Goal: Task Accomplishment & Management: Use online tool/utility

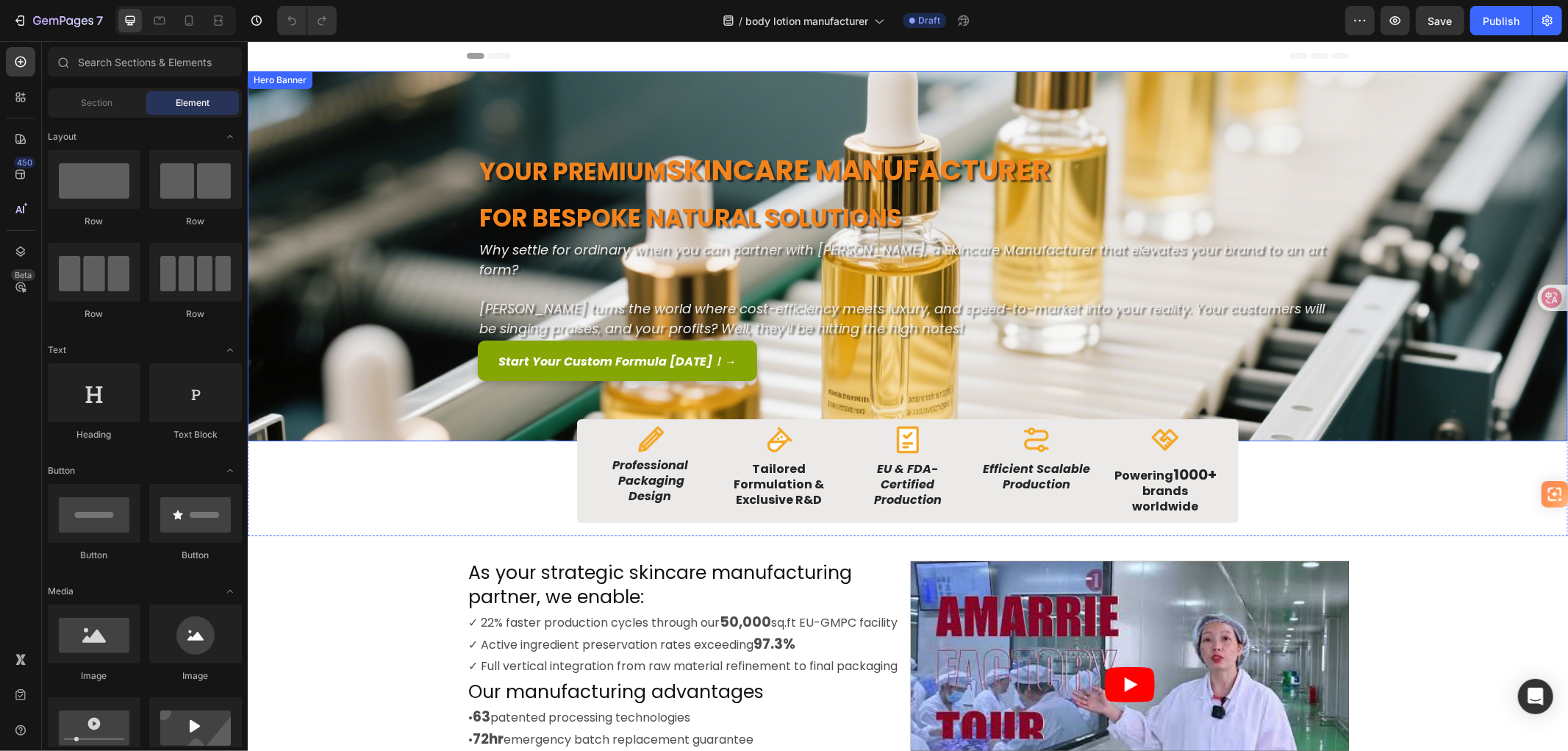
click at [420, 277] on div "Background Image" at bounding box center [907, 255] width 1320 height 370
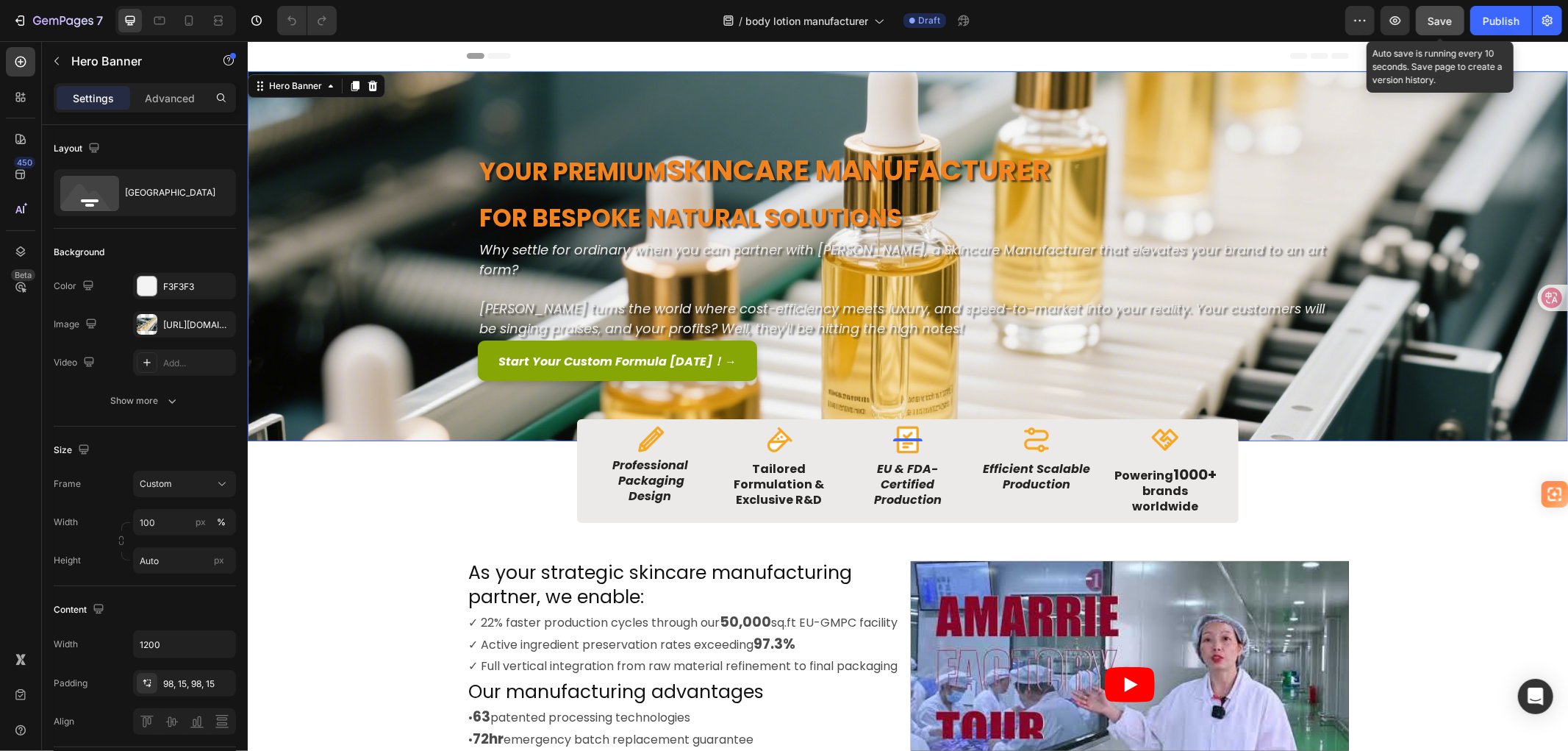
click at [1438, 27] on div "Save" at bounding box center [1441, 21] width 24 height 15
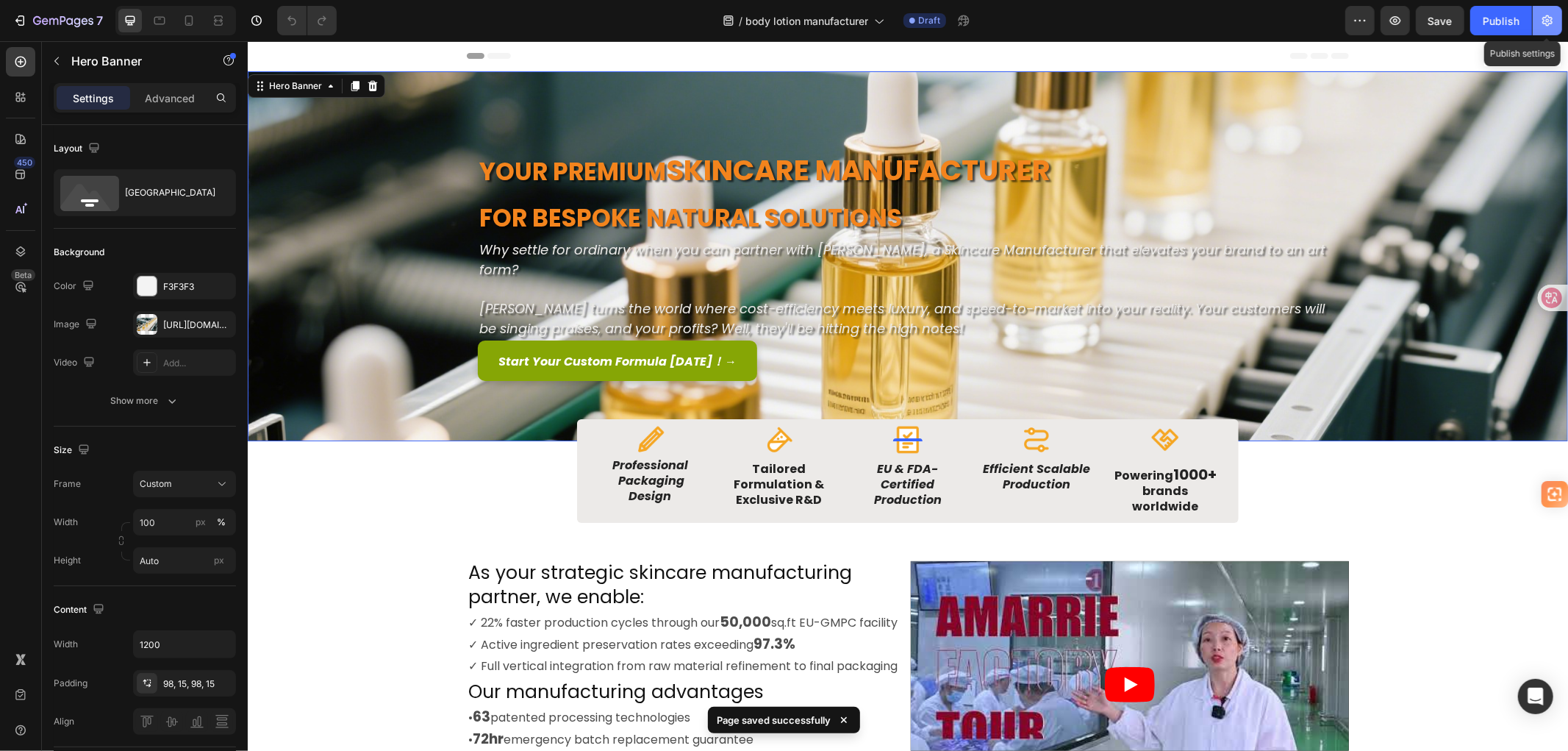
click at [1554, 11] on button "button" at bounding box center [1547, 21] width 30 height 30
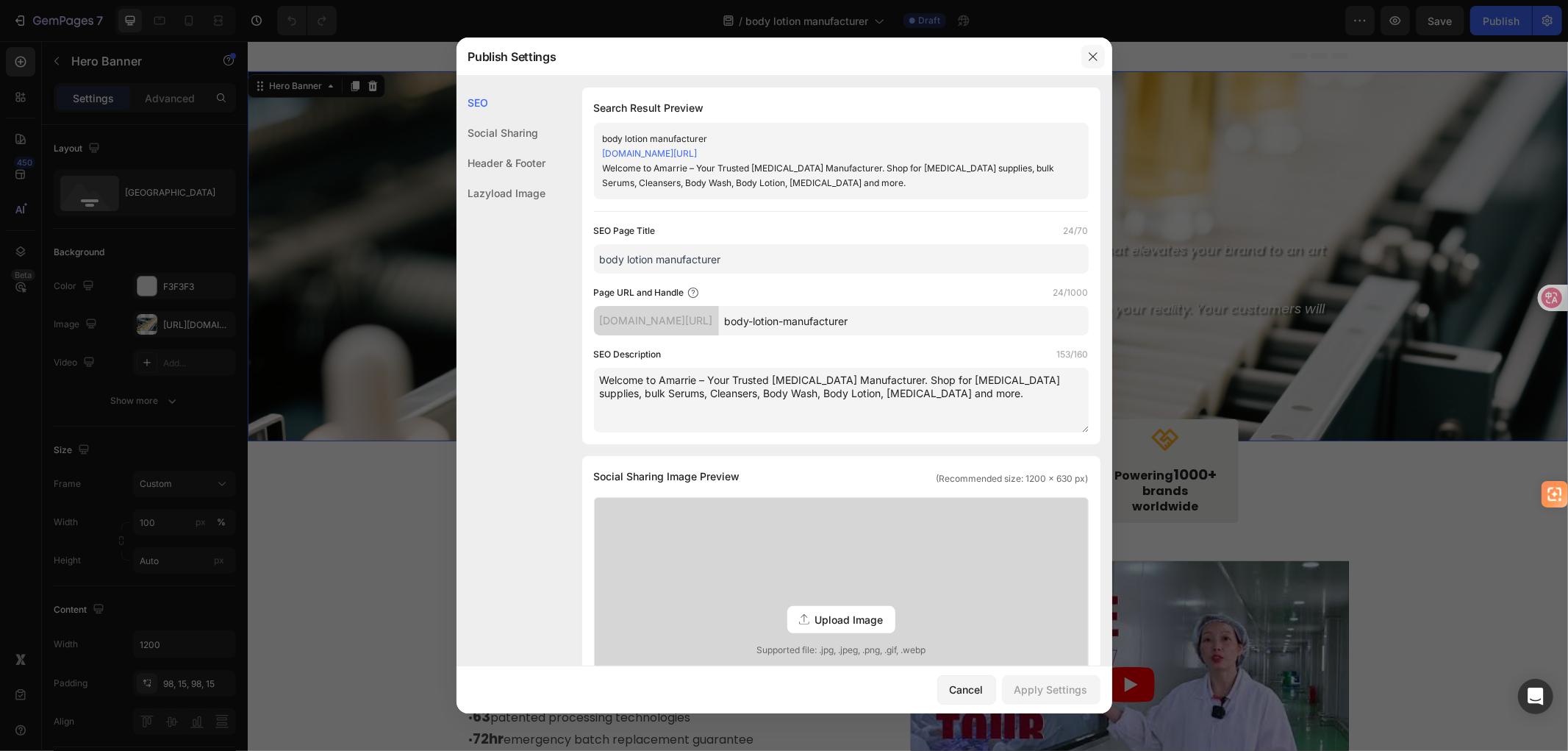
drag, startPoint x: 1096, startPoint y: 57, endPoint x: 849, endPoint y: 21, distance: 249.6
click at [1096, 57] on icon "button" at bounding box center [1093, 56] width 11 height 11
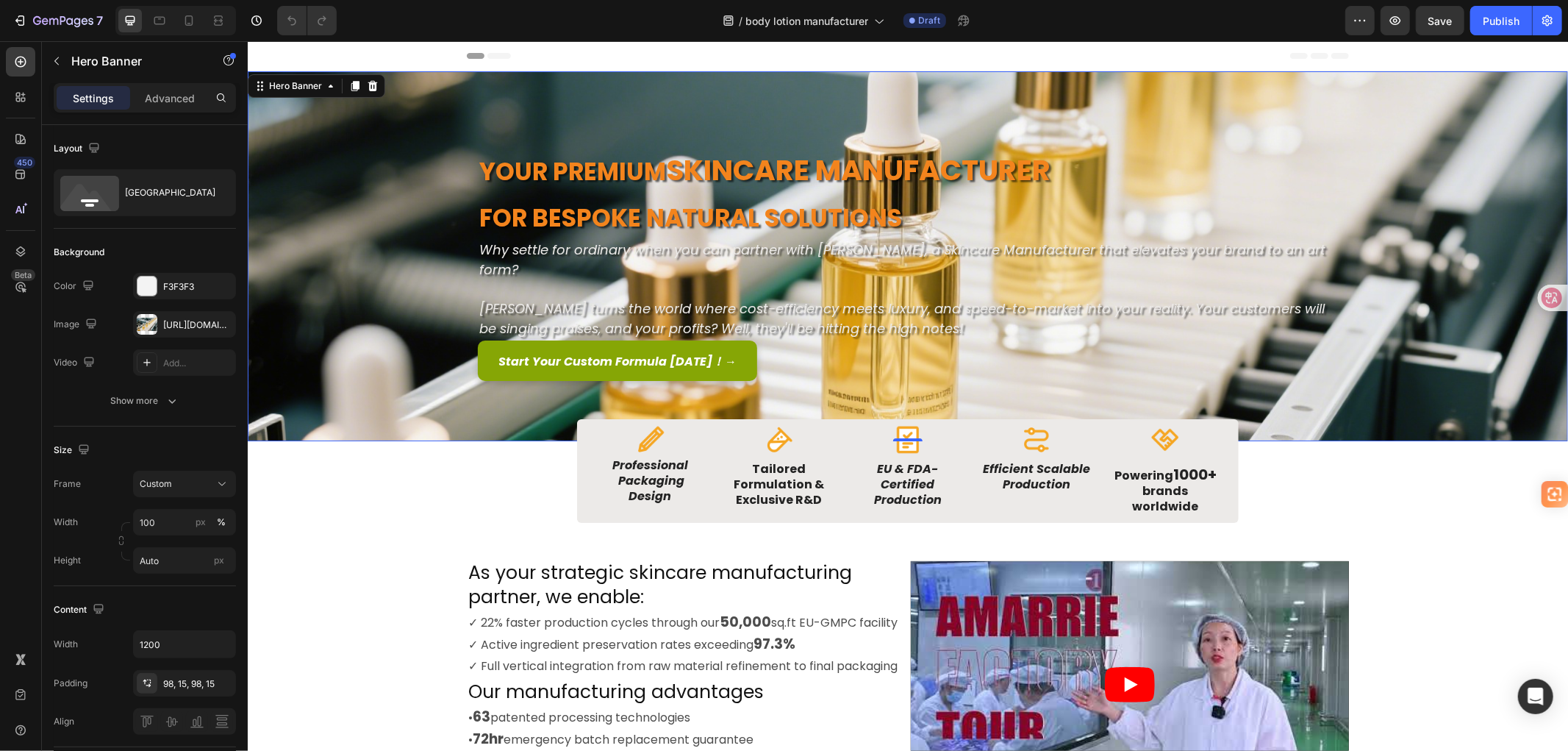
click at [430, 263] on div "Background Image" at bounding box center [907, 255] width 1320 height 370
click at [140, 324] on div at bounding box center [146, 324] width 21 height 21
click at [1384, 198] on div "Background Image" at bounding box center [907, 255] width 1320 height 370
click at [375, 139] on div "Background Image" at bounding box center [907, 255] width 1320 height 370
click at [181, 324] on div "[URL][DOMAIN_NAME]" at bounding box center [185, 324] width 43 height 13
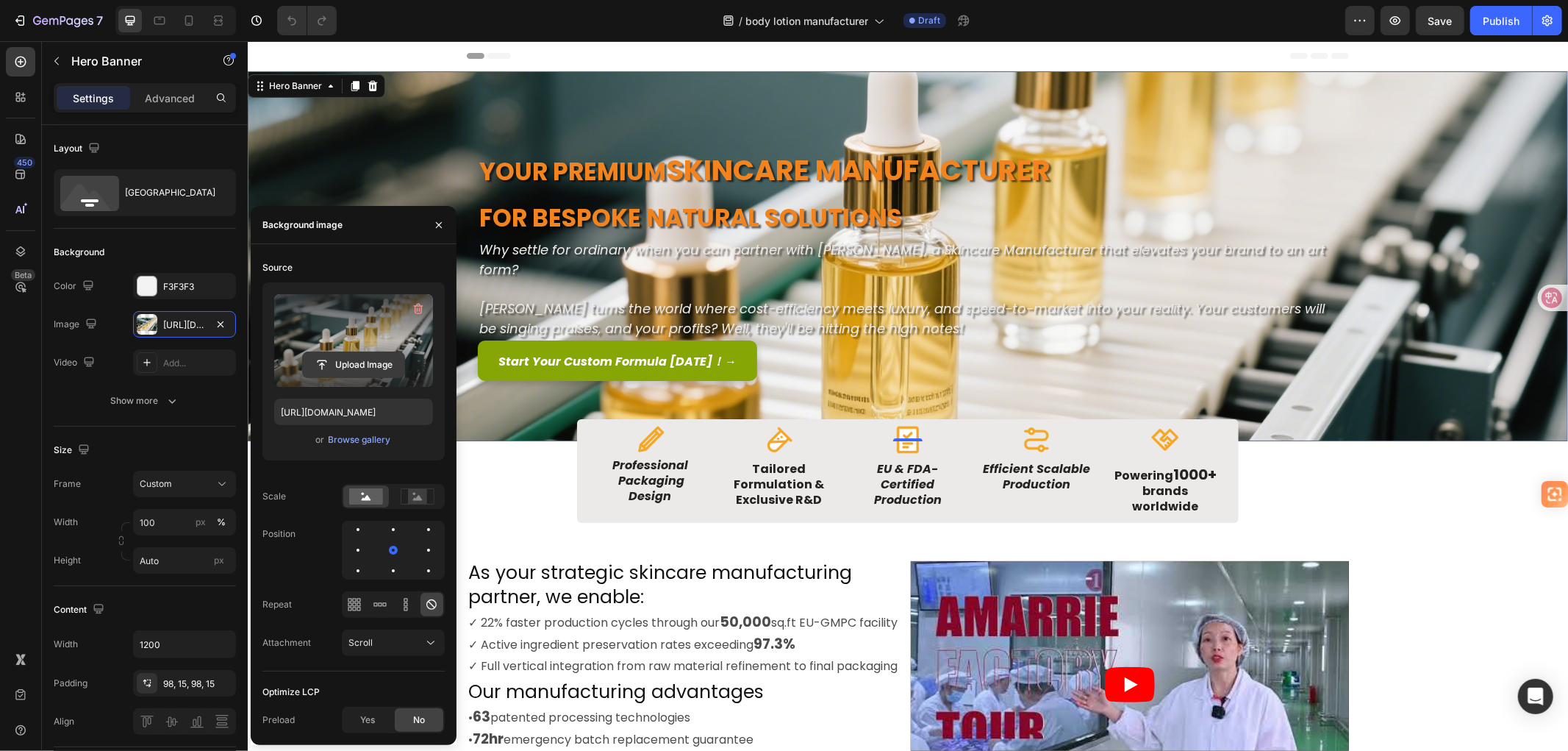
click at [371, 364] on input "file" at bounding box center [353, 364] width 101 height 25
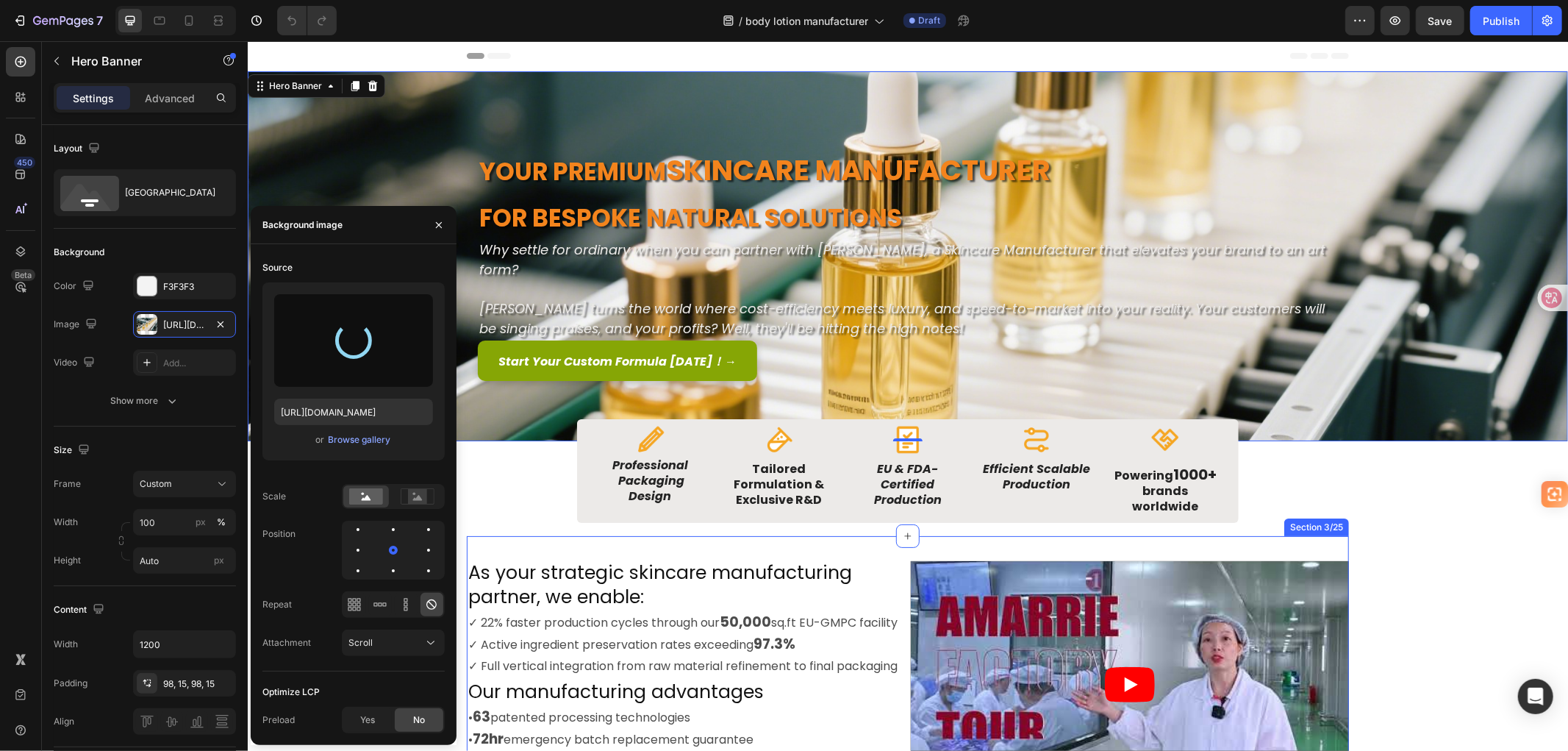
type input "[URL][DOMAIN_NAME]"
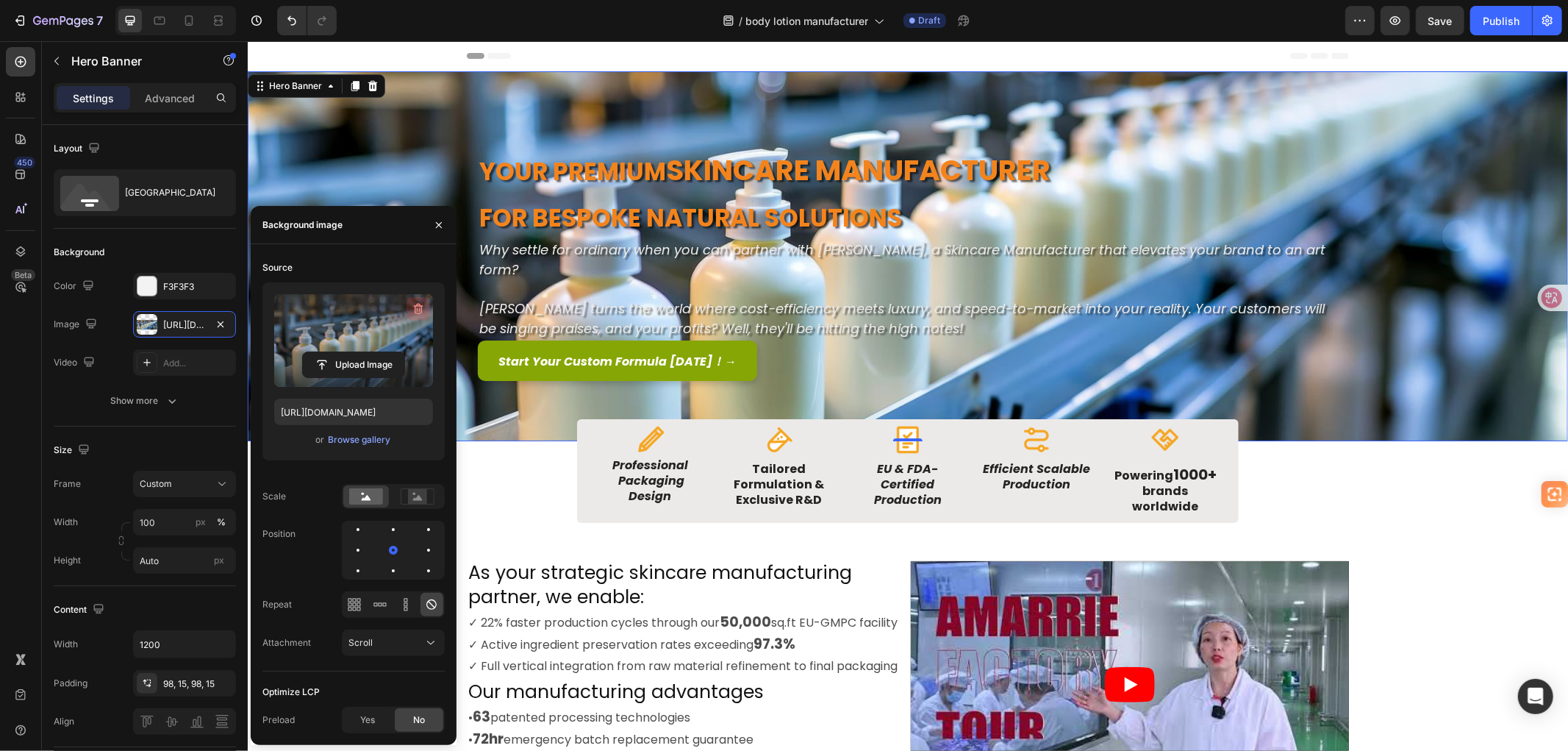
click at [414, 302] on icon "button" at bounding box center [417, 308] width 14 height 15
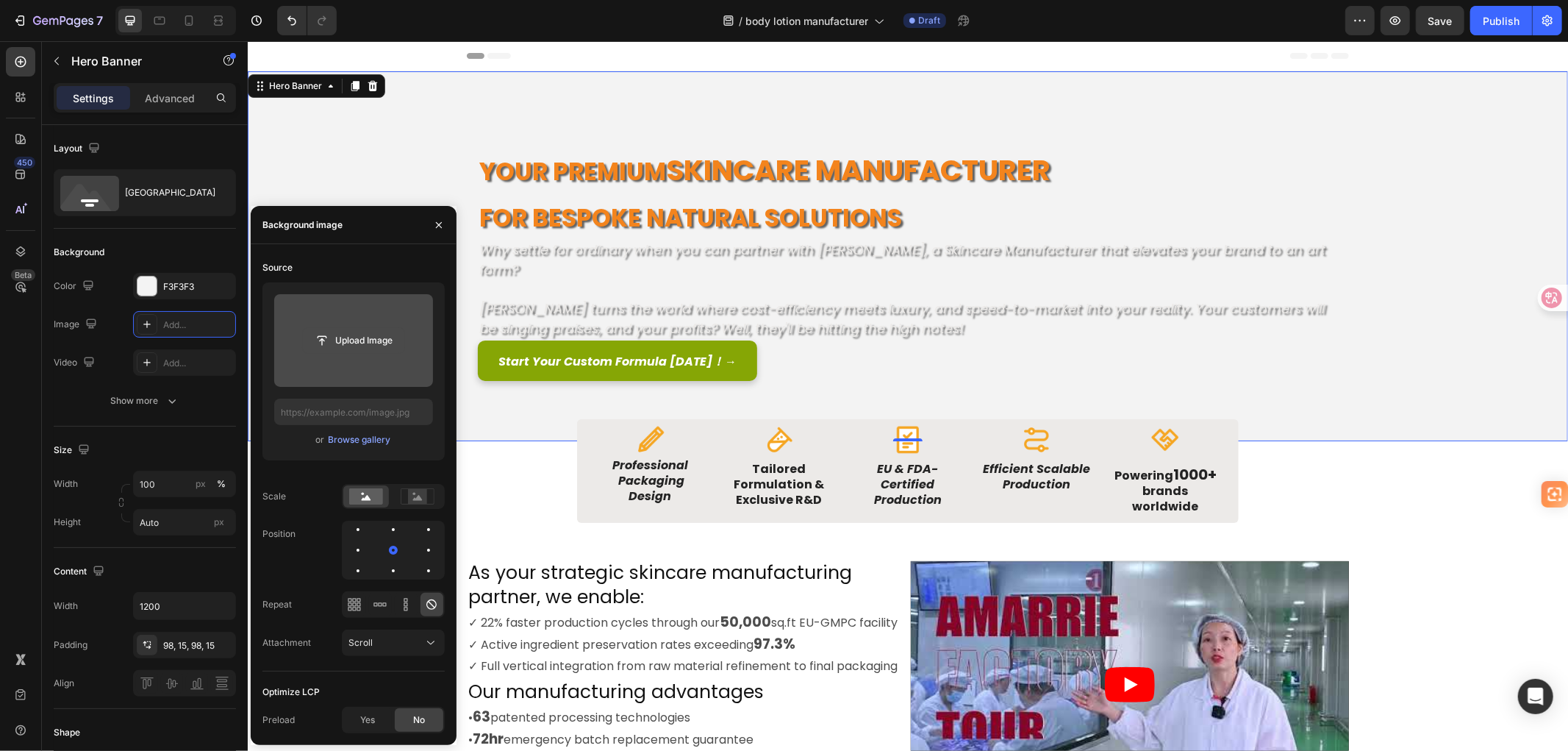
click at [372, 334] on input "file" at bounding box center [353, 340] width 101 height 25
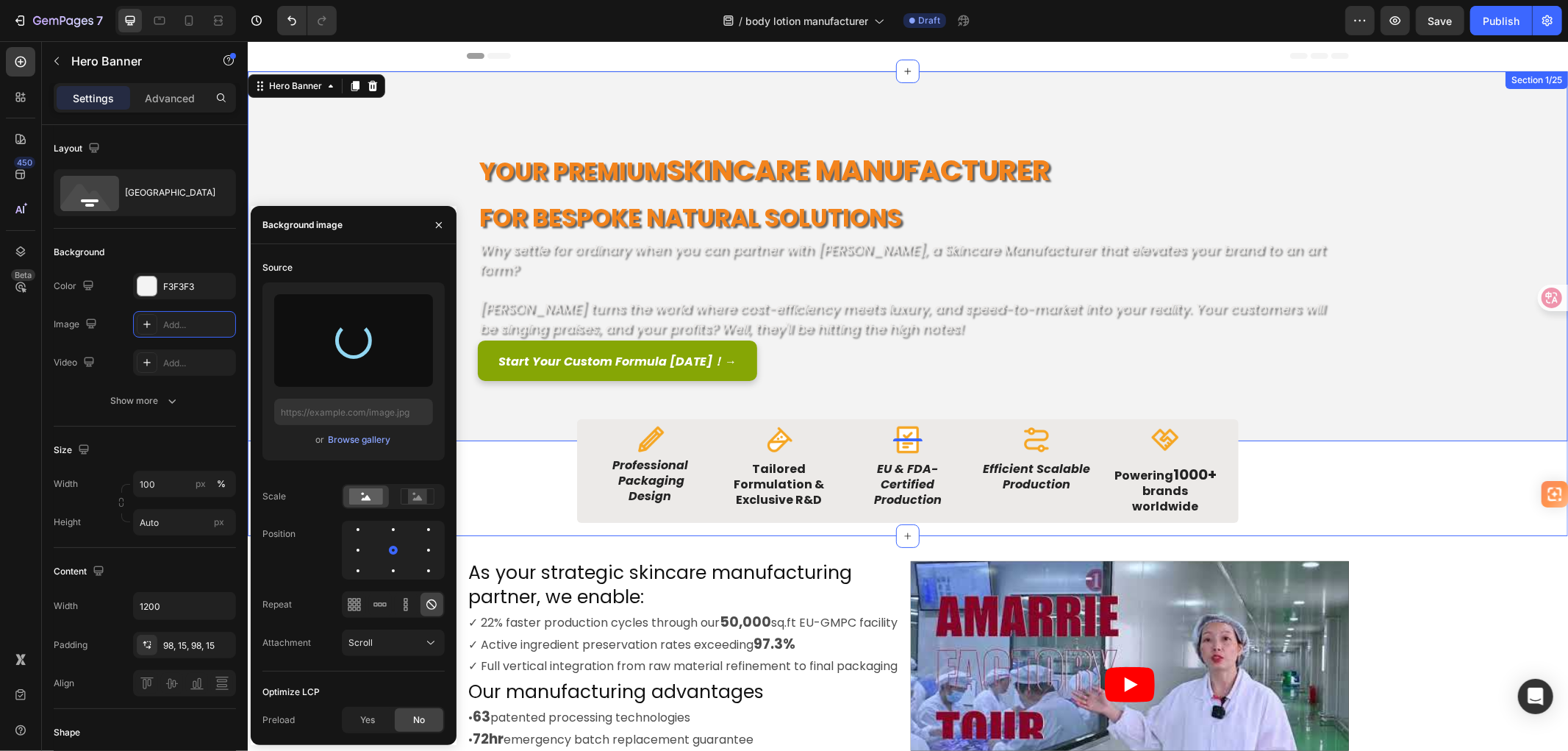
type input "[URL][DOMAIN_NAME]"
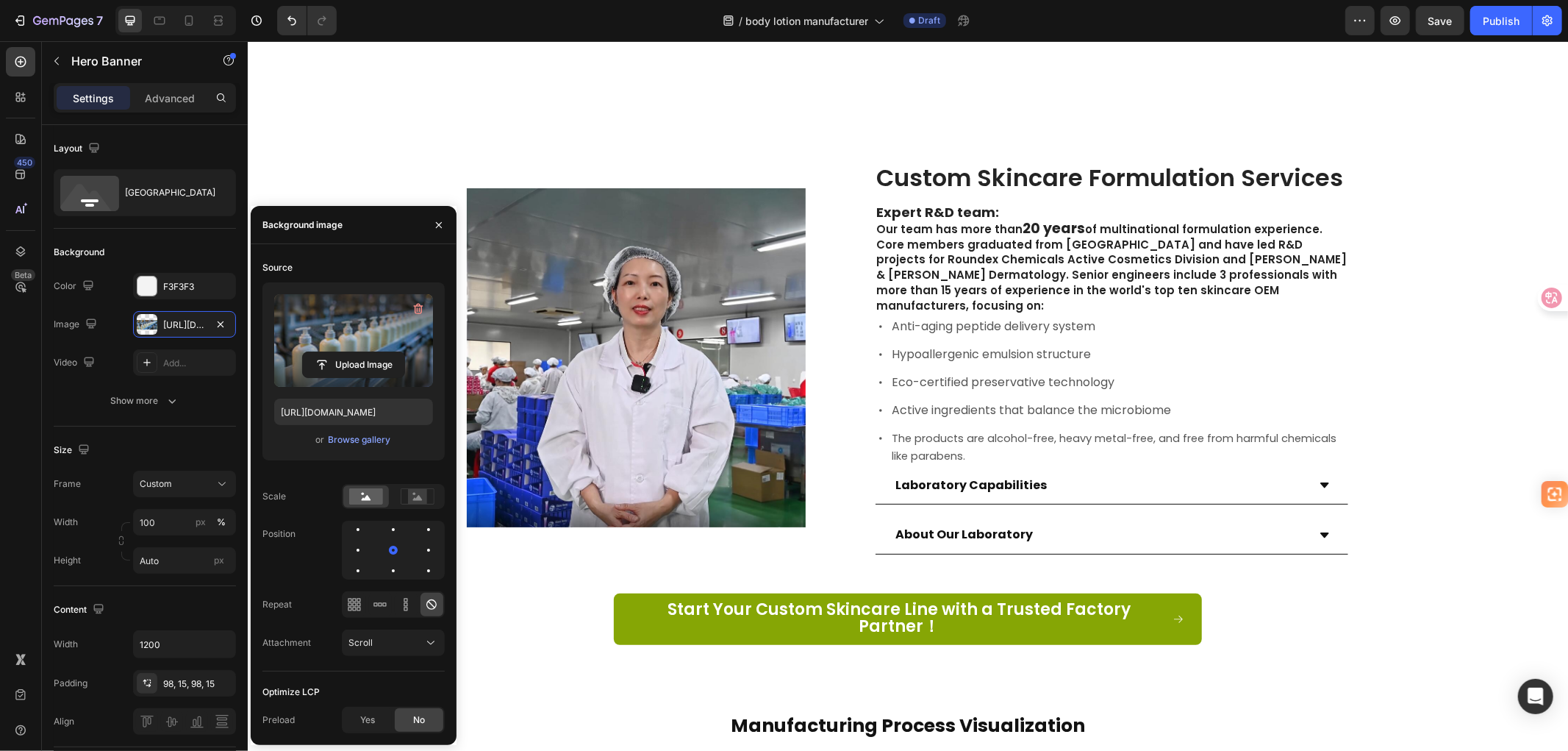
scroll to position [1715, 0]
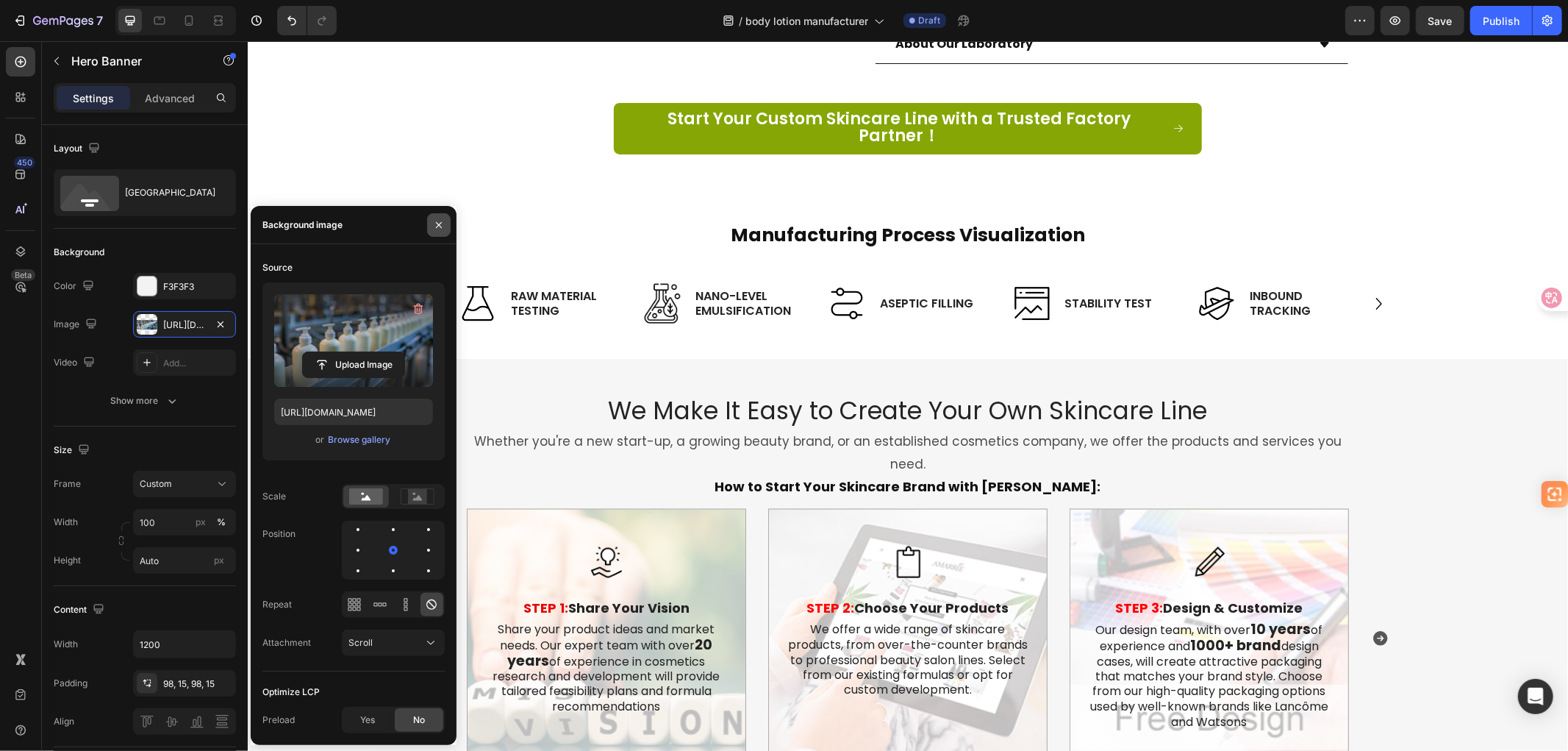
drag, startPoint x: 432, startPoint y: 218, endPoint x: 272, endPoint y: 202, distance: 160.8
click at [433, 219] on icon "button" at bounding box center [438, 224] width 11 height 11
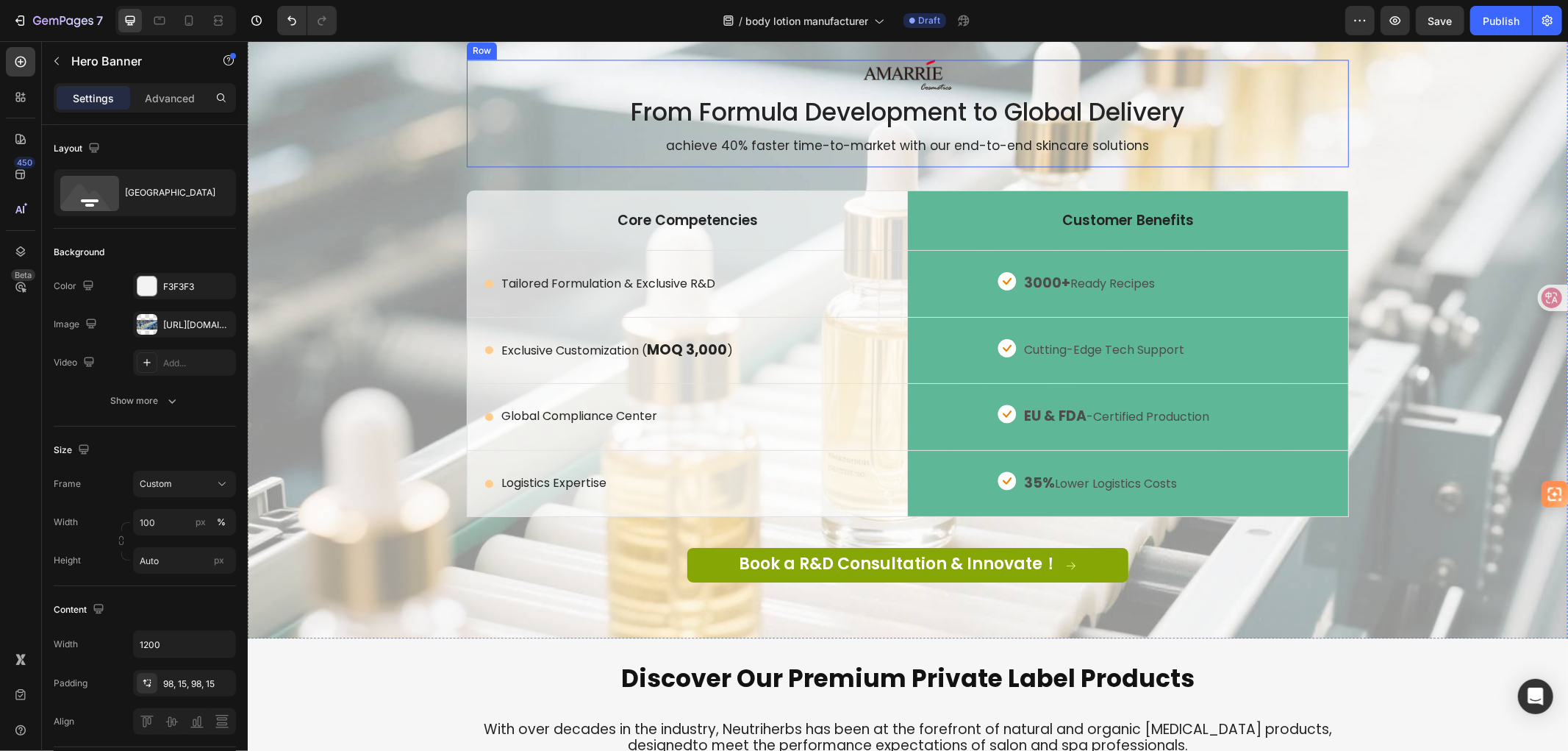
scroll to position [2287, 0]
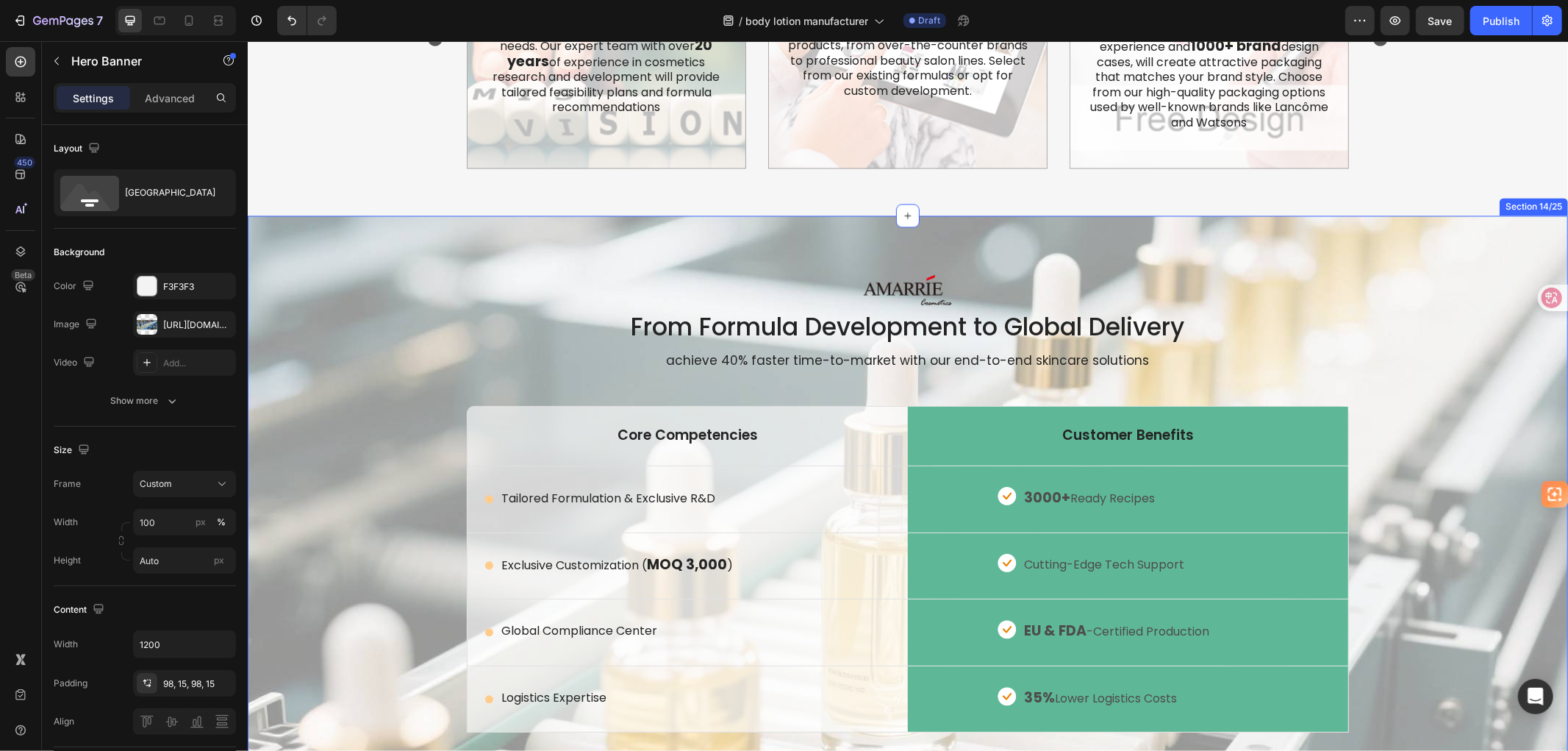
click at [386, 259] on div "Image From Formula Development to Global Delivery Heading achieve 40% faster ti…" at bounding box center [907, 534] width 1320 height 638
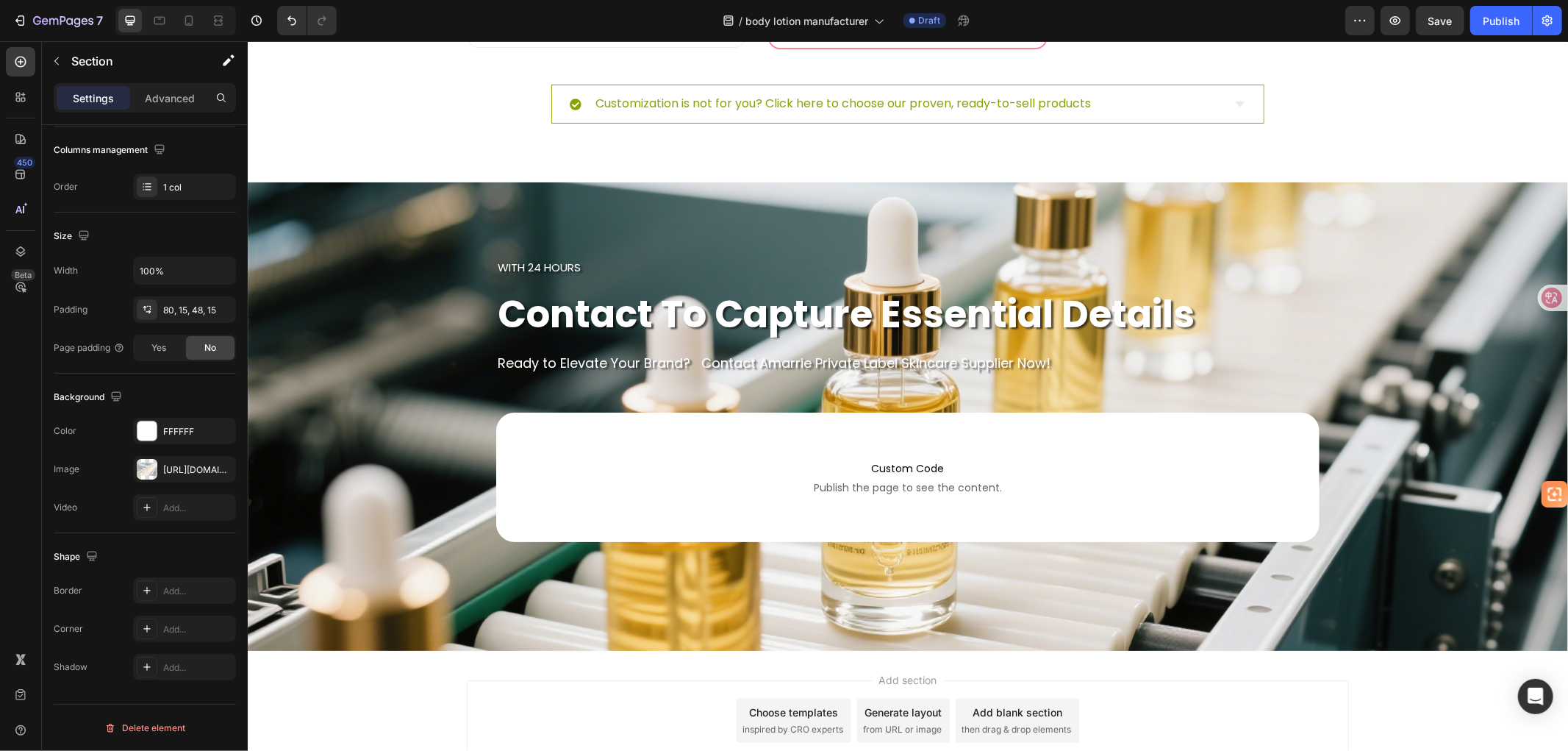
scroll to position [6002, 0]
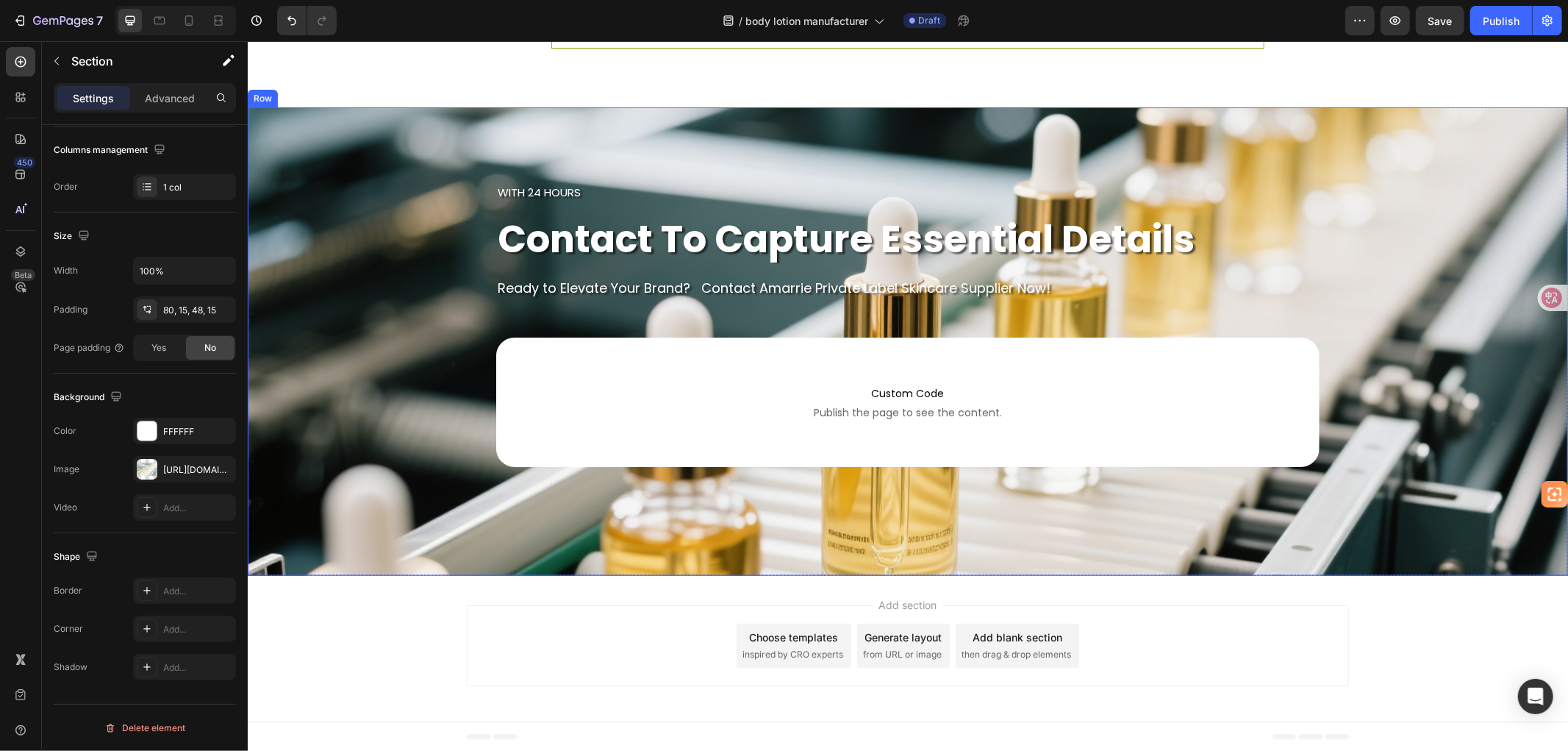
click at [365, 384] on div "with 24 hours Text block contact to capture essential details Heading Ready to …" at bounding box center [907, 340] width 1320 height 321
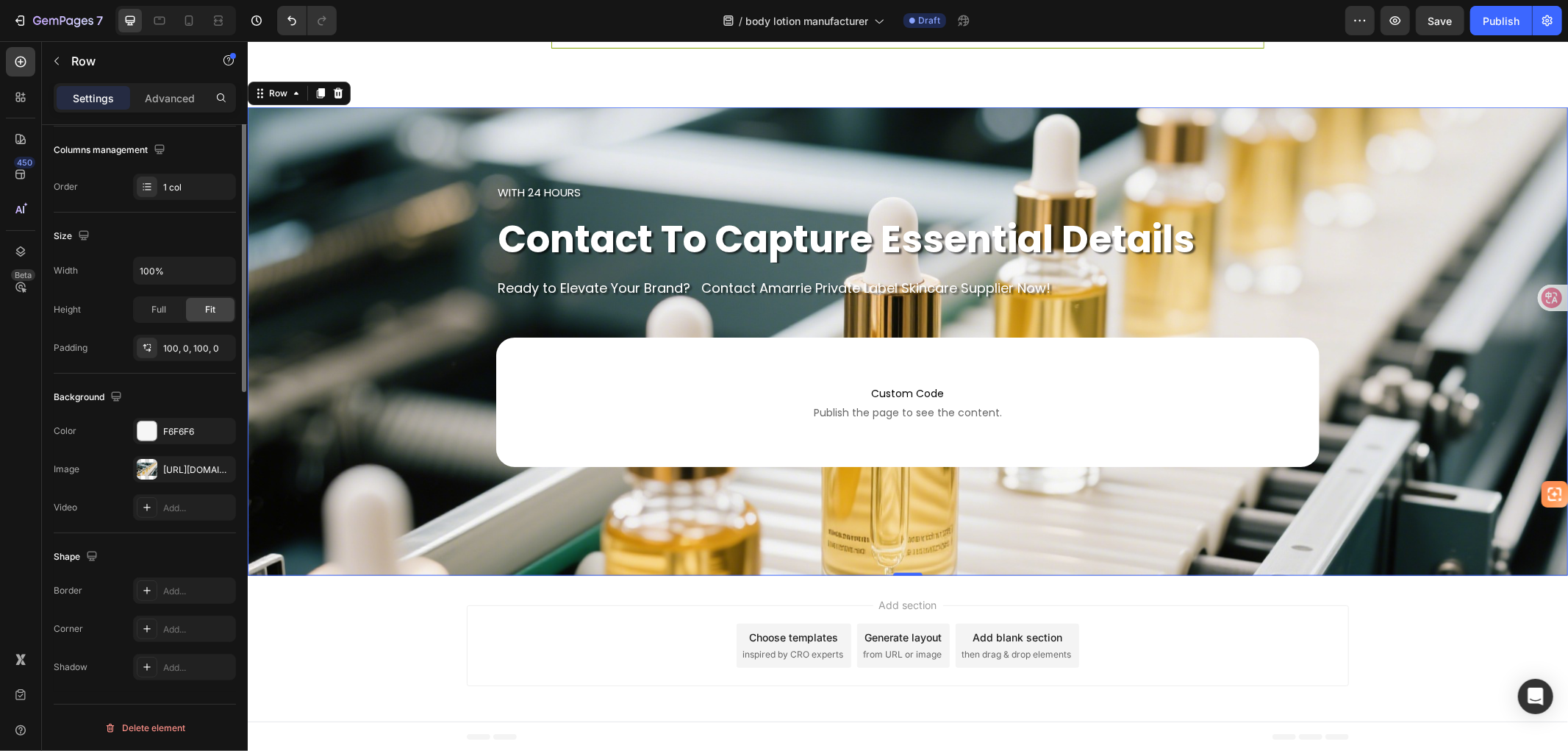
scroll to position [0, 0]
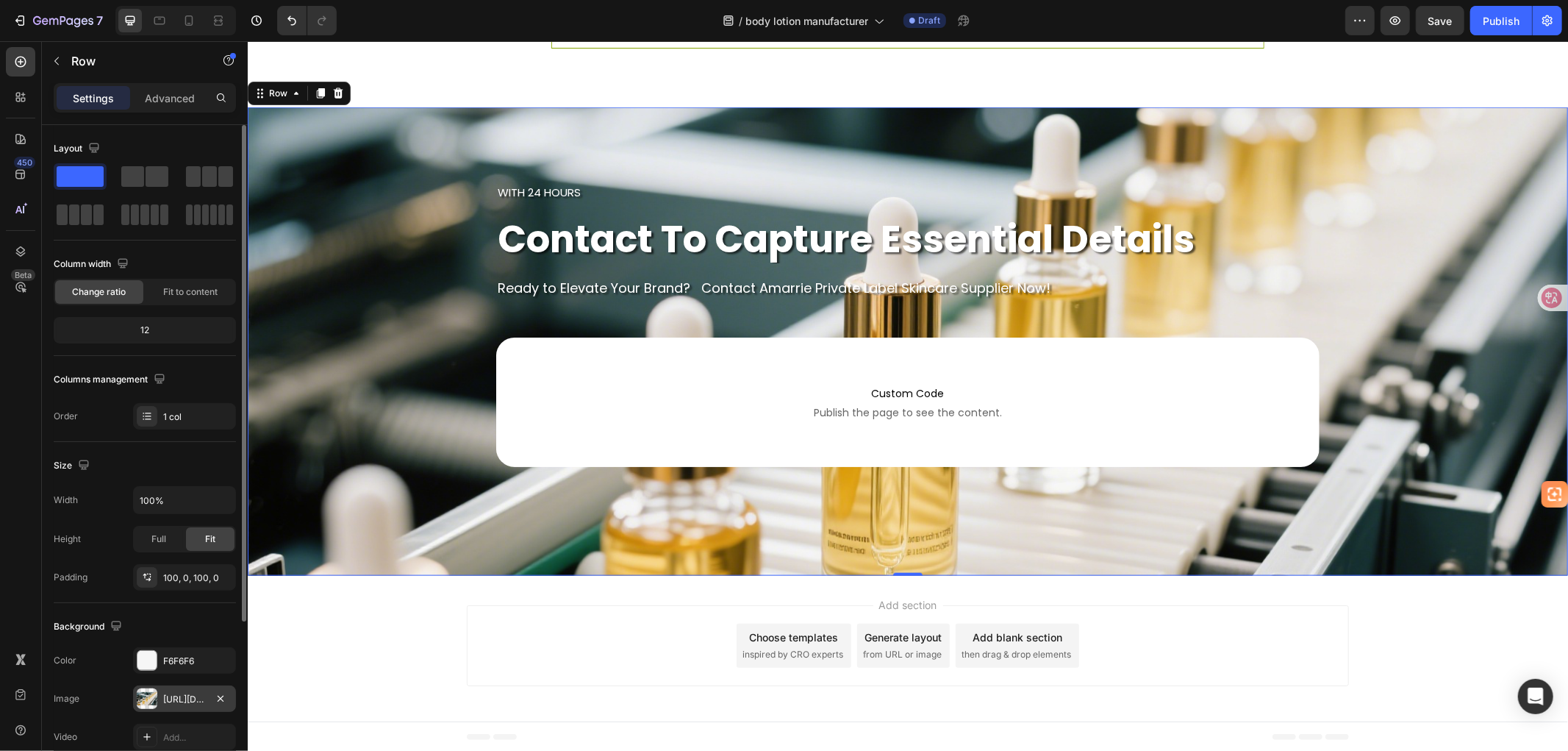
click at [172, 704] on div "[URL][DOMAIN_NAME]" at bounding box center [185, 698] width 43 height 13
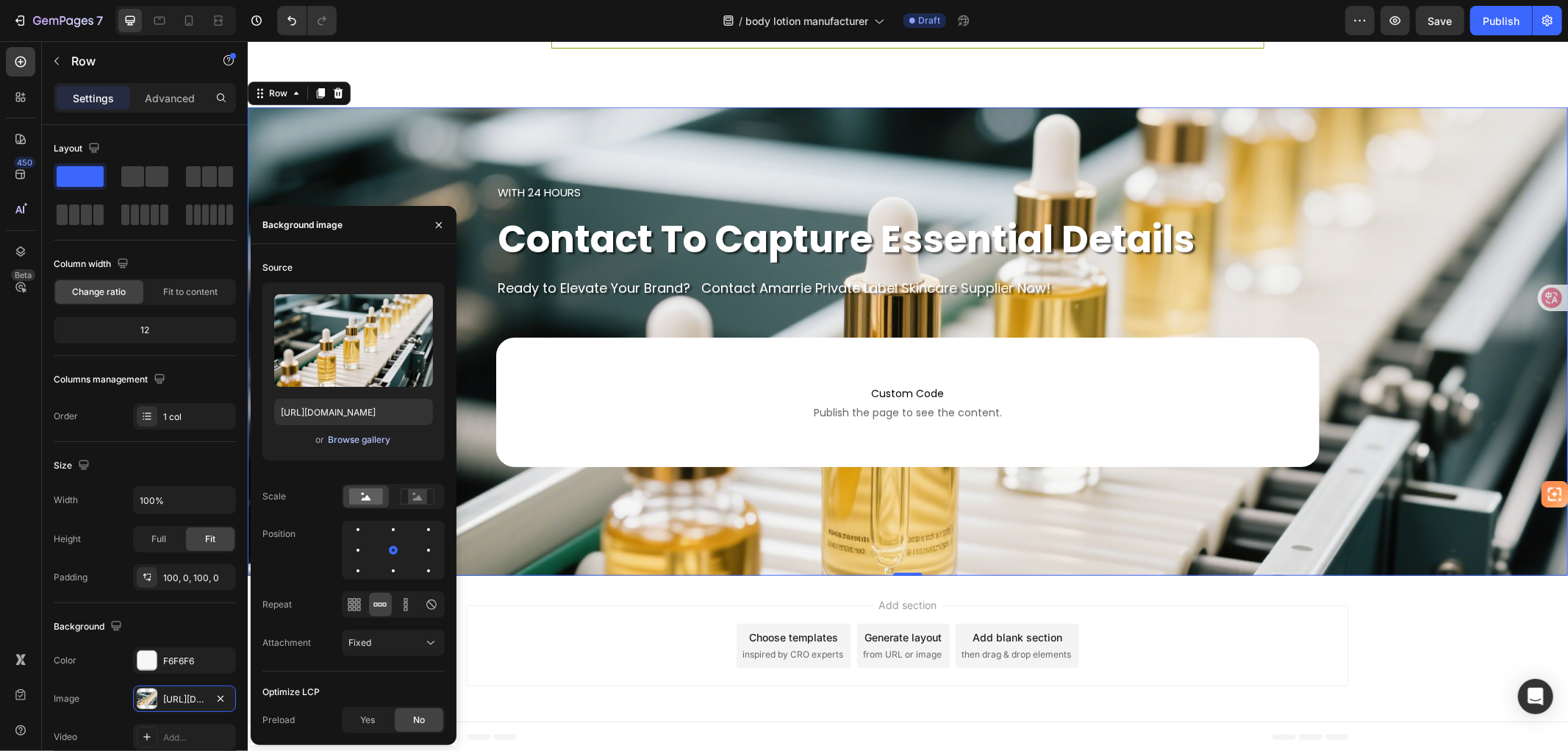
click at [347, 444] on div "Browse gallery" at bounding box center [359, 439] width 63 height 13
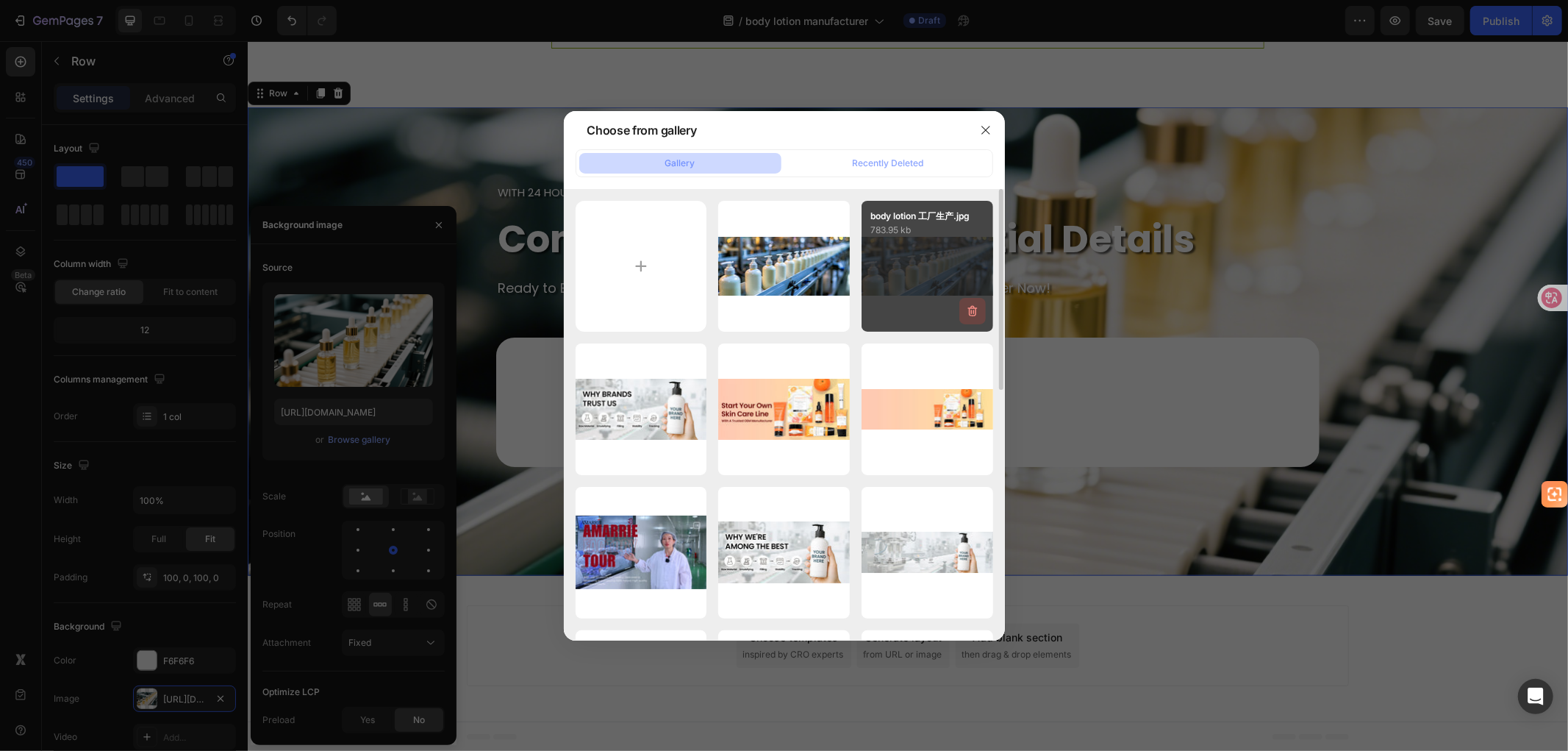
click at [972, 309] on icon "button" at bounding box center [972, 311] width 10 height 11
click at [968, 316] on div "Delete" at bounding box center [964, 314] width 27 height 13
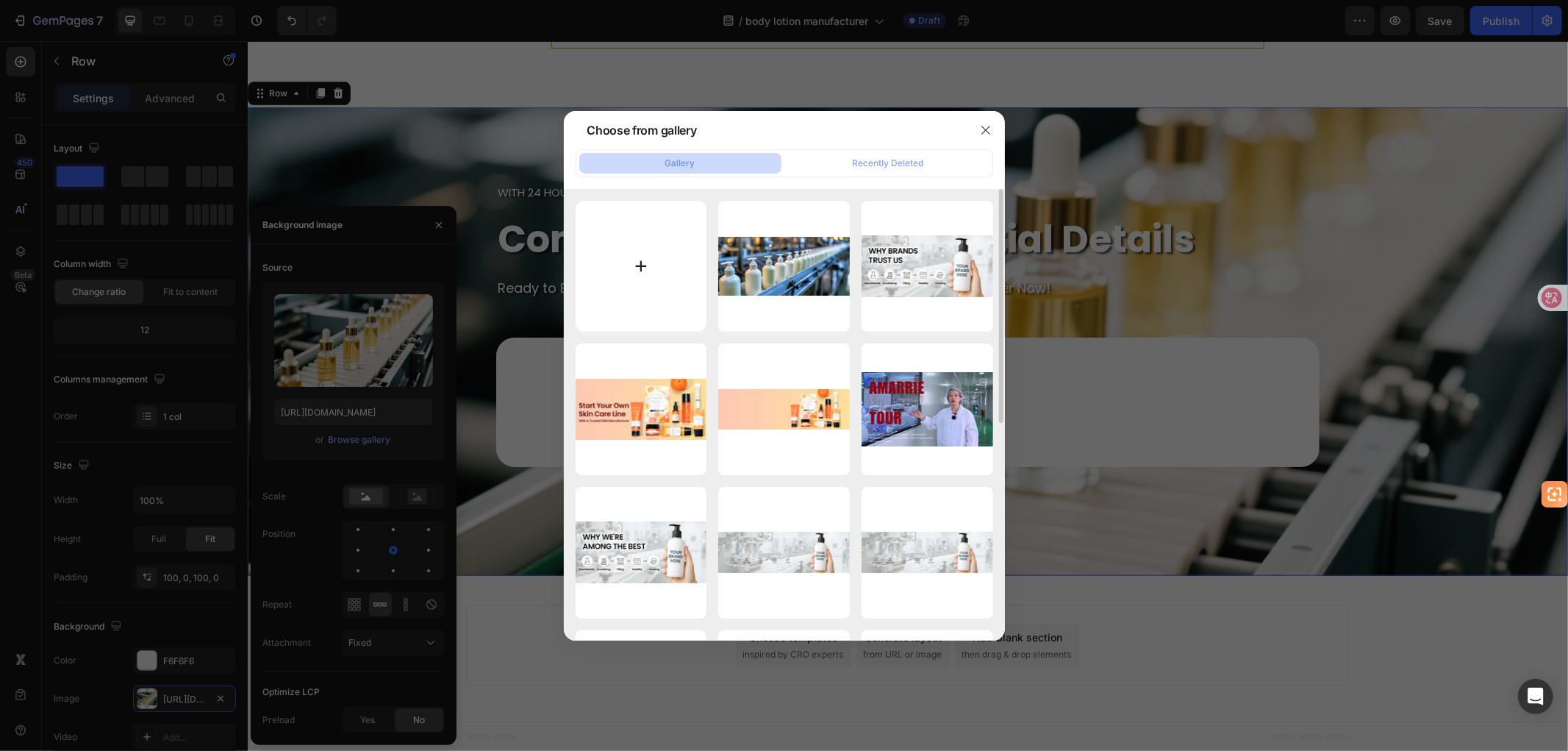
click at [665, 282] on input "file" at bounding box center [641, 266] width 131 height 131
type input "C:\fakepath\body lotion 工厂生产2.jpg"
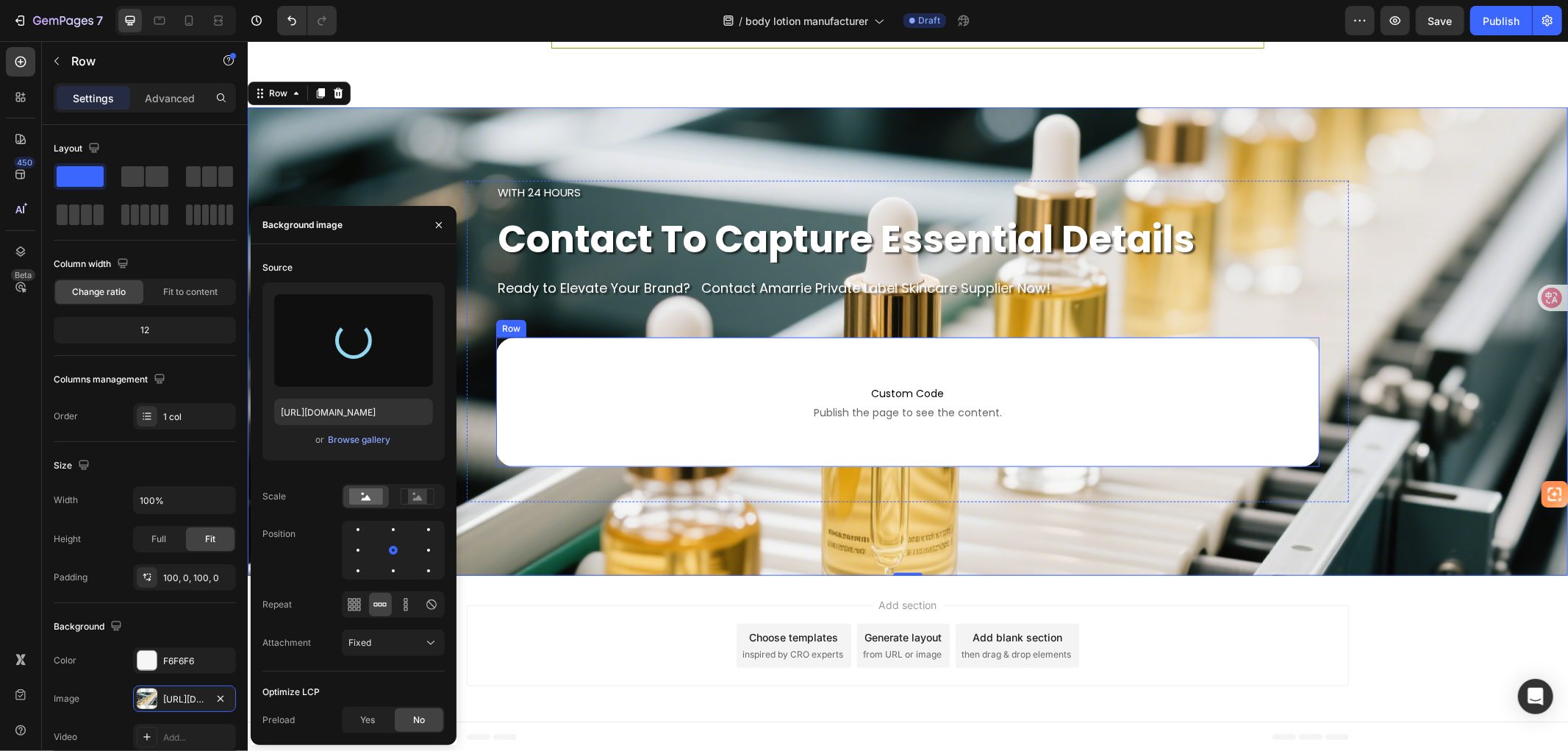
type input "[URL][DOMAIN_NAME]"
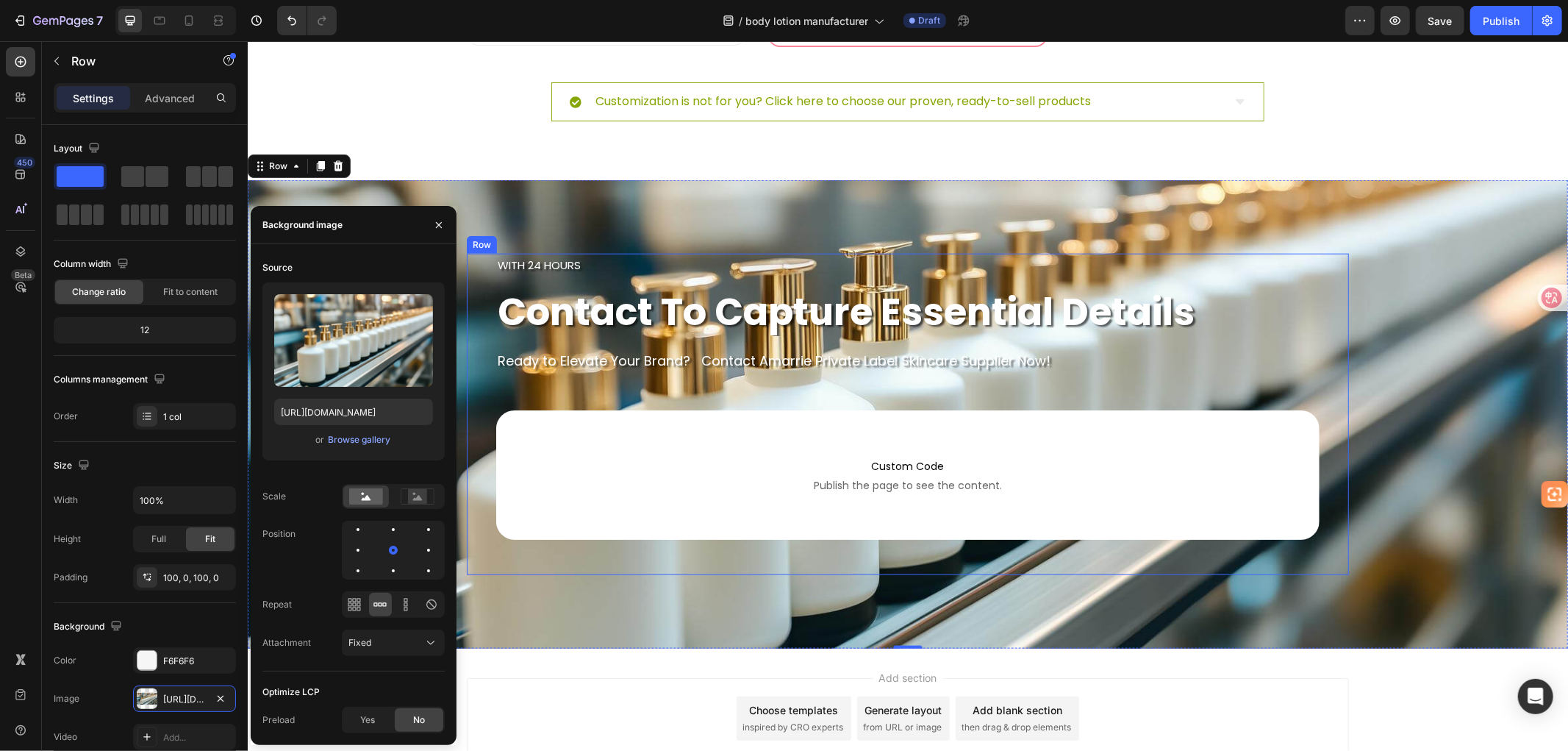
scroll to position [6002, 0]
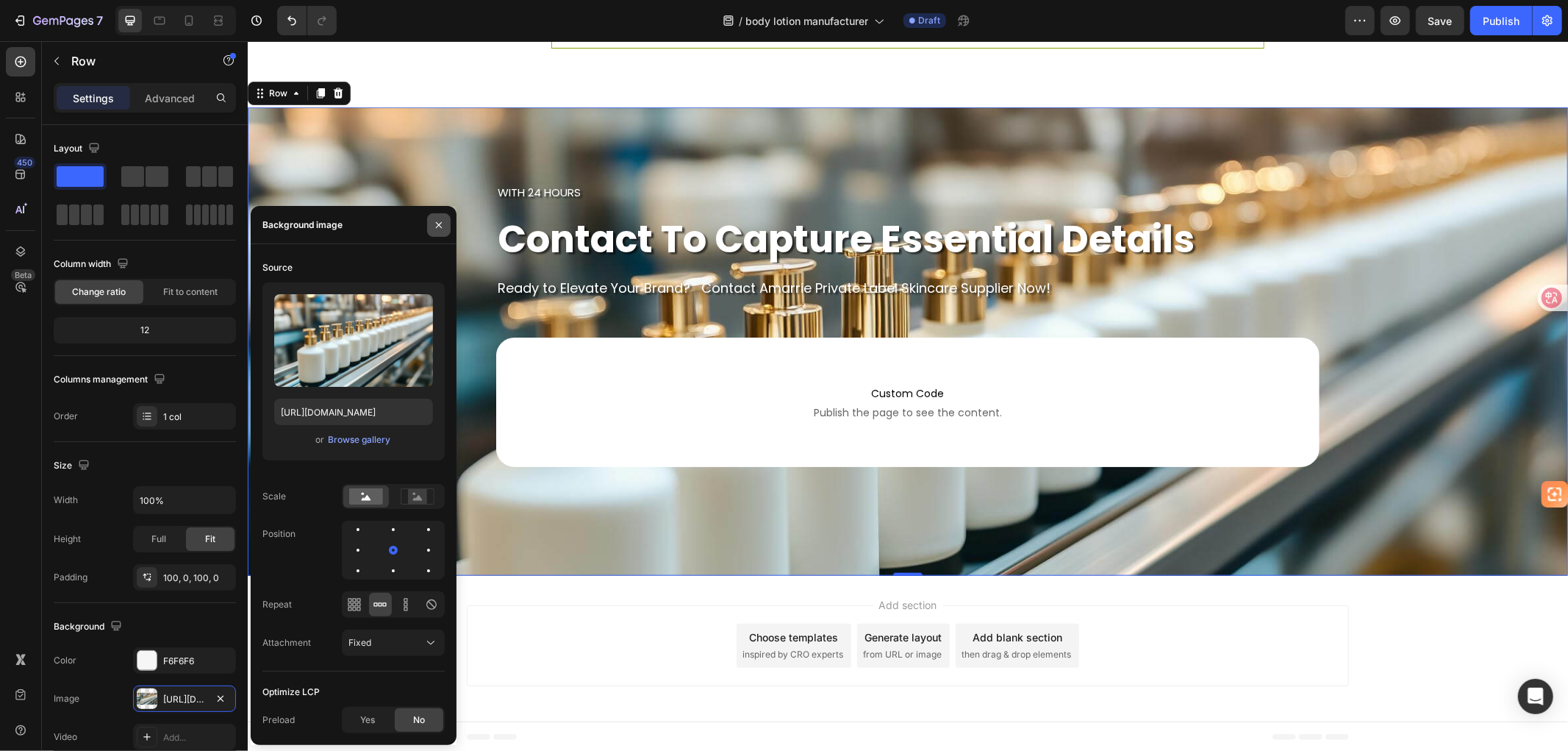
click at [437, 224] on icon "button" at bounding box center [439, 224] width 6 height 6
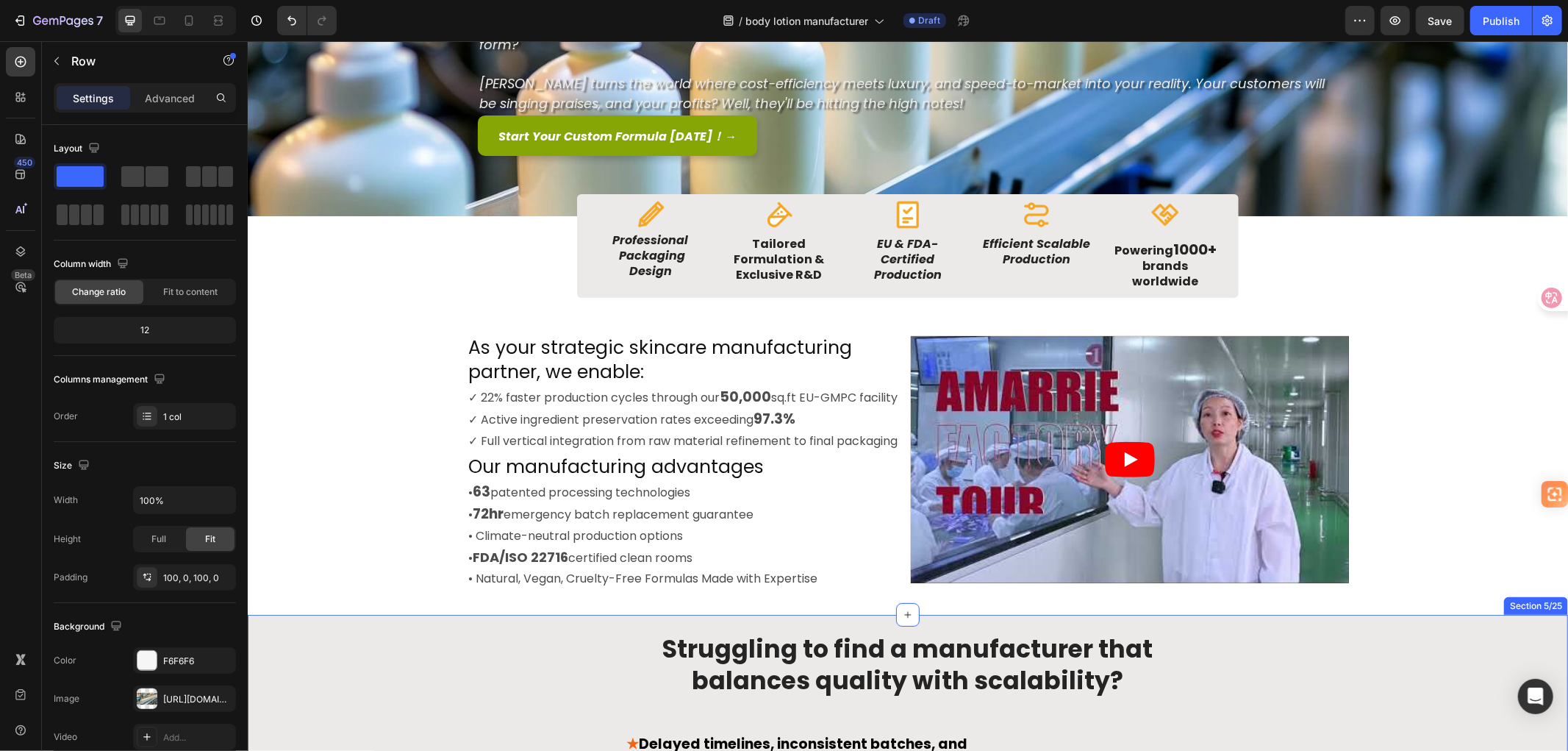
scroll to position [0, 0]
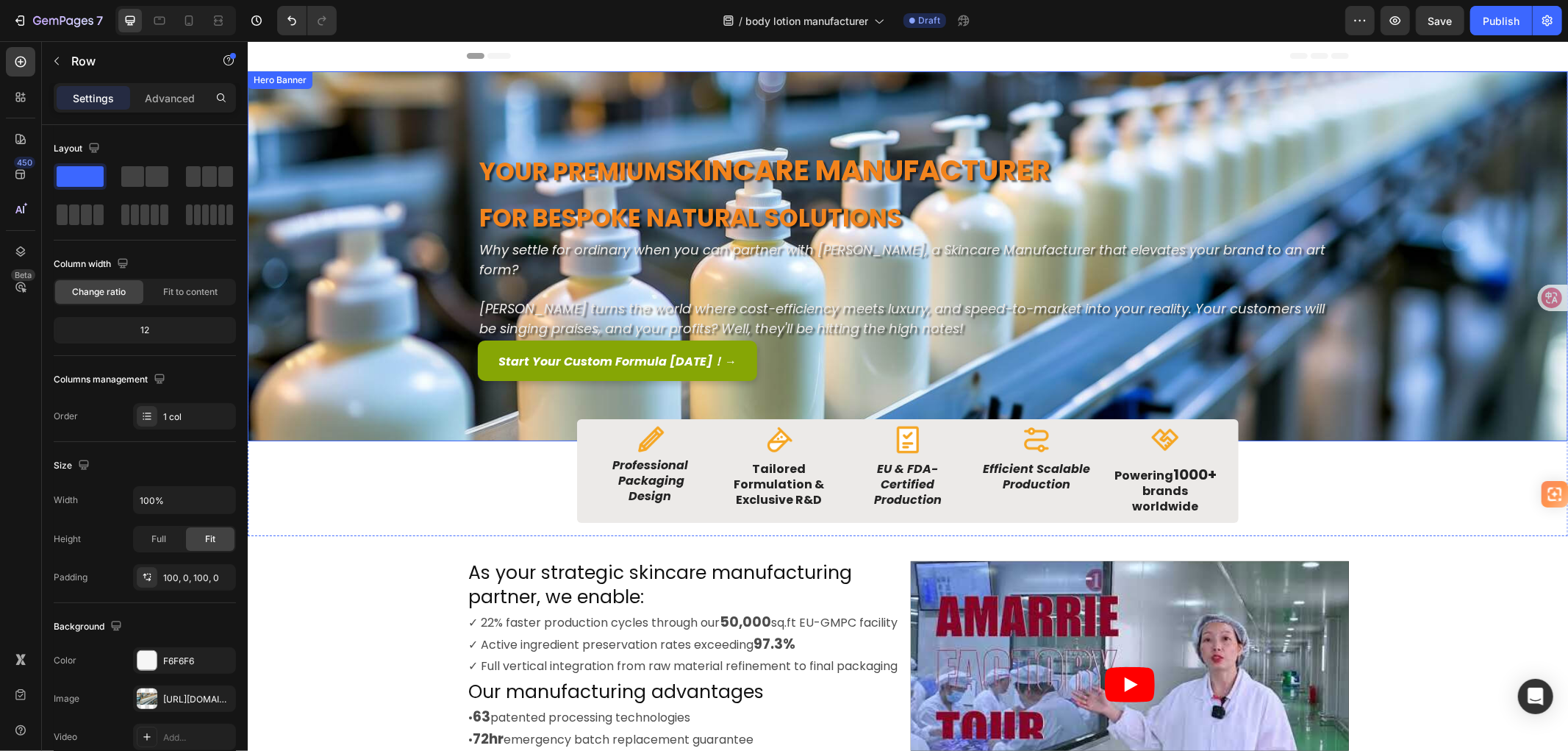
click at [372, 251] on div "Background Image" at bounding box center [907, 255] width 1320 height 370
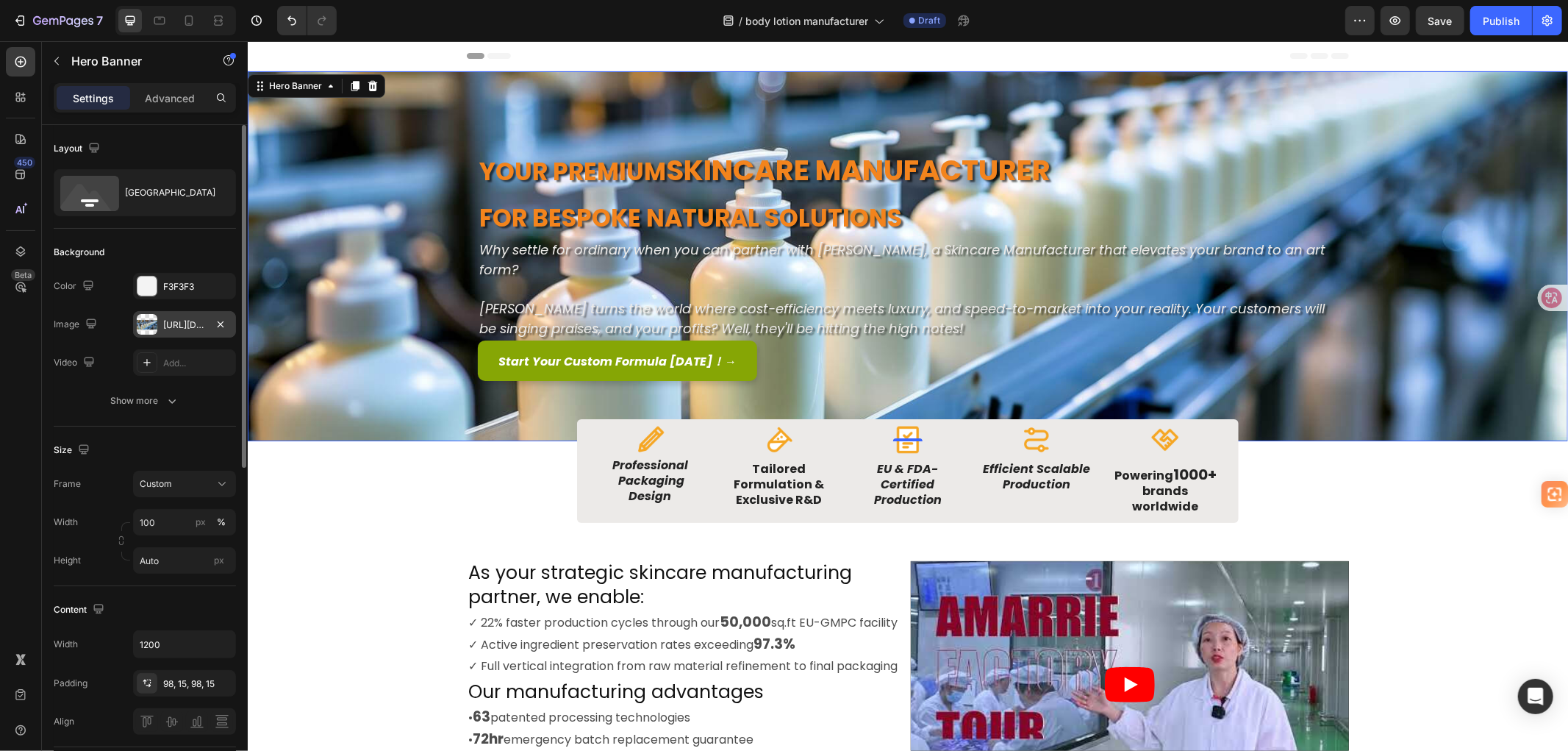
click at [163, 321] on div "[URL][DOMAIN_NAME]" at bounding box center [185, 324] width 43 height 13
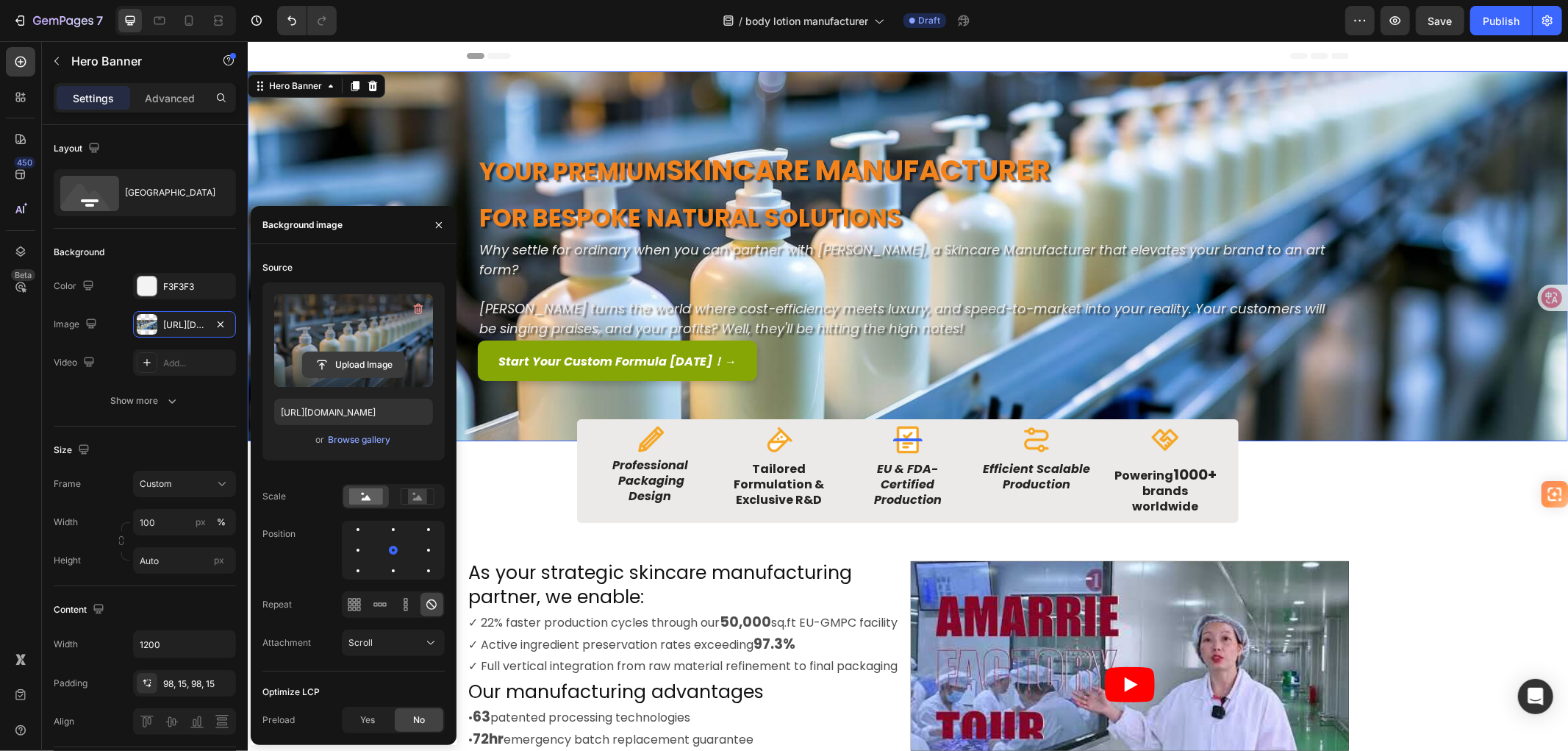
click at [369, 362] on input "file" at bounding box center [353, 364] width 101 height 25
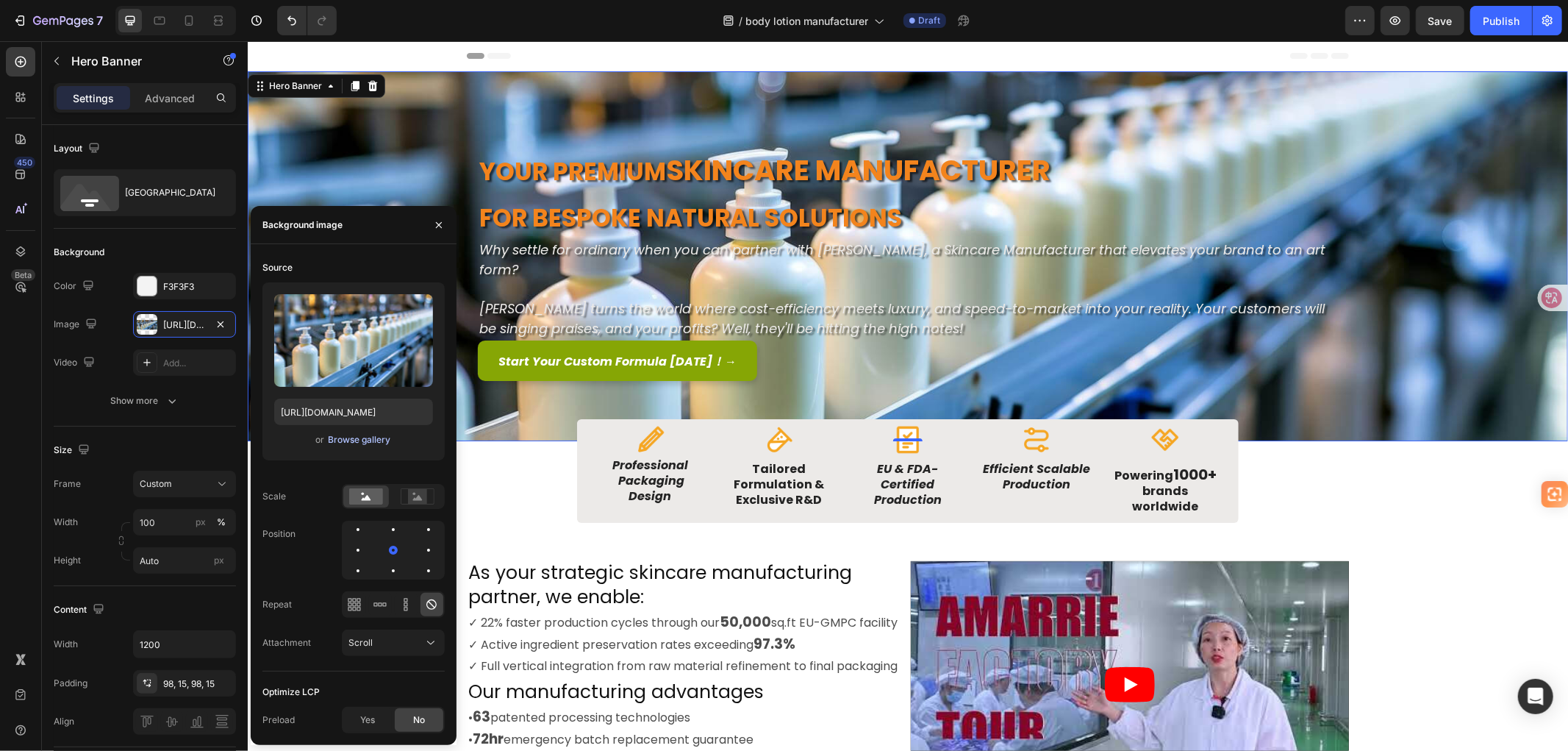
click at [375, 438] on div "Browse gallery" at bounding box center [359, 439] width 63 height 13
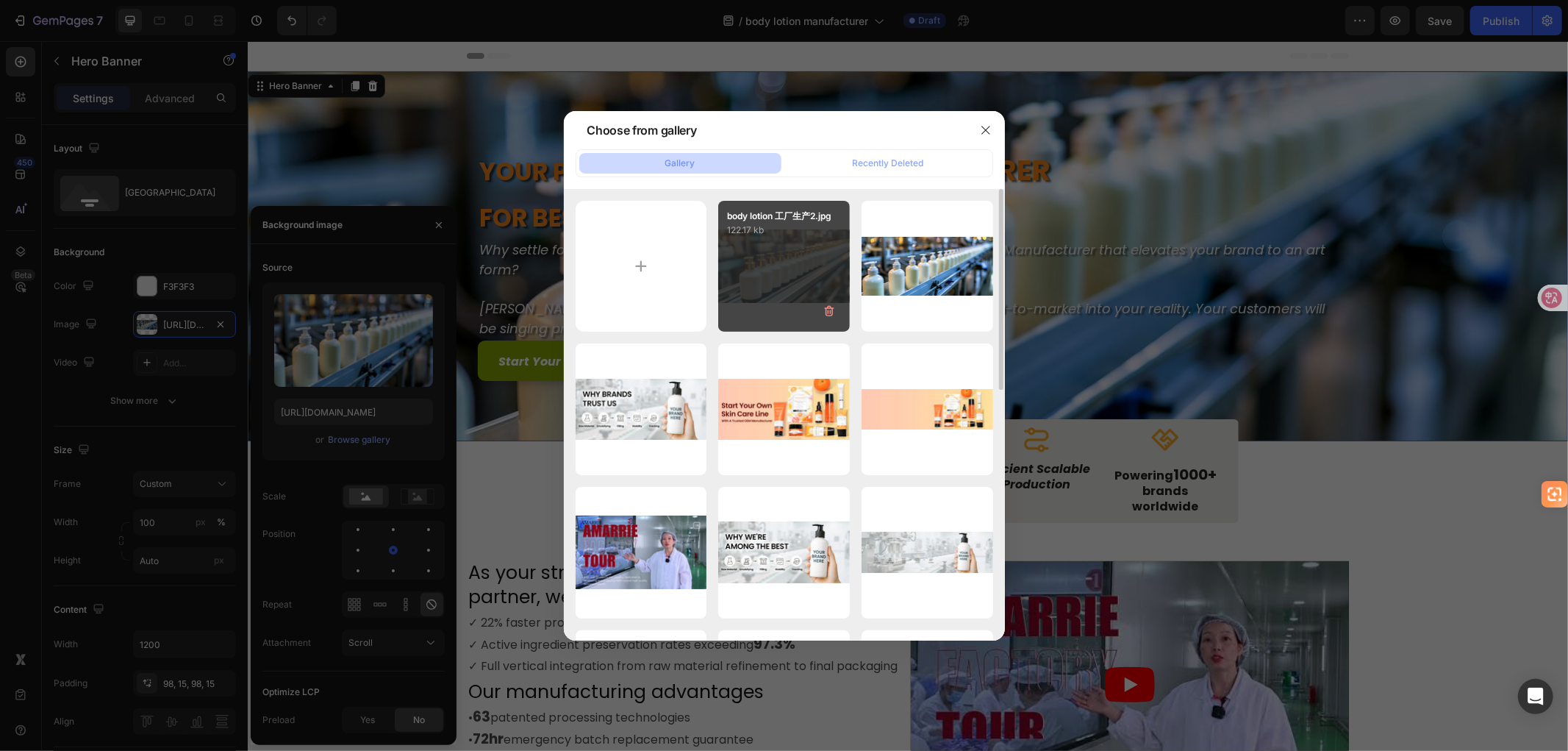
click at [784, 262] on div "body lotion 工厂生产2.jpg 122.17 kb" at bounding box center [784, 266] width 131 height 131
type input "[URL][DOMAIN_NAME]"
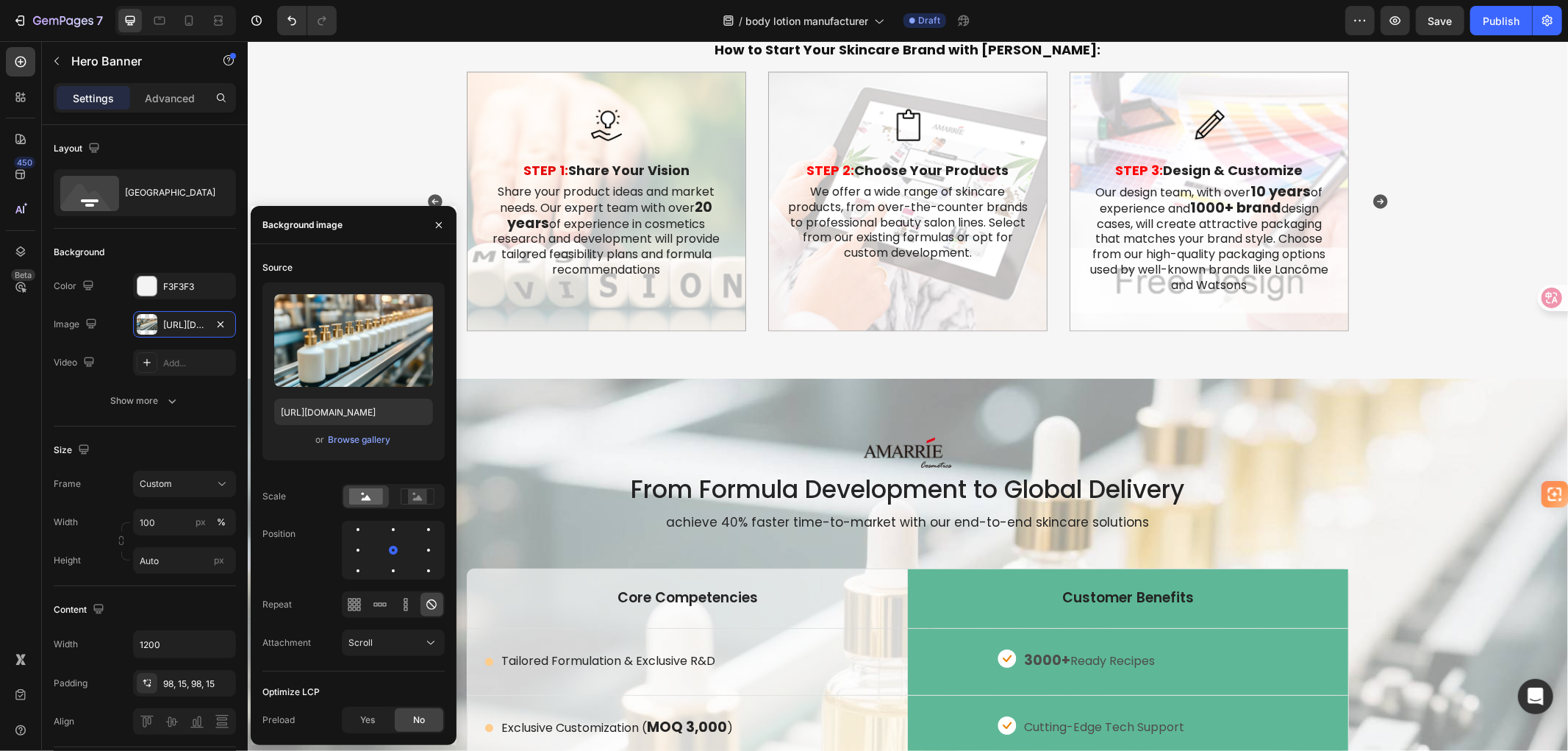
scroll to position [2287, 0]
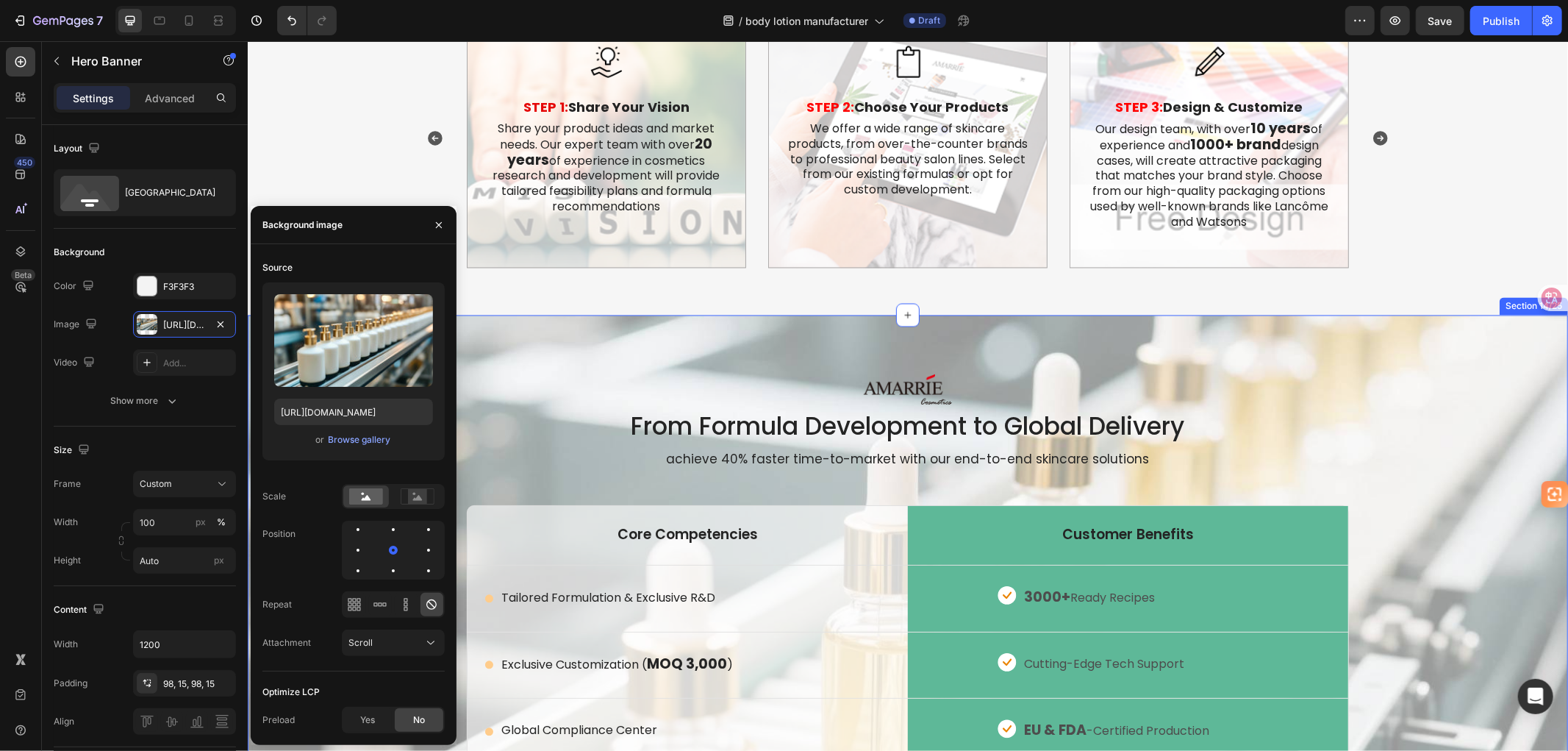
click at [604, 355] on div "Image From Formula Development to Global Delivery Heading achieve 40% faster ti…" at bounding box center [907, 633] width 1320 height 638
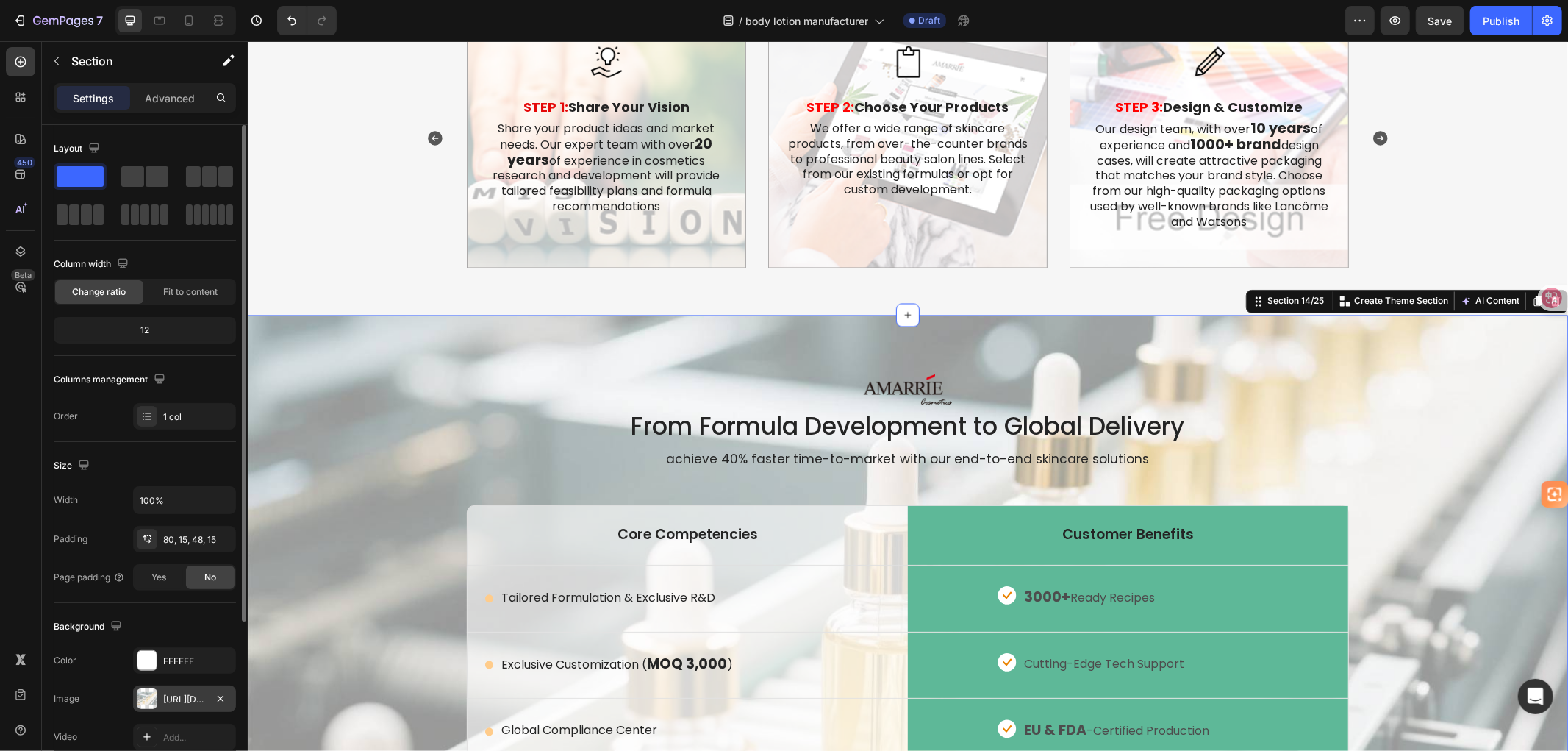
click at [182, 695] on div "[URL][DOMAIN_NAME]" at bounding box center [185, 698] width 43 height 13
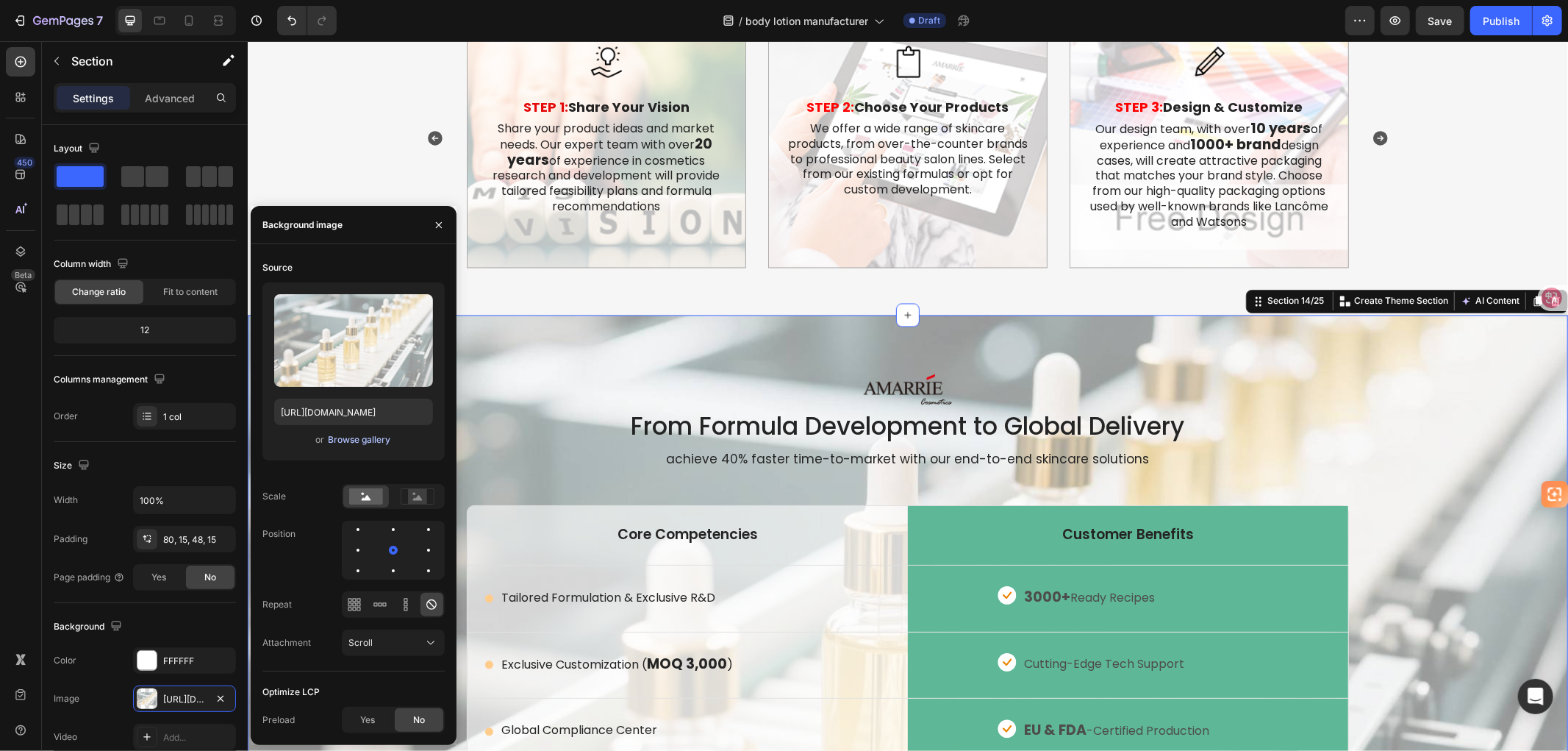
click at [359, 438] on div "Browse gallery" at bounding box center [359, 439] width 63 height 13
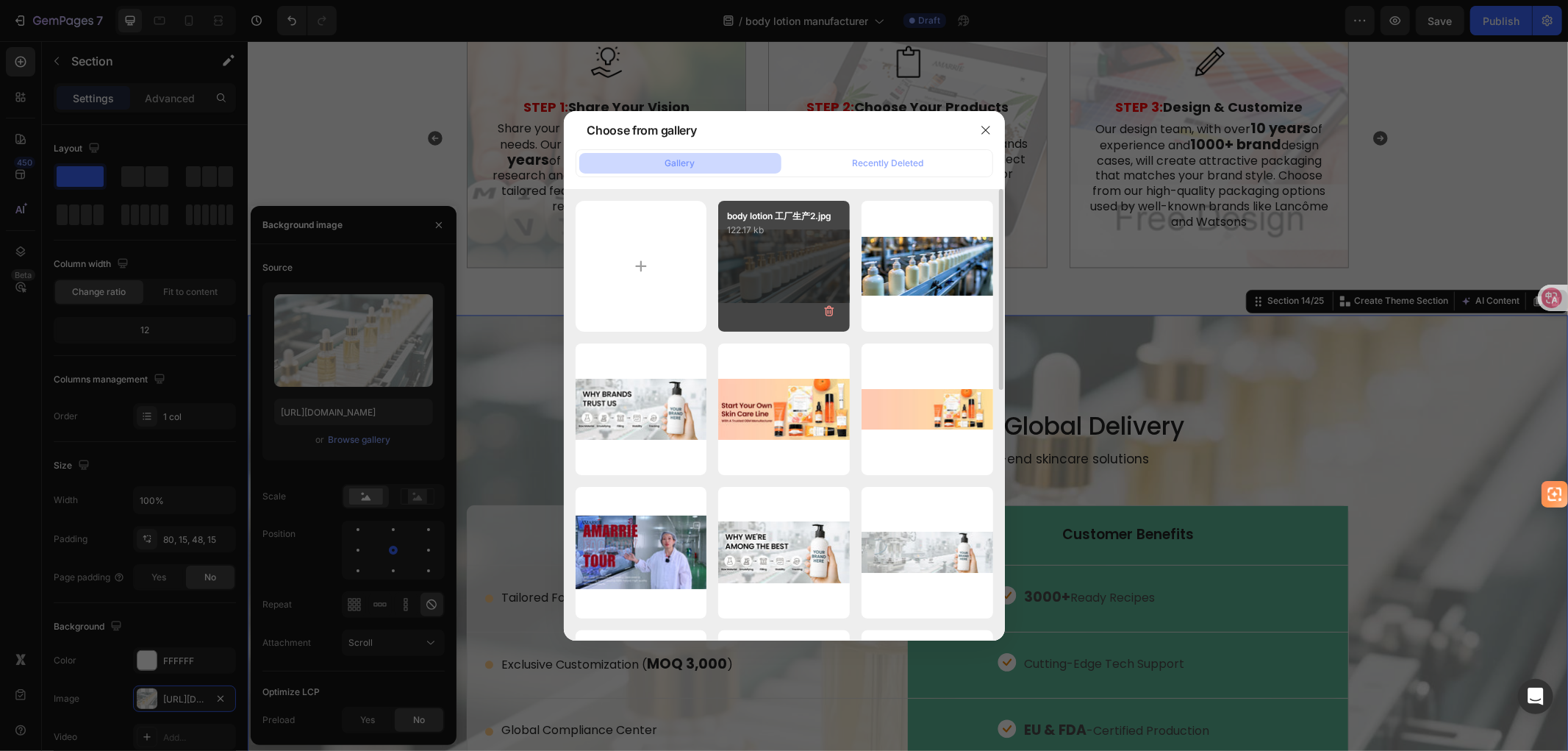
click at [795, 255] on div "body lotion 工厂生产2.jpg 122.17 kb" at bounding box center [784, 266] width 131 height 131
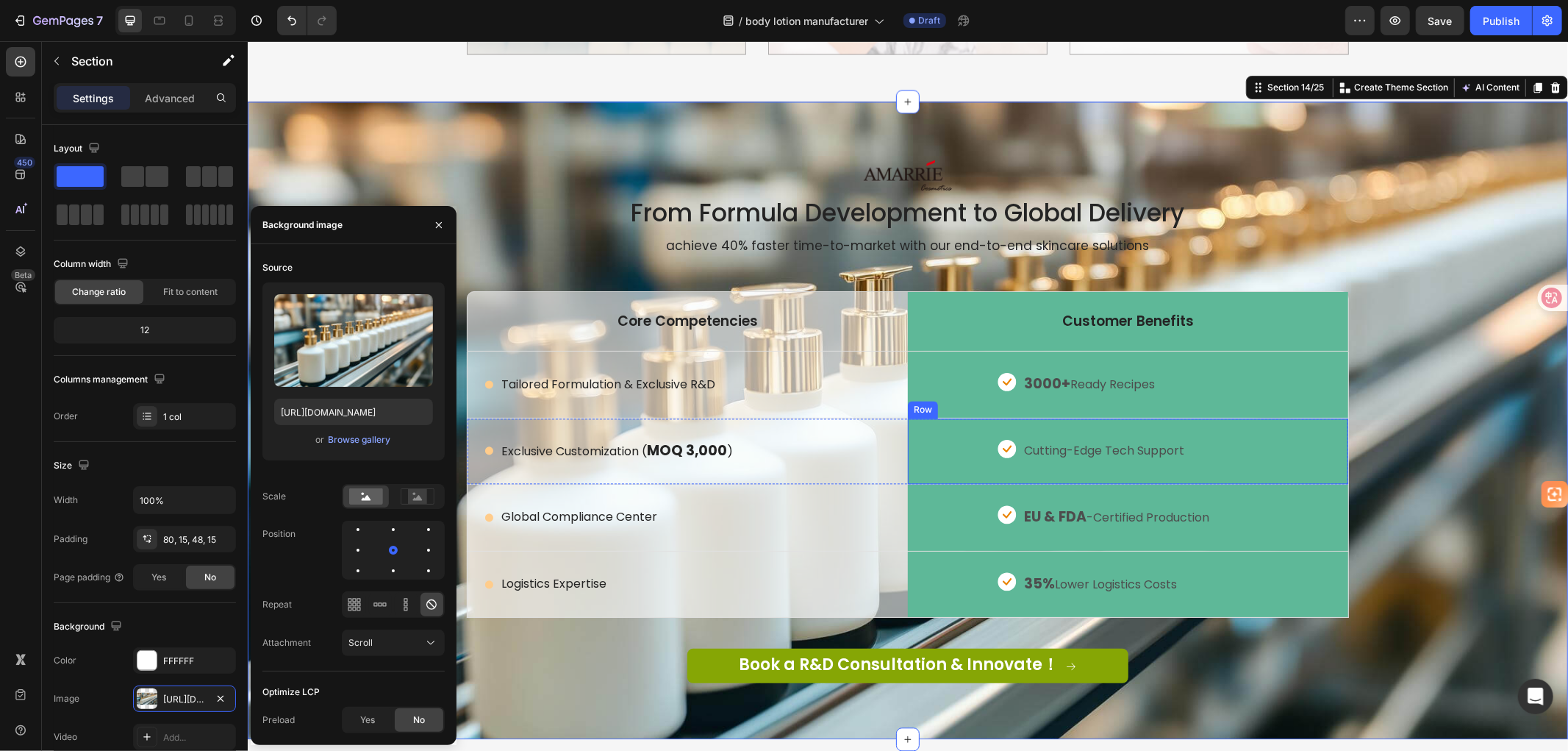
scroll to position [2451, 0]
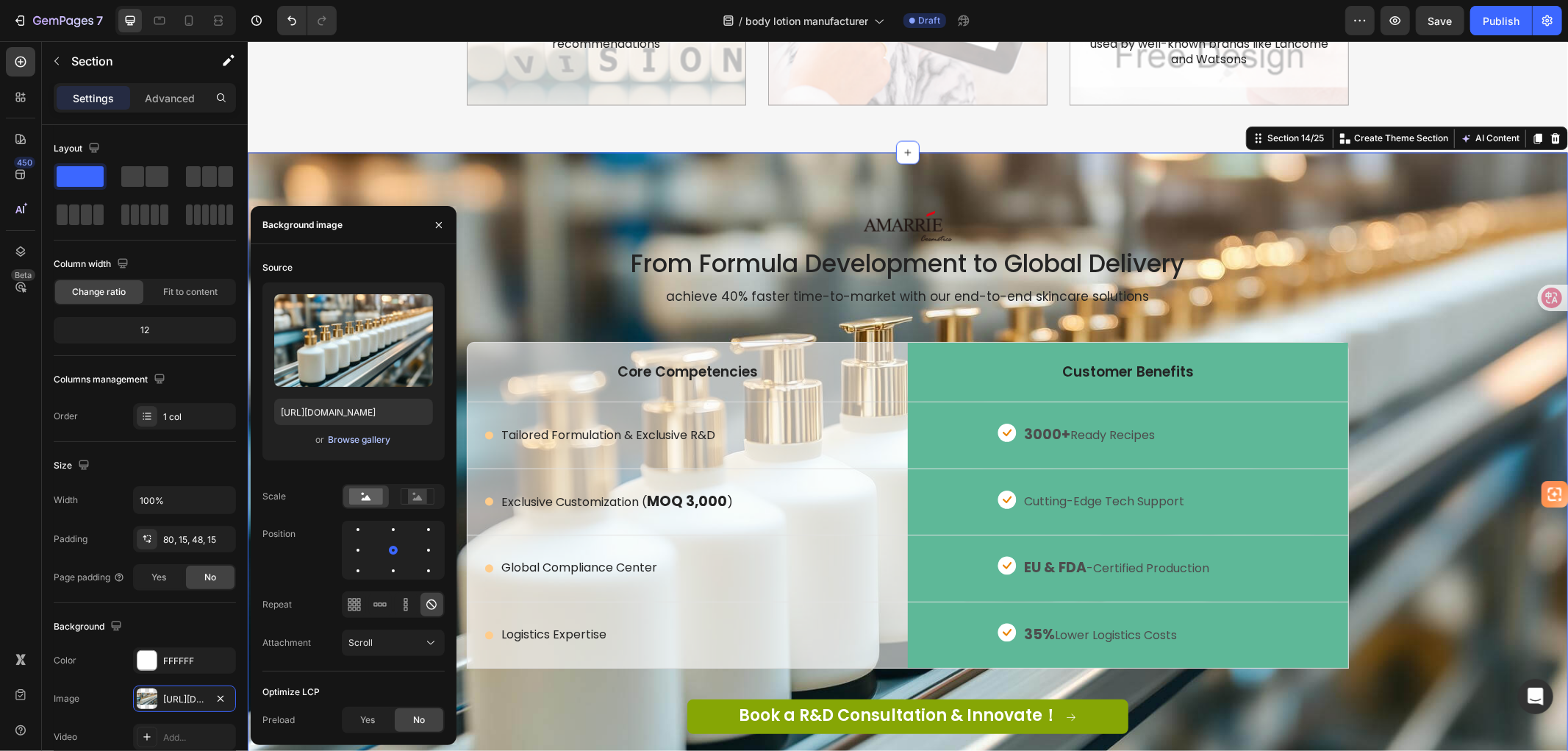
click at [369, 437] on div "Browse gallery" at bounding box center [359, 439] width 63 height 13
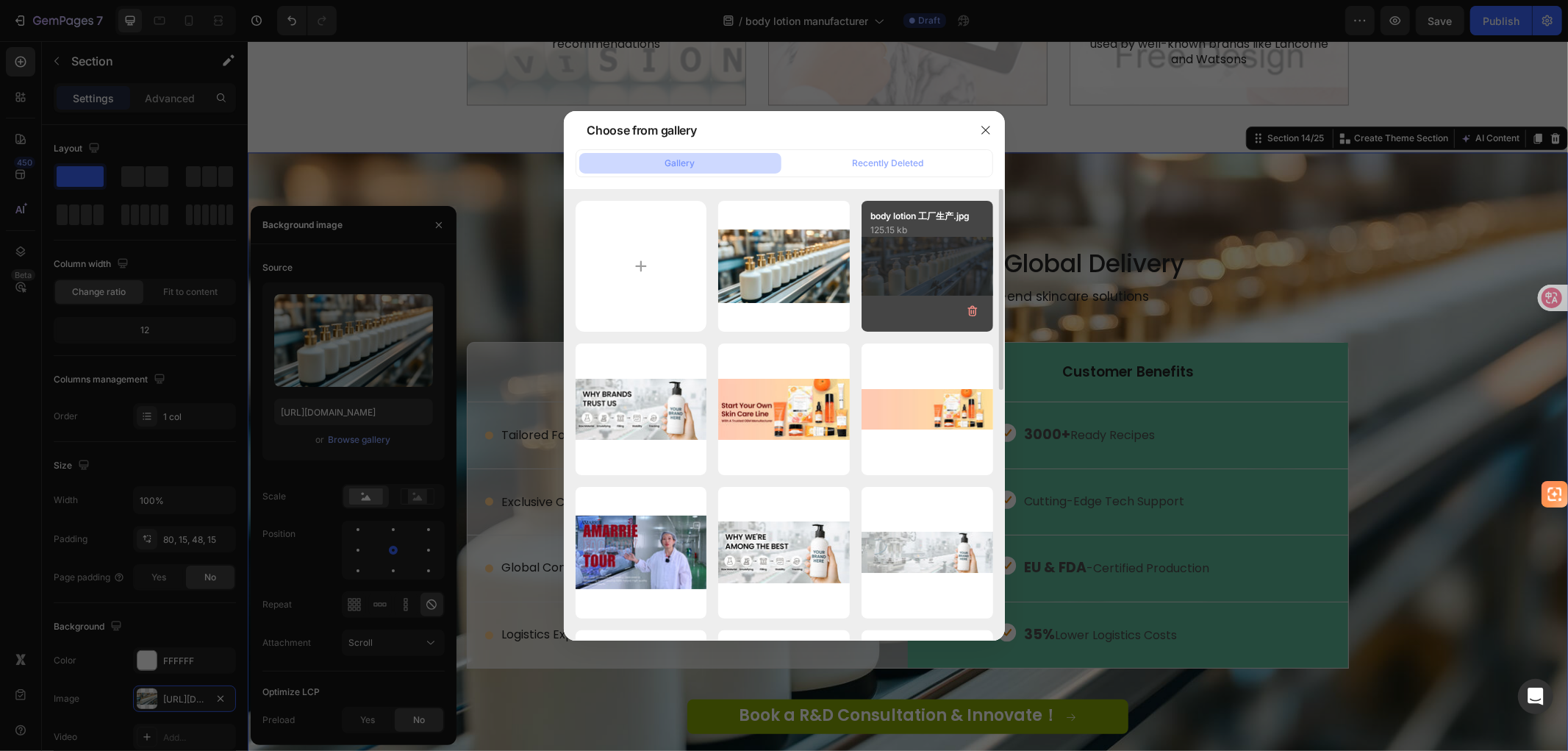
click at [912, 266] on div "body lotion 工厂生产.jpg 125.15 kb" at bounding box center [927, 266] width 131 height 131
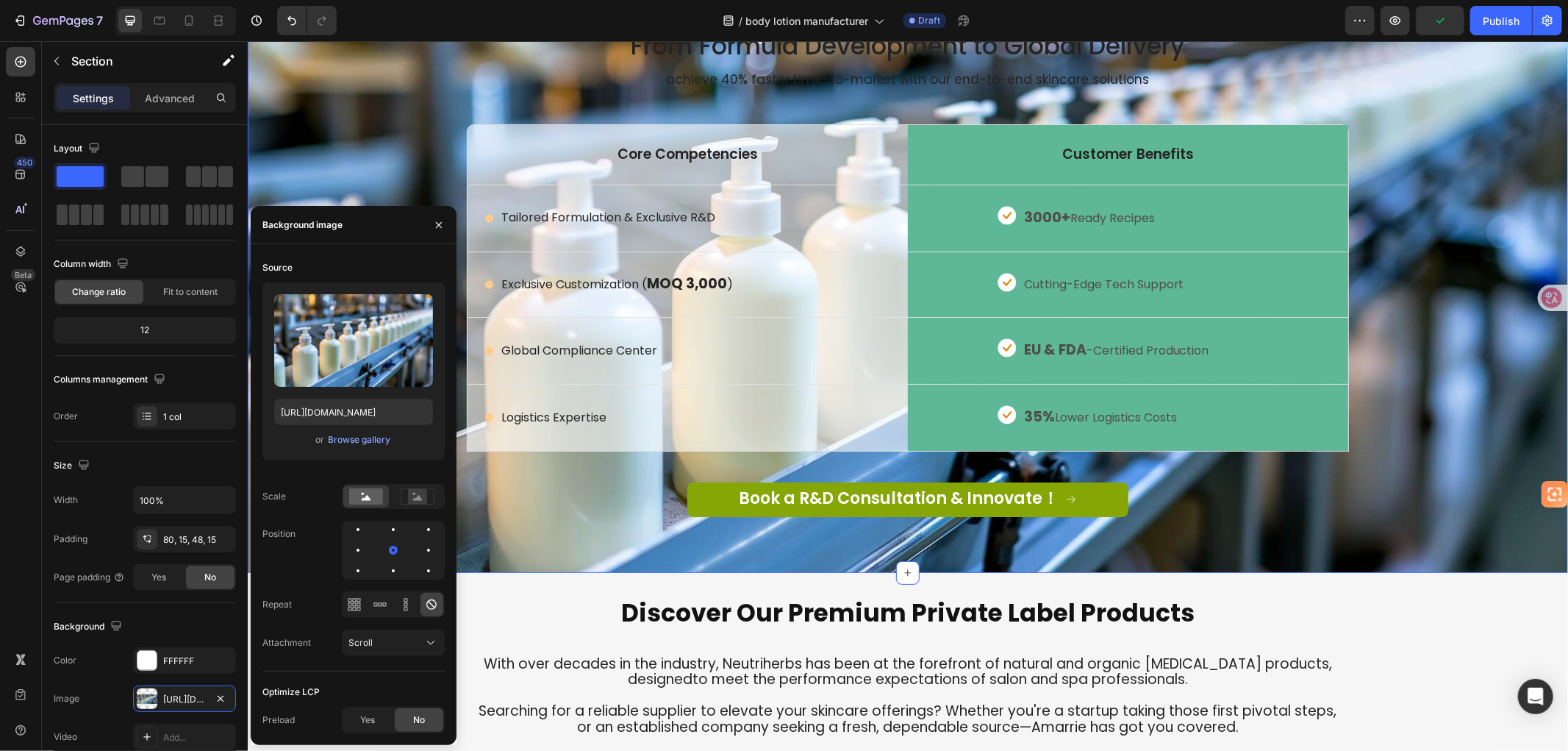
scroll to position [2516, 0]
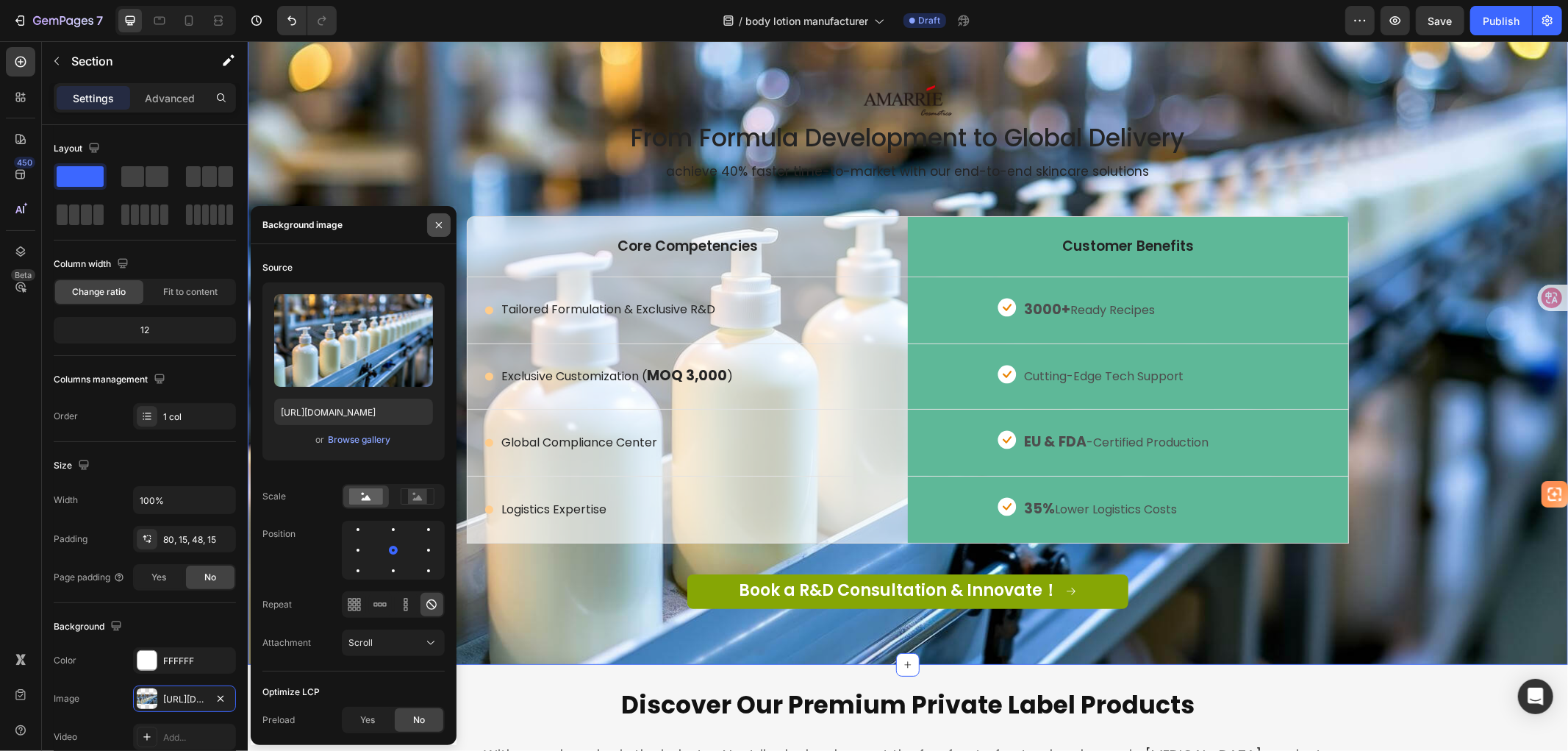
click at [441, 221] on icon "button" at bounding box center [438, 224] width 11 height 11
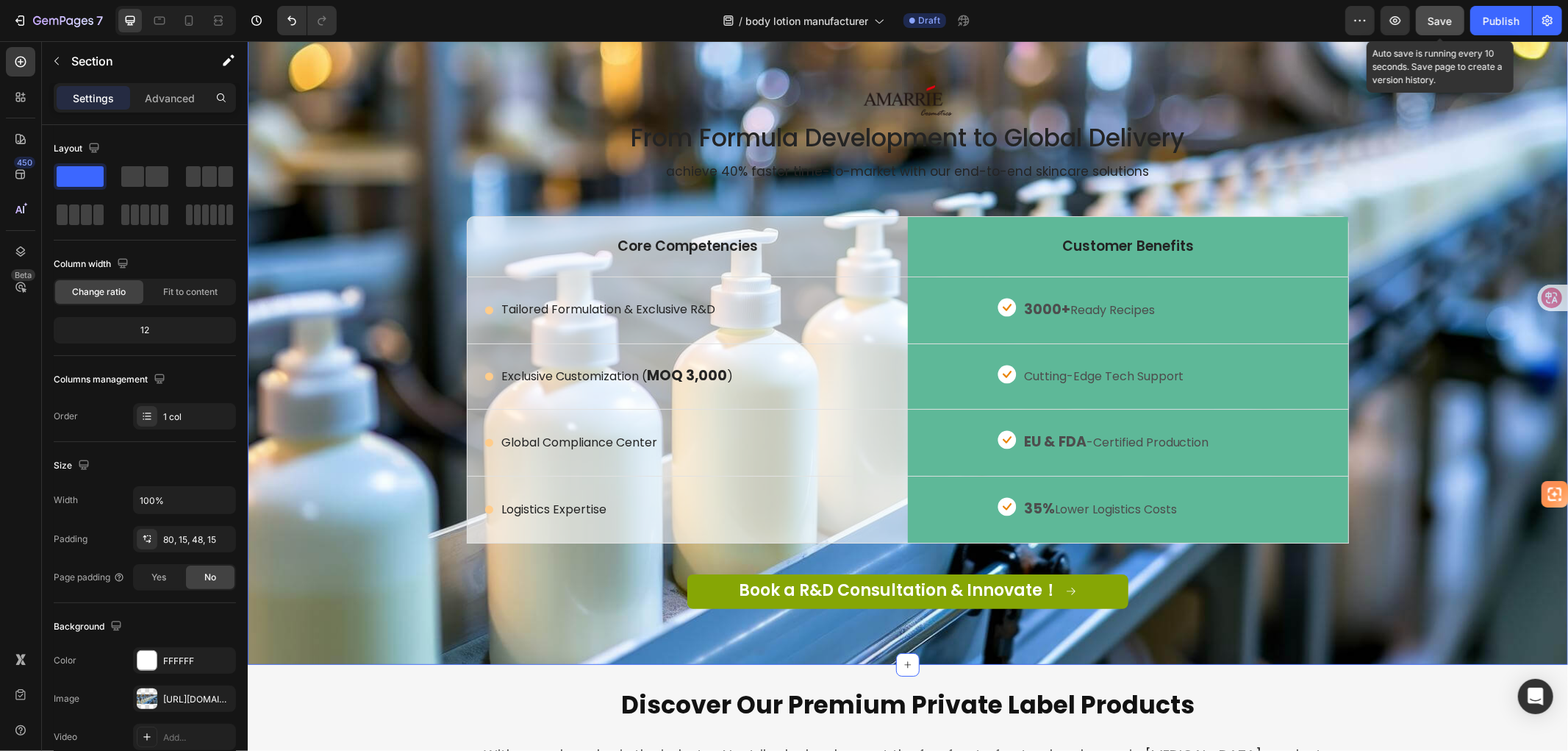
click at [1435, 24] on span "Save" at bounding box center [1441, 21] width 24 height 12
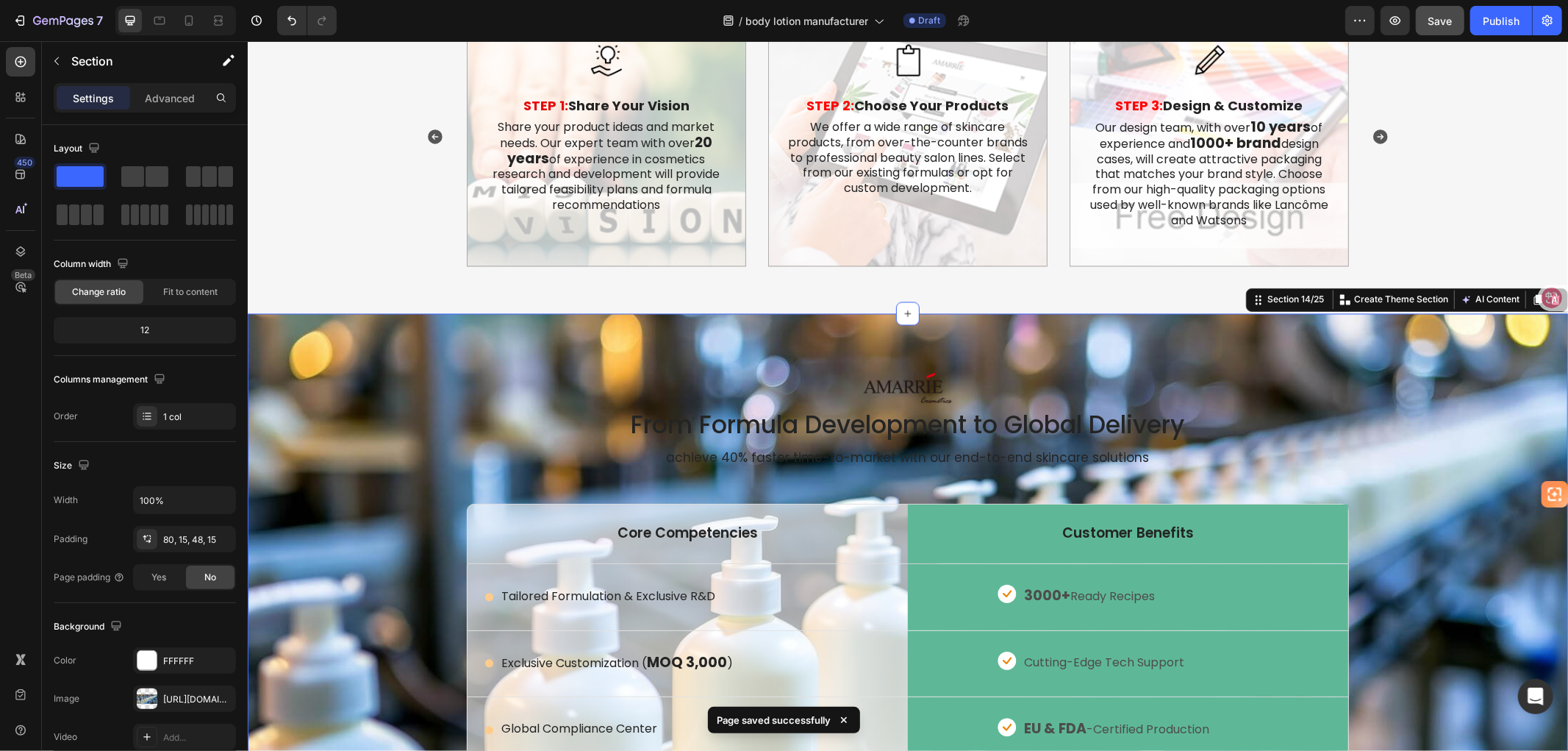
scroll to position [2534, 0]
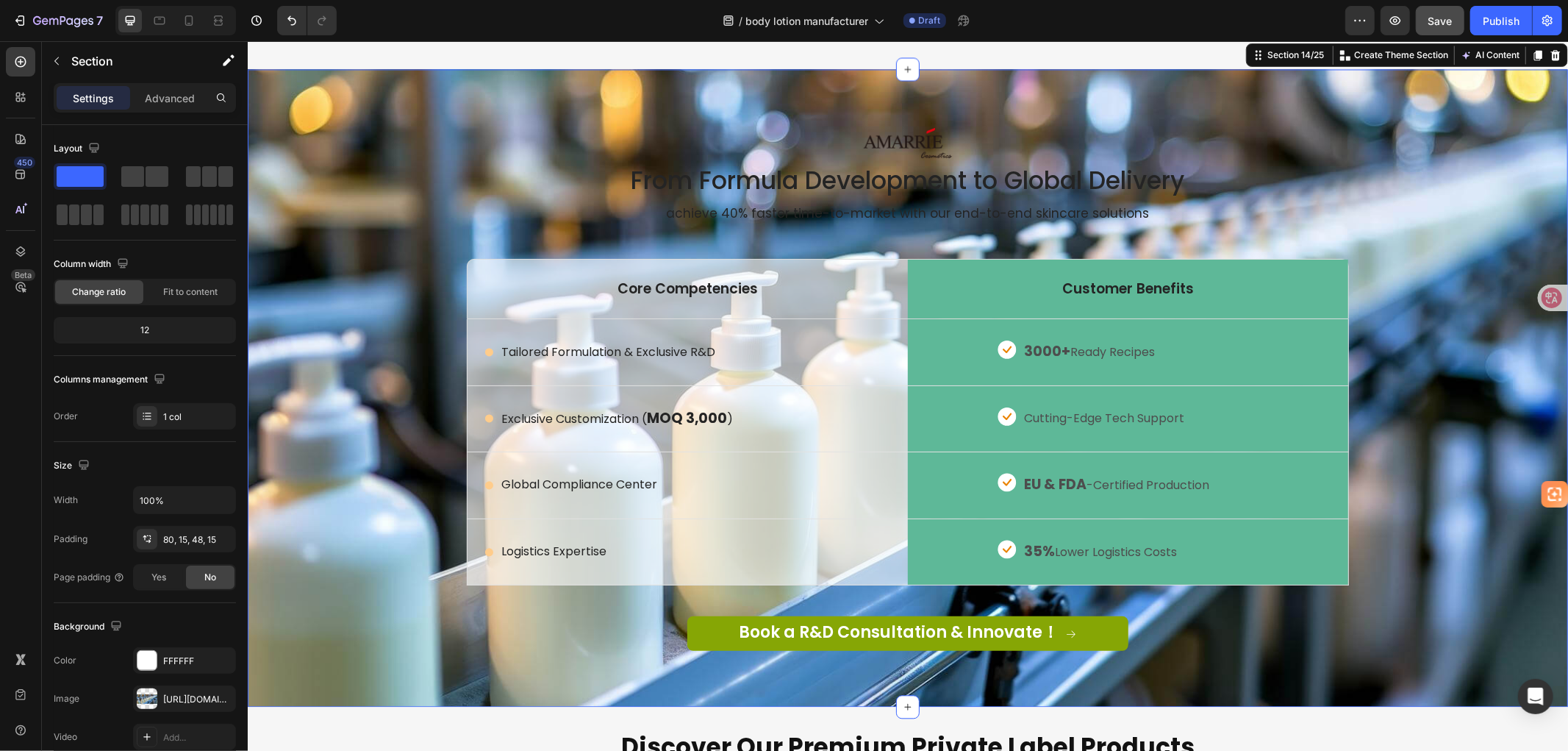
click at [326, 480] on div "Image From Formula Development to Global Delivery Heading achieve 40% faster ti…" at bounding box center [906, 399] width 1298 height 544
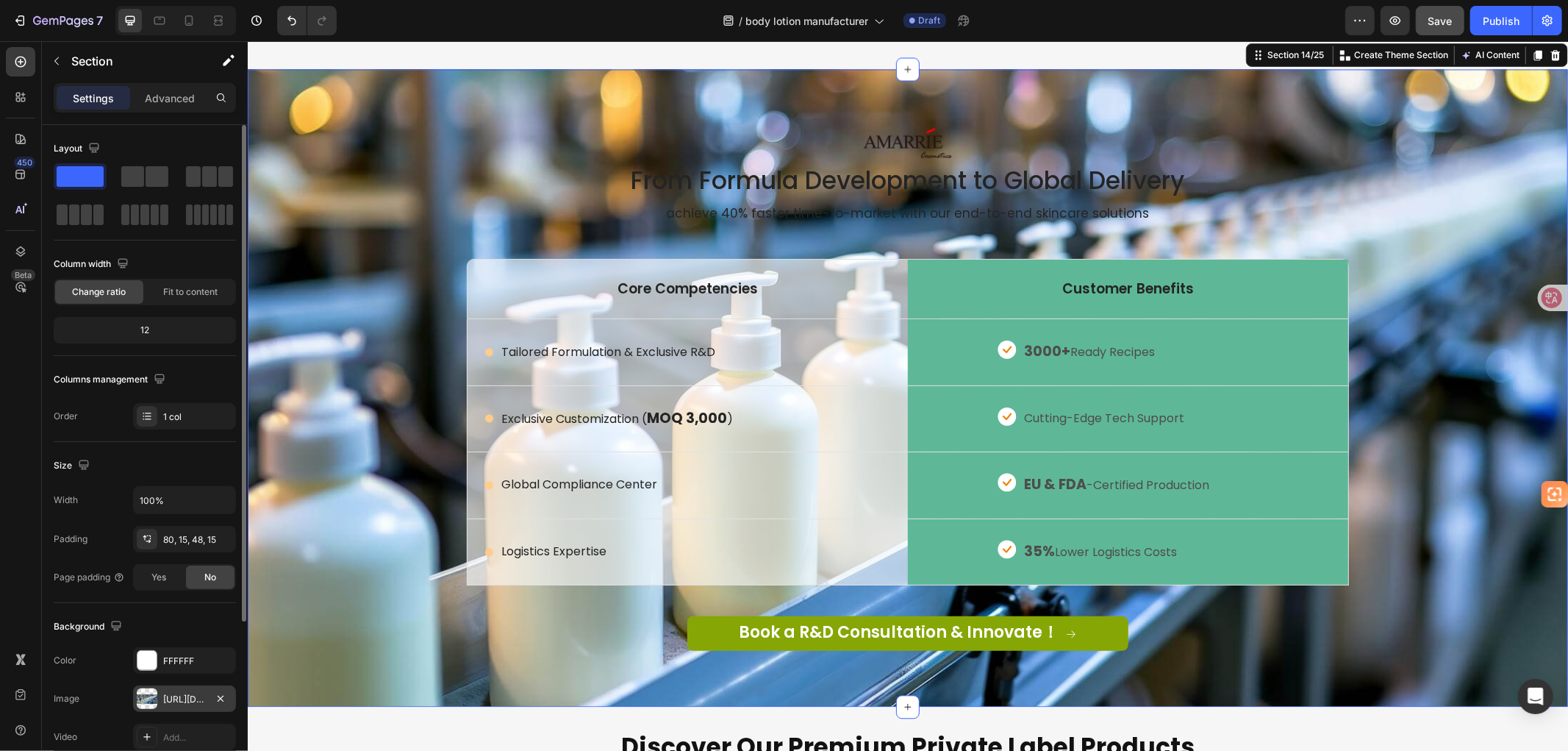
click at [184, 702] on div "[URL][DOMAIN_NAME]" at bounding box center [185, 698] width 43 height 13
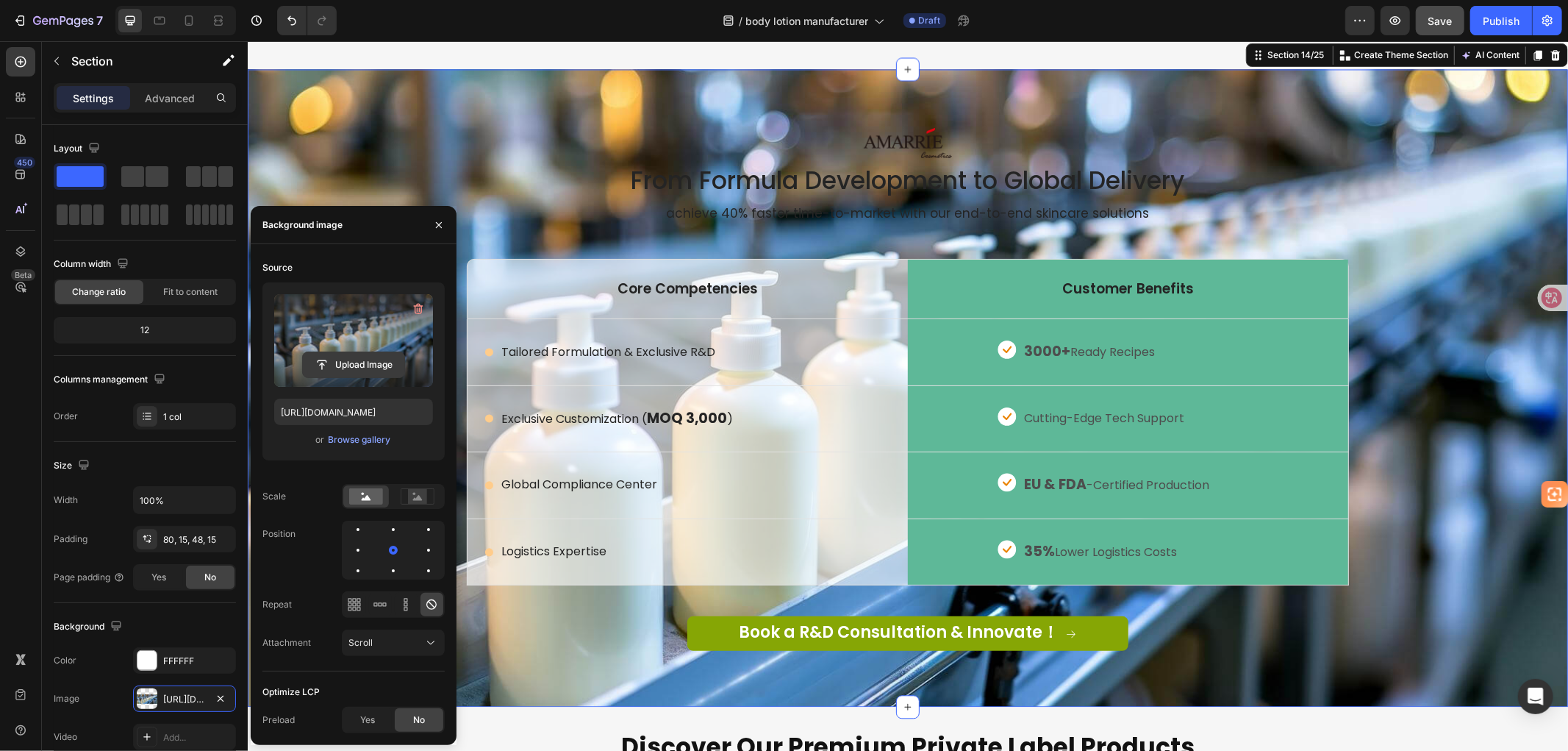
click at [349, 358] on input "file" at bounding box center [353, 364] width 101 height 25
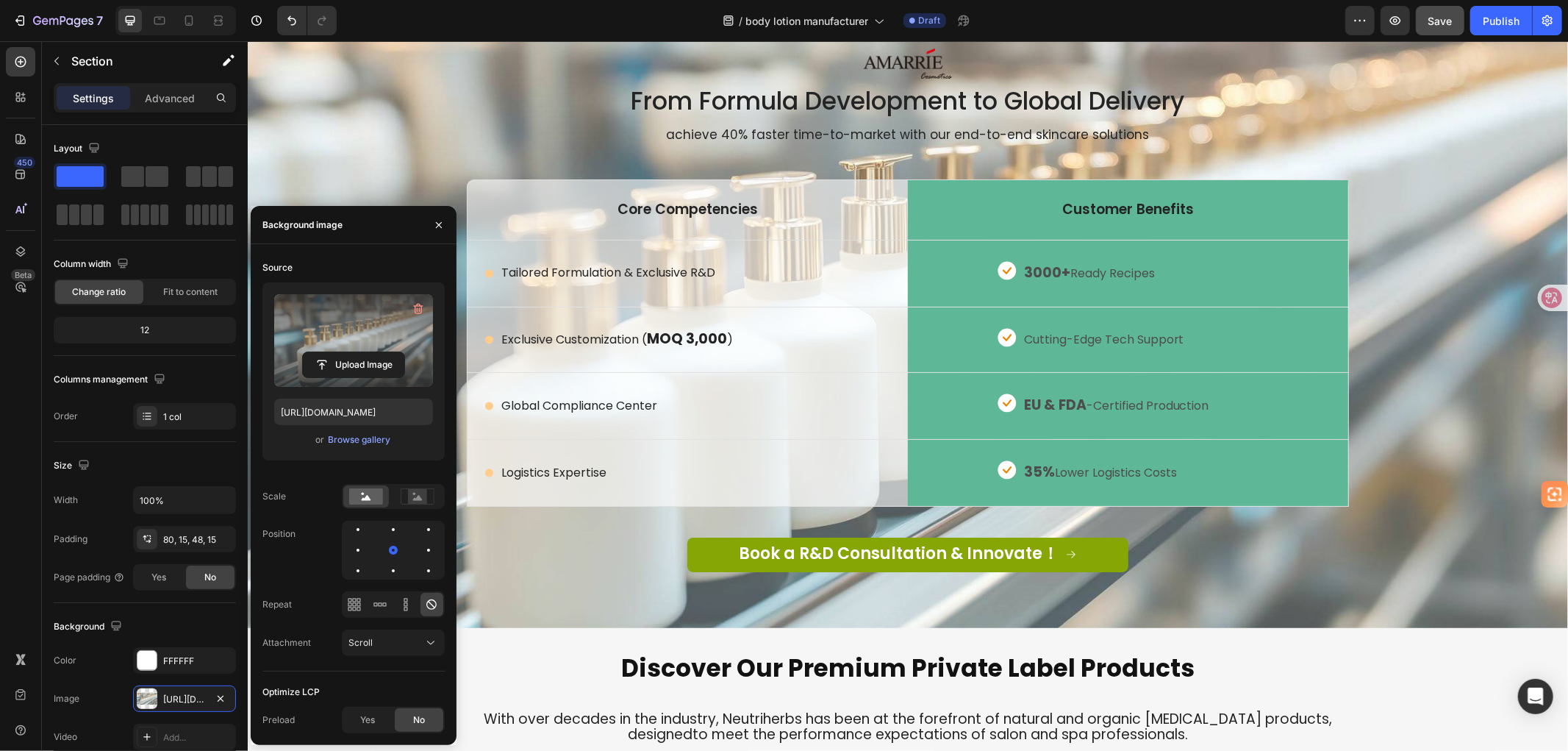
scroll to position [2520, 0]
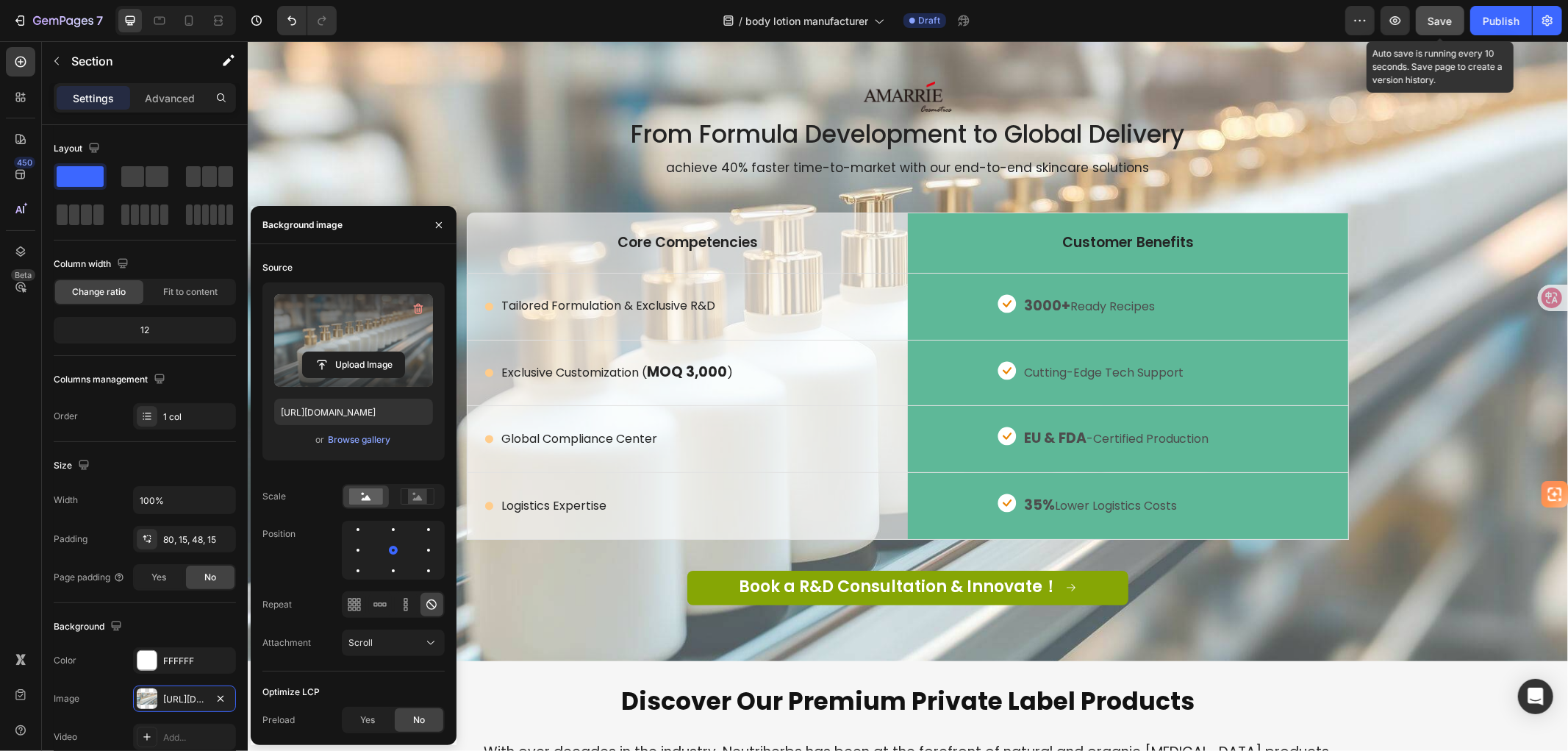
click at [1426, 25] on button "Save" at bounding box center [1440, 21] width 49 height 30
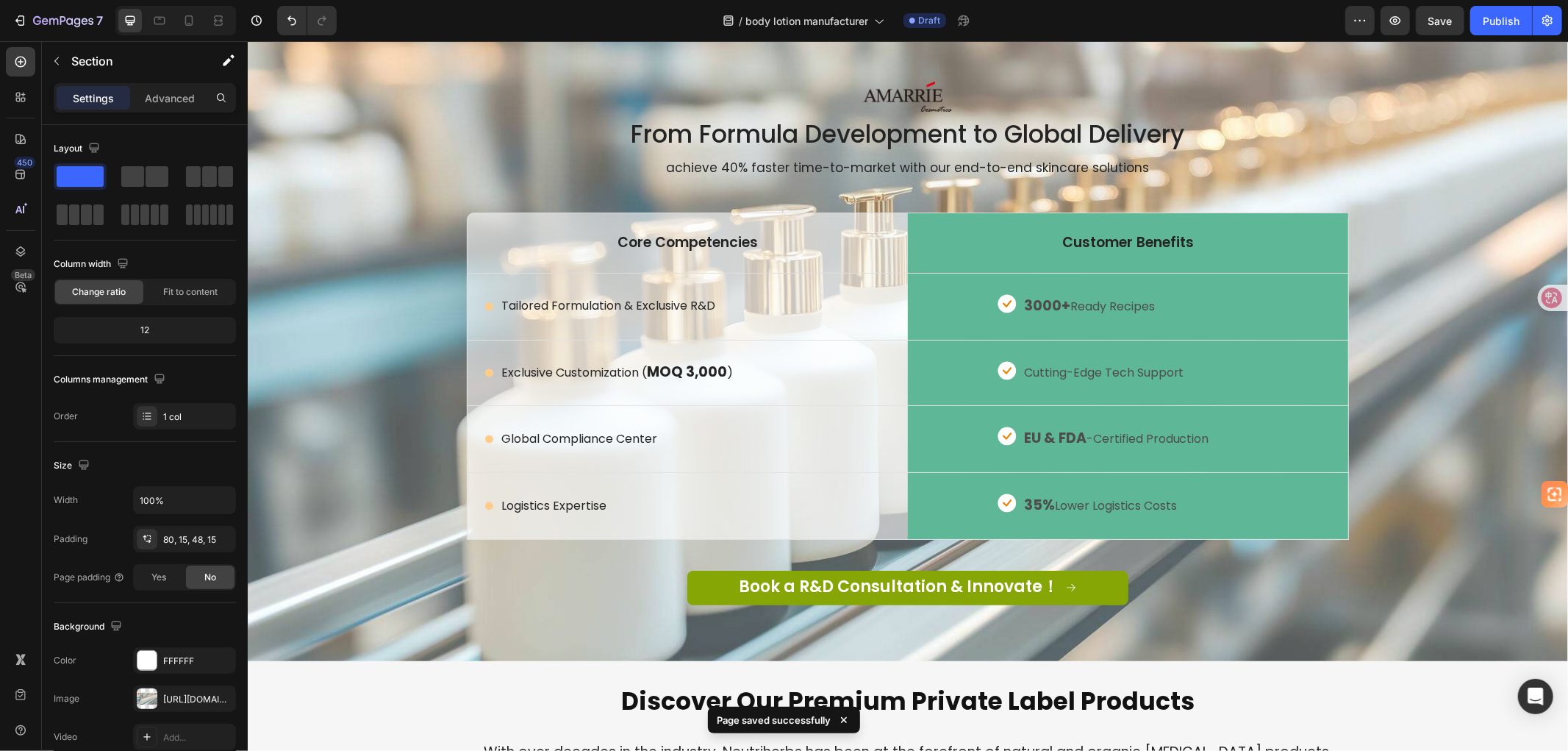
click at [288, 315] on div "Image From Formula Development to Global Delivery Heading achieve 40% faster ti…" at bounding box center [906, 353] width 1298 height 544
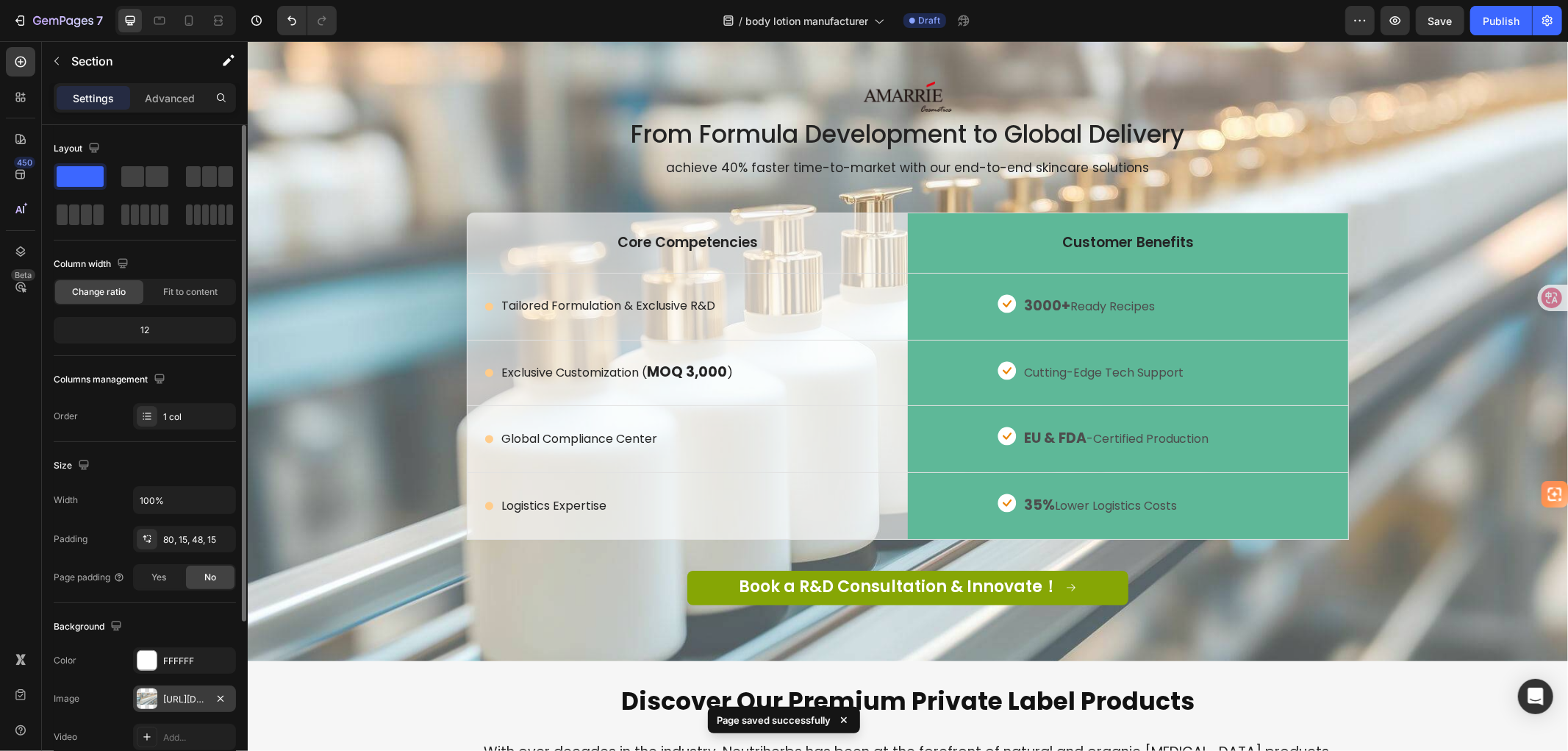
click at [172, 701] on div "[URL][DOMAIN_NAME]" at bounding box center [185, 698] width 43 height 13
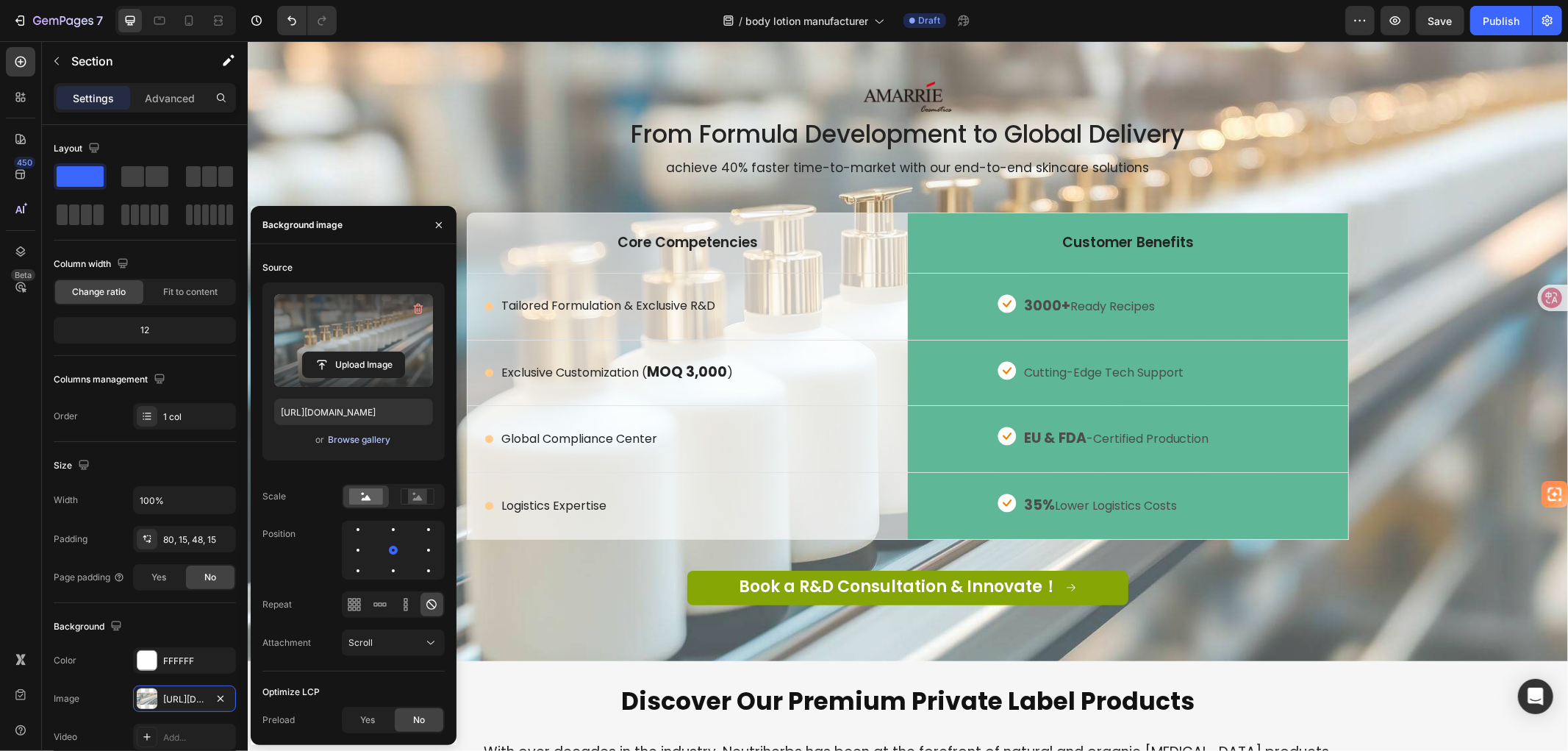
click at [362, 443] on div "Browse gallery" at bounding box center [359, 439] width 63 height 13
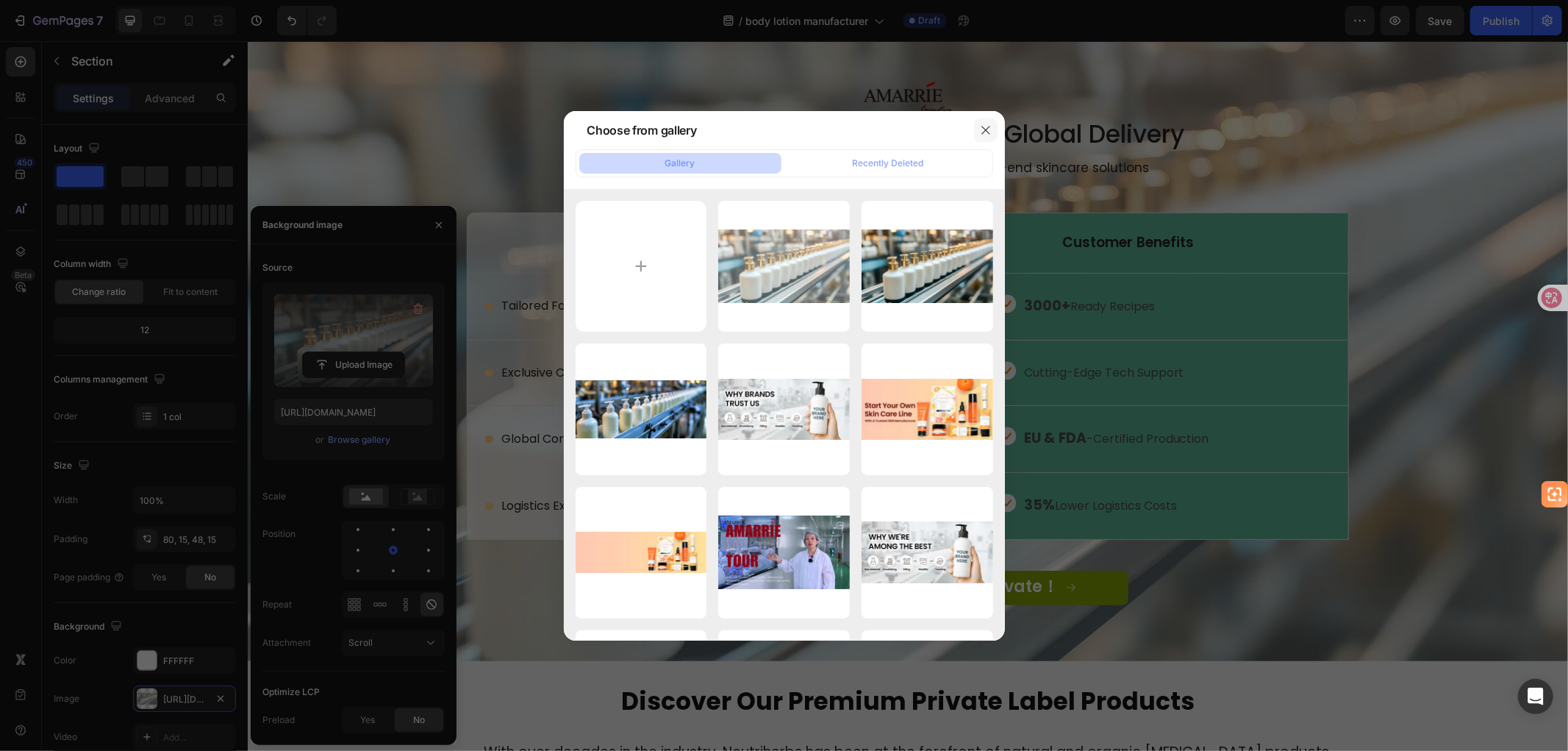
click at [985, 127] on icon "button" at bounding box center [985, 130] width 11 height 11
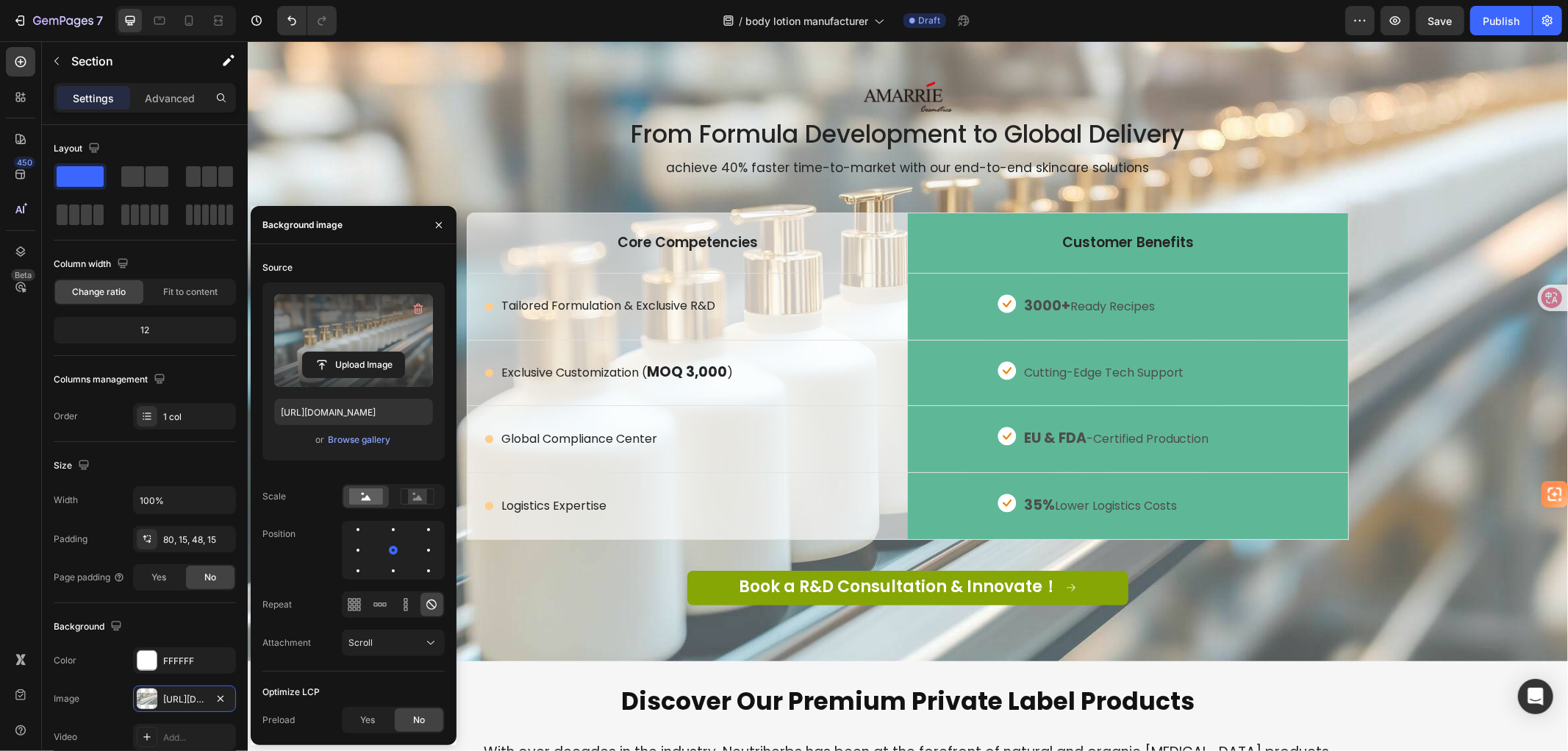
click at [1454, 407] on div "Image From Formula Development to Global Delivery Heading achieve 40% faster ti…" at bounding box center [906, 353] width 1298 height 544
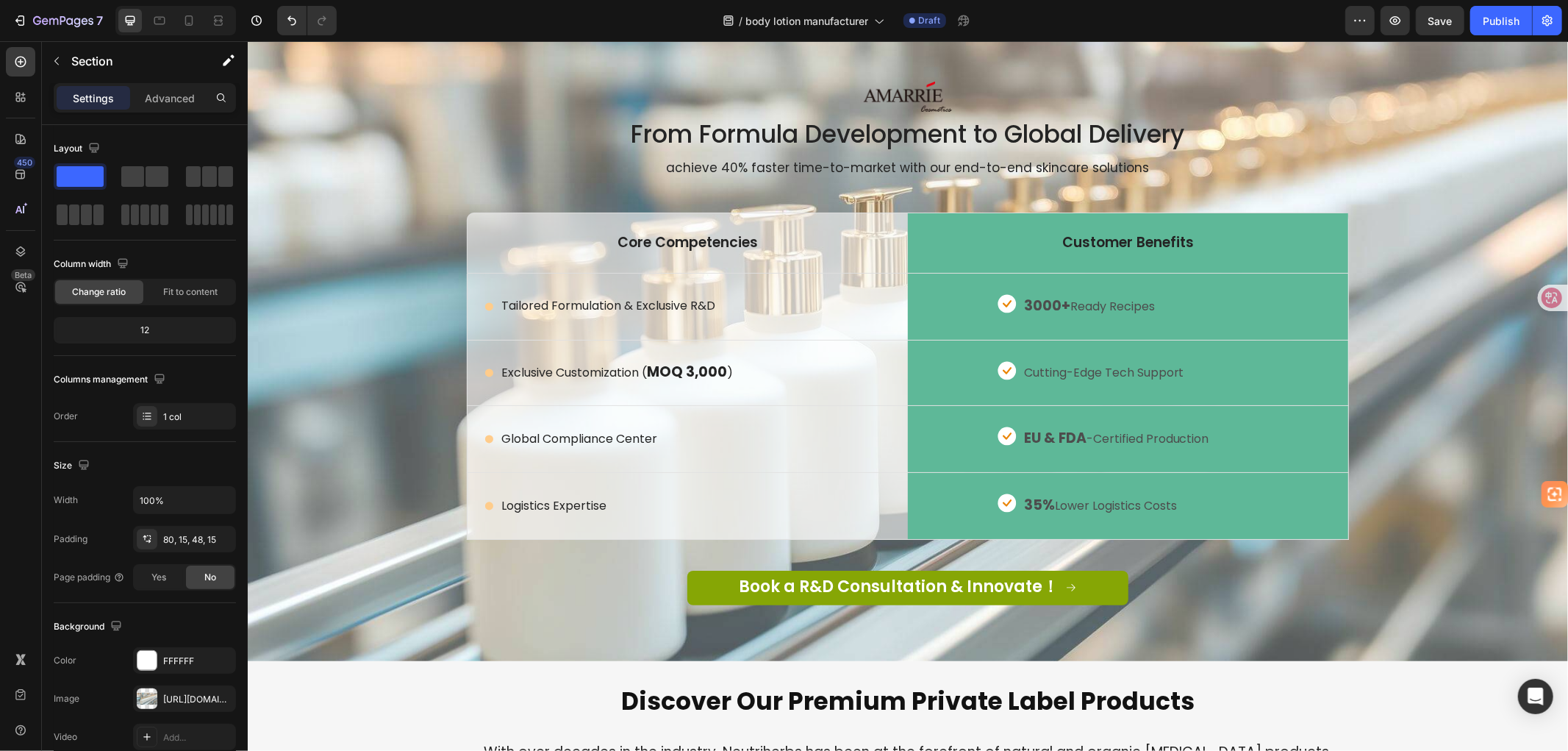
click at [349, 335] on div "Image From Formula Development to Global Delivery Heading achieve 40% faster ti…" at bounding box center [906, 353] width 1298 height 544
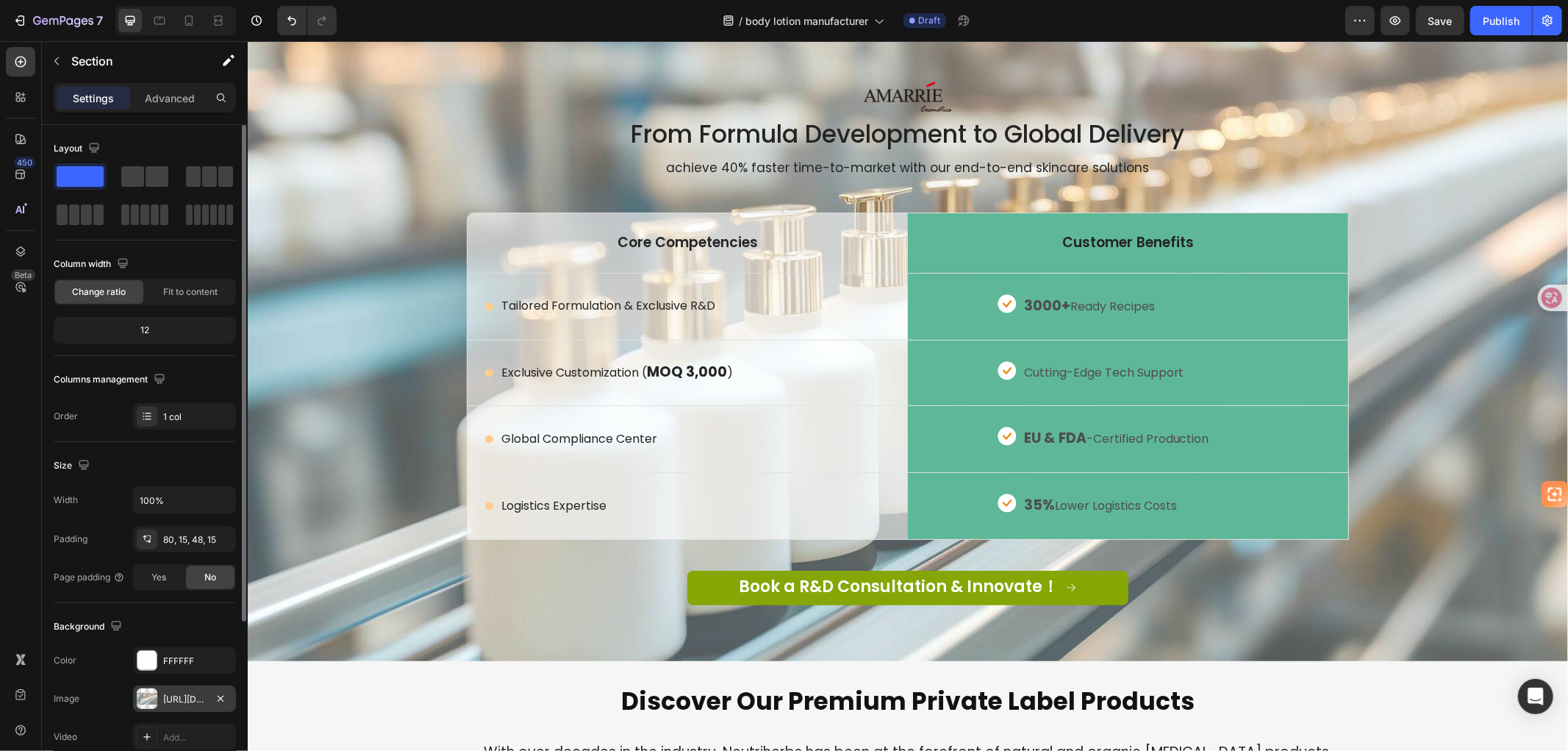
click at [188, 704] on div "[URL][DOMAIN_NAME]" at bounding box center [185, 698] width 43 height 13
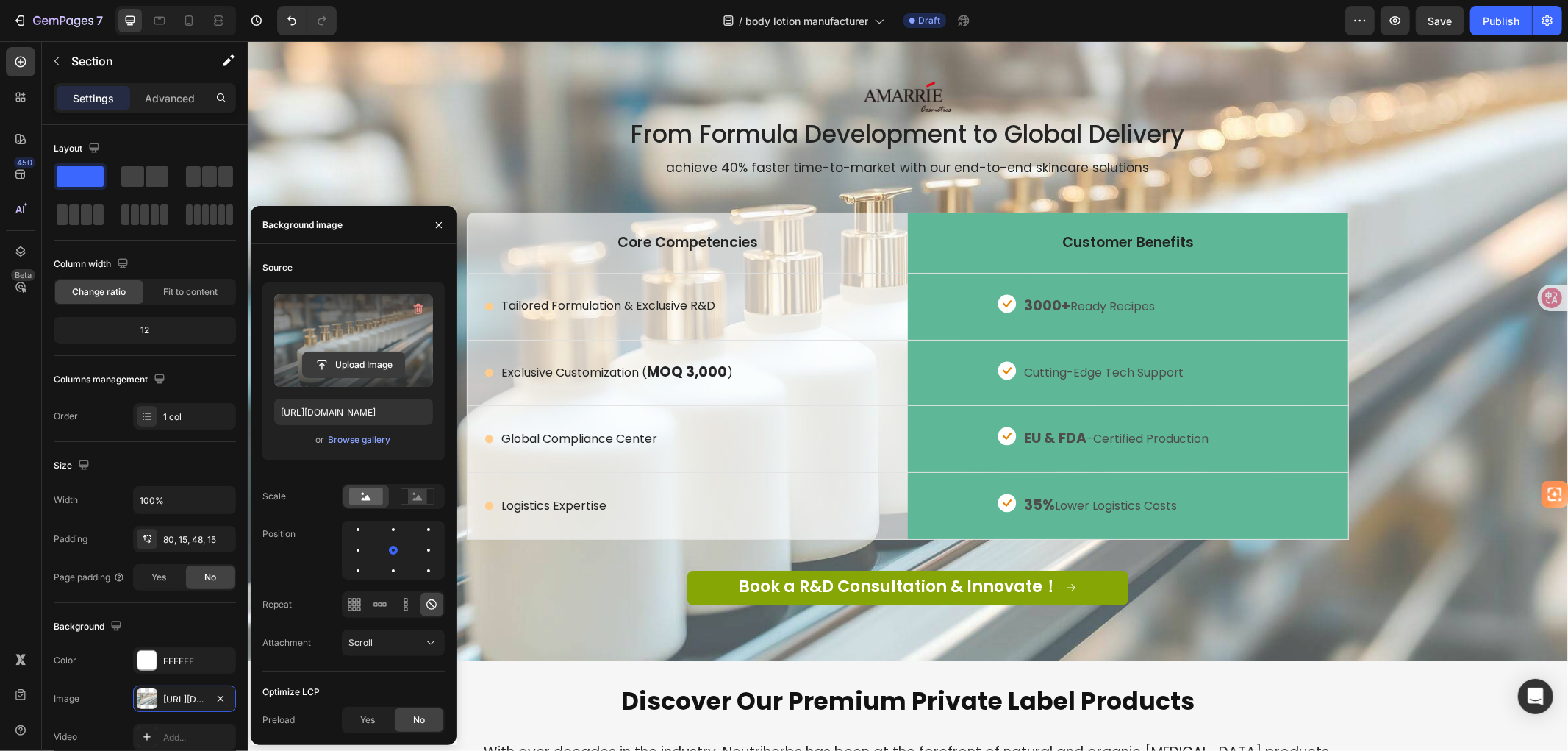
click at [363, 362] on input "file" at bounding box center [353, 364] width 101 height 25
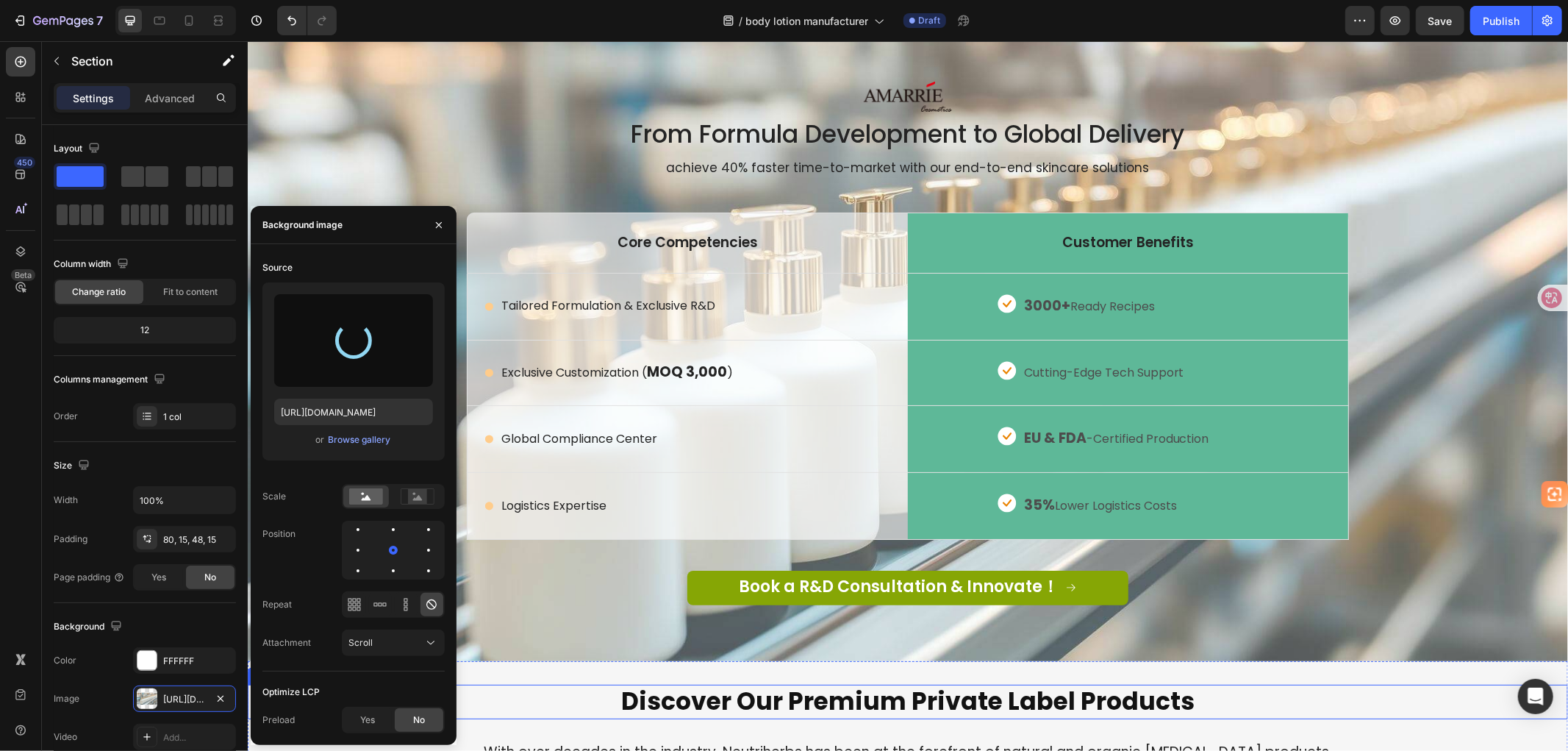
type input "[URL][DOMAIN_NAME]"
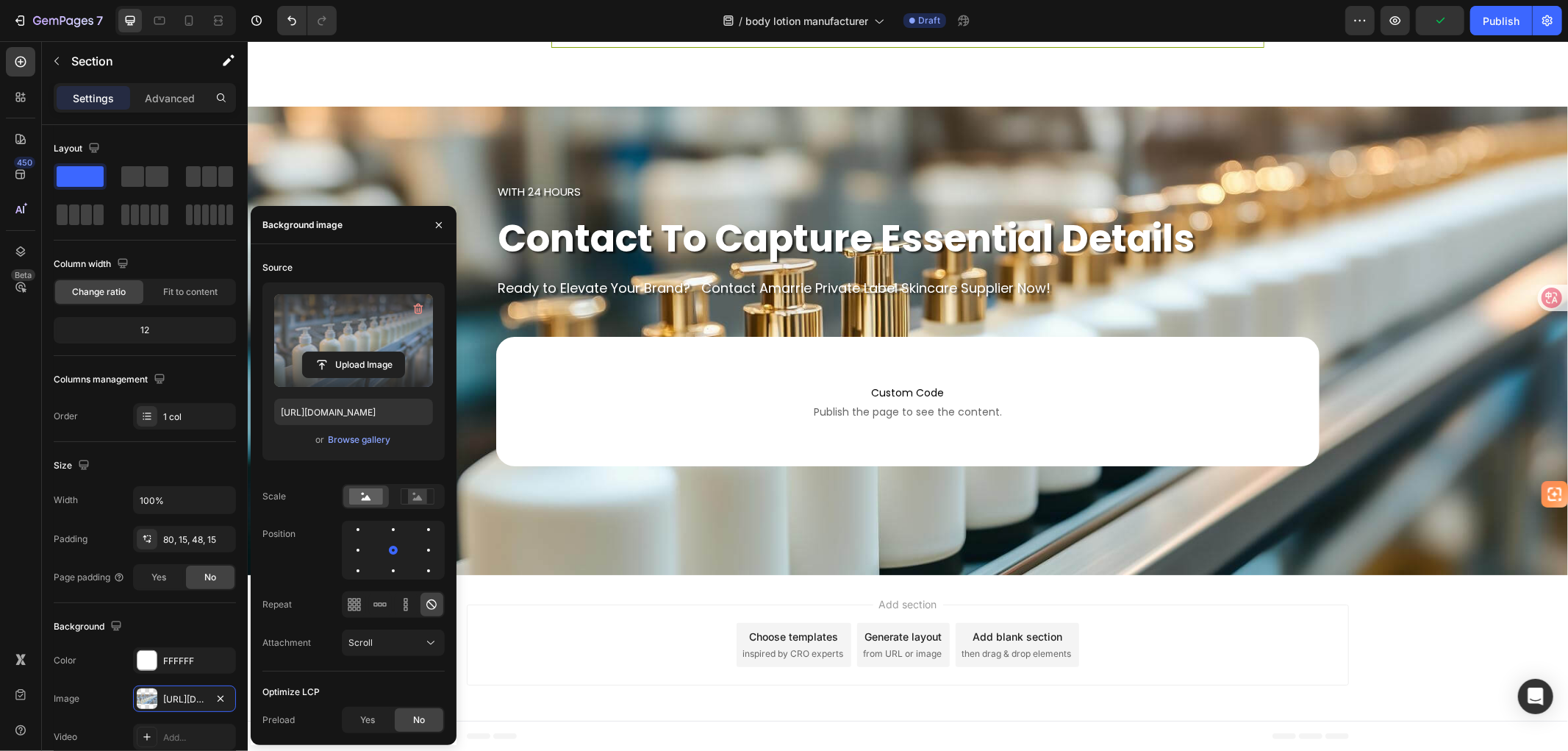
scroll to position [5887, 0]
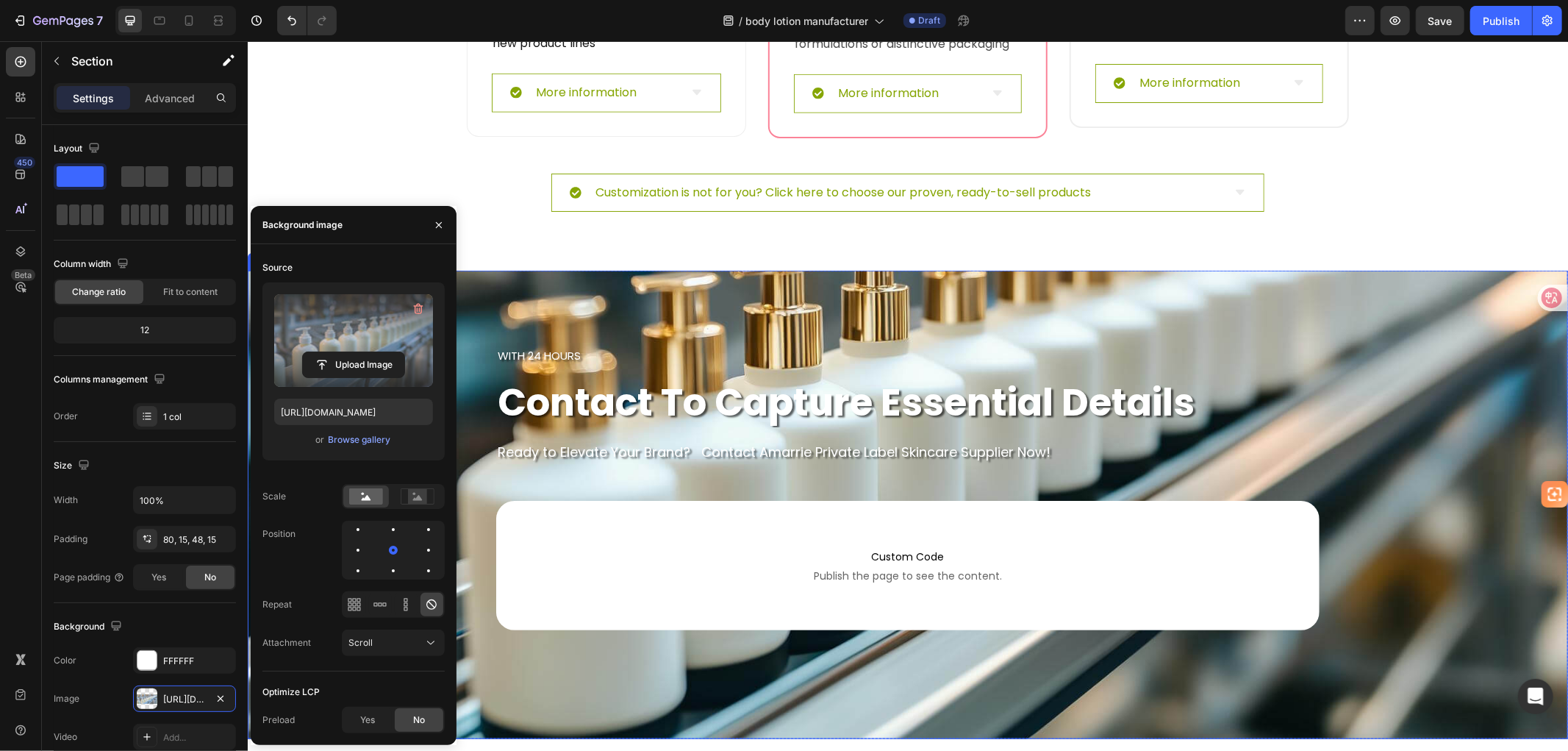
click at [1444, 394] on div "with 24 hours Text block contact to capture essential details Heading Ready to …" at bounding box center [907, 504] width 1320 height 321
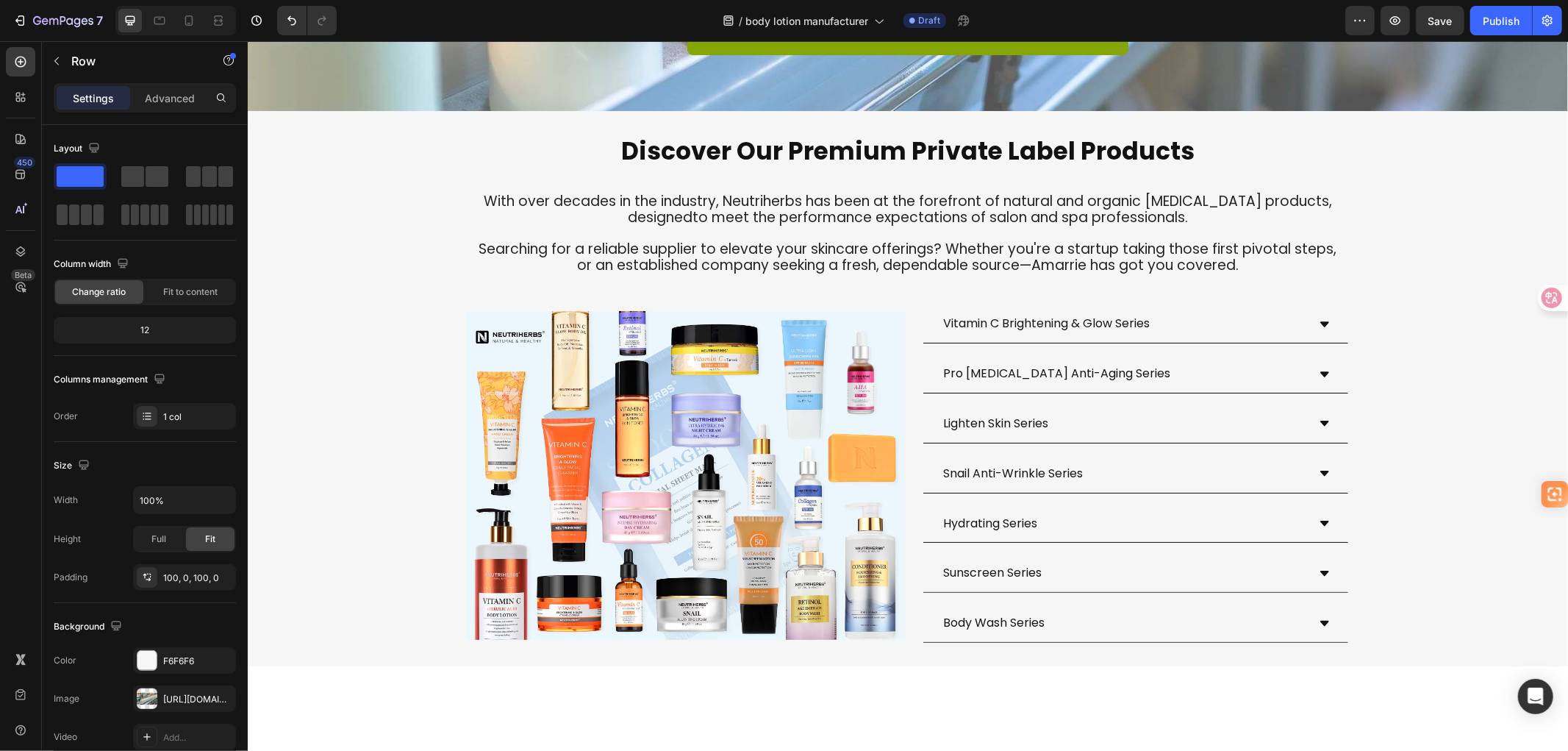
scroll to position [2755, 0]
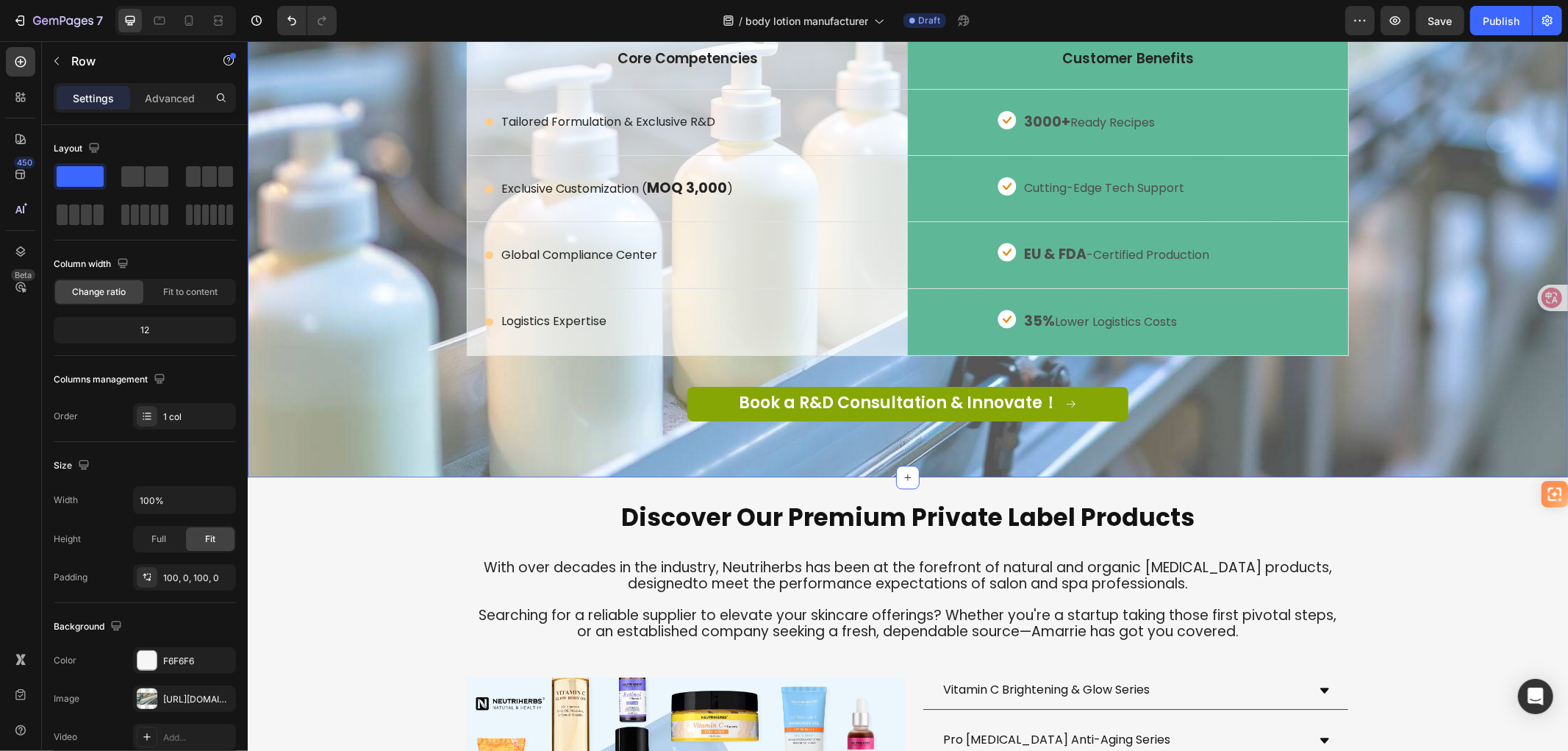
click at [343, 270] on div "Image From Formula Development to Global Delivery Heading achieve 40% faster ti…" at bounding box center [906, 169] width 1298 height 544
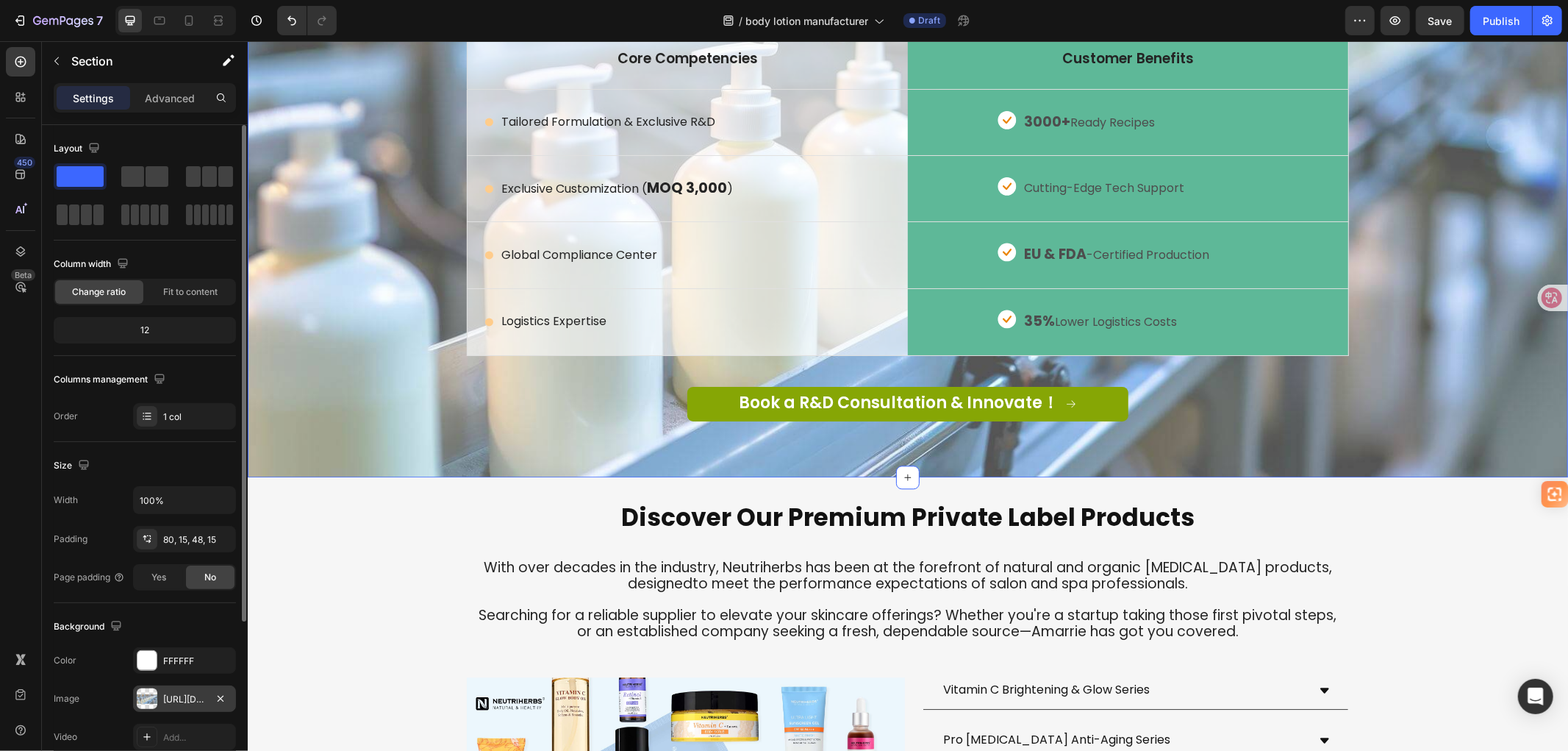
click at [179, 706] on div "[URL][DOMAIN_NAME]" at bounding box center [185, 698] width 43 height 13
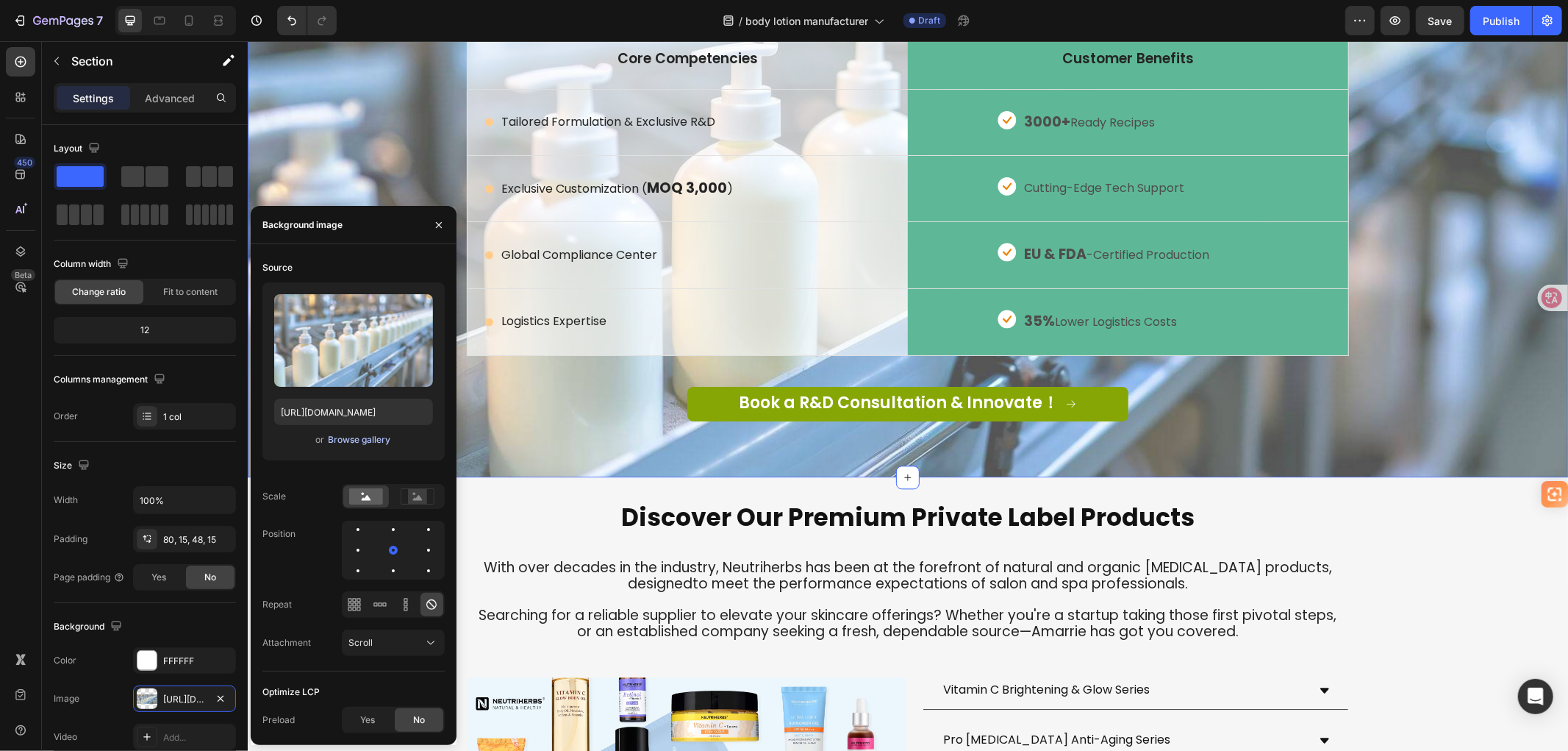
click at [353, 437] on div "Browse gallery" at bounding box center [359, 439] width 63 height 13
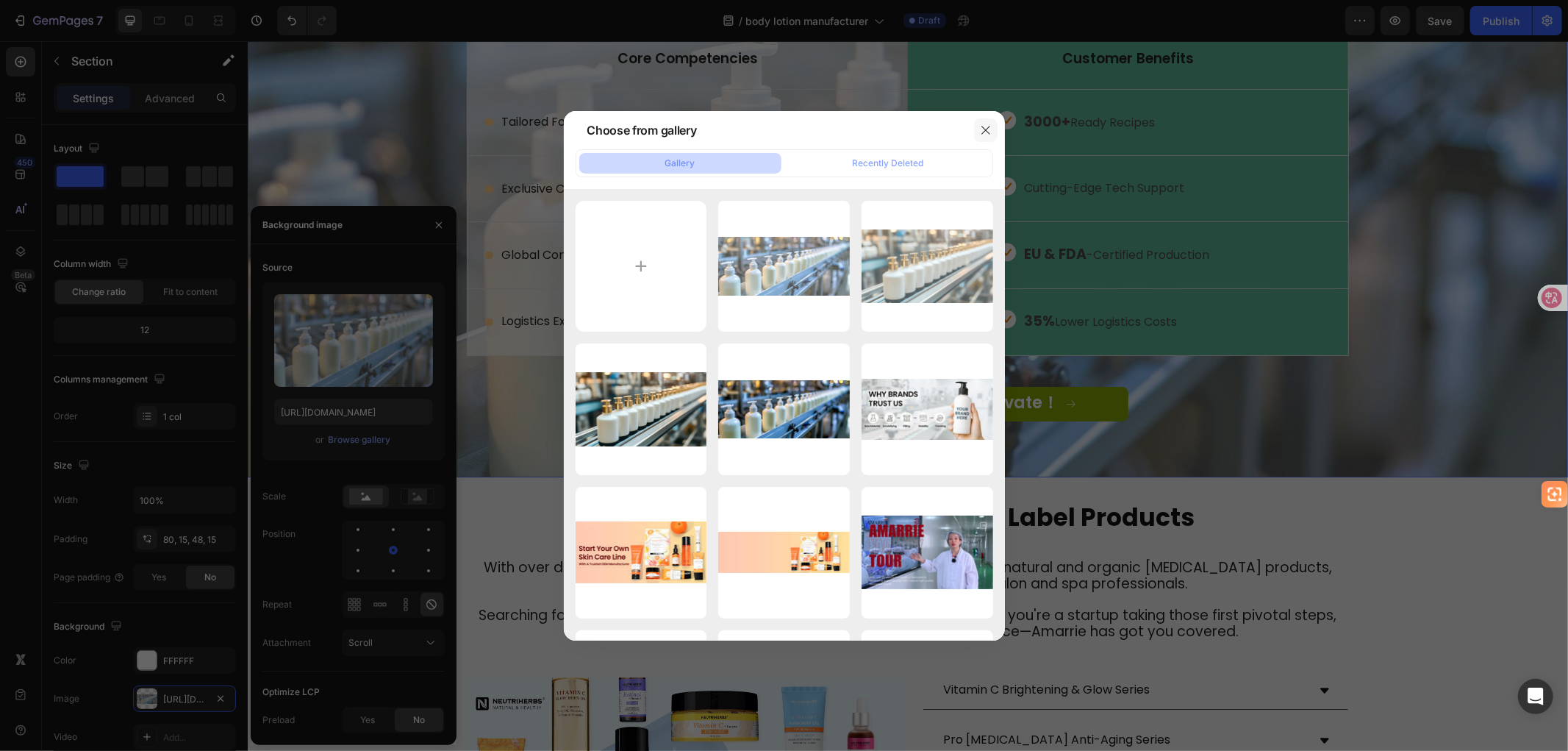
click at [986, 129] on icon "button" at bounding box center [985, 130] width 8 height 8
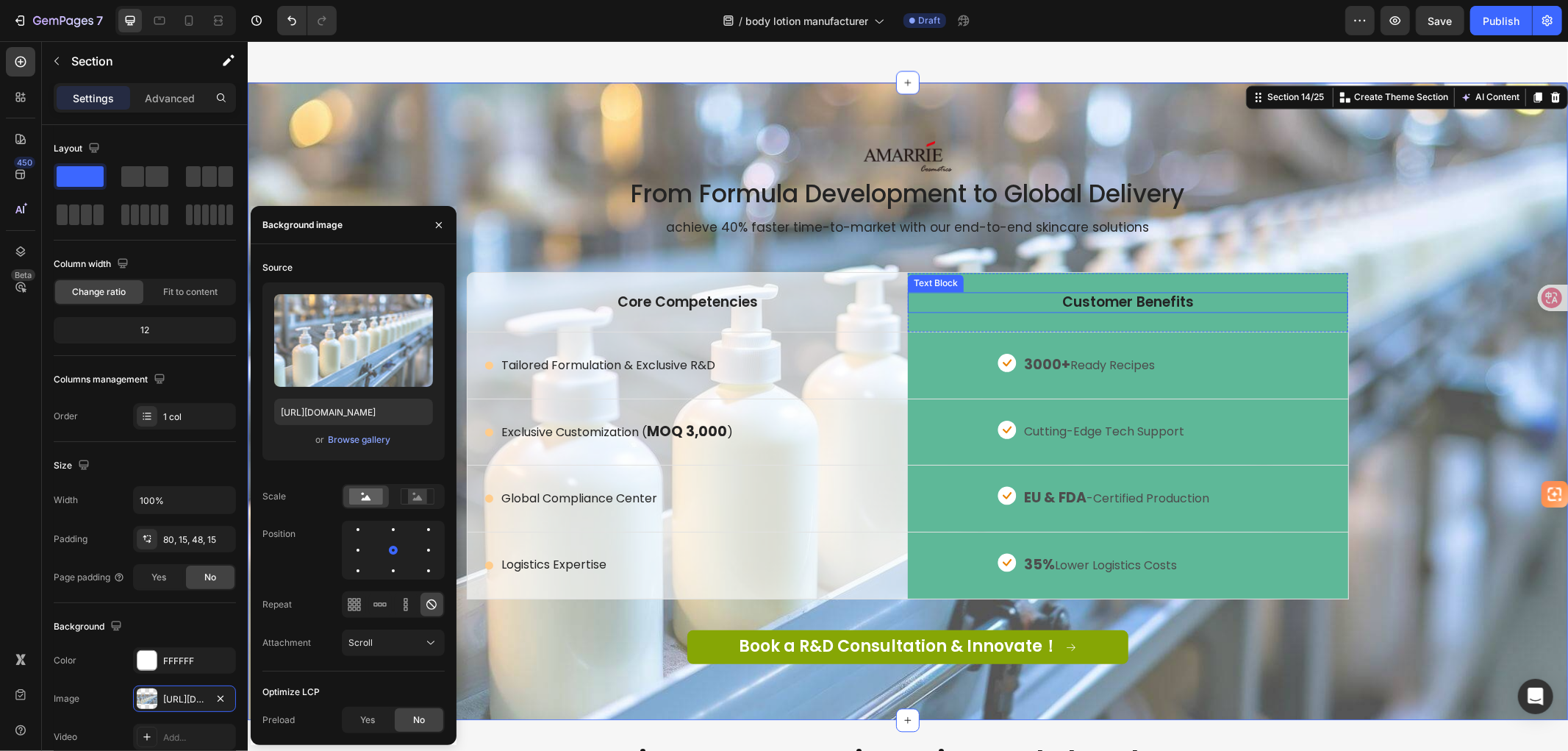
scroll to position [2429, 0]
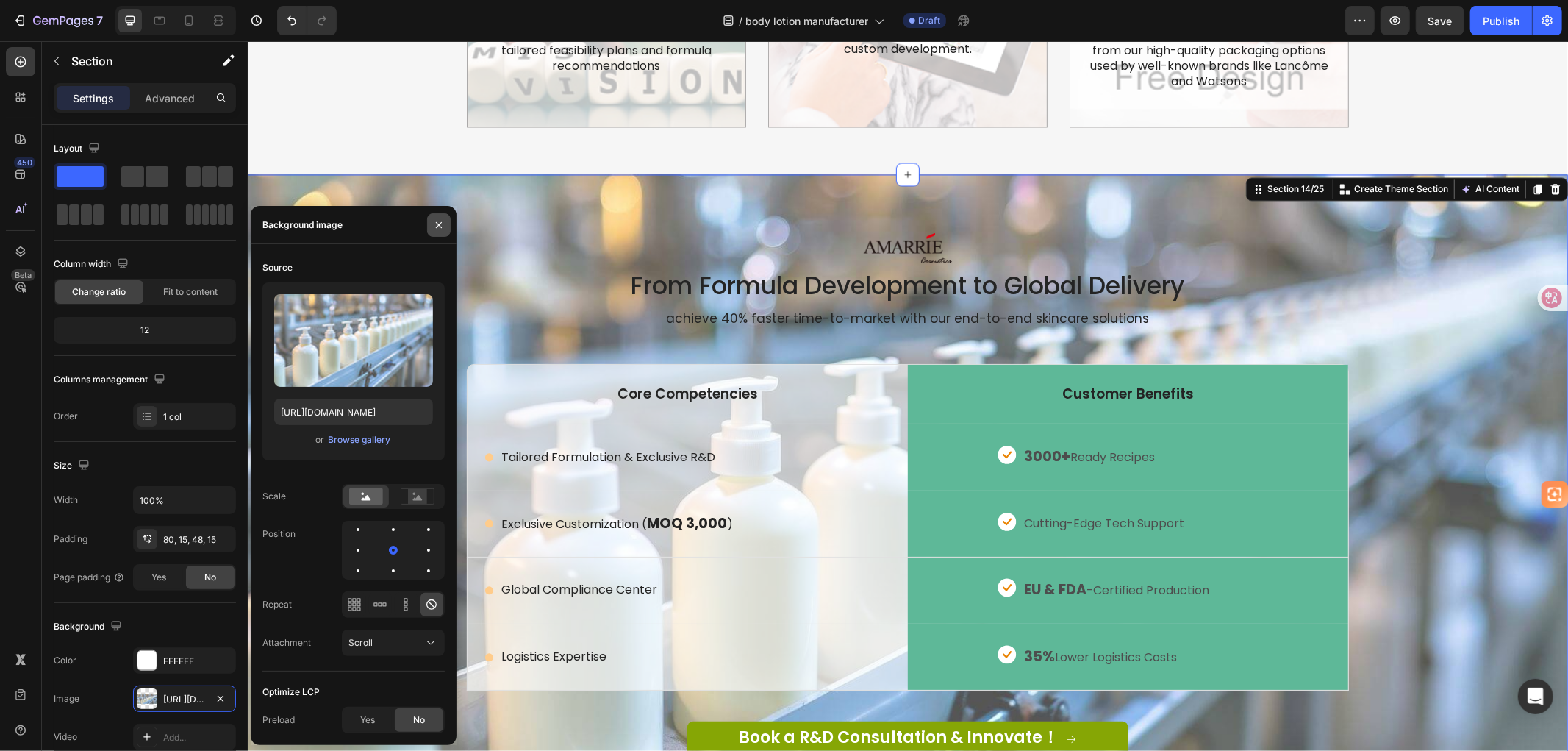
click at [439, 226] on icon "button" at bounding box center [439, 224] width 6 height 6
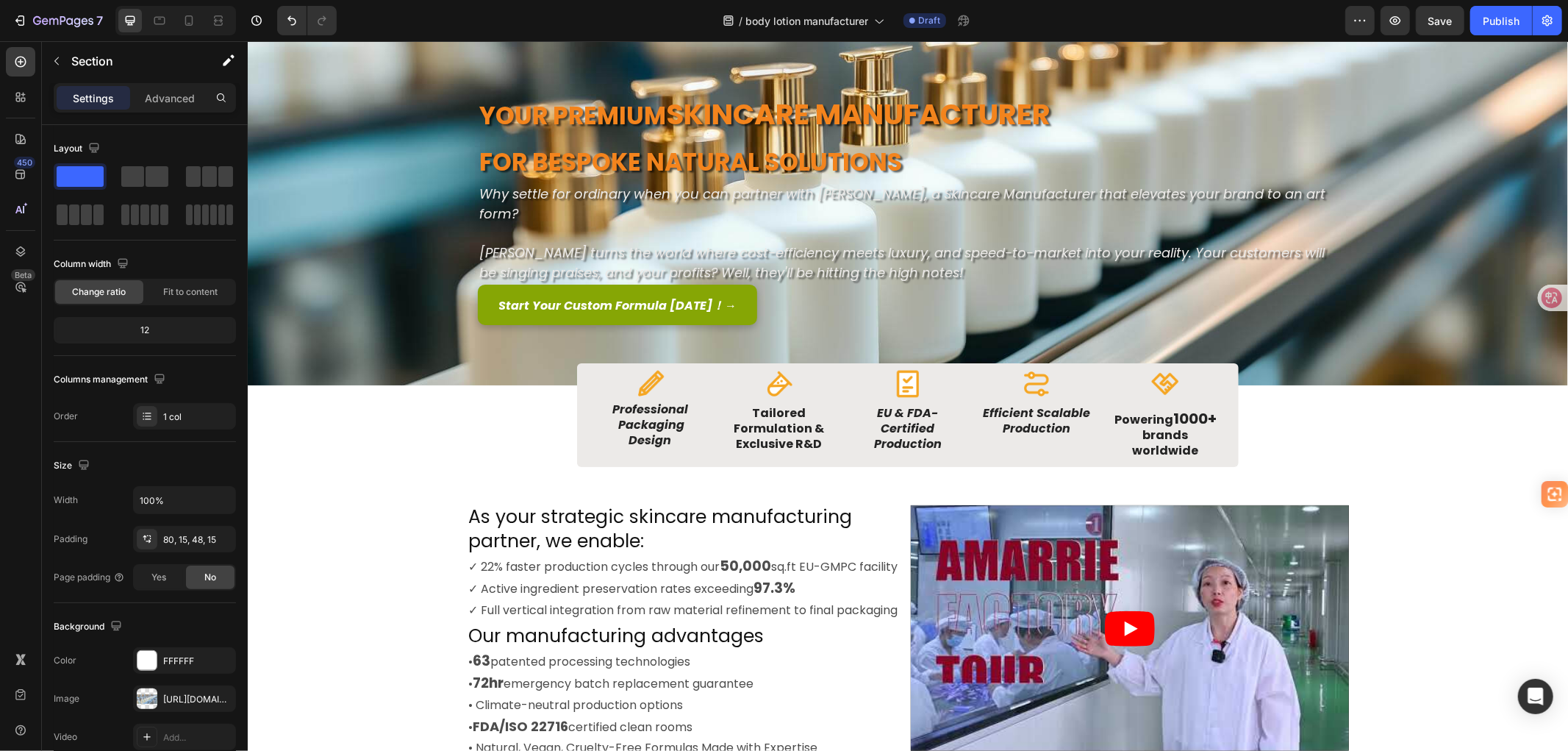
scroll to position [0, 0]
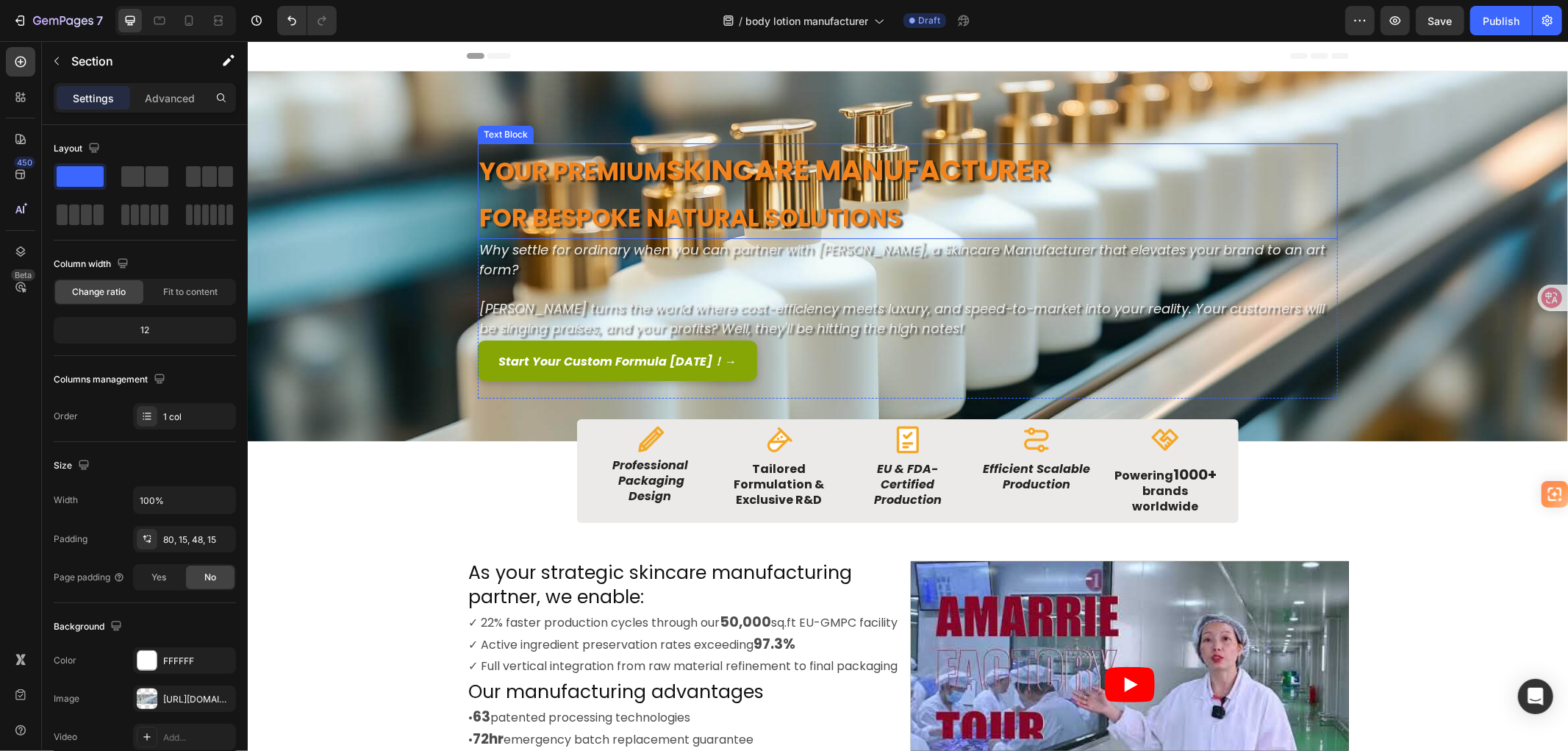
click at [761, 170] on strong "Skincare Manufacturer" at bounding box center [858, 169] width 385 height 40
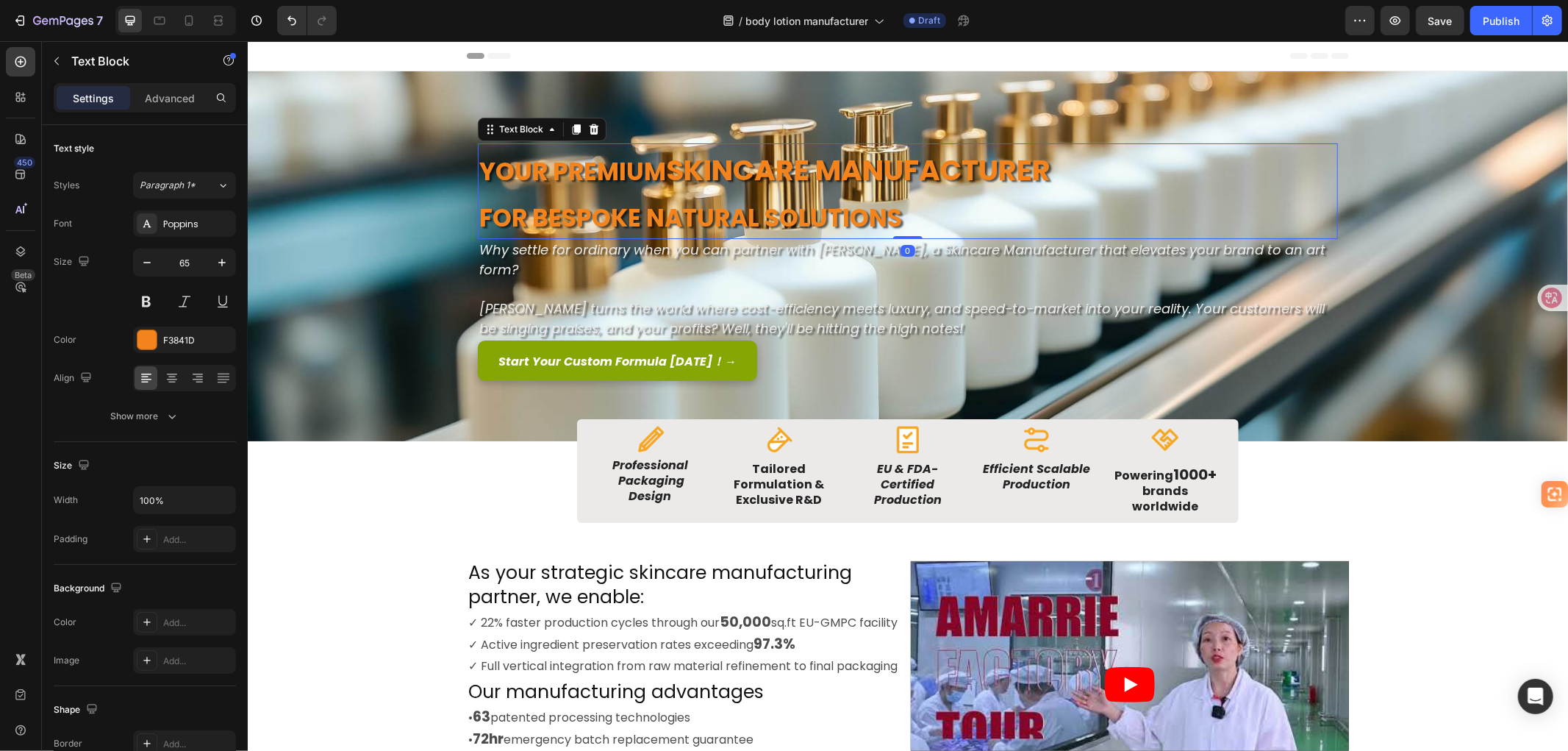
click at [761, 170] on strong "Skincare Manufacturer" at bounding box center [858, 169] width 385 height 40
click at [749, 167] on strong "Skincare Manufacturer" at bounding box center [858, 169] width 385 height 40
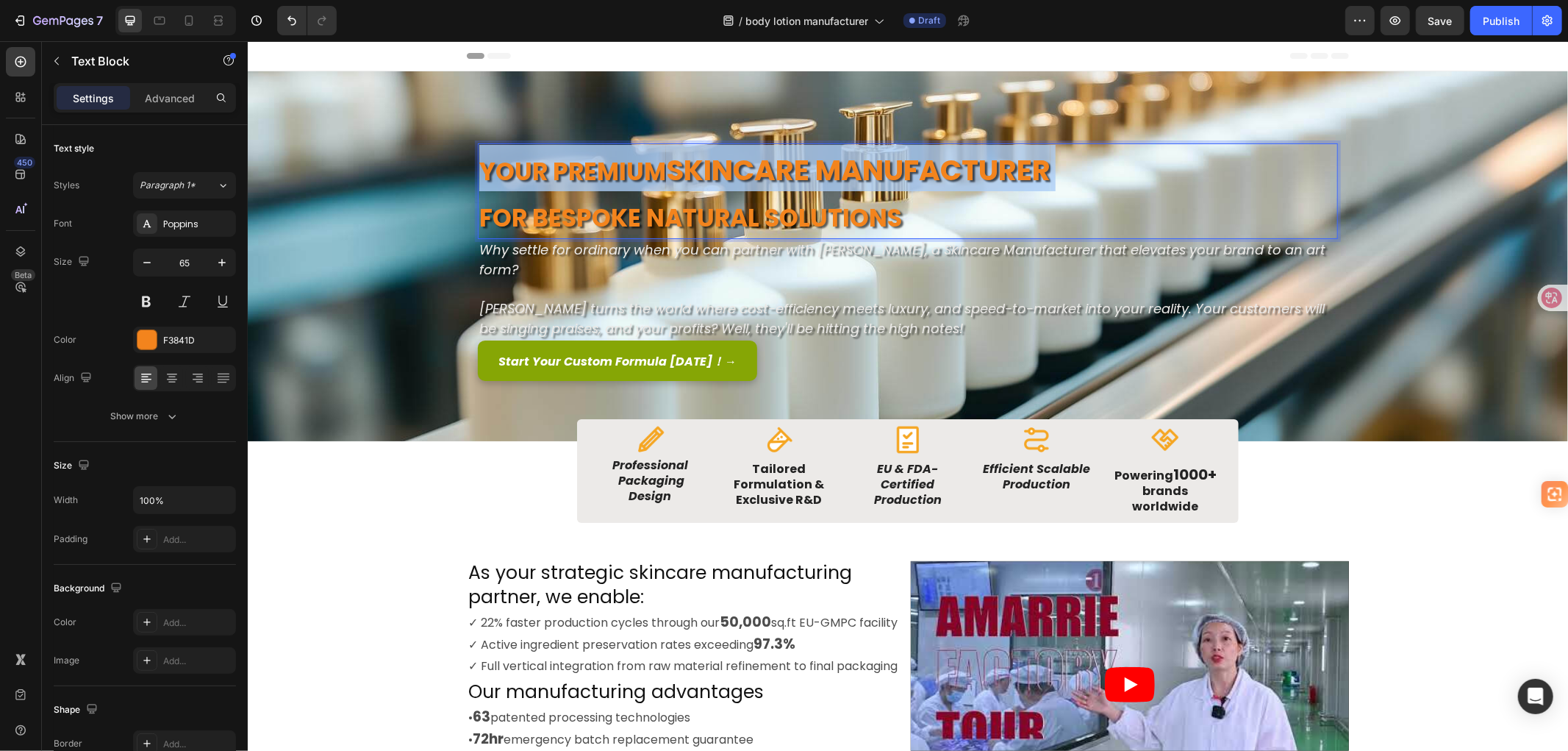
click at [749, 167] on strong "Skincare Manufacturer" at bounding box center [858, 169] width 385 height 40
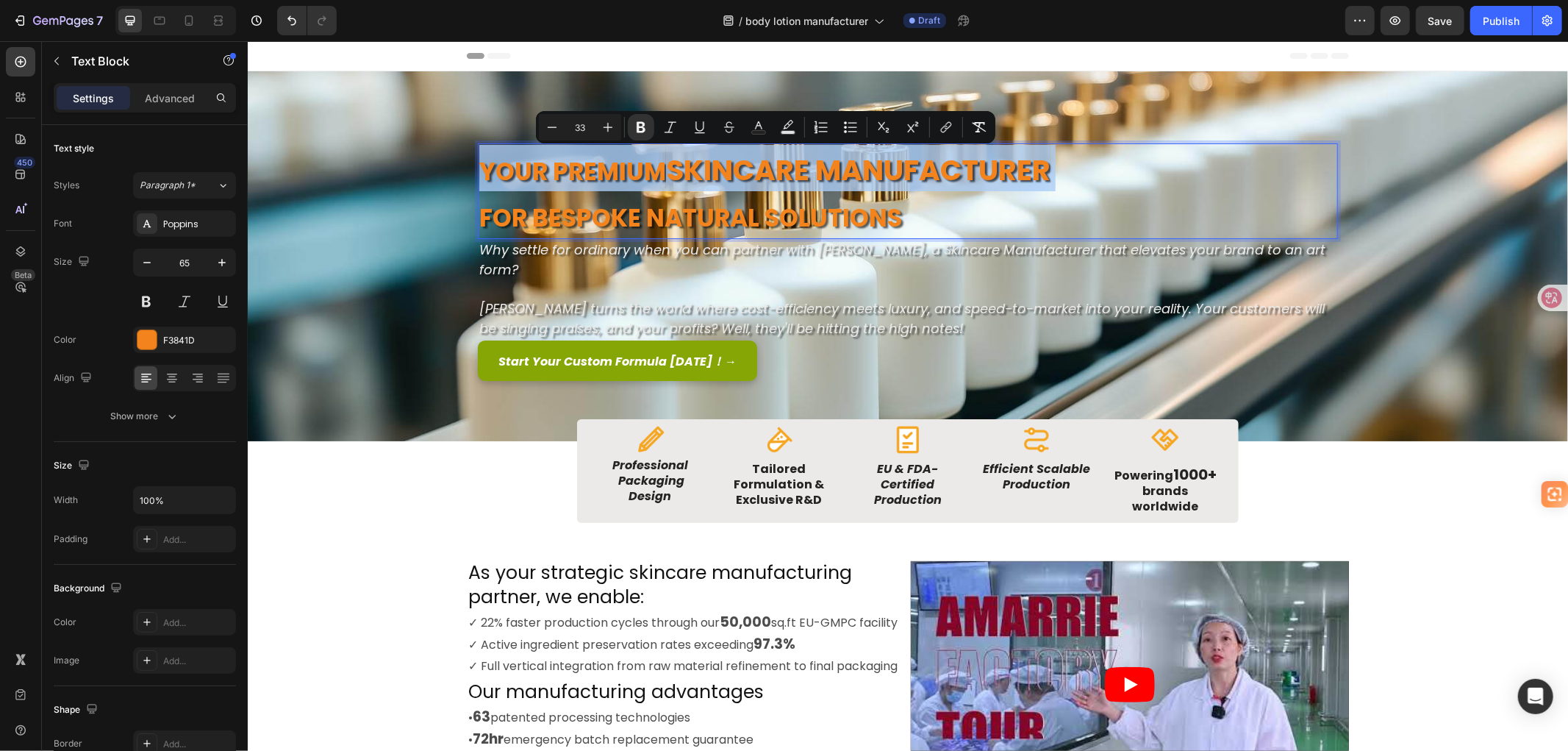
copy p "Your Premium Skincare Manufacturer"
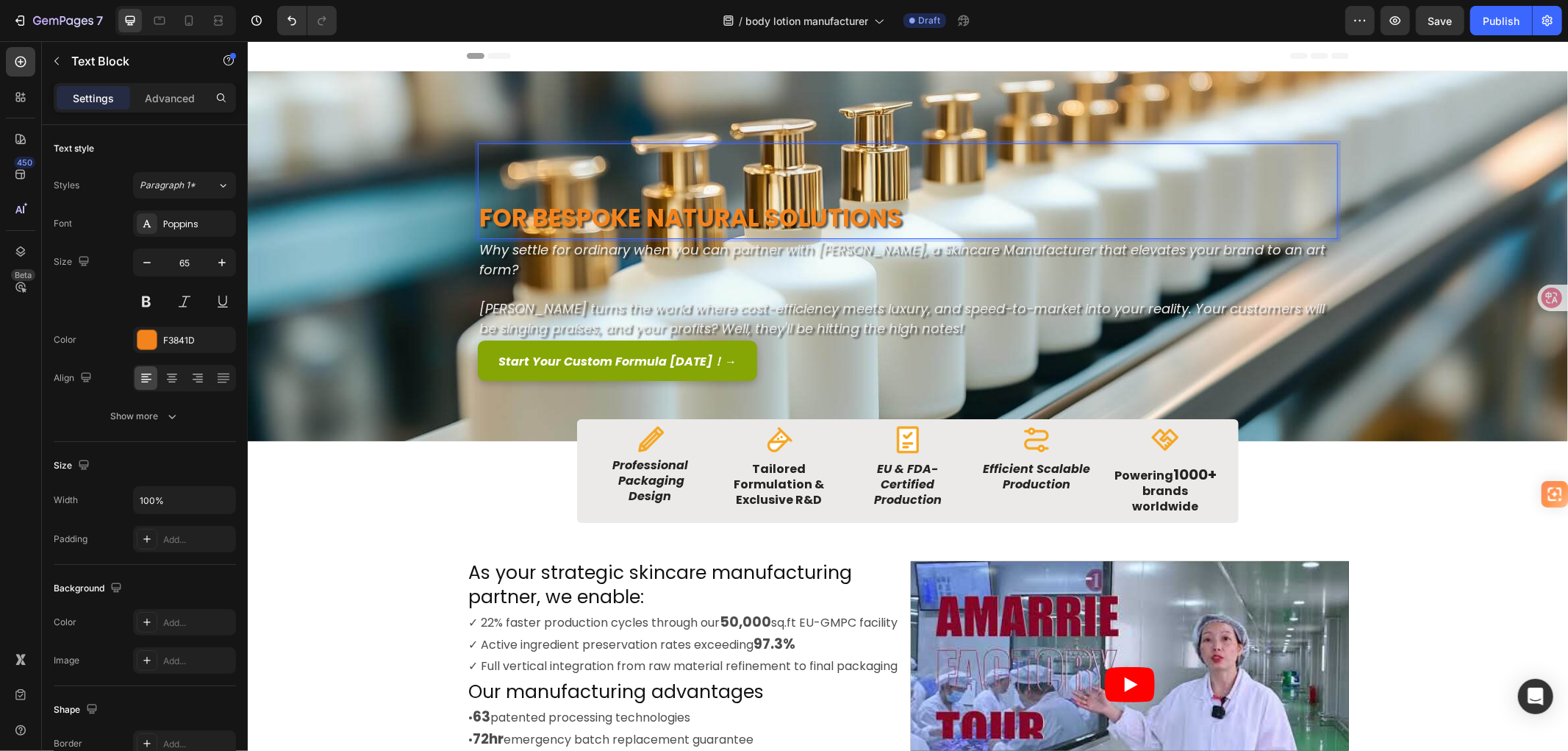
click at [687, 170] on strong "Rich Text Editor. Editing area: main" at bounding box center [668, 170] width 381 height 34
click at [650, 184] on strong "Rich Text Editor. Editing area: main" at bounding box center [668, 170] width 381 height 34
click at [719, 187] on strong "Rich Text Editor. Editing area: main" at bounding box center [668, 170] width 381 height 34
click at [652, 192] on p "for Bespoke Natural Solutions" at bounding box center [906, 213] width 857 height 47
click at [649, 170] on strong "Rich Text Editor. Editing area: main" at bounding box center [668, 170] width 381 height 34
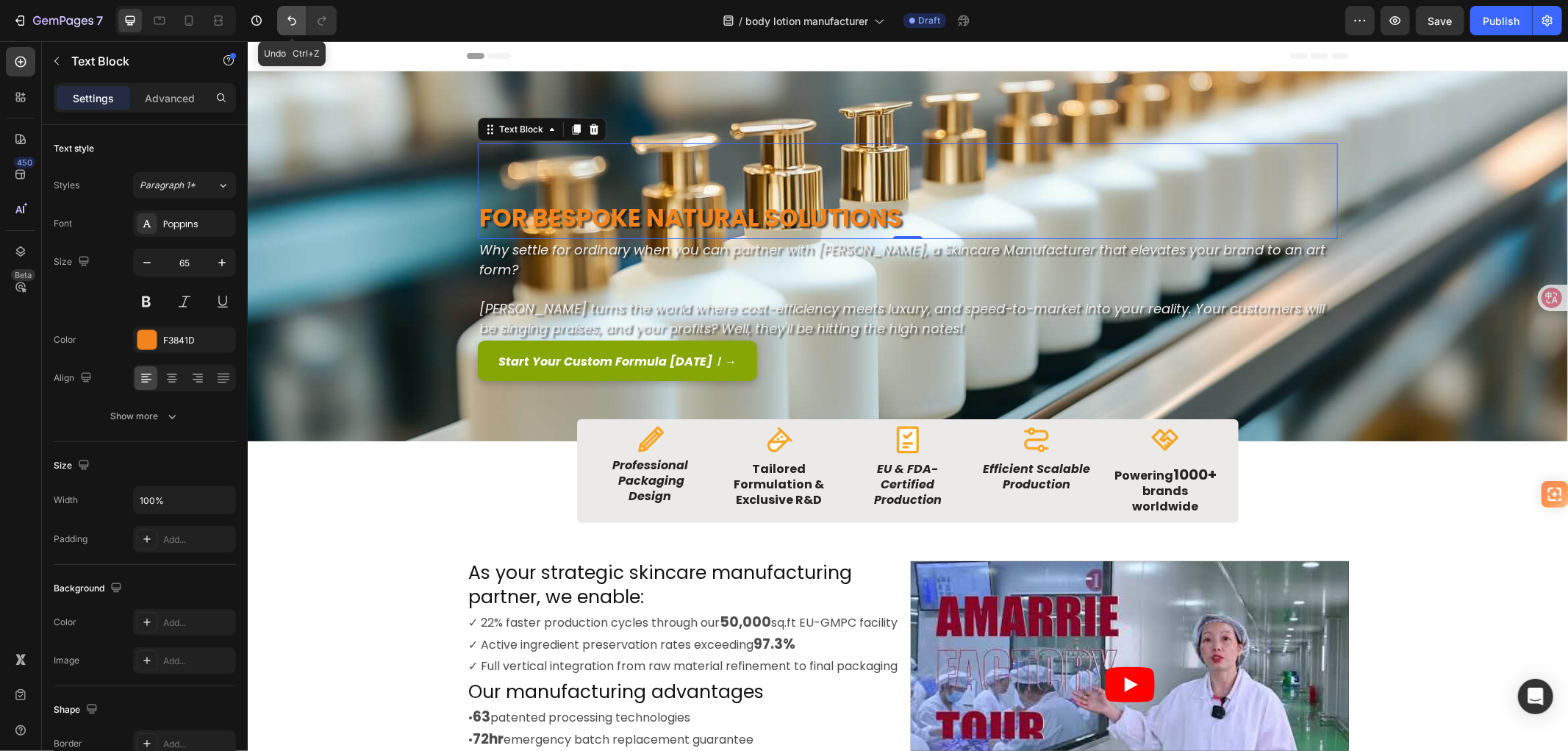
click at [285, 13] on icon "Undo/Redo" at bounding box center [291, 20] width 14 height 15
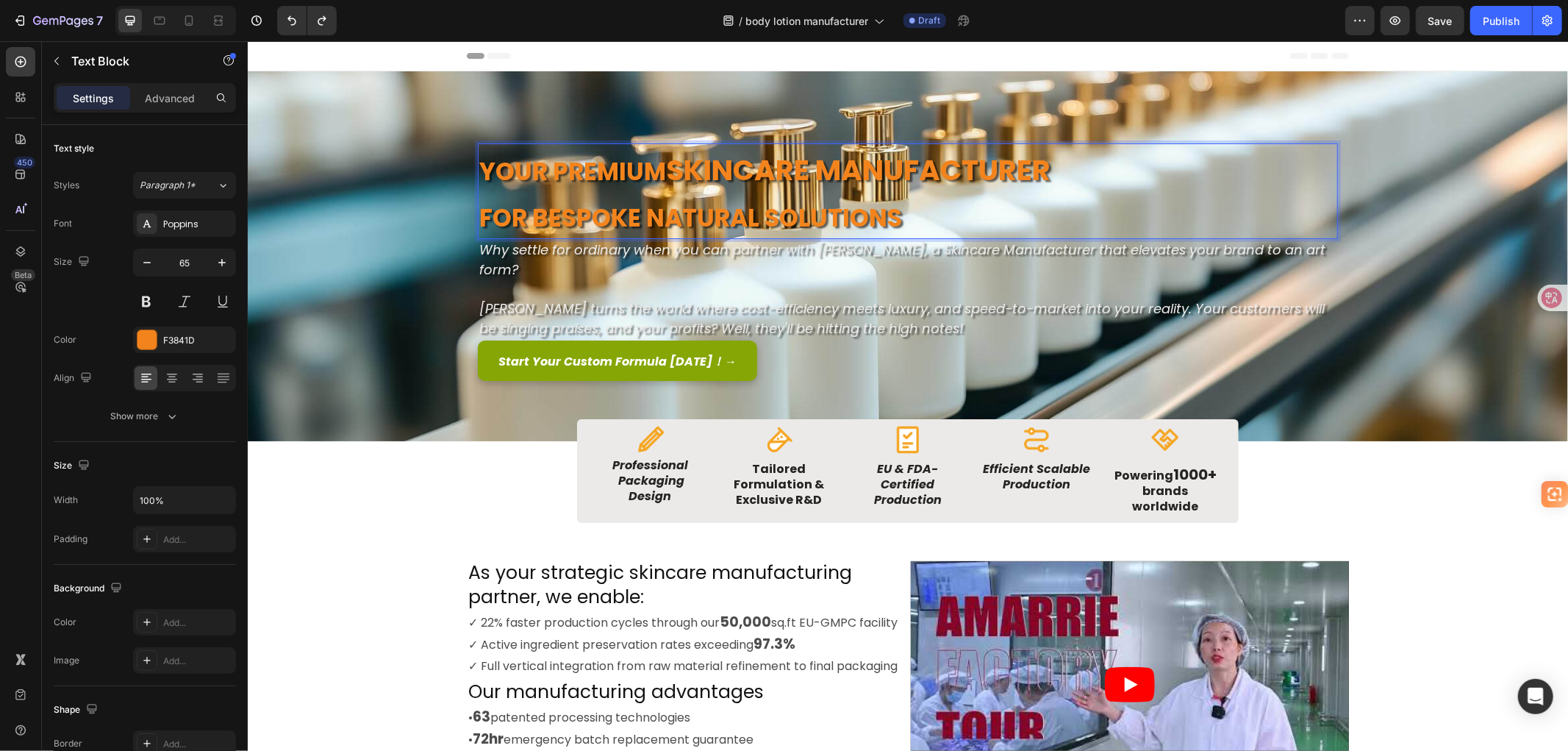
click at [678, 166] on strong "Skincare Manufacturer" at bounding box center [858, 169] width 385 height 40
drag, startPoint x: 475, startPoint y: 170, endPoint x: 1045, endPoint y: 165, distance: 570.0
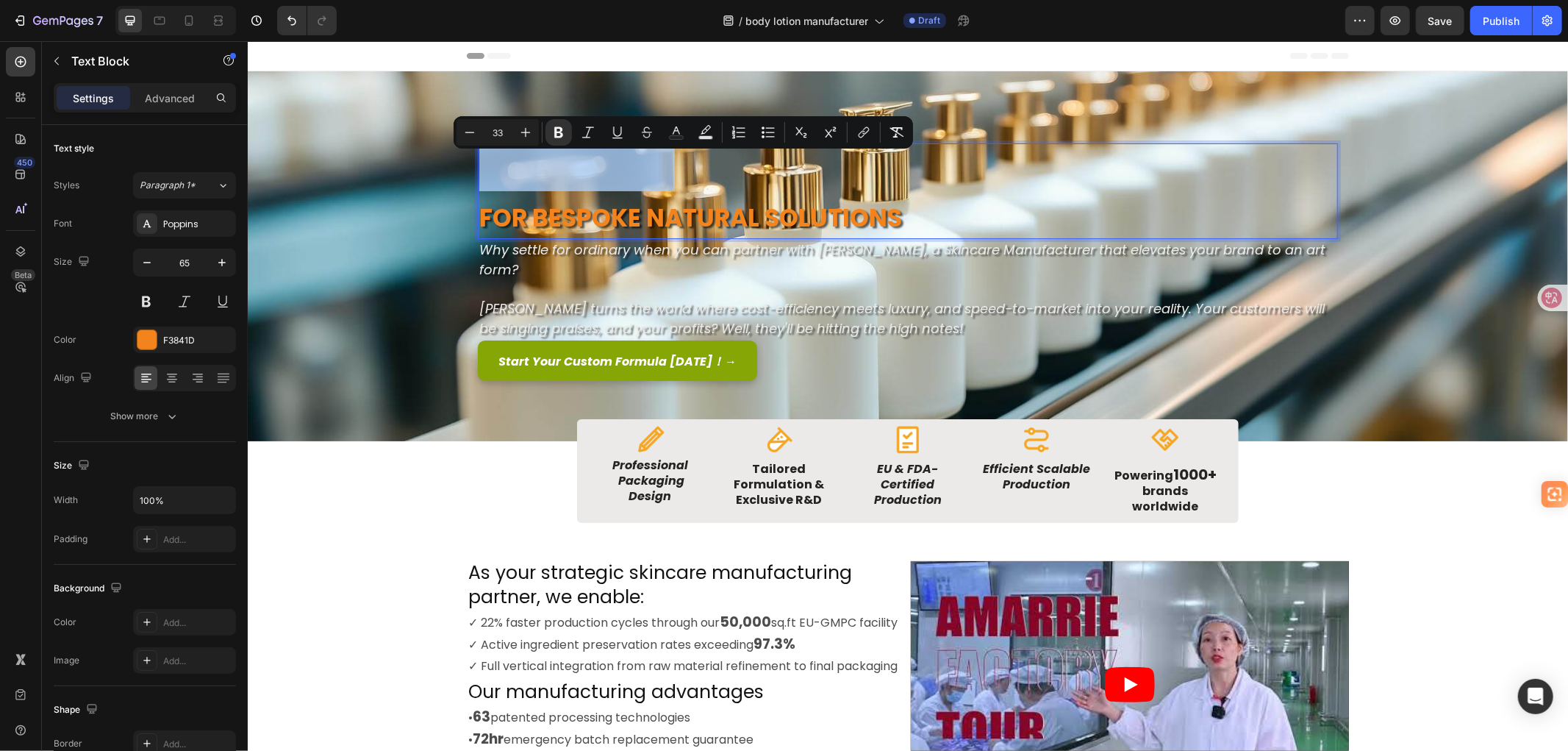
click at [1045, 165] on p "Rich Text Editor. Editing area: main" at bounding box center [906, 167] width 857 height 47
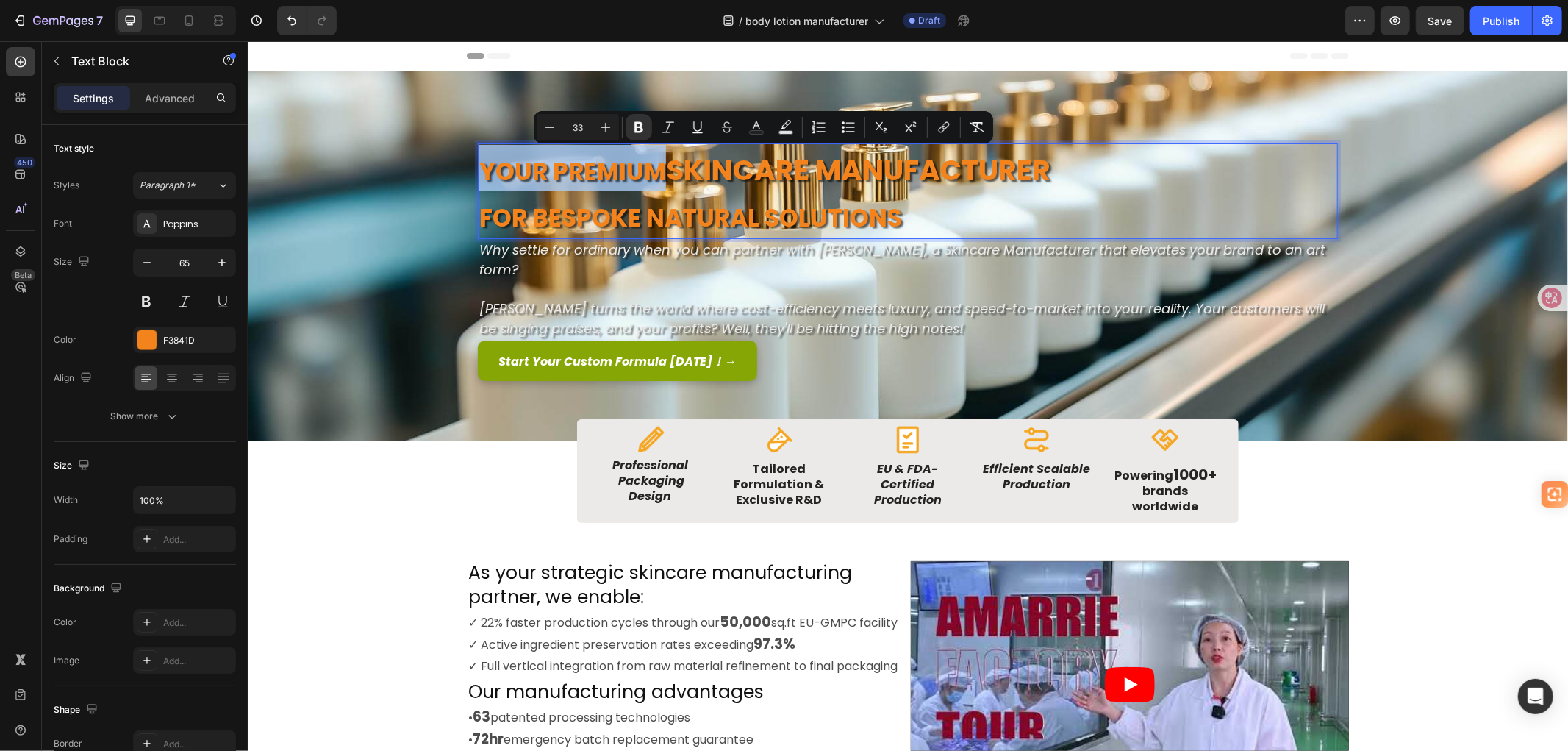
click at [545, 171] on strong "Your Premium" at bounding box center [571, 170] width 187 height 34
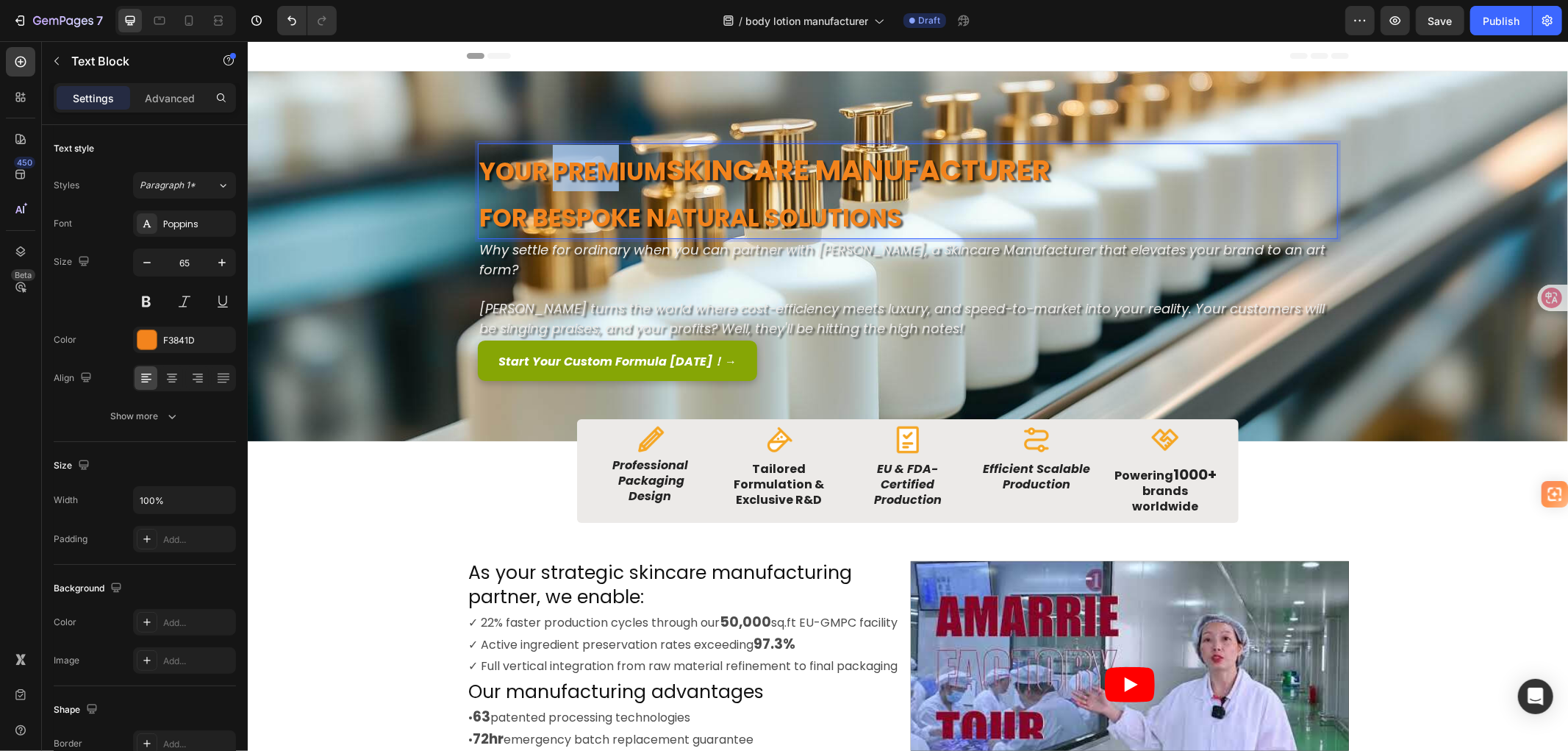
drag, startPoint x: 551, startPoint y: 172, endPoint x: 607, endPoint y: 169, distance: 56.1
click at [607, 169] on strong "Your Premium" at bounding box center [571, 170] width 187 height 34
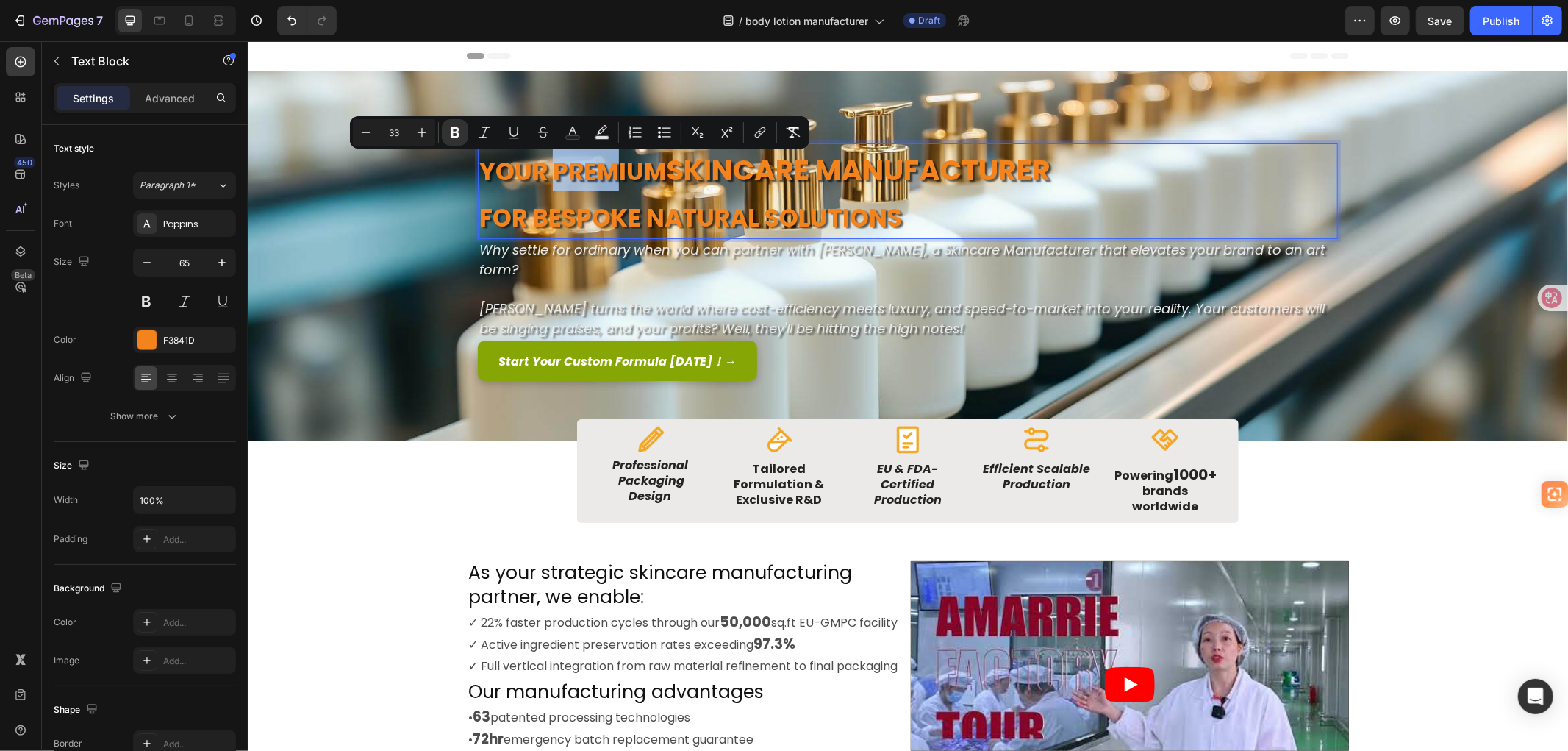
click at [584, 170] on strong "Your Premium" at bounding box center [571, 170] width 187 height 34
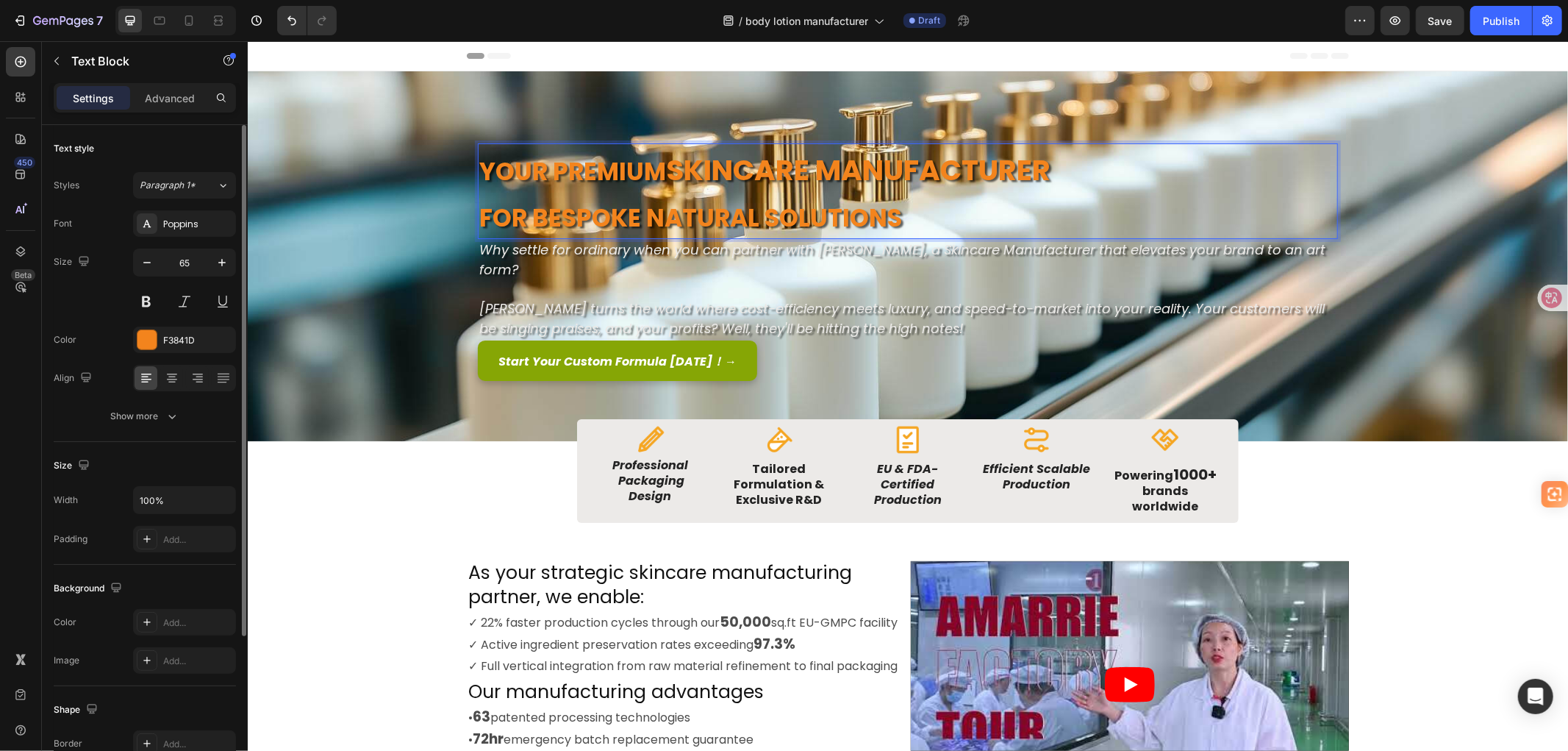
click at [594, 169] on strong "Your Premium" at bounding box center [571, 170] width 187 height 34
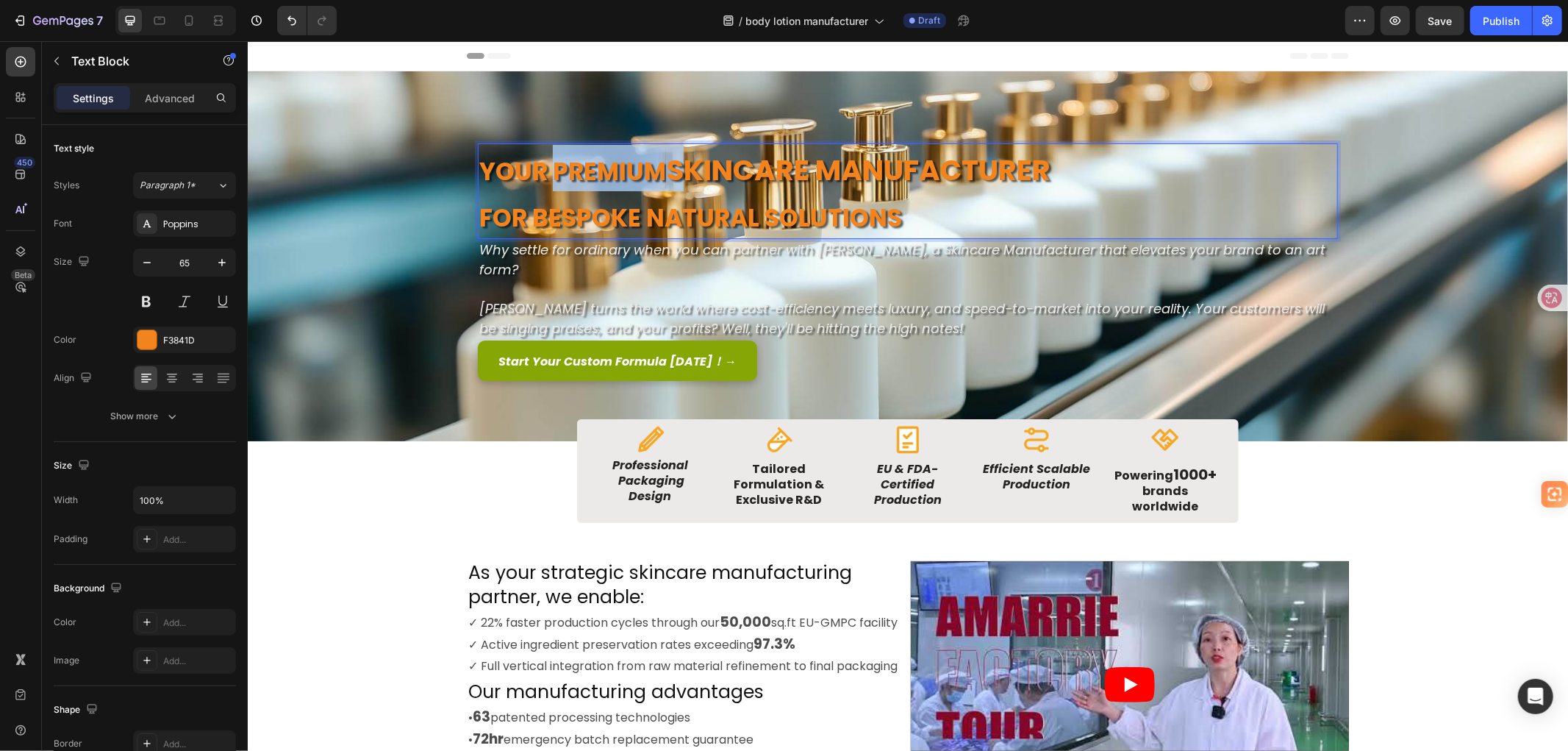
click at [594, 169] on strong "Your Premium" at bounding box center [571, 170] width 187 height 34
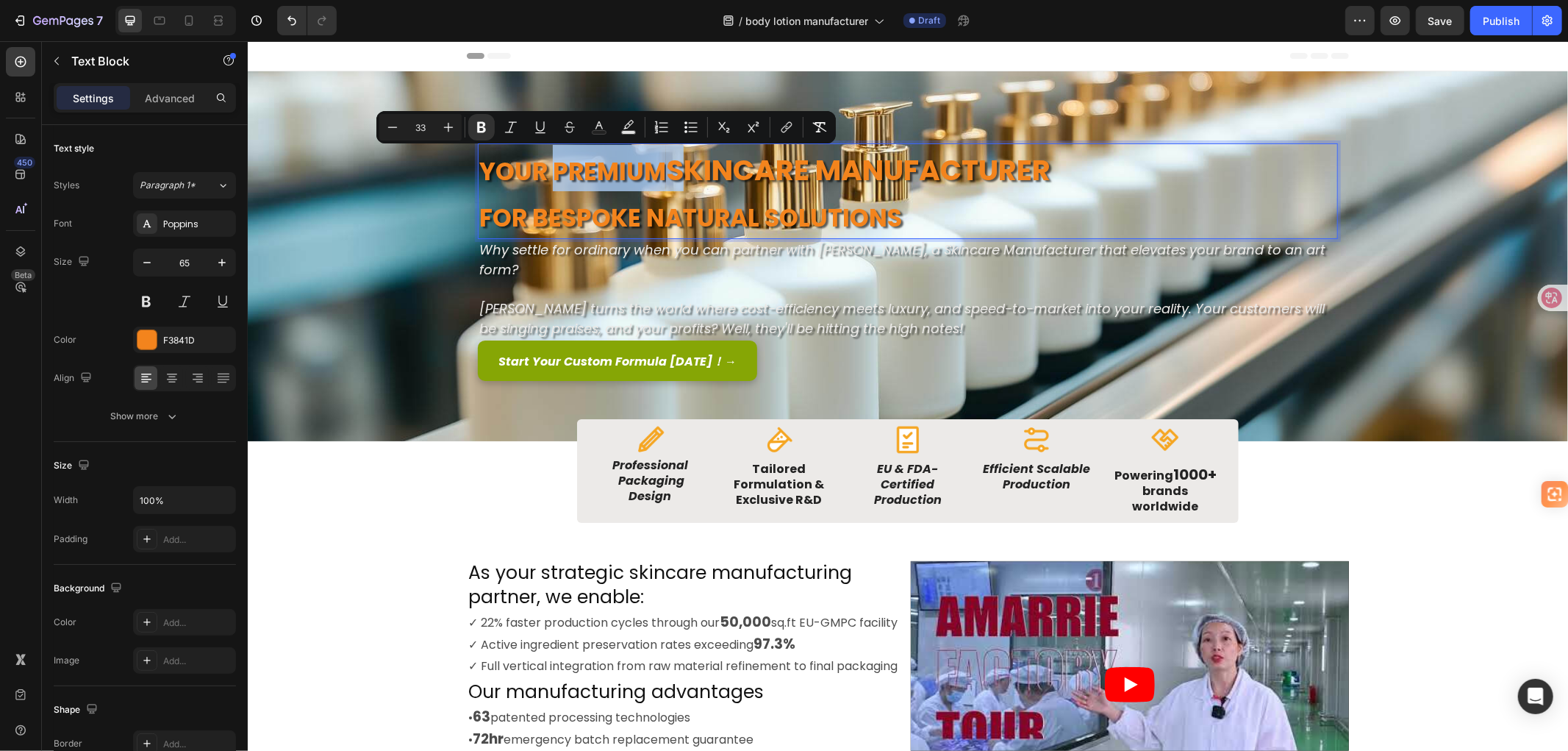
click at [665, 167] on strong "Skincare Manufacturer" at bounding box center [858, 169] width 385 height 40
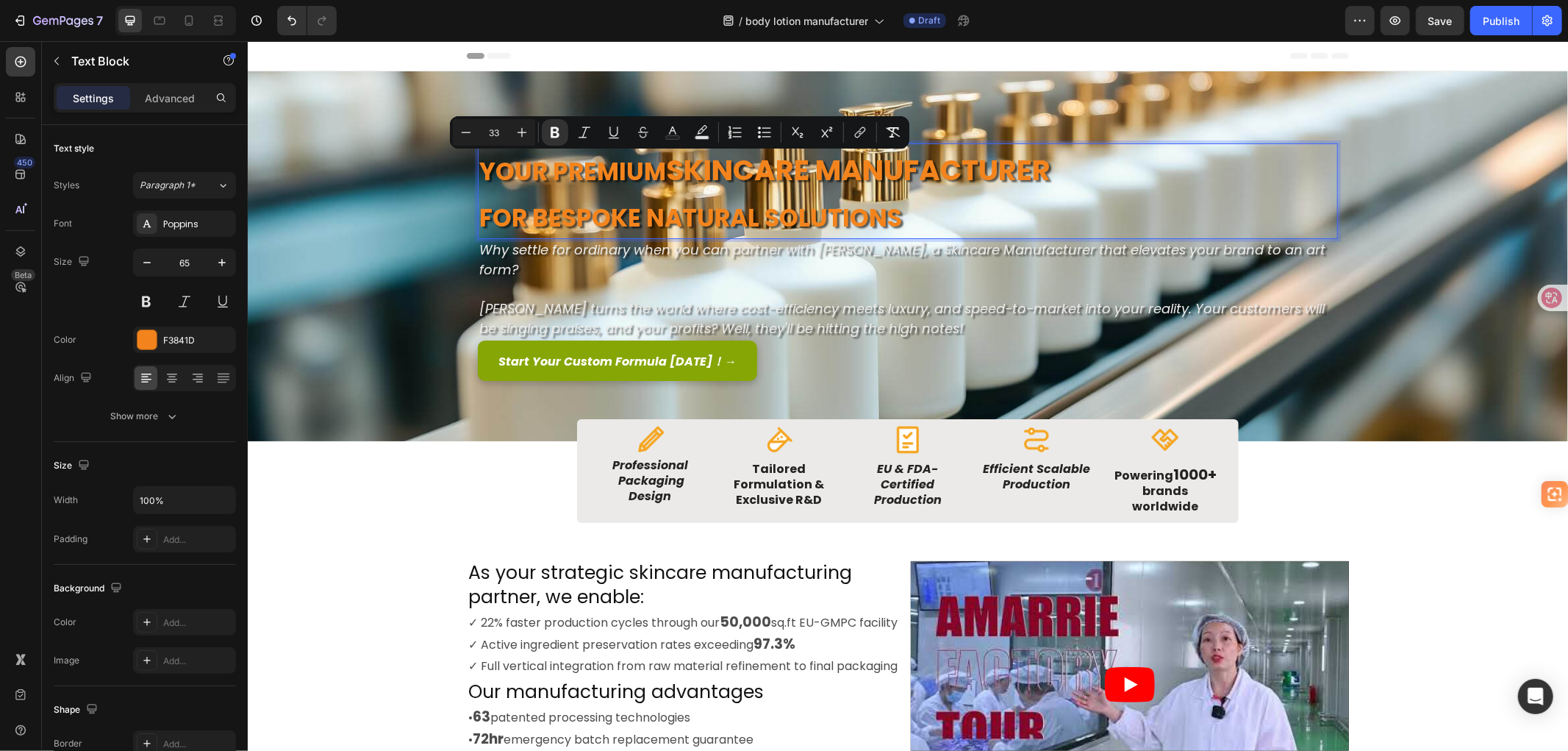
drag, startPoint x: 660, startPoint y: 172, endPoint x: 699, endPoint y: 172, distance: 39.0
click at [699, 172] on p "Your Premium Skincare Manufacturer" at bounding box center [906, 167] width 857 height 47
click at [600, 170] on strong "Your Premium" at bounding box center [571, 170] width 187 height 34
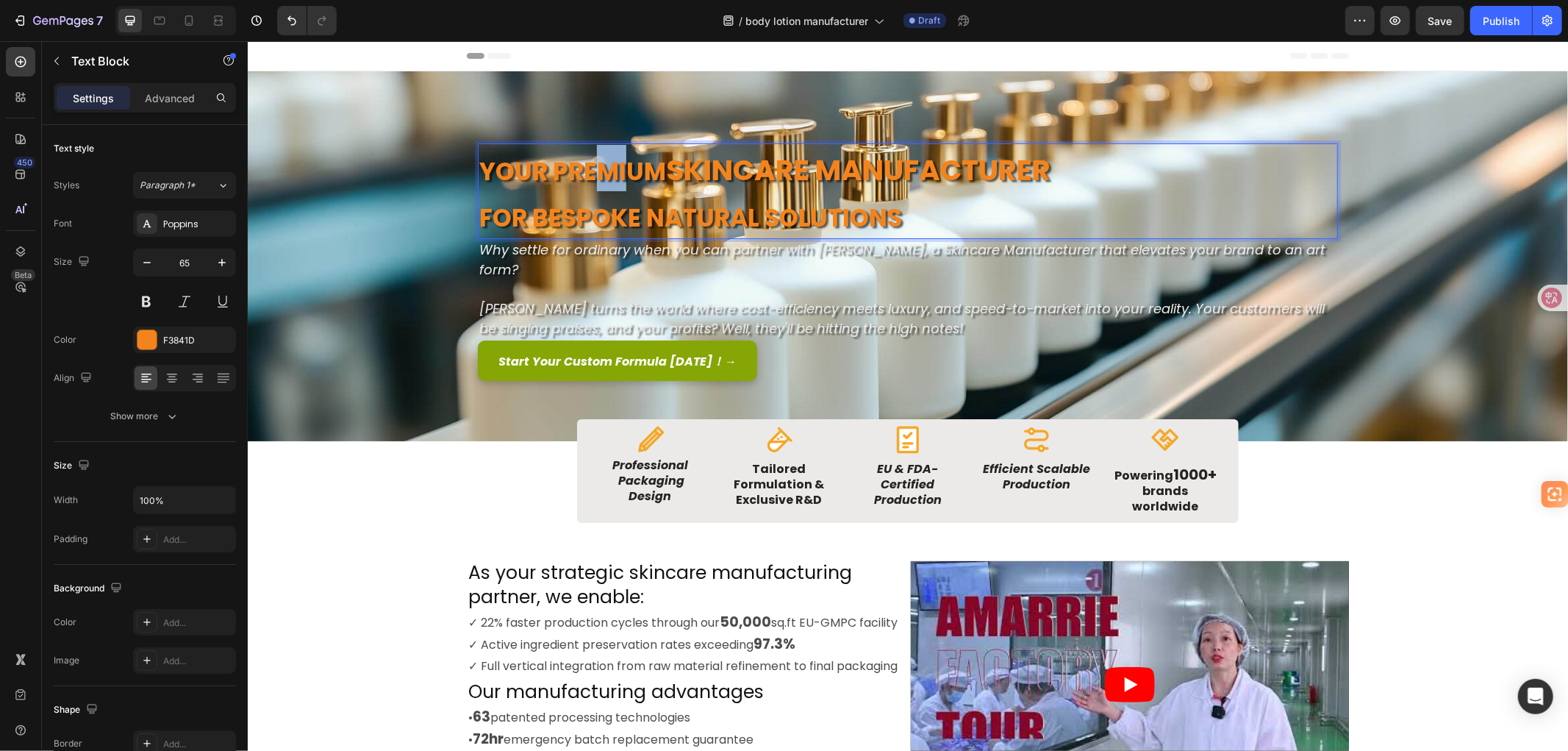
drag, startPoint x: 585, startPoint y: 167, endPoint x: 626, endPoint y: 167, distance: 41.0
click at [626, 167] on strong "Your Premium" at bounding box center [571, 170] width 187 height 34
click at [665, 170] on strong "Your Premium" at bounding box center [571, 170] width 187 height 34
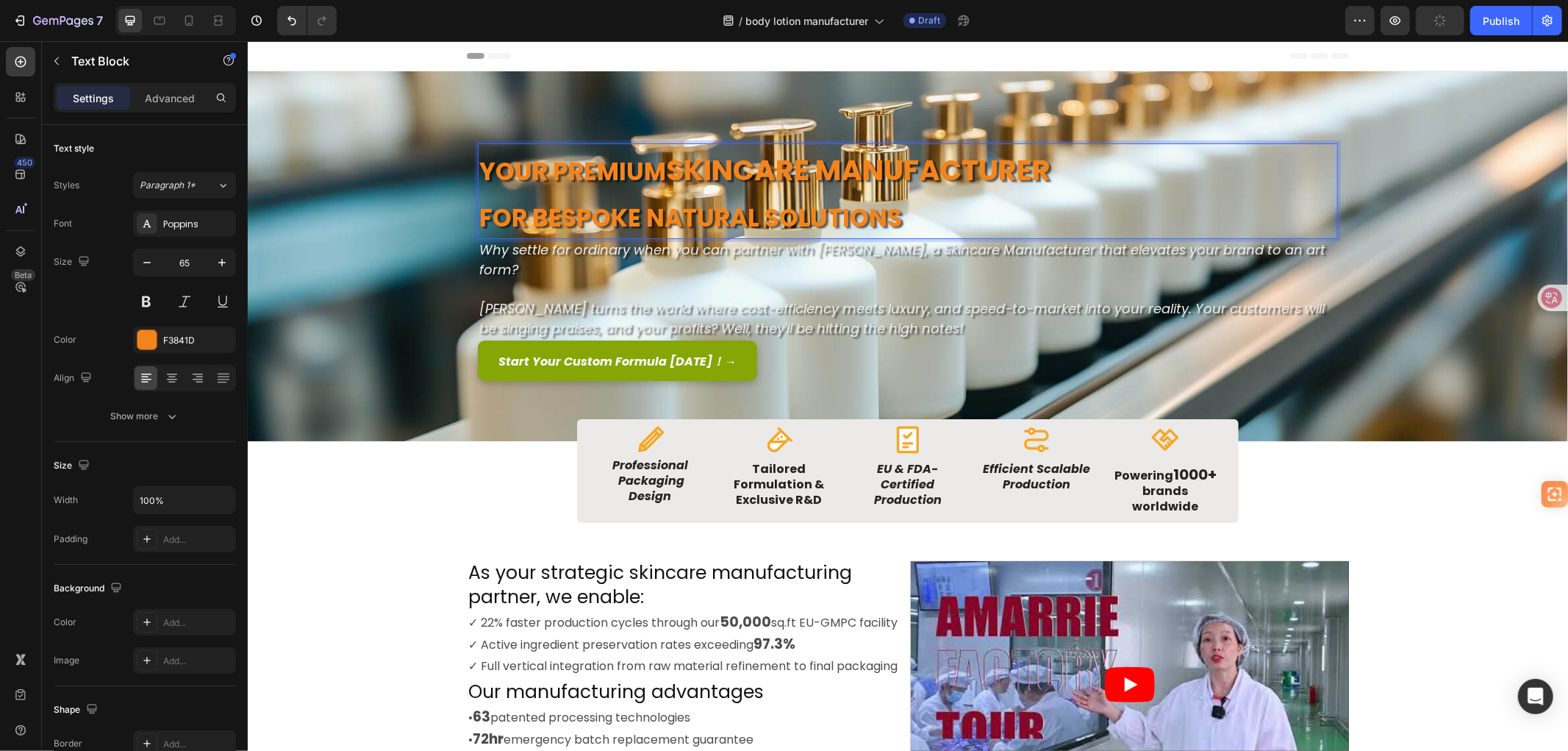
click at [597, 176] on strong "Your Premium" at bounding box center [571, 170] width 187 height 34
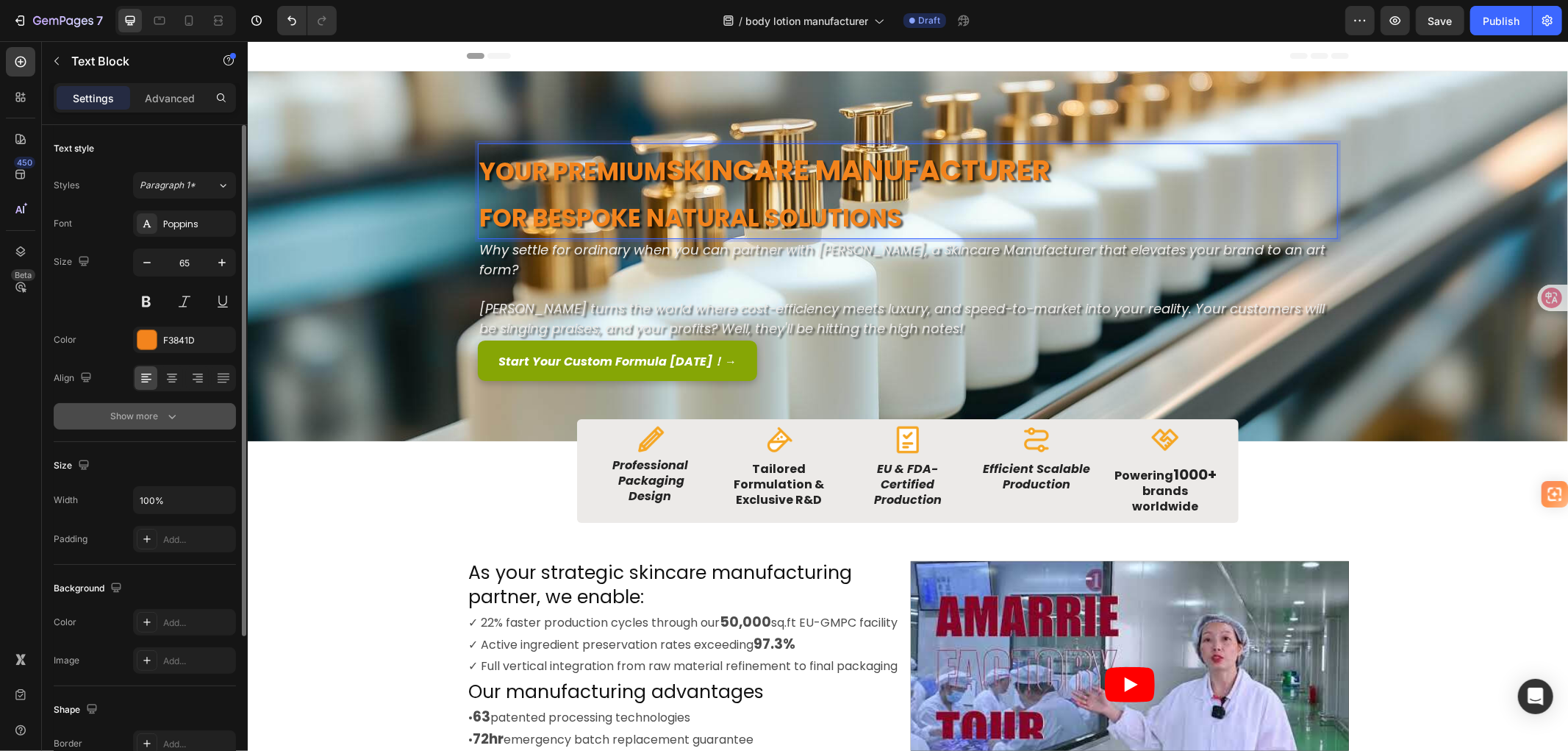
click at [133, 417] on div "Show more" at bounding box center [145, 416] width 69 height 15
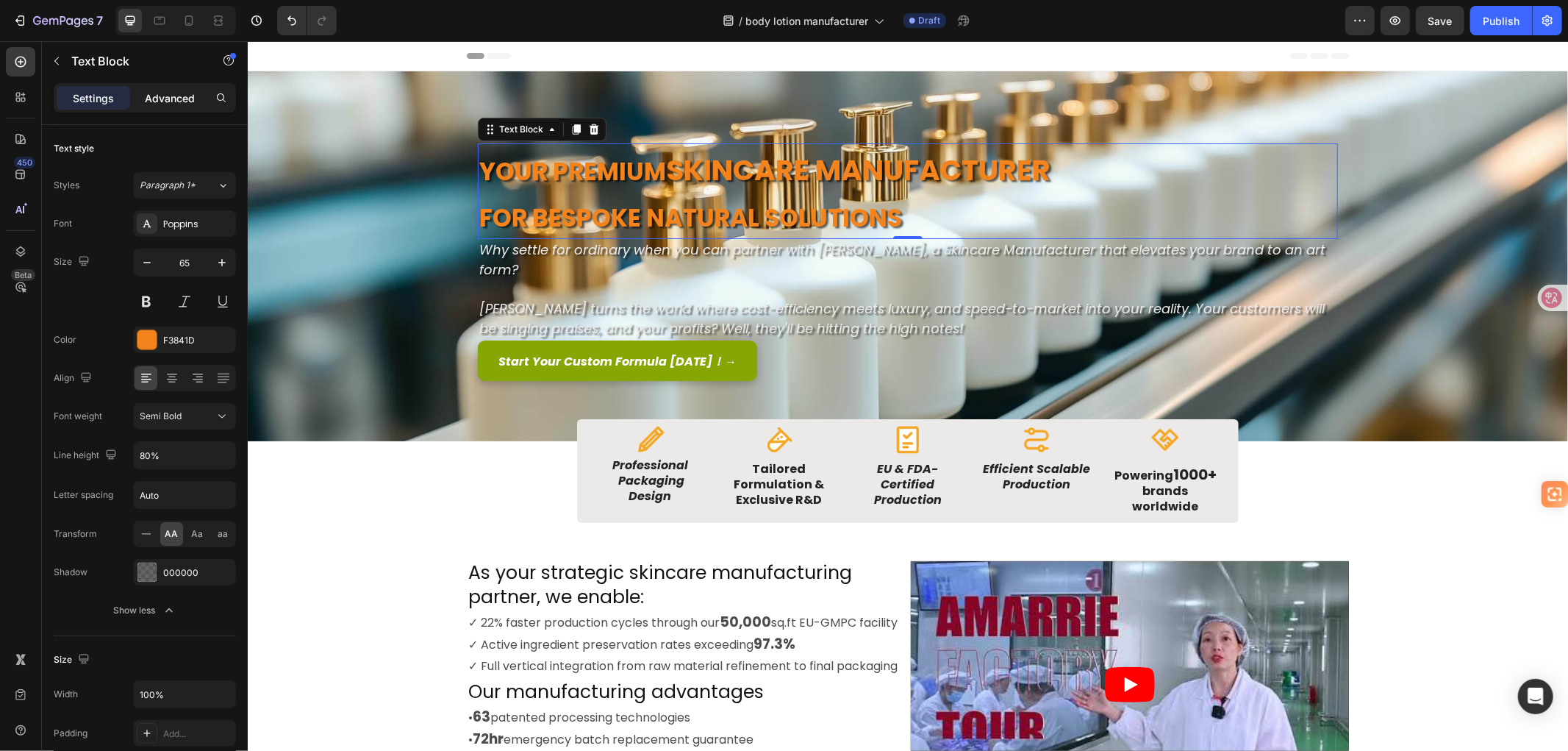
click at [154, 96] on p "Advanced" at bounding box center [170, 98] width 50 height 15
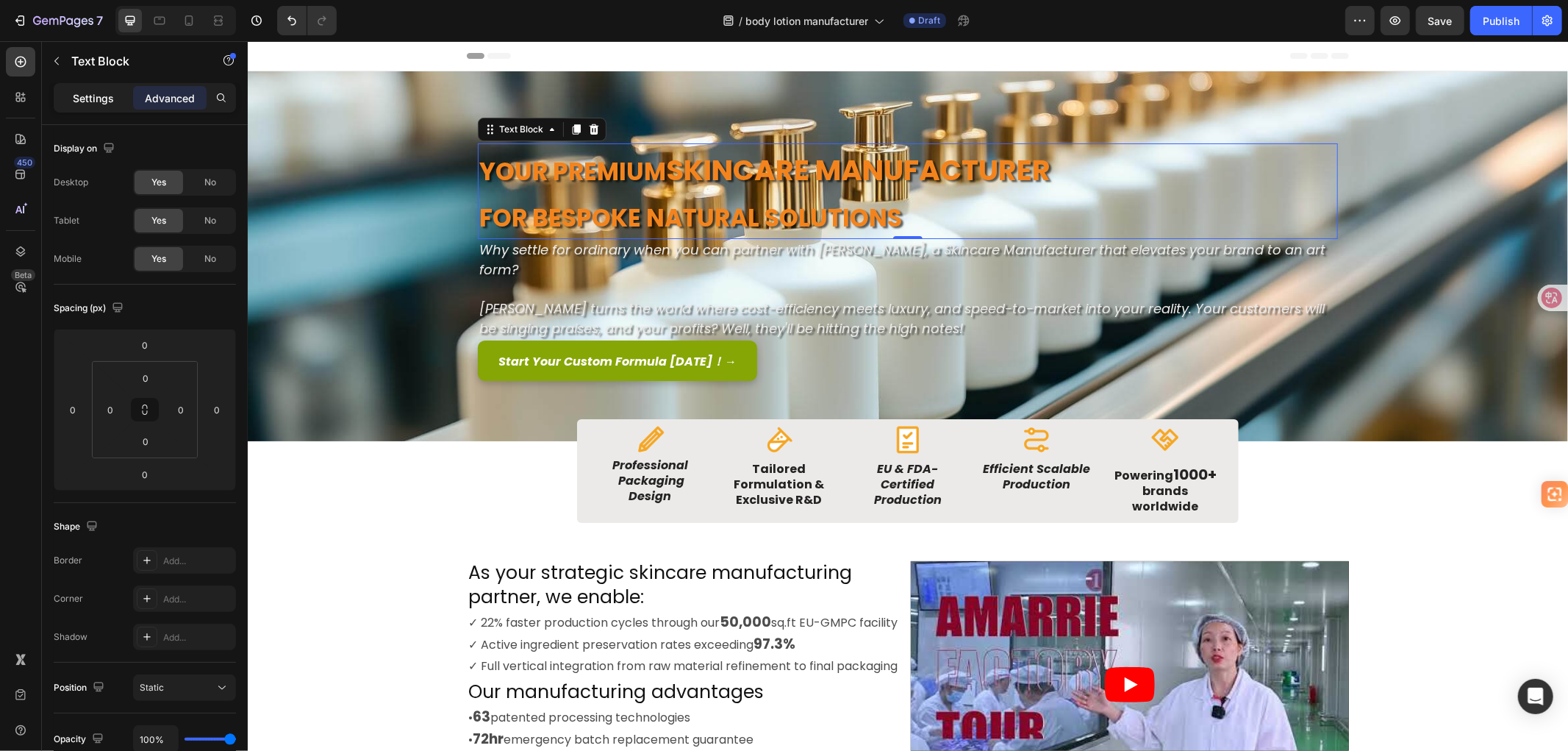
click at [78, 99] on p "Settings" at bounding box center [93, 98] width 41 height 15
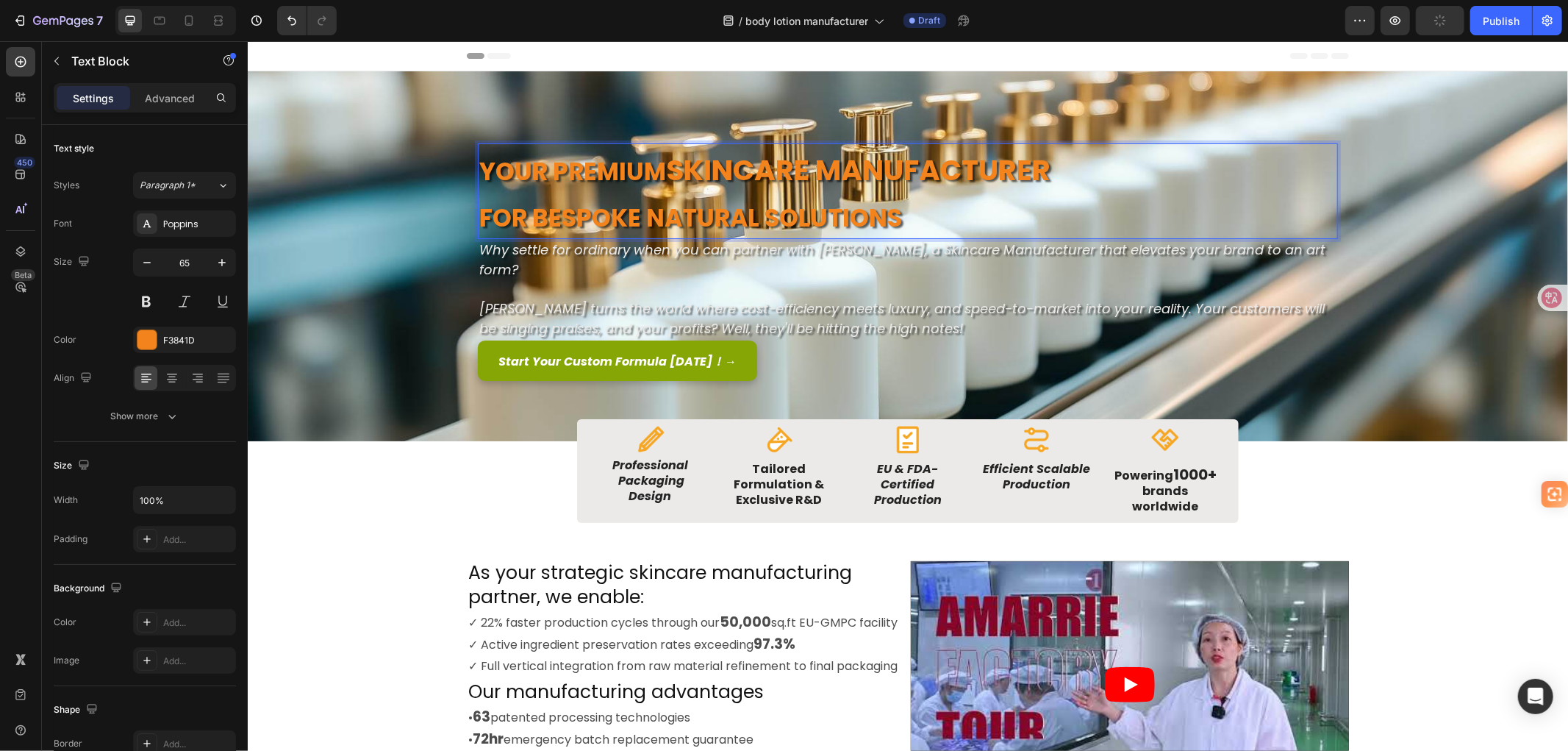
click at [633, 169] on strong "Your Premium" at bounding box center [571, 170] width 187 height 34
click at [535, 166] on strong "Your PremiuTrum" at bounding box center [595, 170] width 234 height 34
click at [493, 169] on strong "Your PremiuTrum" at bounding box center [595, 170] width 234 height 34
click at [683, 170] on strong "Your PremiuTrum" at bounding box center [595, 170] width 234 height 34
click at [574, 174] on strong "Your PremiuTrustedm" at bounding box center [626, 170] width 295 height 34
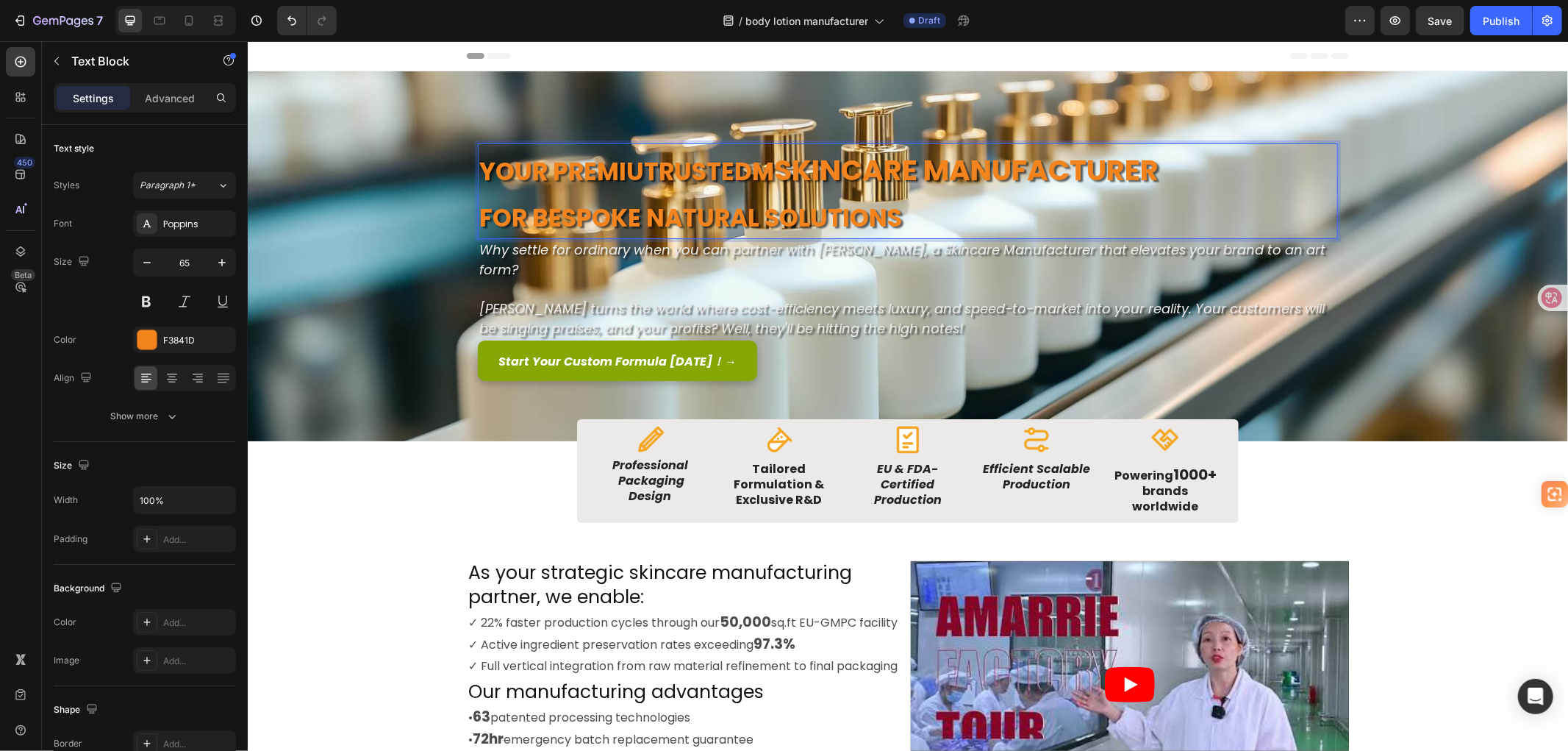
click at [642, 170] on strong "Your PremiuTrustedm" at bounding box center [626, 170] width 295 height 34
click at [668, 165] on strong "Your Trustedm" at bounding box center [580, 170] width 204 height 34
click at [697, 162] on strong "Skincare Manufacturer" at bounding box center [852, 169] width 385 height 40
click at [673, 166] on strong "Skincare Manufacturer" at bounding box center [852, 169] width 385 height 40
click at [846, 203] on strong "for Bespoke Natural Solutions" at bounding box center [690, 217] width 423 height 34
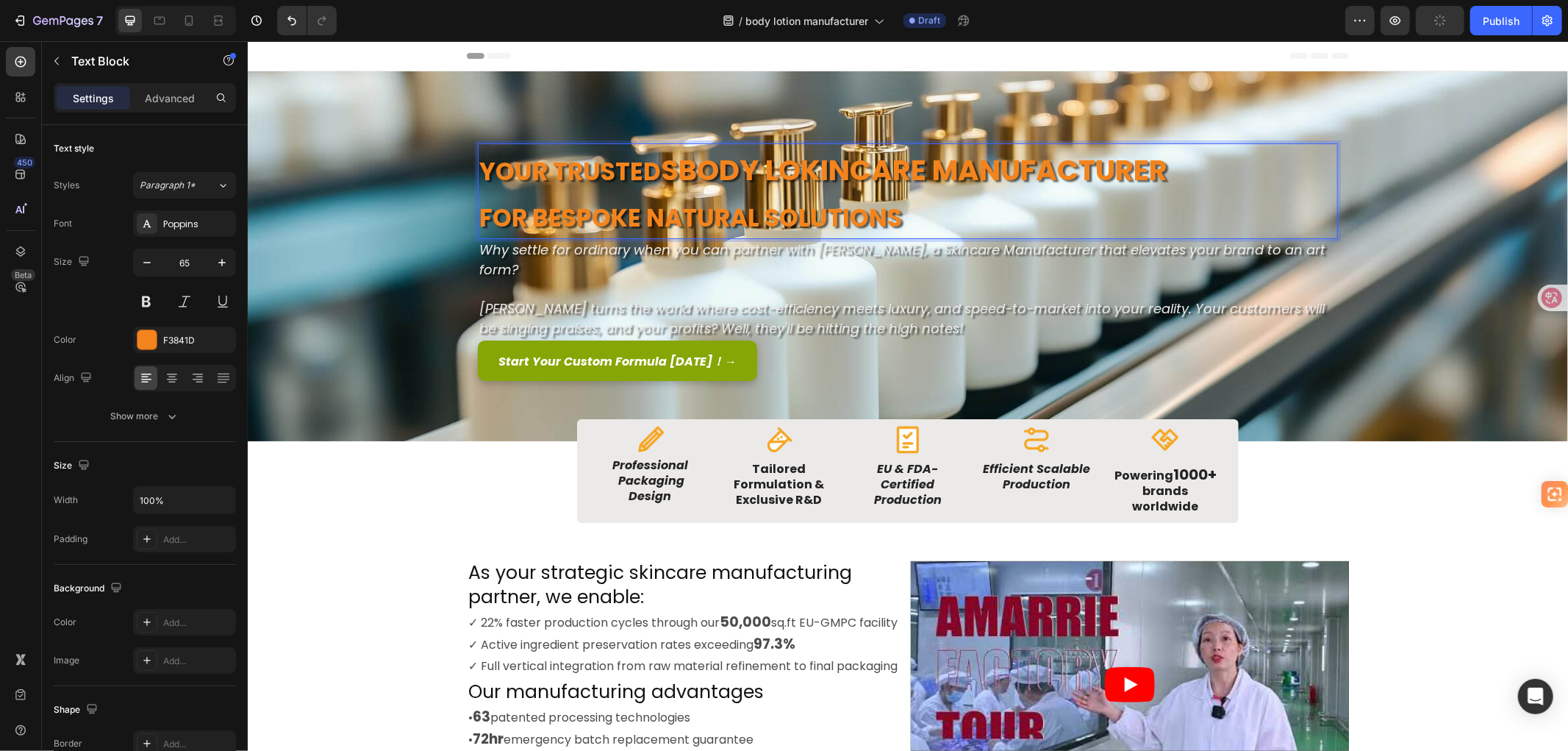
click at [893, 214] on p "for Bespoke Natural Solutions" at bounding box center [906, 213] width 857 height 47
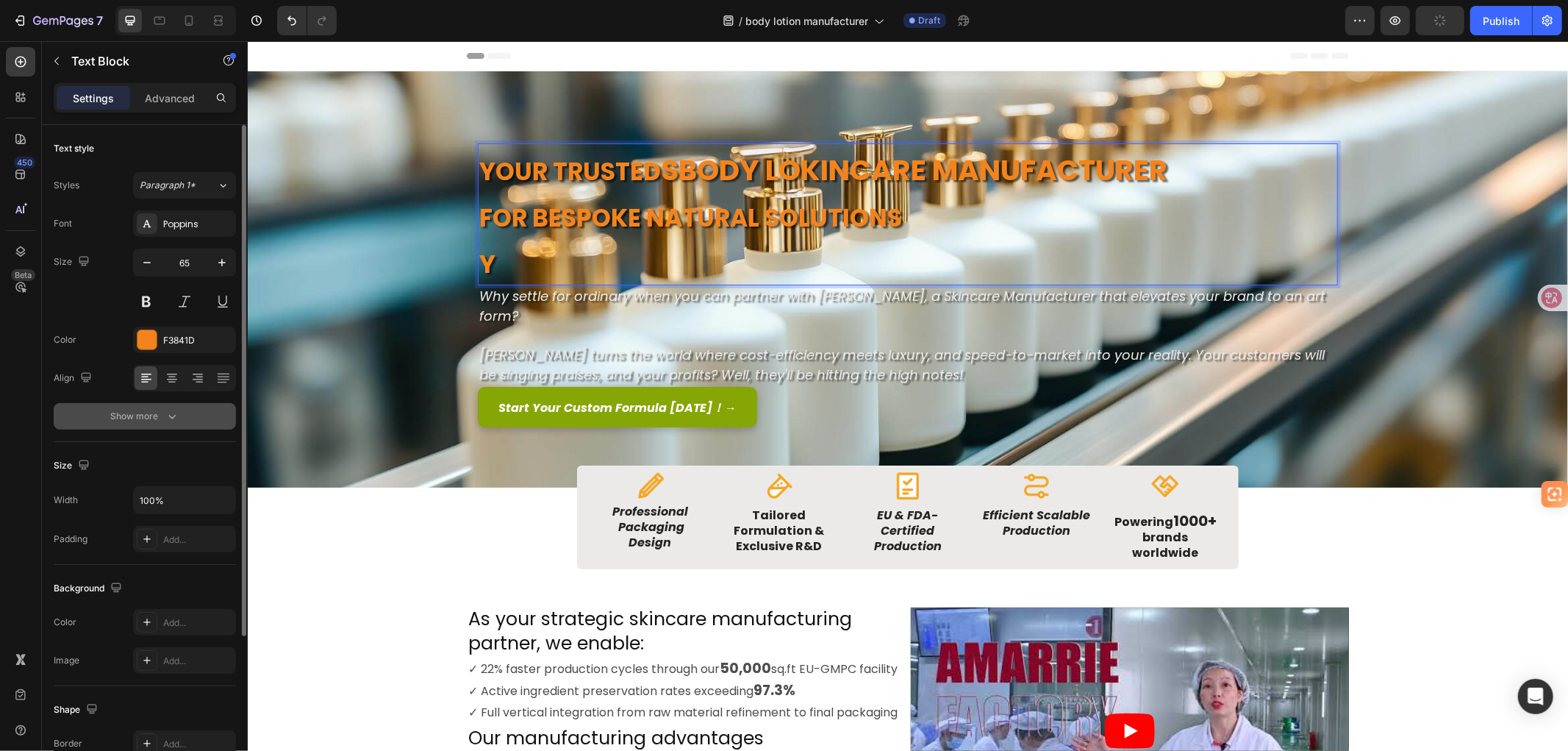
click at [172, 412] on icon "button" at bounding box center [172, 416] width 14 height 15
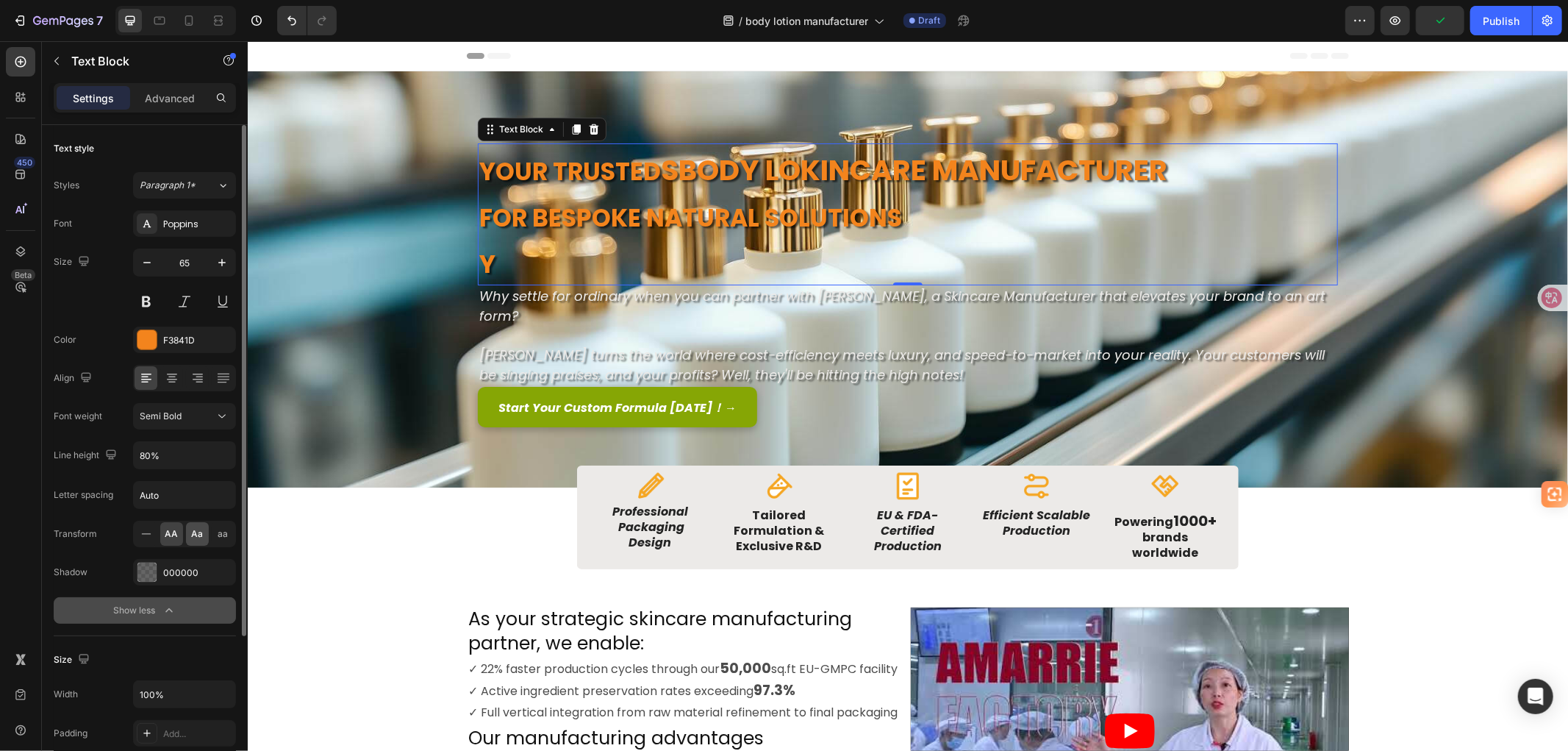
drag, startPoint x: 189, startPoint y: 535, endPoint x: 261, endPoint y: 226, distance: 317.3
click at [189, 535] on div "Aa" at bounding box center [198, 533] width 23 height 24
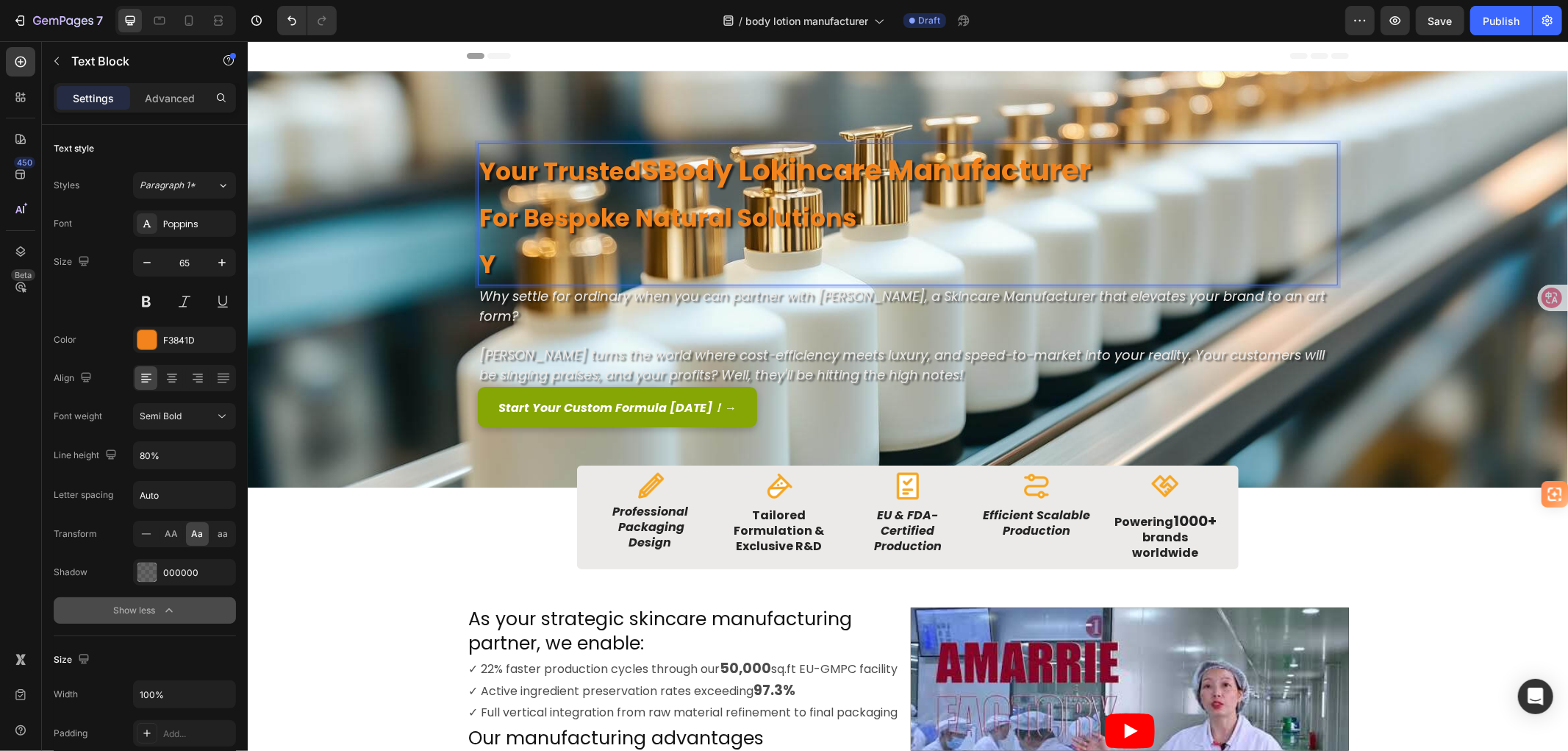
drag, startPoint x: 508, startPoint y: 266, endPoint x: 512, endPoint y: 257, distance: 9.8
click at [512, 257] on p "Y" at bounding box center [906, 259] width 857 height 47
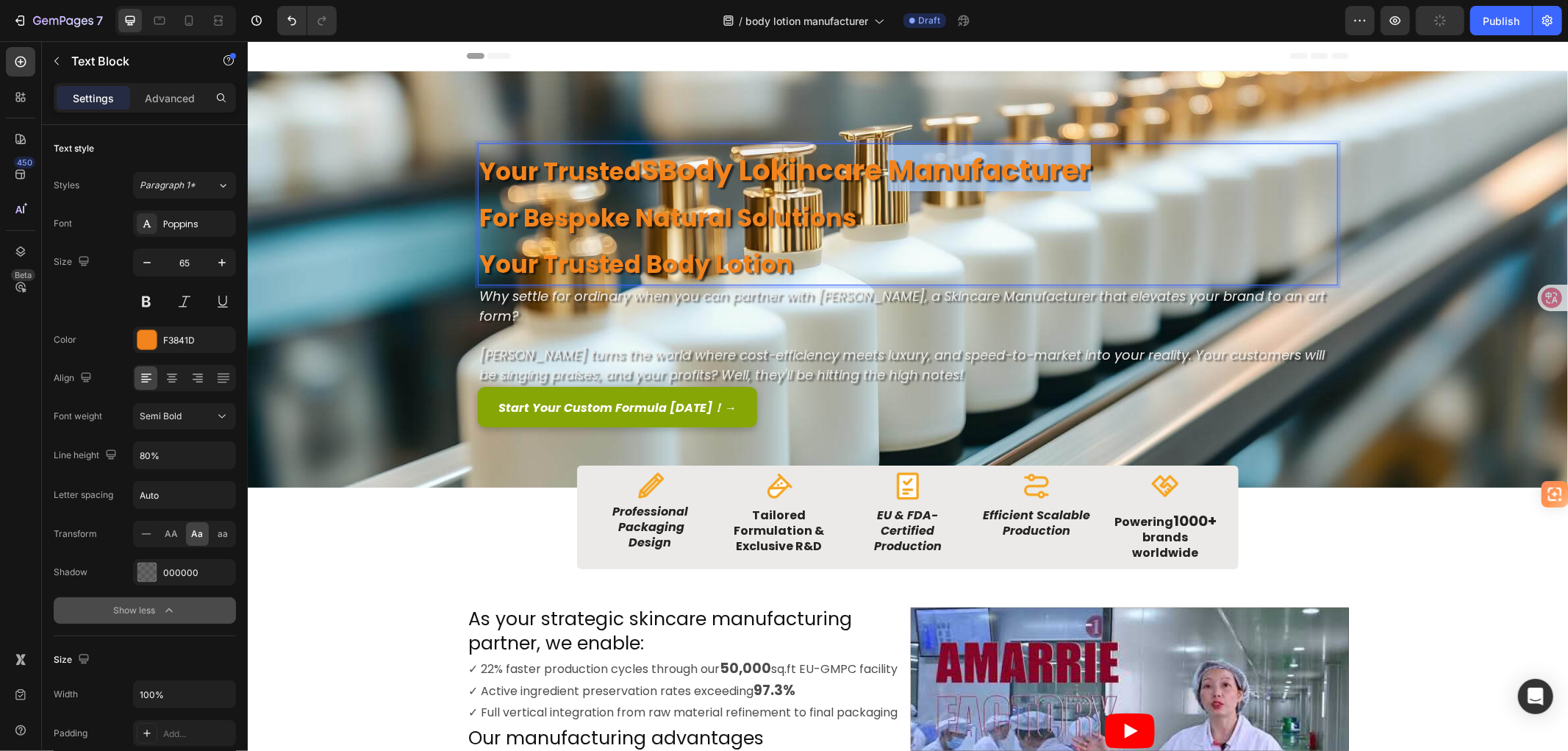
drag, startPoint x: 887, startPoint y: 166, endPoint x: 1090, endPoint y: 172, distance: 203.1
click at [1090, 172] on p "Your Trusted SBody lokincare Manufacturer" at bounding box center [906, 167] width 857 height 47
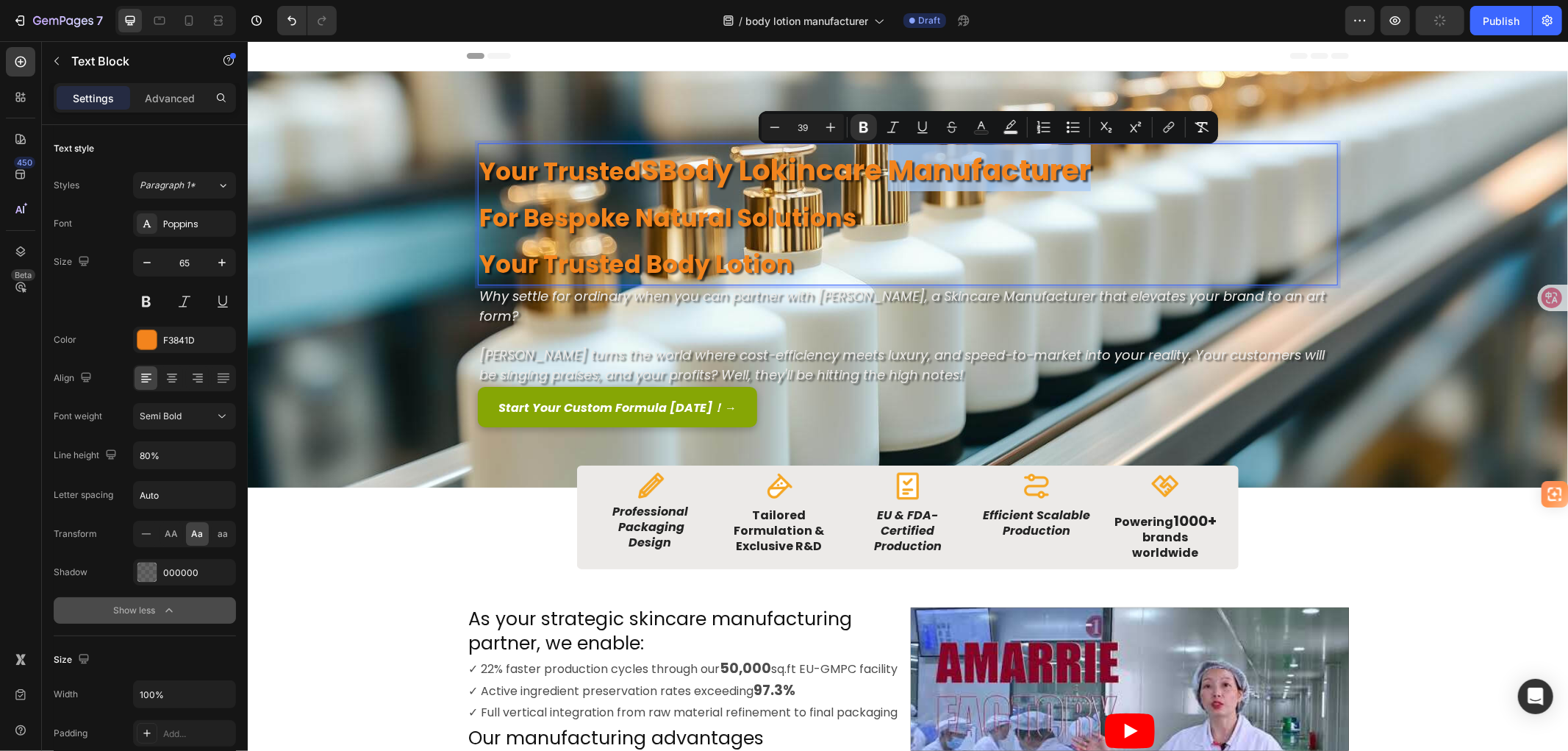
copy strong "Manufacturer"
click at [852, 265] on p "Your Trusted Body Lotion" at bounding box center [906, 259] width 857 height 47
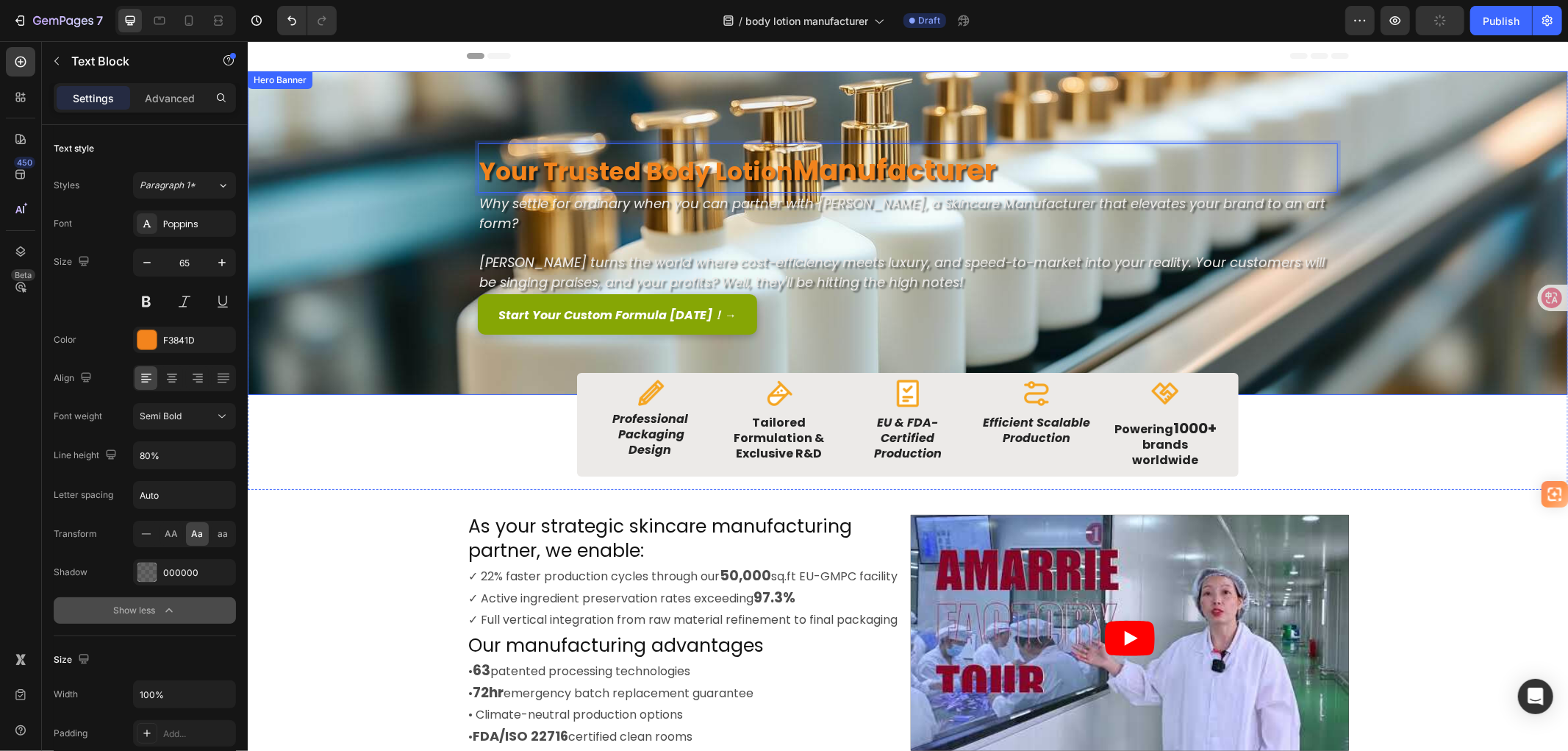
click at [434, 203] on div "Background Image" at bounding box center [907, 232] width 1320 height 324
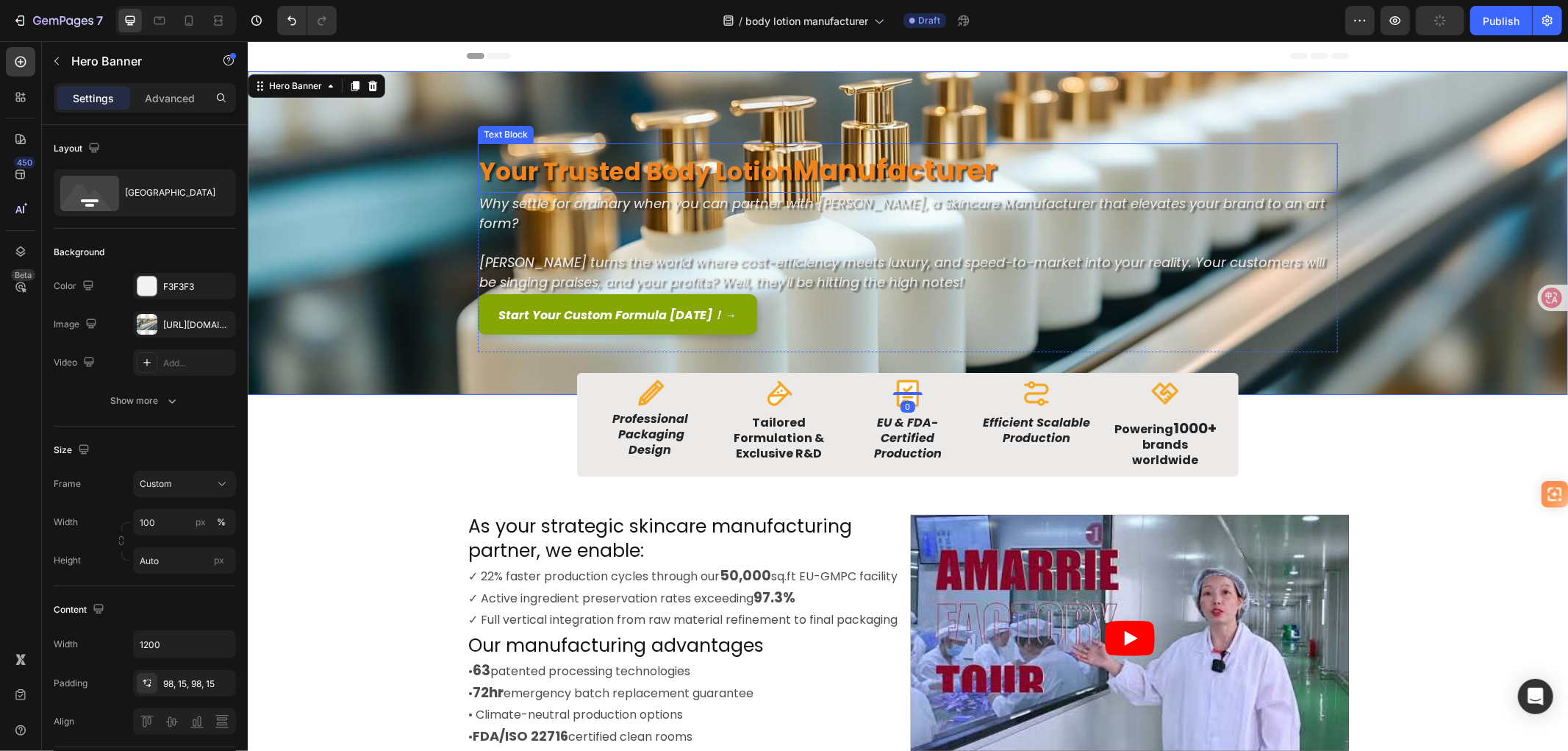
click at [1059, 159] on p "Your Trusted Body Lotion Manufacturer" at bounding box center [906, 167] width 857 height 47
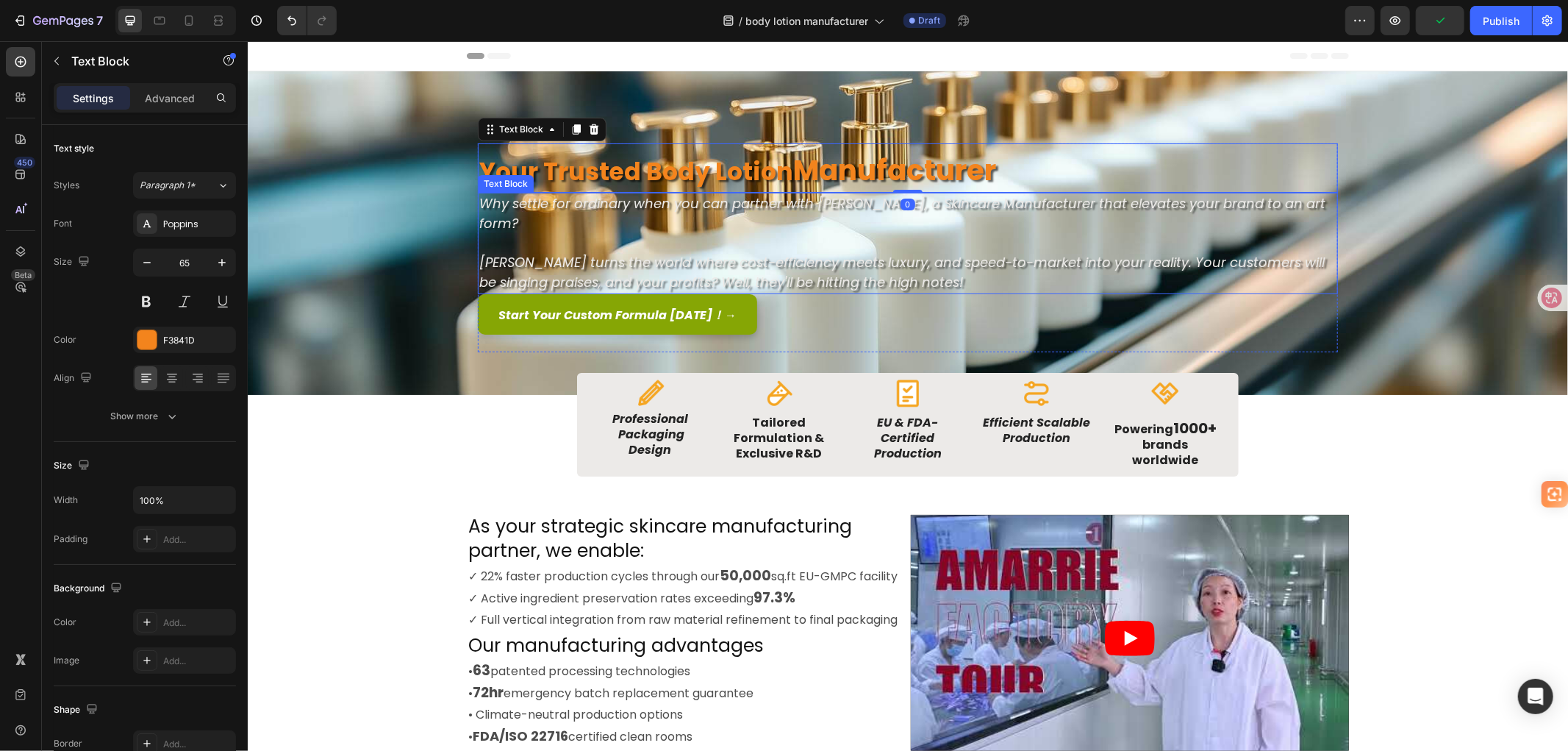
click at [915, 252] on span "[PERSON_NAME] turns the world where cost-efficiency meets luxury, and speed-to-…" at bounding box center [901, 271] width 845 height 38
click at [843, 252] on span "[PERSON_NAME] turns the world where cost-efficiency meets luxury, and speed-to-…" at bounding box center [901, 271] width 845 height 38
click at [1003, 169] on p "Your Trusted Body Lotion Manufacturer" at bounding box center [906, 167] width 857 height 47
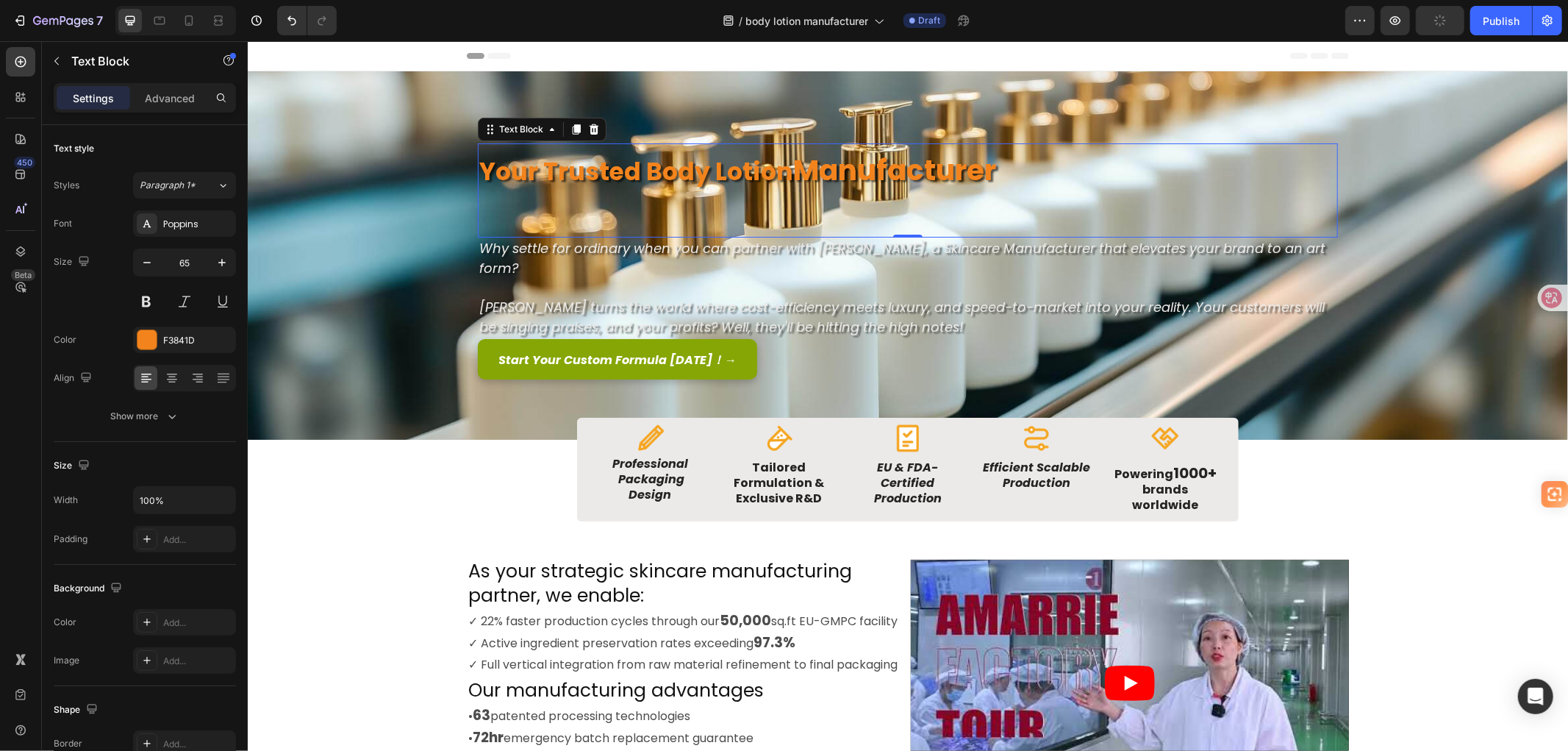
click at [536, 211] on p "Rich Text Editor. Editing area: main" at bounding box center [906, 212] width 857 height 45
click at [794, 215] on p "Full Customization" at bounding box center [906, 212] width 857 height 45
click at [758, 221] on strong "Full Customization ·" at bounding box center [625, 215] width 294 height 40
click at [762, 223] on p "Full Customization ·" at bounding box center [906, 212] width 857 height 45
click at [821, 221] on p "Full Customization ·" at bounding box center [906, 212] width 857 height 45
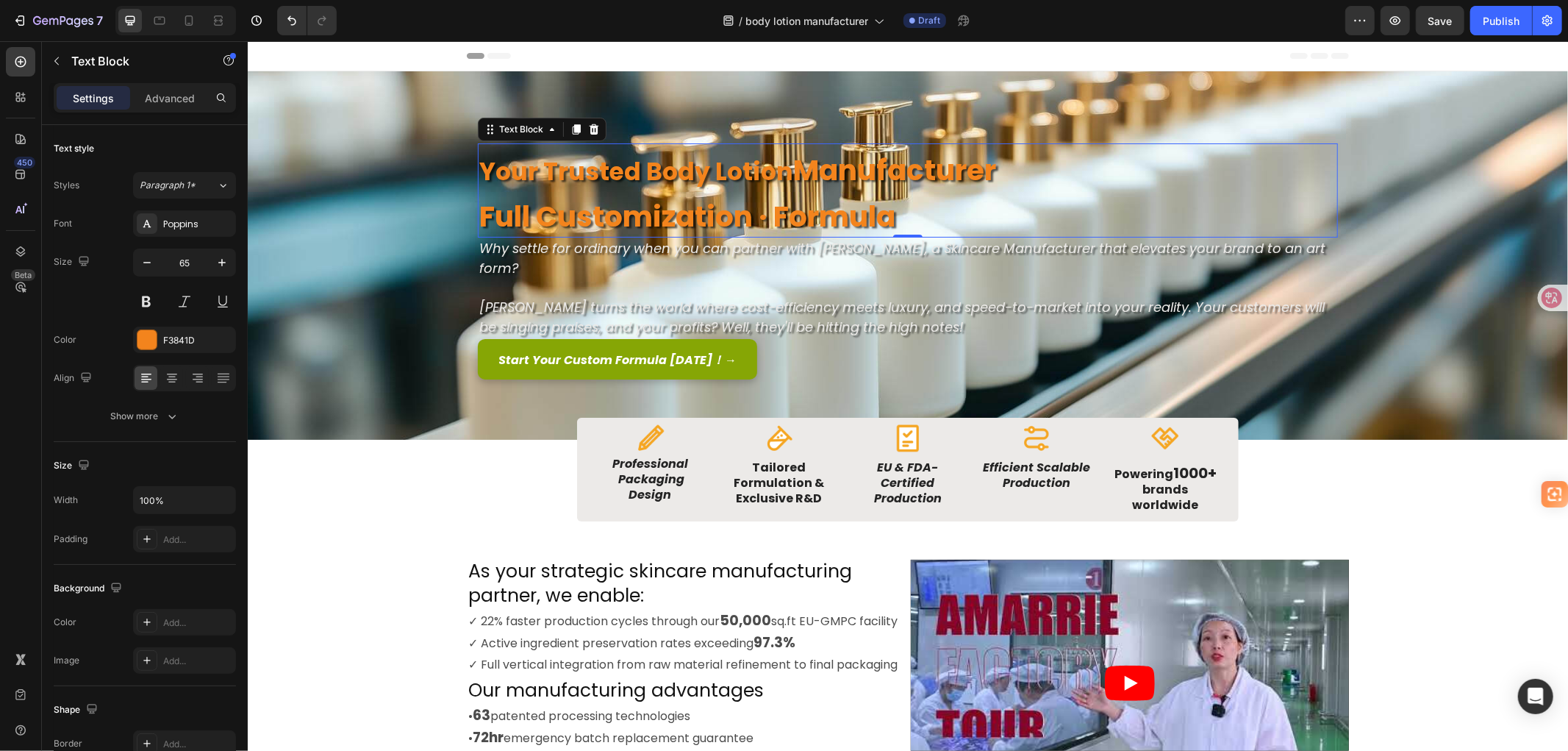
drag, startPoint x: 907, startPoint y: 215, endPoint x: 915, endPoint y: 213, distance: 8.2
click at [907, 215] on p "Full Customization · Formula" at bounding box center [906, 212] width 857 height 45
click at [969, 208] on p "Full Customization · Formula &" at bounding box center [906, 212] width 857 height 45
drag, startPoint x: 767, startPoint y: 222, endPoint x: 748, endPoint y: 221, distance: 19.0
click at [748, 221] on strong "Full Customization · Formula & Packaging" at bounding box center [782, 215] width 608 height 40
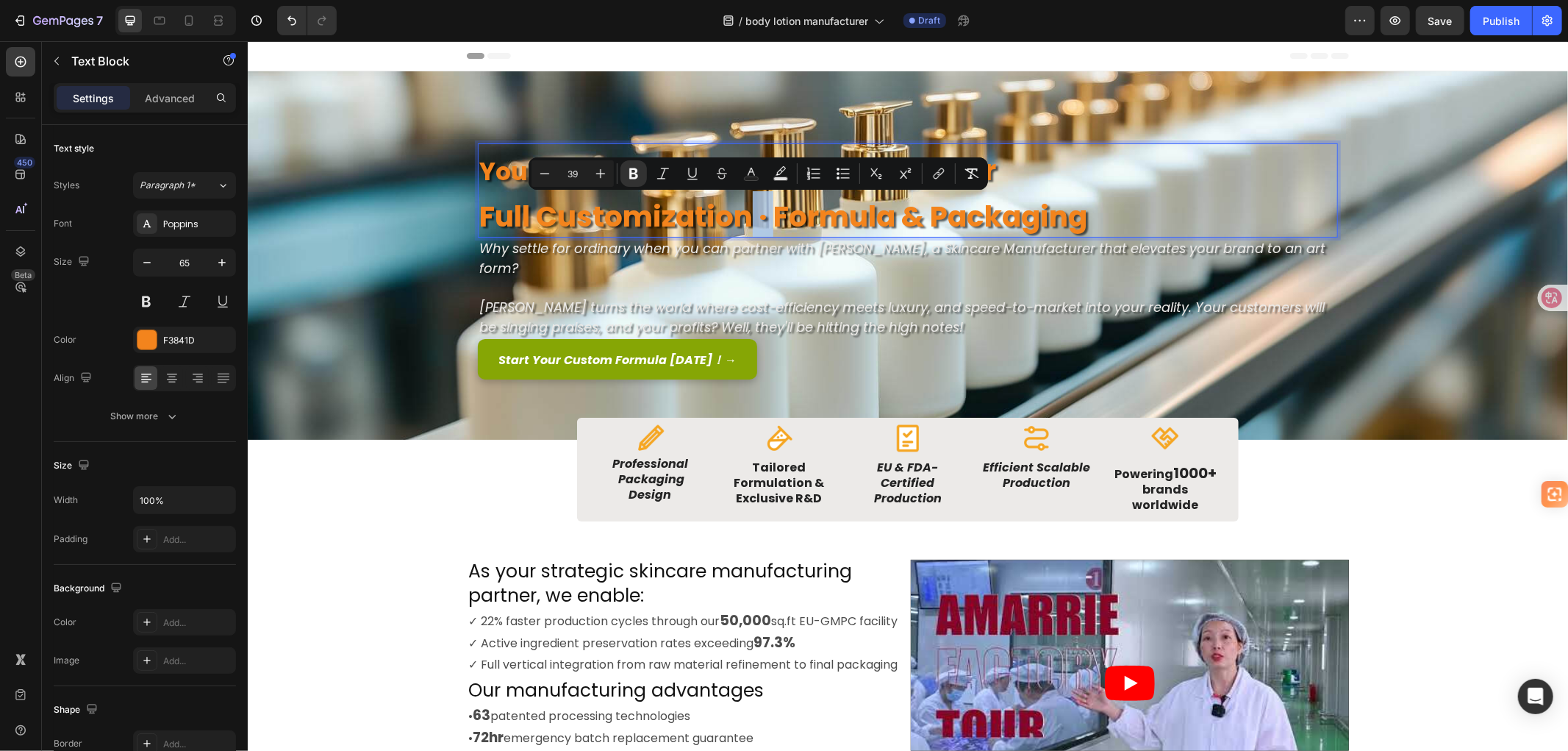
copy strong "·"
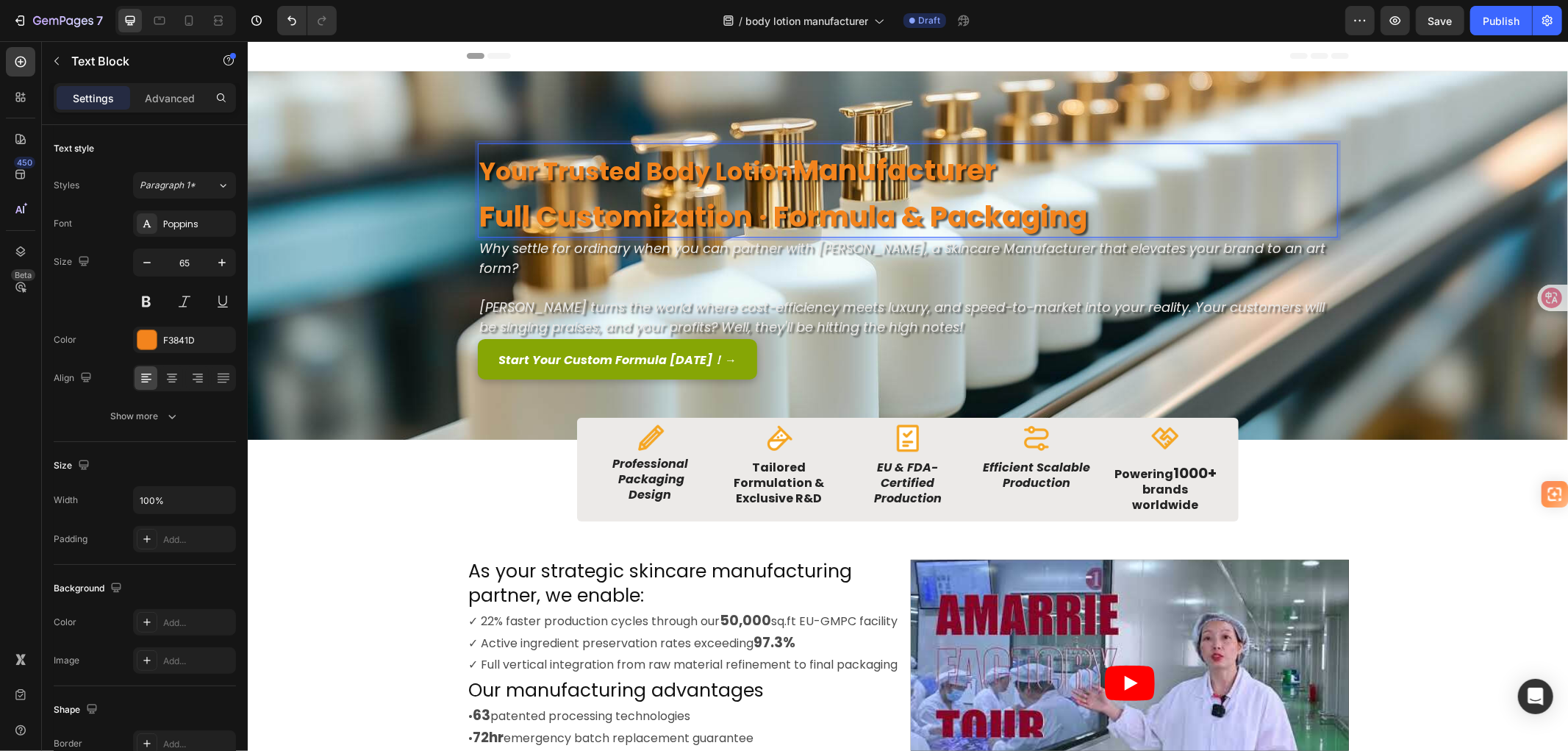
click at [1112, 226] on p "Full Customization · Formula & Packaging" at bounding box center [906, 212] width 857 height 45
click at [1174, 214] on p "Full Customization · Formula & Packaging ·" at bounding box center [906, 212] width 857 height 45
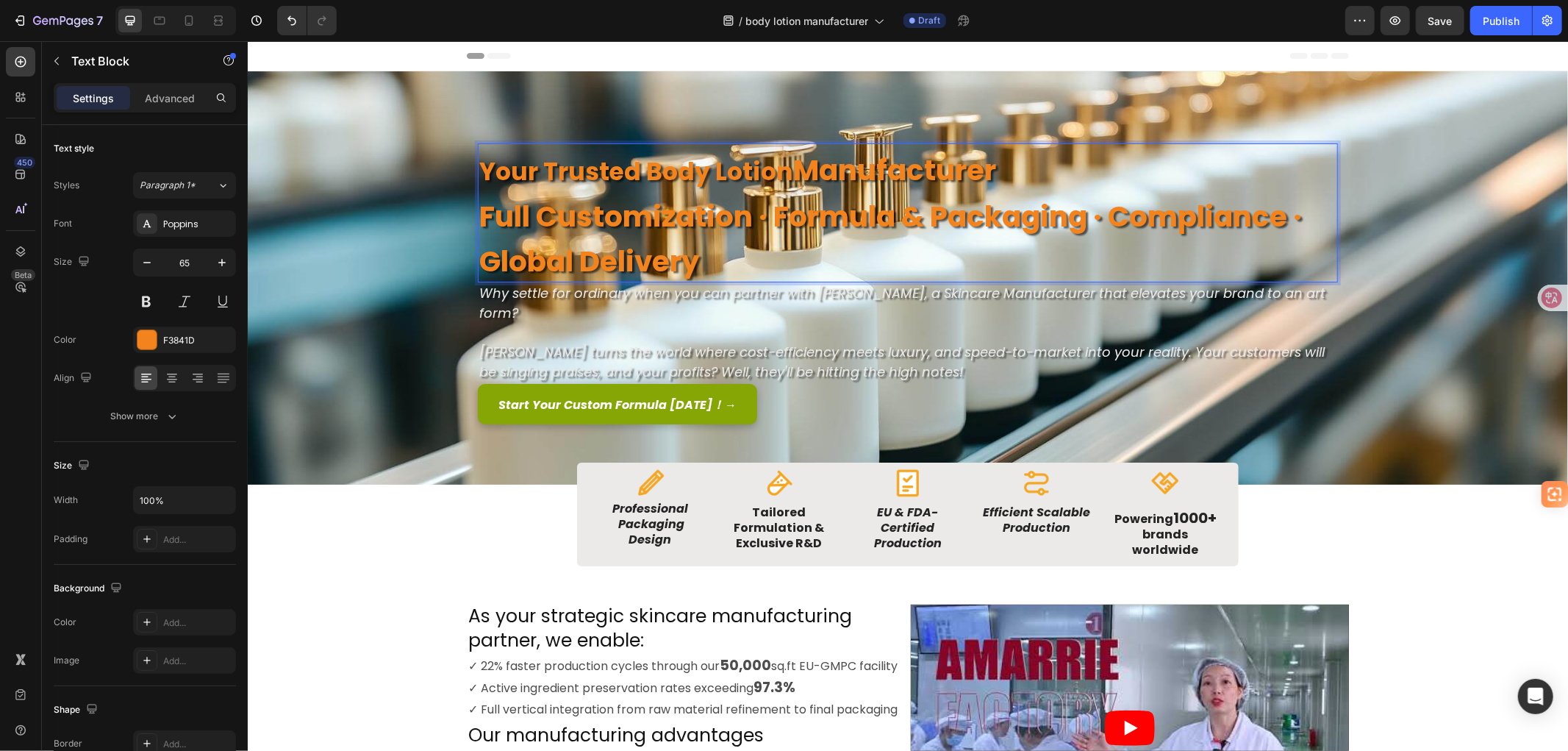
click at [835, 165] on strong "Manufacturer" at bounding box center [893, 169] width 203 height 40
click at [745, 167] on strong "Your Trusted Body Lotion" at bounding box center [635, 170] width 314 height 34
click at [702, 170] on strong "Your Trusted Body Lotion" at bounding box center [635, 170] width 314 height 34
click at [575, 171] on strong "Your Trusted Body Lotion" at bounding box center [635, 170] width 314 height 34
click at [707, 255] on p "Full Customization · Formula & Packaging · Compliance · Global Delivery" at bounding box center [906, 235] width 857 height 90
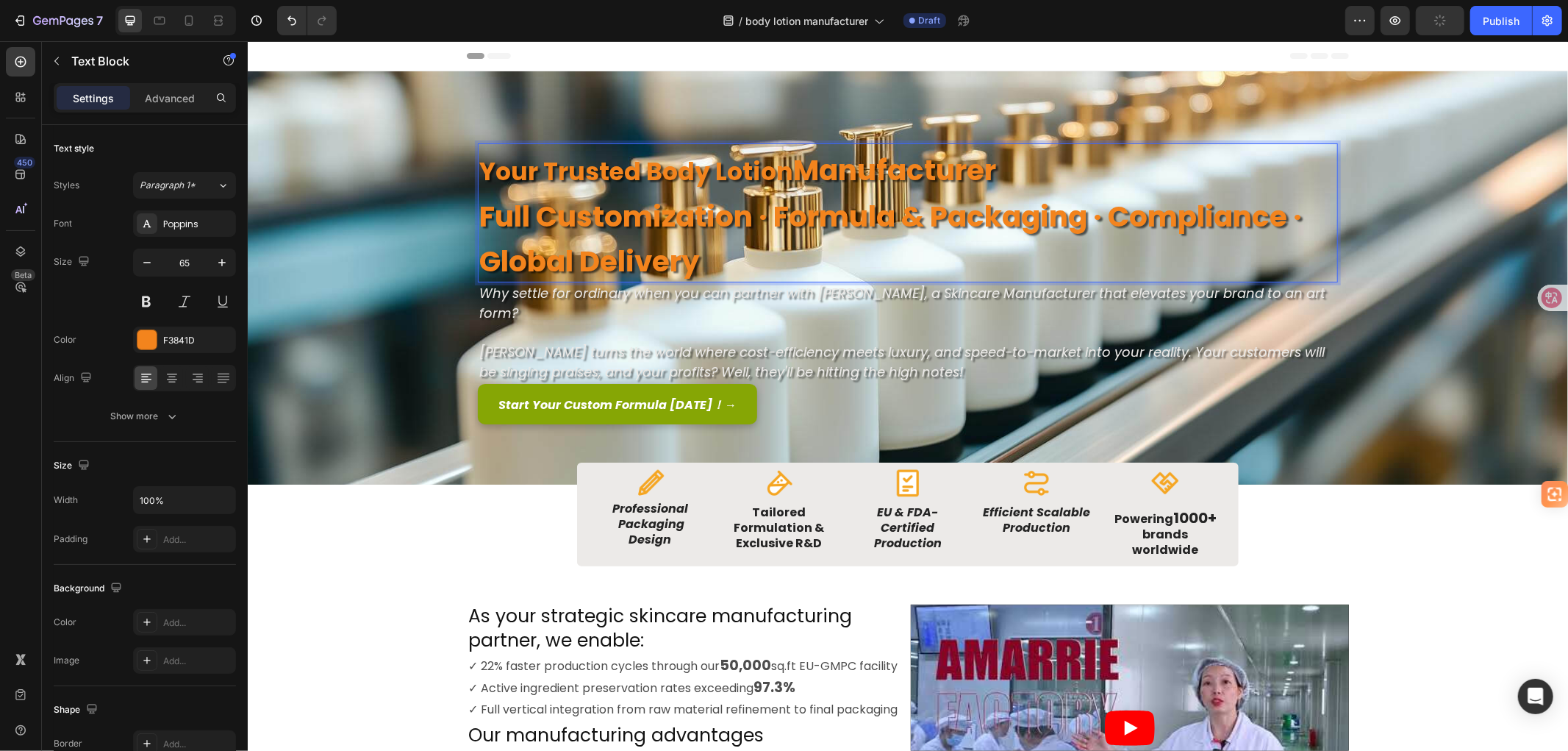
click at [984, 170] on strong "Manufacturer" at bounding box center [893, 169] width 203 height 40
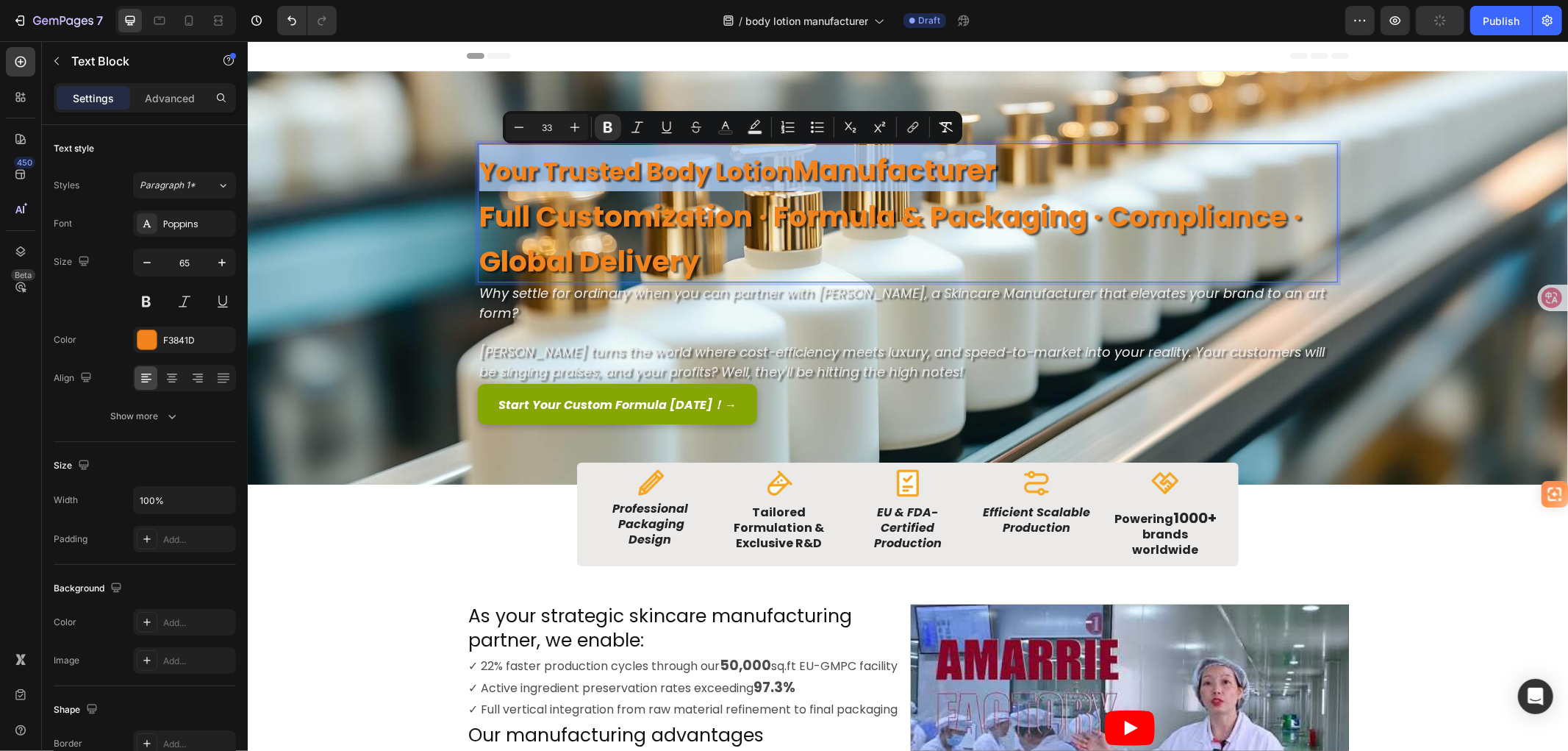
drag, startPoint x: 1005, startPoint y: 166, endPoint x: 472, endPoint y: 172, distance: 533.0
click at [478, 172] on p "Your Trusted Body Lotion Manufacturer" at bounding box center [906, 167] width 857 height 47
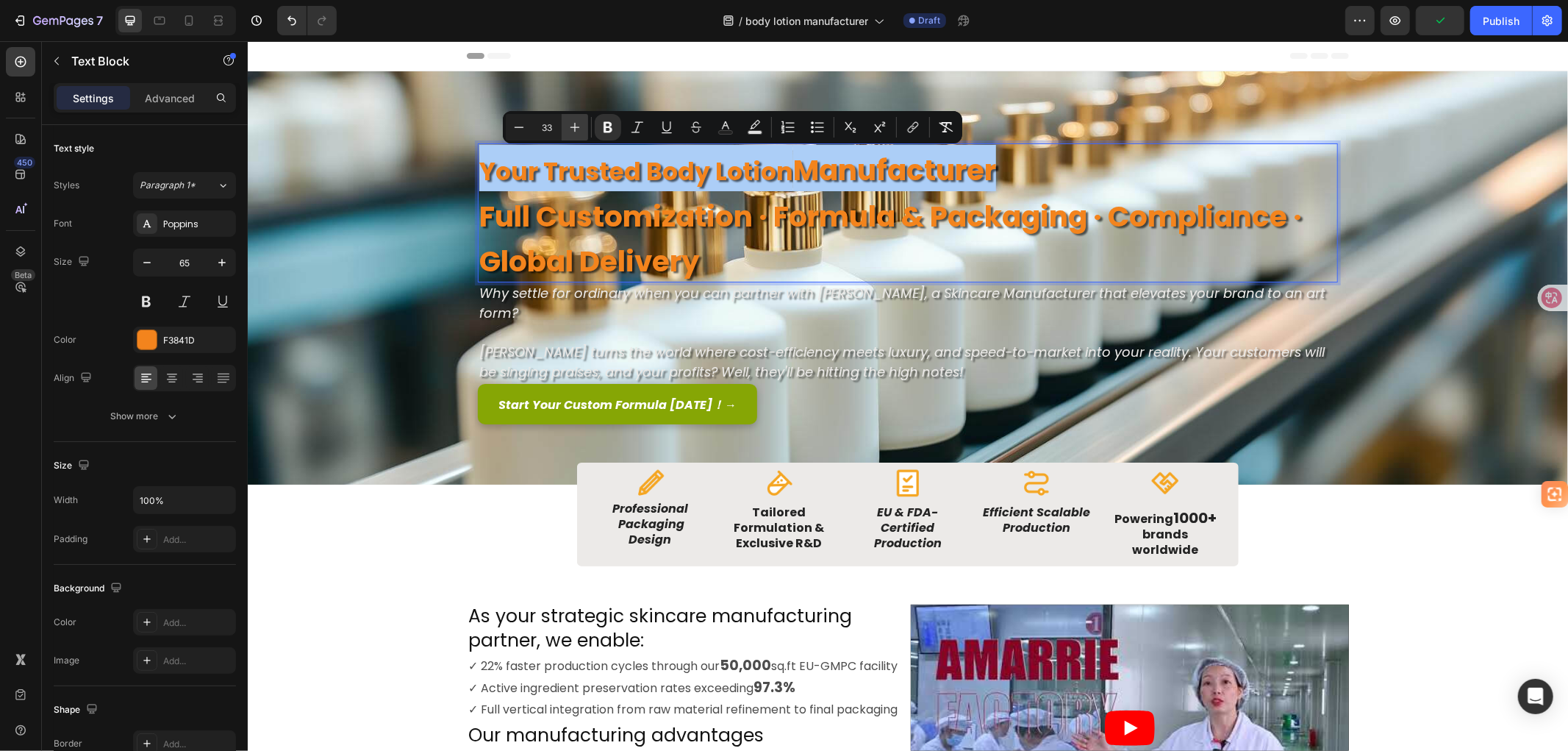
click at [575, 127] on icon "Editor contextual toolbar" at bounding box center [575, 127] width 10 height 10
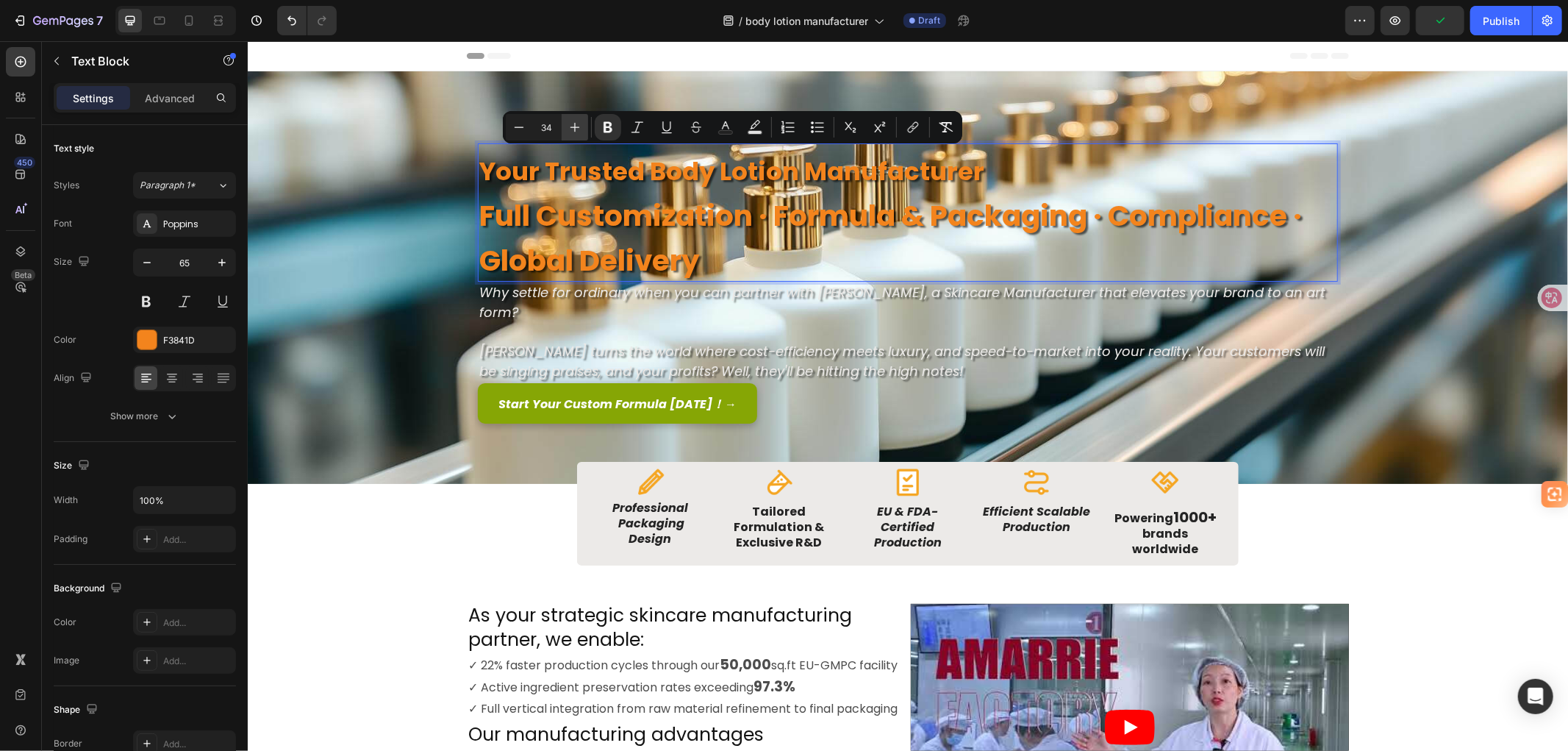
click at [575, 127] on icon "Editor contextual toolbar" at bounding box center [575, 127] width 10 height 10
type input "39"
click at [720, 260] on p "Full Customization · Formula & Packaging · Compliance · Global Delivery" at bounding box center [906, 235] width 857 height 90
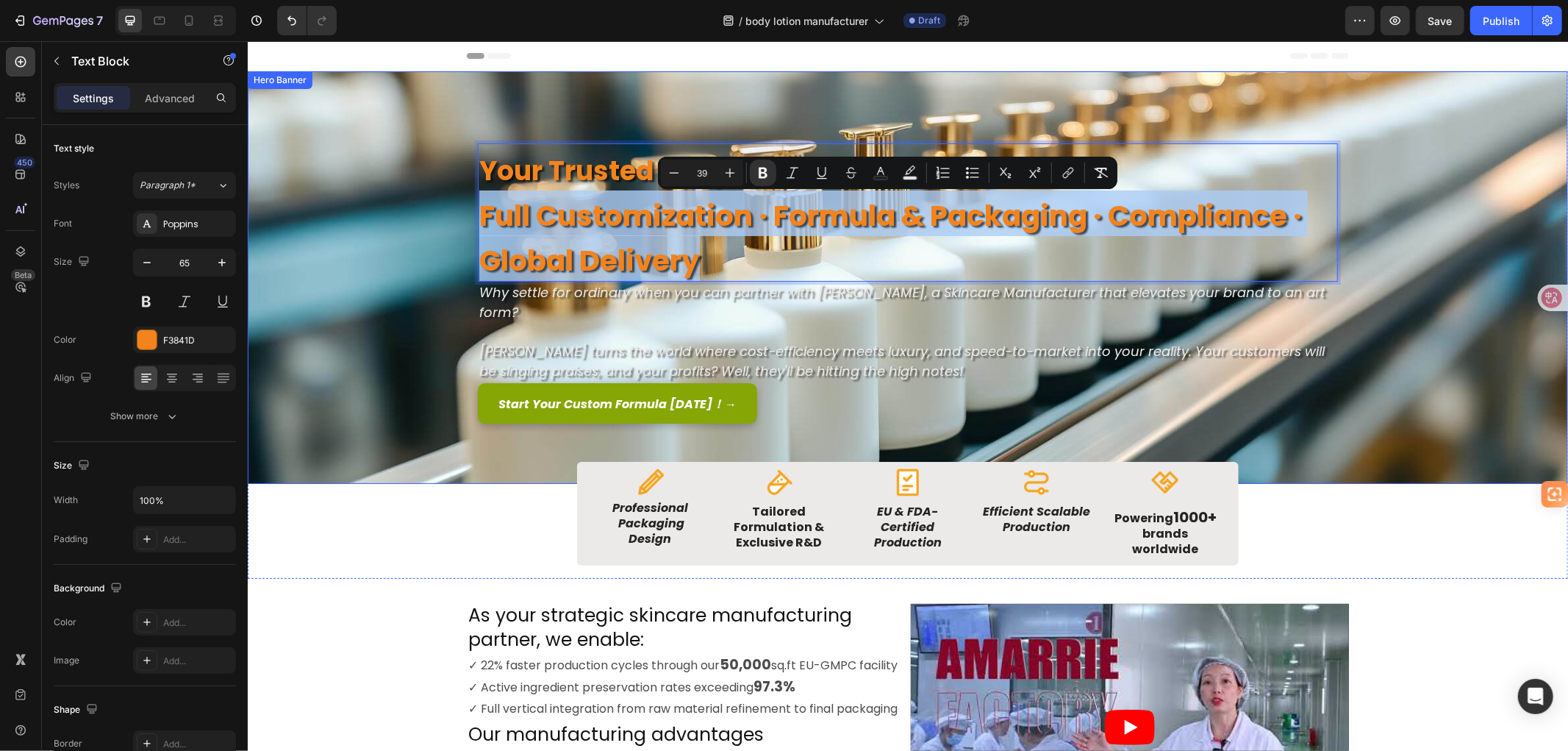
drag, startPoint x: 713, startPoint y: 262, endPoint x: 468, endPoint y: 220, distance: 248.6
click at [468, 220] on div "Image Image Free shipping Text Block from The States Text Block Advanced List I…" at bounding box center [907, 276] width 882 height 412
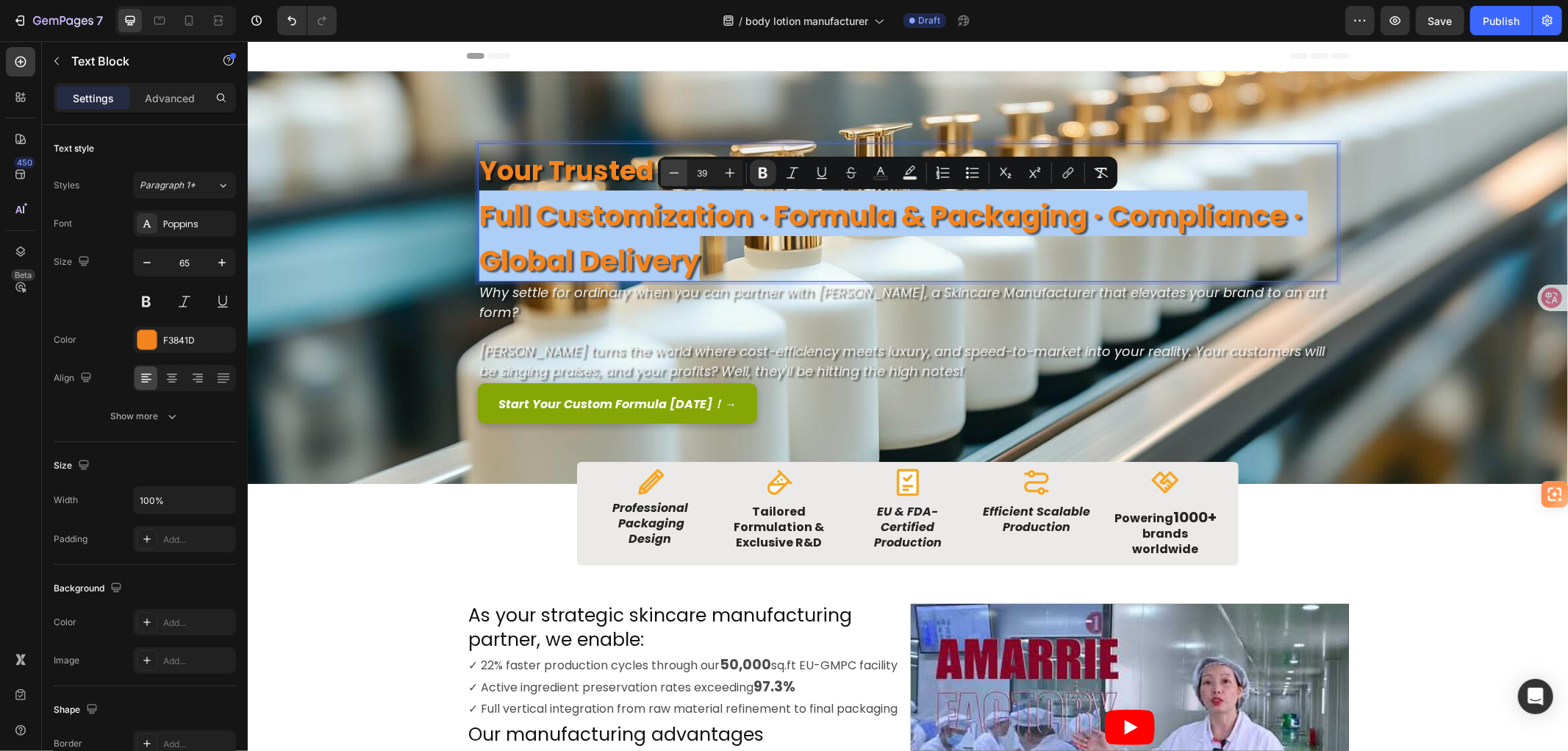
click at [671, 172] on icon "Editor contextual toolbar" at bounding box center [674, 172] width 14 height 15
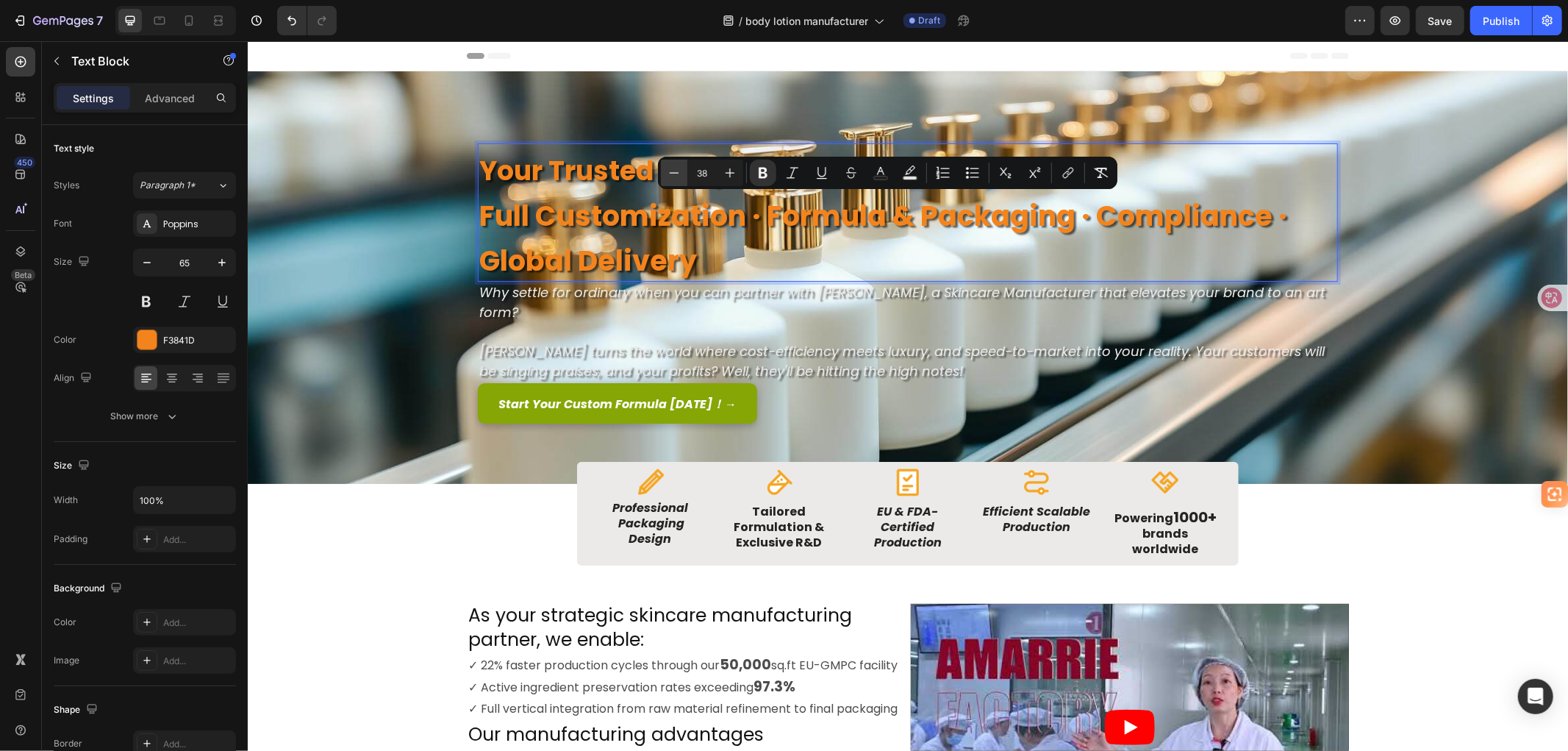
click at [671, 172] on icon "Editor contextual toolbar" at bounding box center [674, 172] width 14 height 15
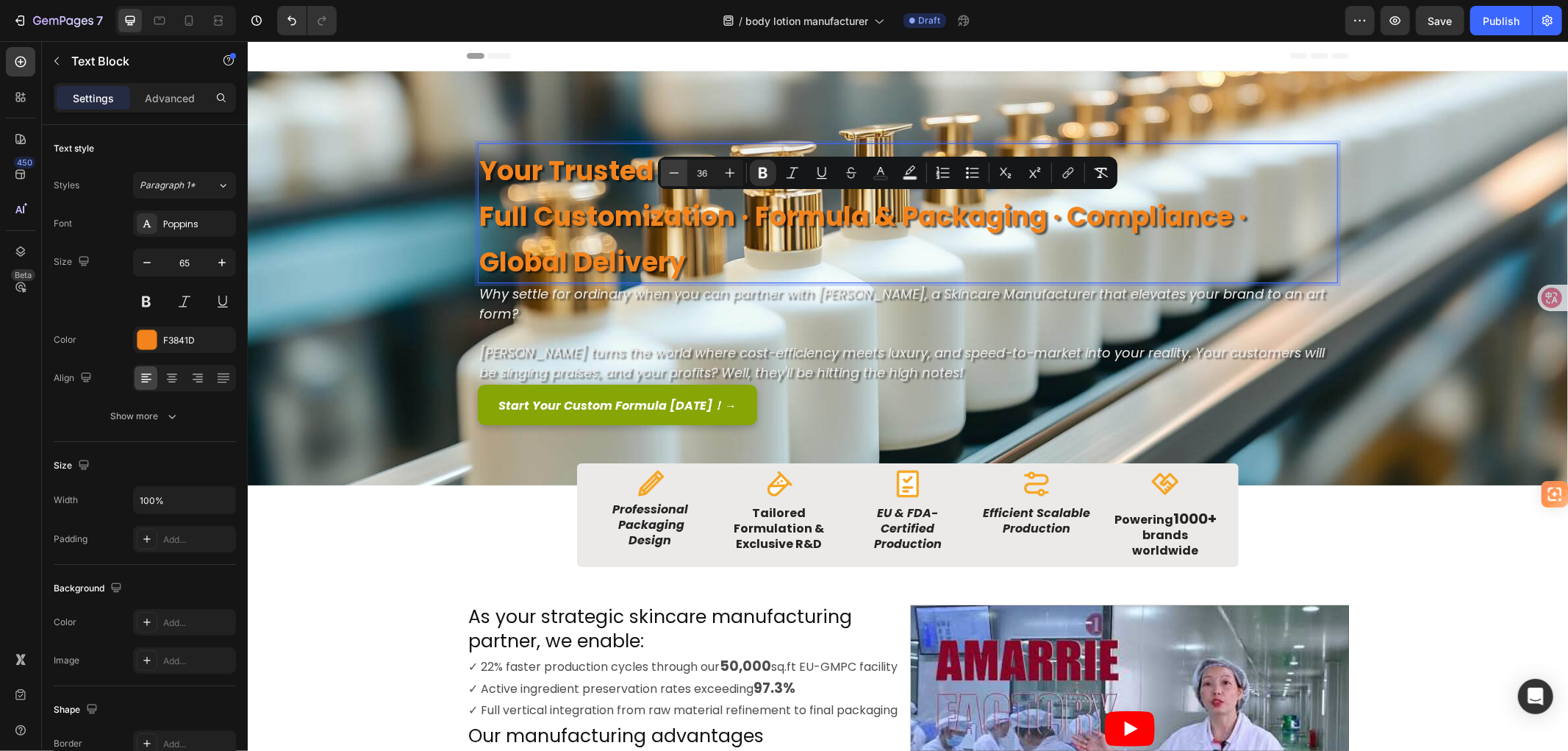
click at [671, 172] on icon "Editor contextual toolbar" at bounding box center [674, 172] width 14 height 15
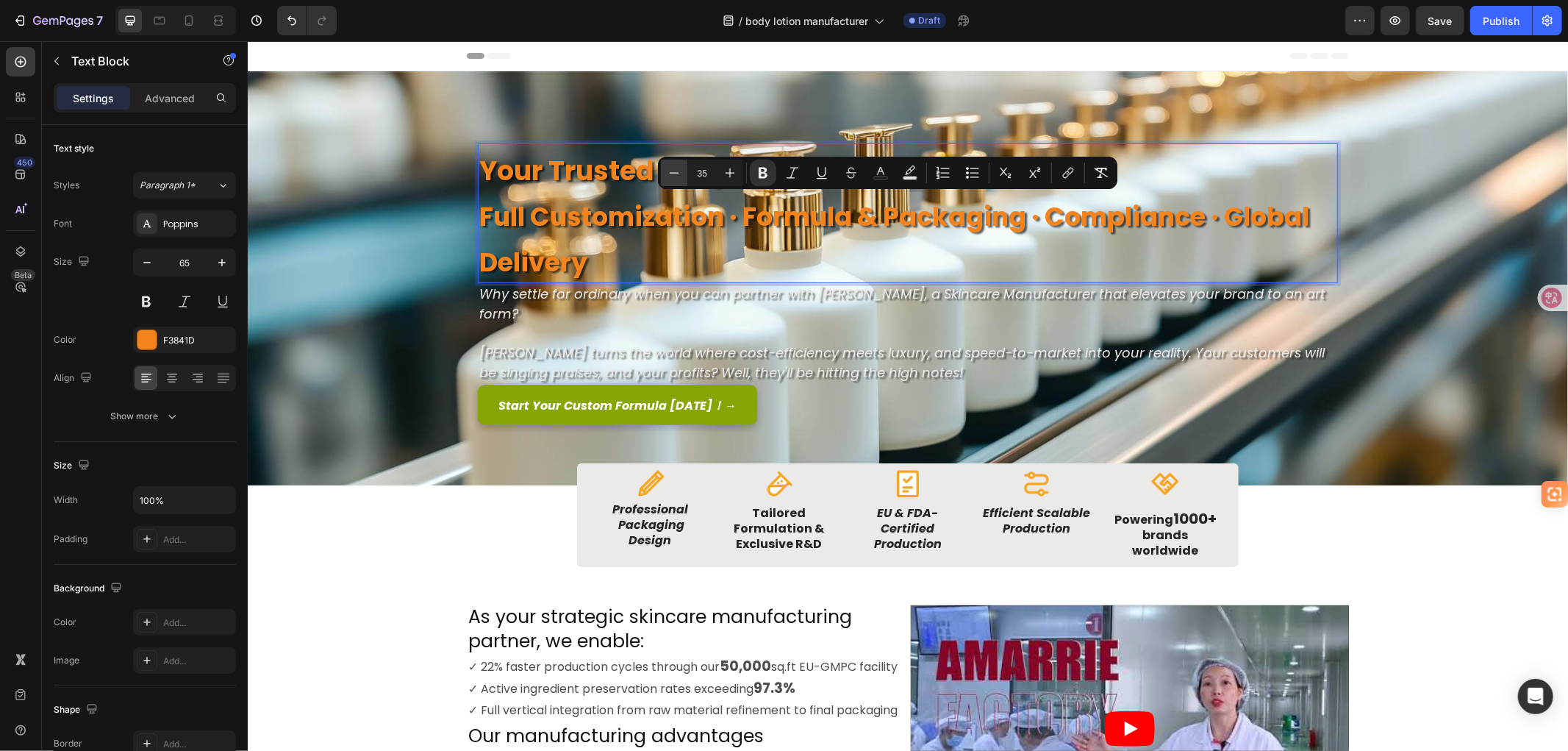
click at [671, 172] on icon "Editor contextual toolbar" at bounding box center [674, 172] width 14 height 15
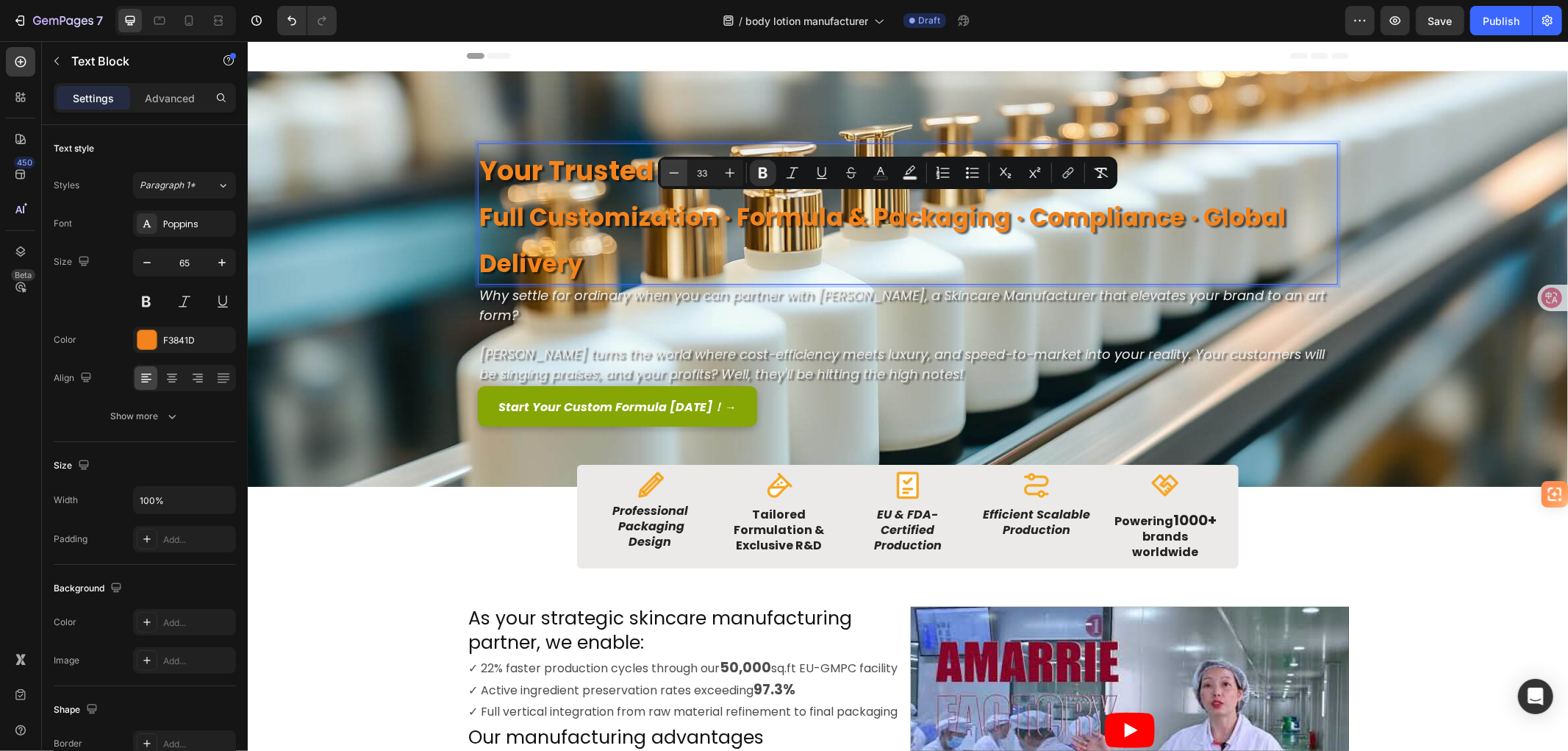
click at [671, 172] on icon "Editor contextual toolbar" at bounding box center [674, 172] width 14 height 15
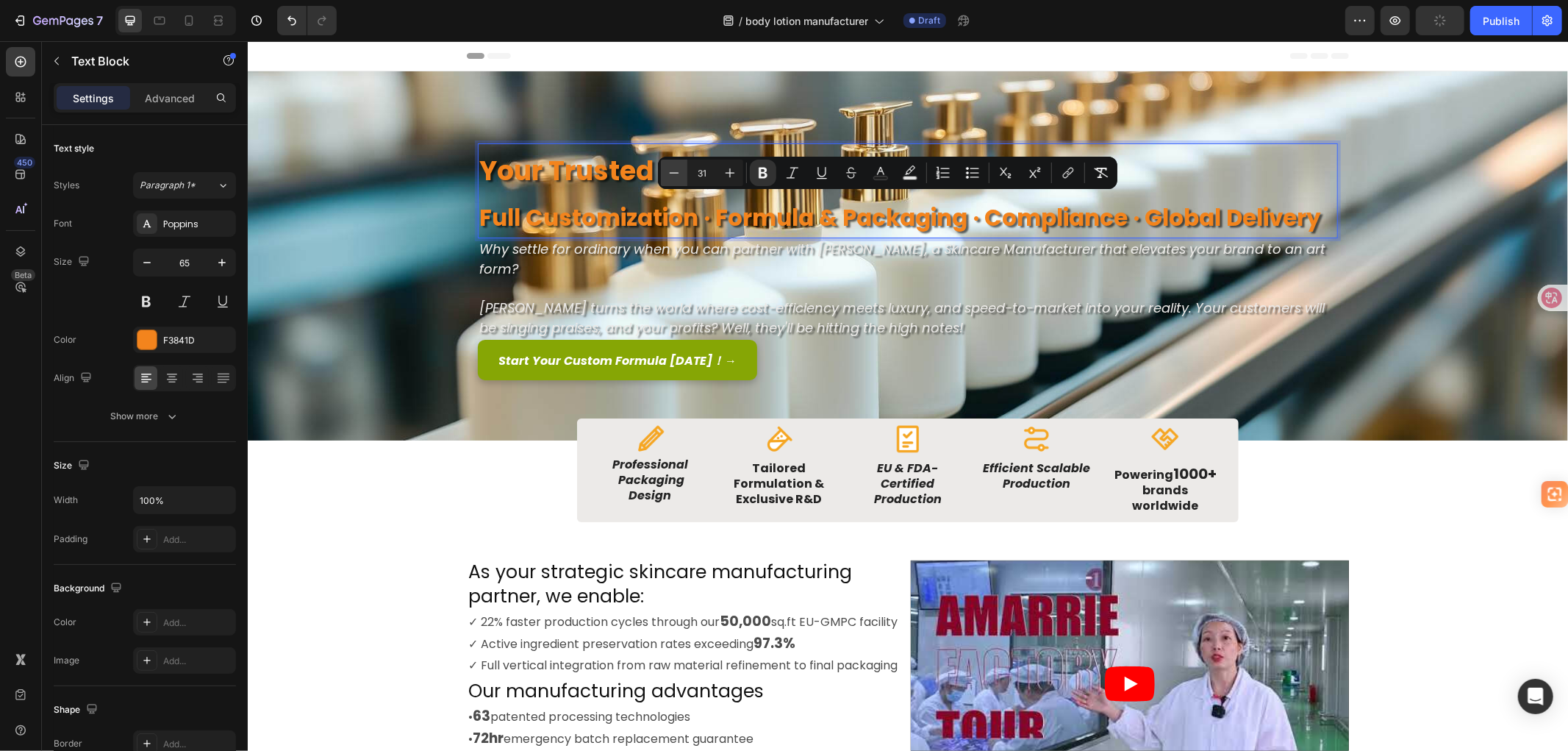
click at [671, 172] on icon "Editor contextual toolbar" at bounding box center [674, 172] width 14 height 15
click at [723, 170] on icon "Editor contextual toolbar" at bounding box center [729, 172] width 14 height 15
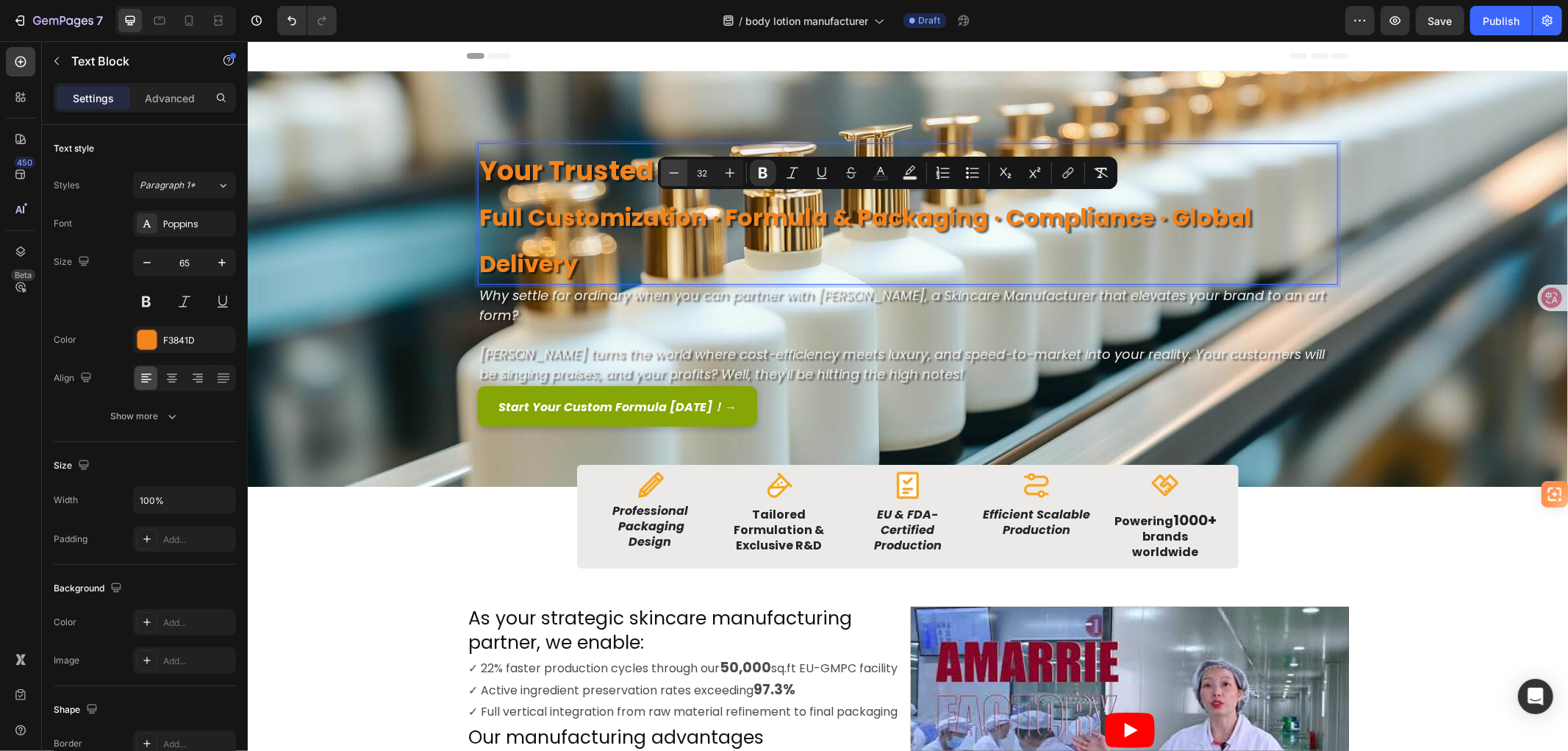
click at [671, 171] on icon "Editor contextual toolbar" at bounding box center [674, 172] width 14 height 15
type input "31"
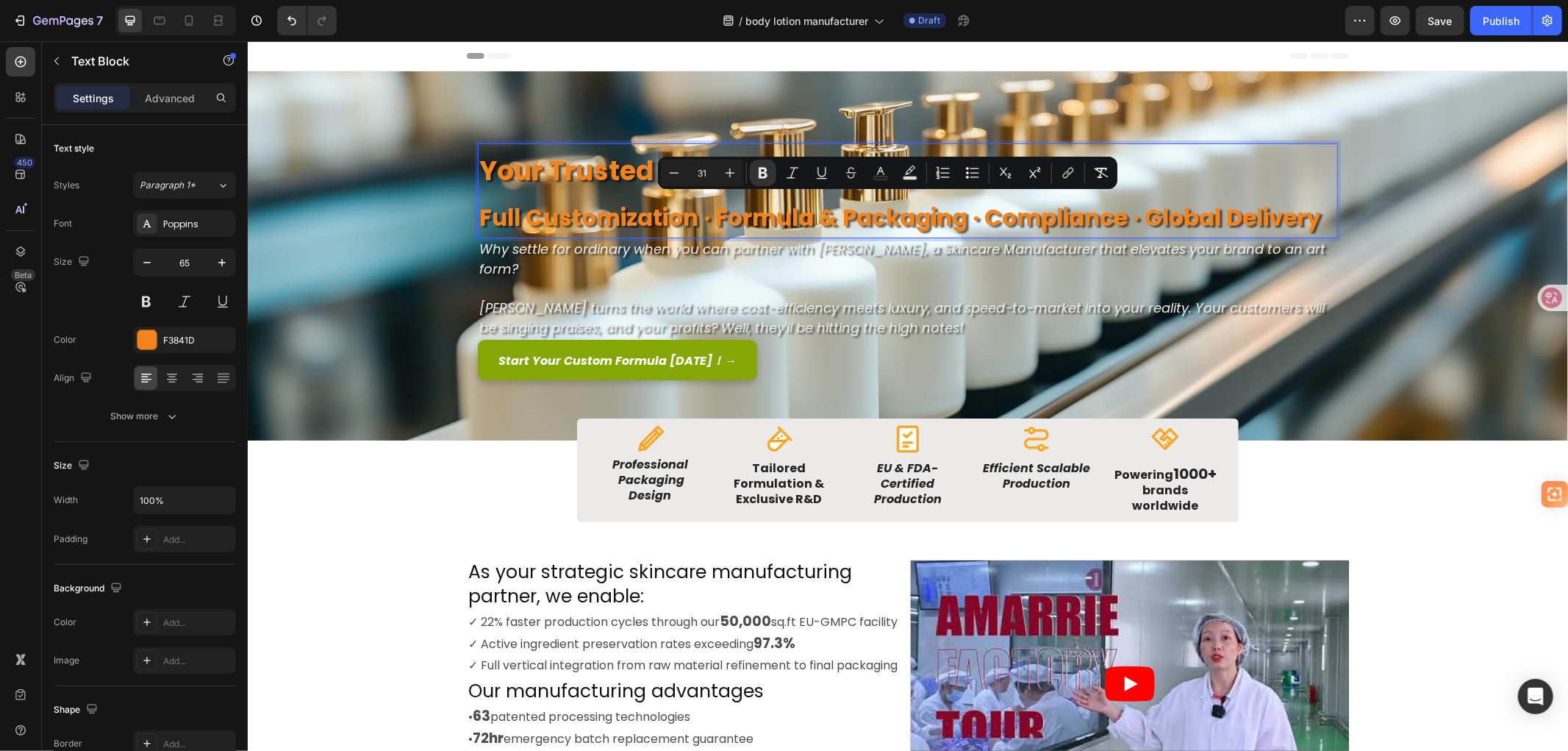
click at [554, 200] on p "Full Customization · Formula & Packaging · Compliance · Global Delivery" at bounding box center [906, 213] width 857 height 47
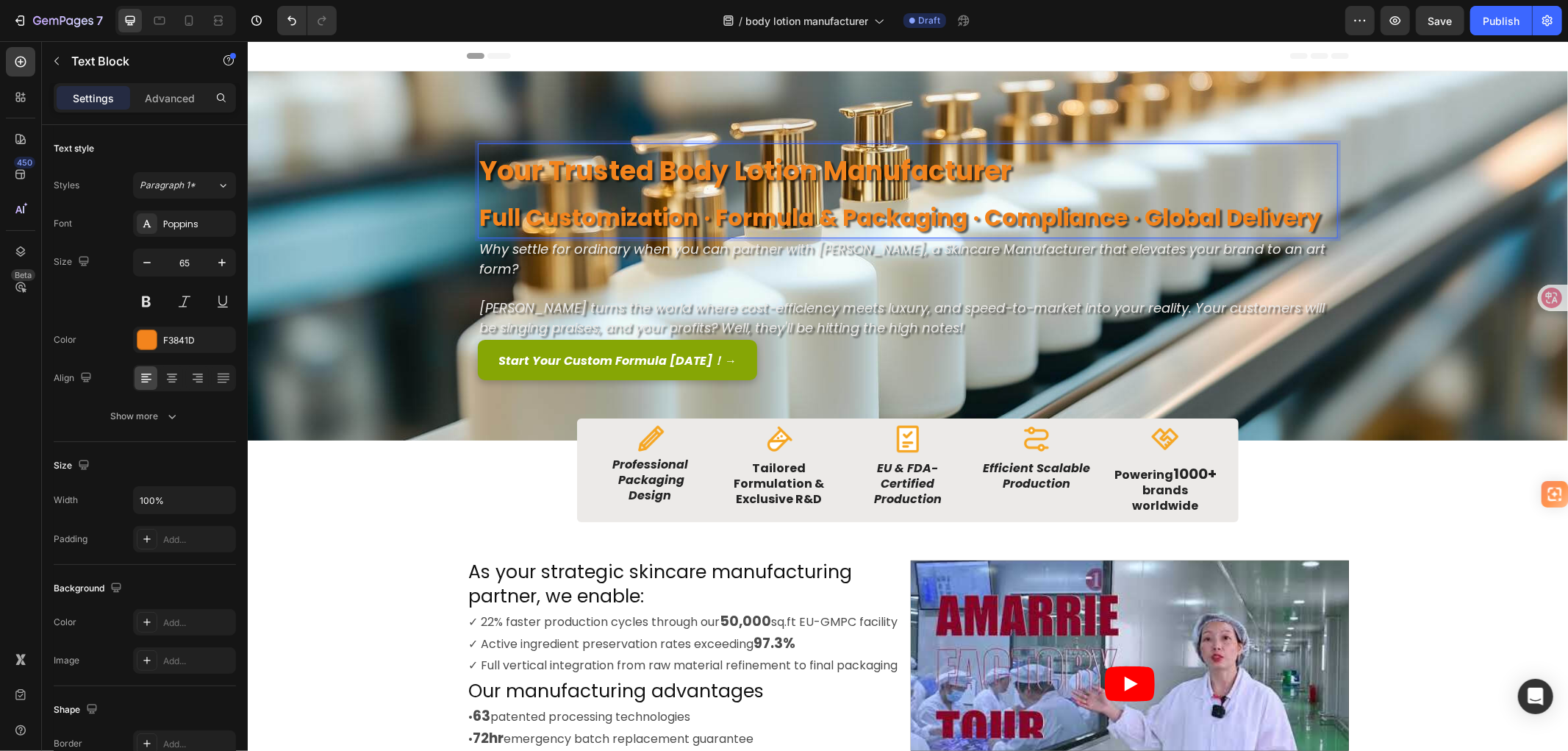
click at [1012, 171] on p "Your Trusted Body Lotion Manufacturer" at bounding box center [906, 167] width 857 height 46
drag, startPoint x: 657, startPoint y: 171, endPoint x: 803, endPoint y: 167, distance: 146.1
click at [803, 167] on strong "Your Trusted Body Lotion Manufacturer" at bounding box center [744, 169] width 532 height 37
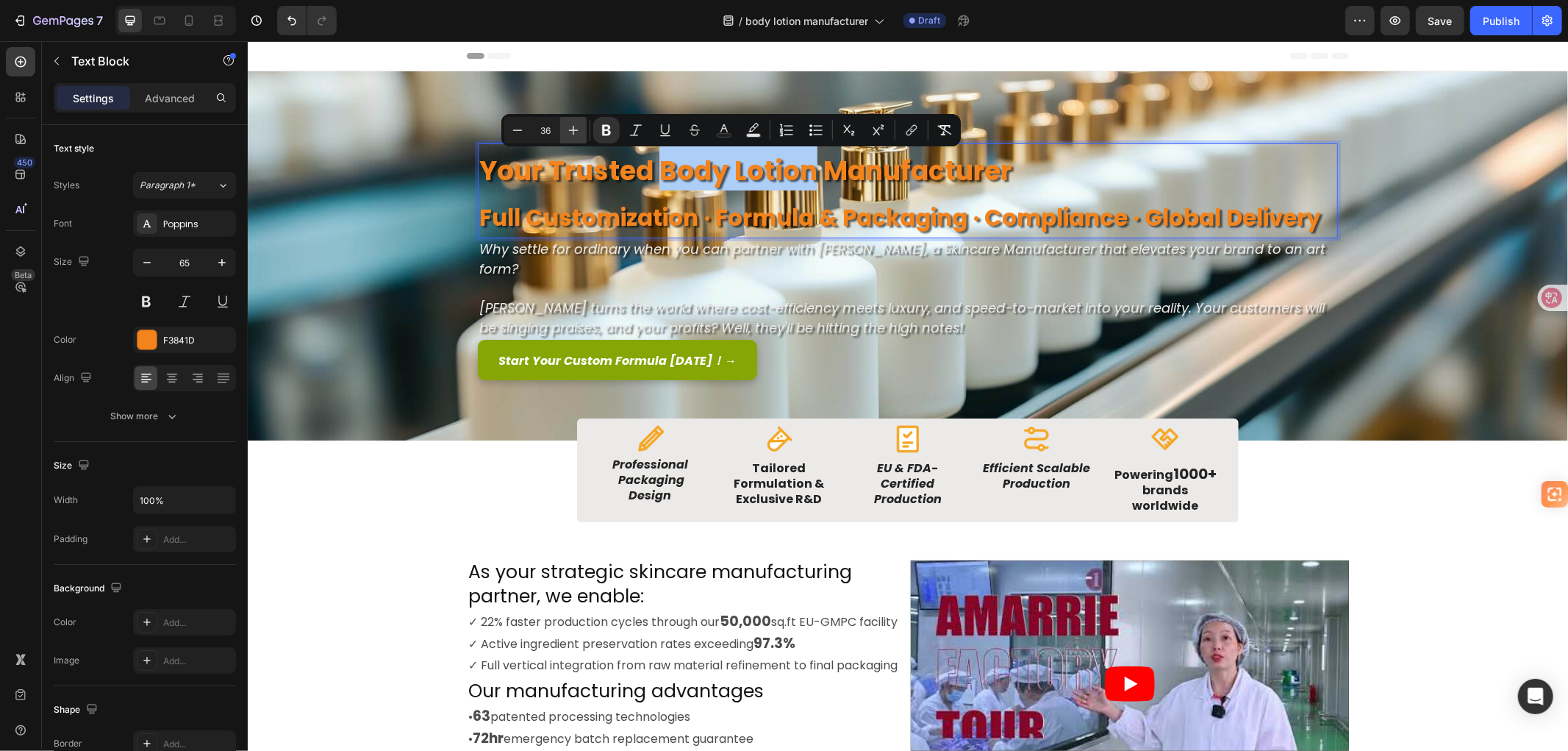
click at [578, 130] on icon "Editor contextual toolbar" at bounding box center [573, 130] width 14 height 15
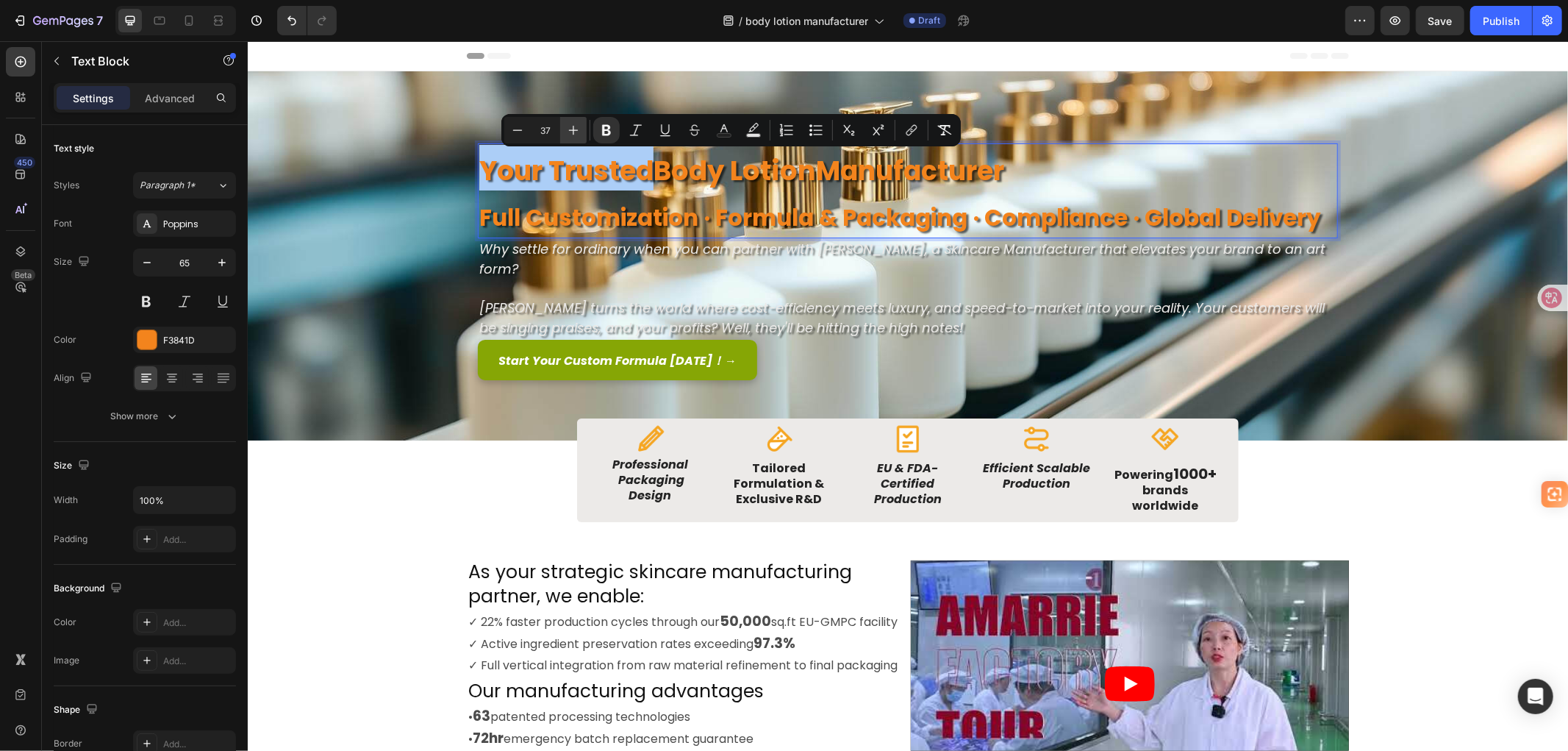
click at [578, 130] on icon "Editor contextual toolbar" at bounding box center [573, 130] width 14 height 15
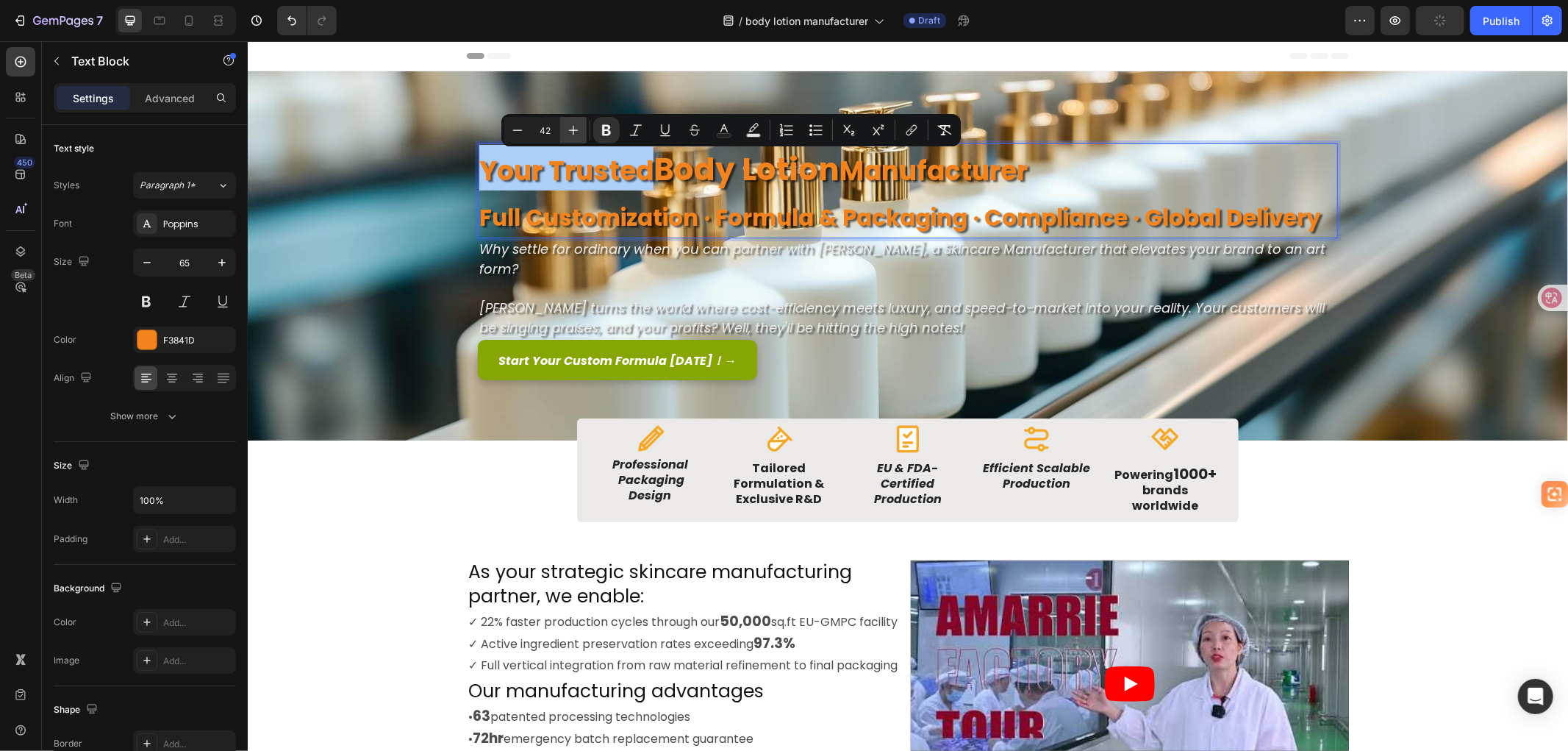
click at [578, 130] on icon "Editor contextual toolbar" at bounding box center [573, 130] width 14 height 15
type input "44"
click at [887, 199] on p "Full Customization · Formula & Packaging · Compliance · Global Delivery" at bounding box center [906, 213] width 857 height 47
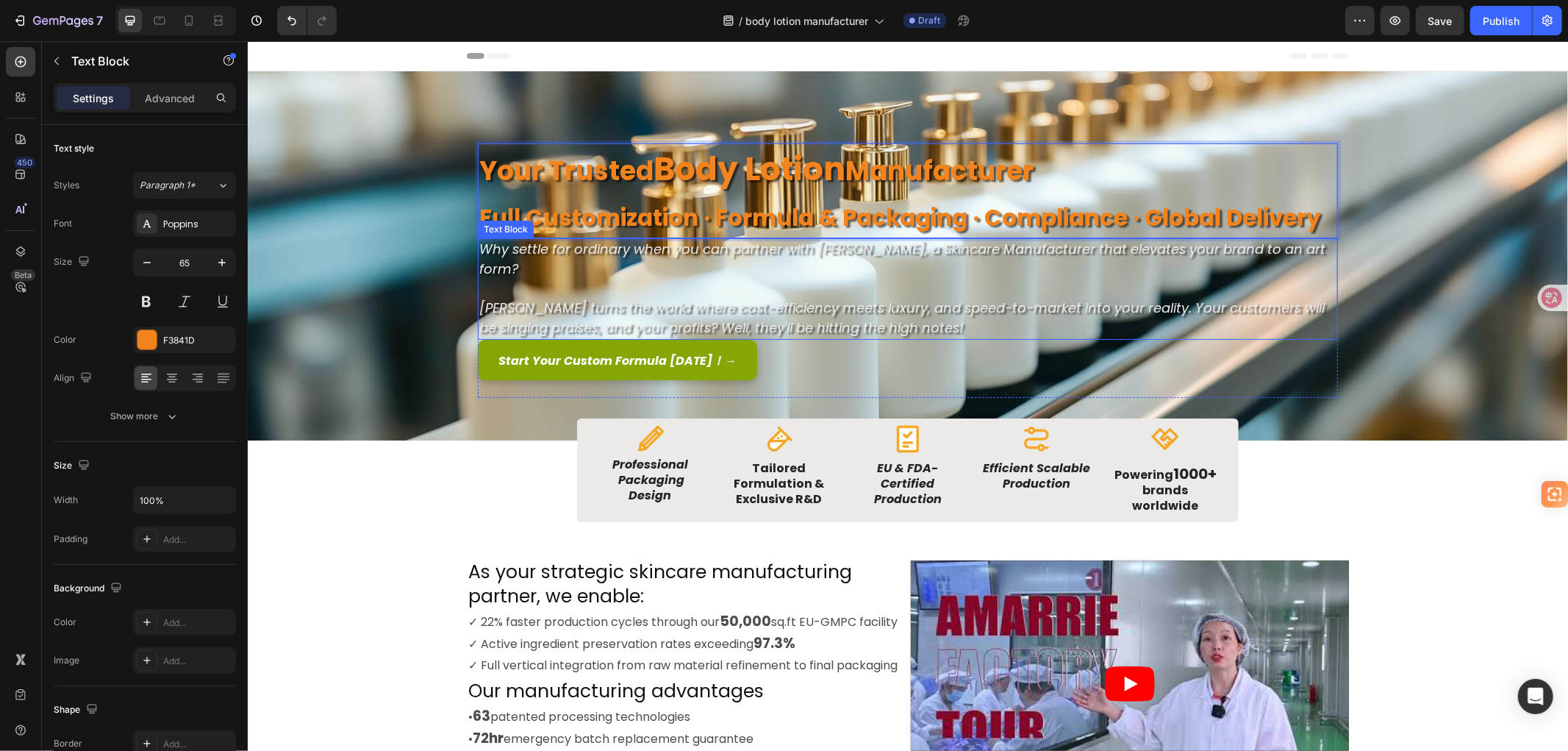
click at [849, 298] on span "[PERSON_NAME] turns the world where cost-efficiency meets luxury, and speed-to-…" at bounding box center [901, 317] width 845 height 38
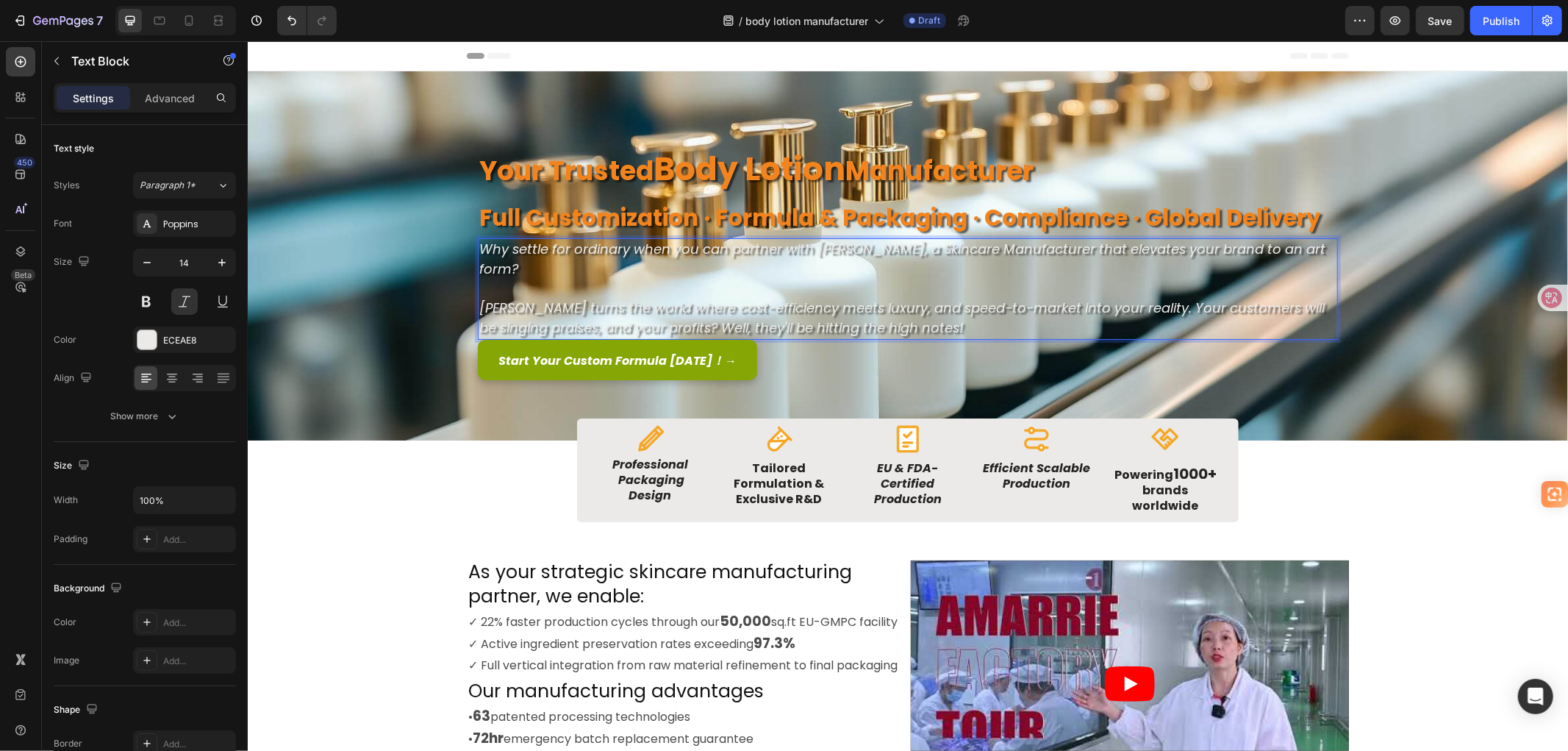
click at [958, 306] on p "[PERSON_NAME] turns the world where cost-efficiency meets luxury, and speed-to-…" at bounding box center [906, 317] width 857 height 40
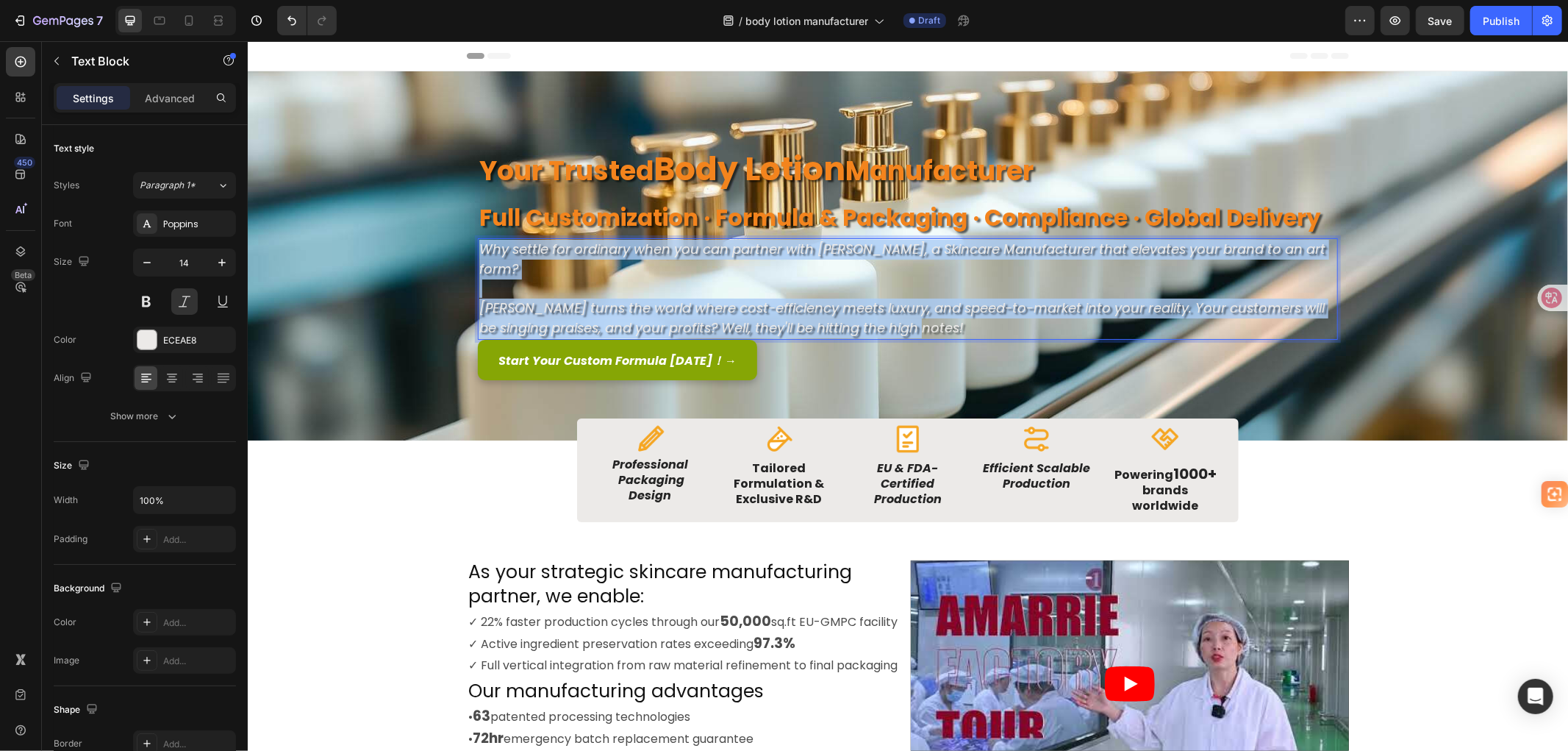
drag, startPoint x: 962, startPoint y: 306, endPoint x: 476, endPoint y: 250, distance: 489.2
click at [477, 250] on div "Why settle for ordinary when you can partner with [PERSON_NAME], a Skincare Man…" at bounding box center [906, 288] width 860 height 102
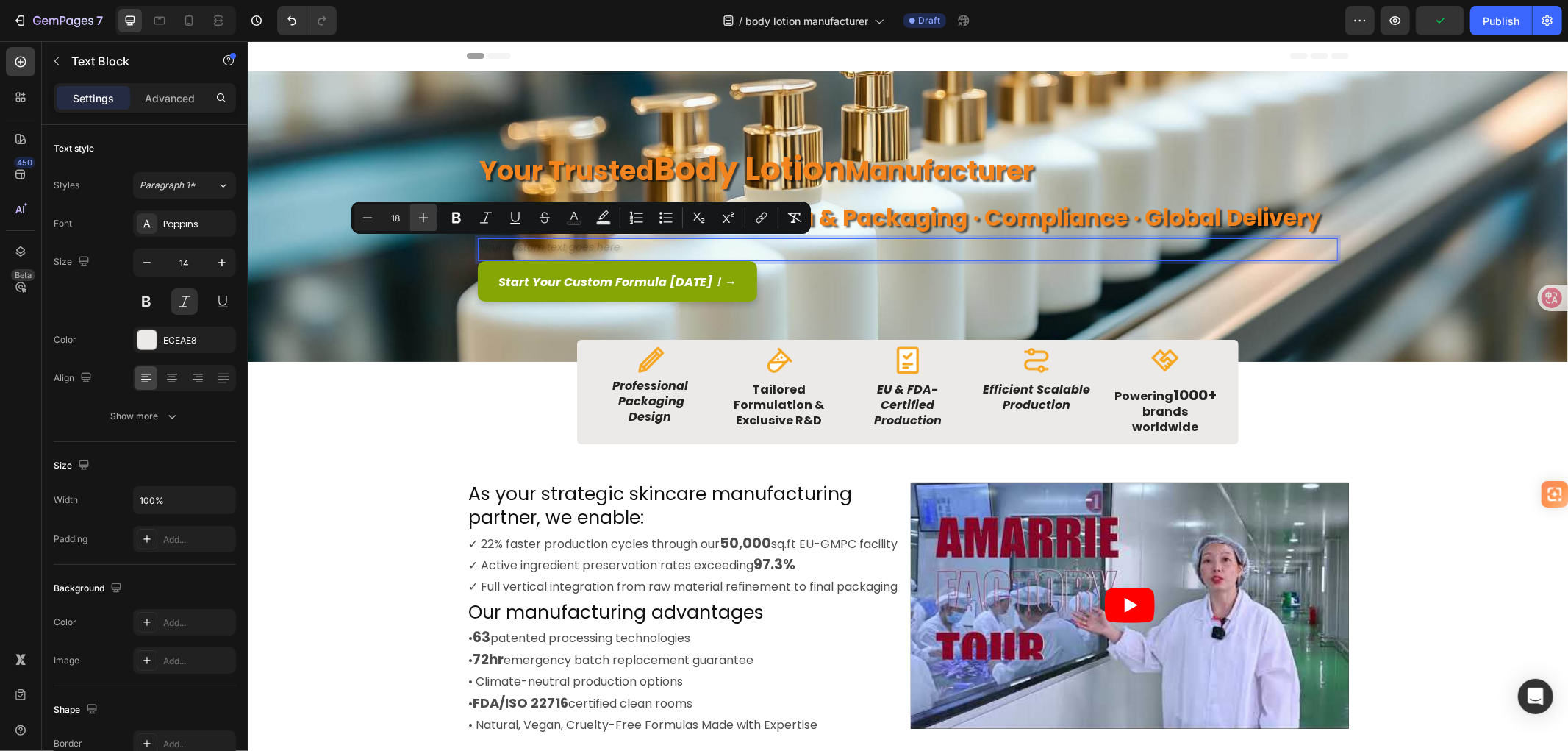
click at [419, 214] on icon "Editor contextual toolbar" at bounding box center [423, 218] width 14 height 15
type input "21"
click at [778, 248] on div "Rich Text Editor. Editing area: main" at bounding box center [906, 249] width 860 height 24
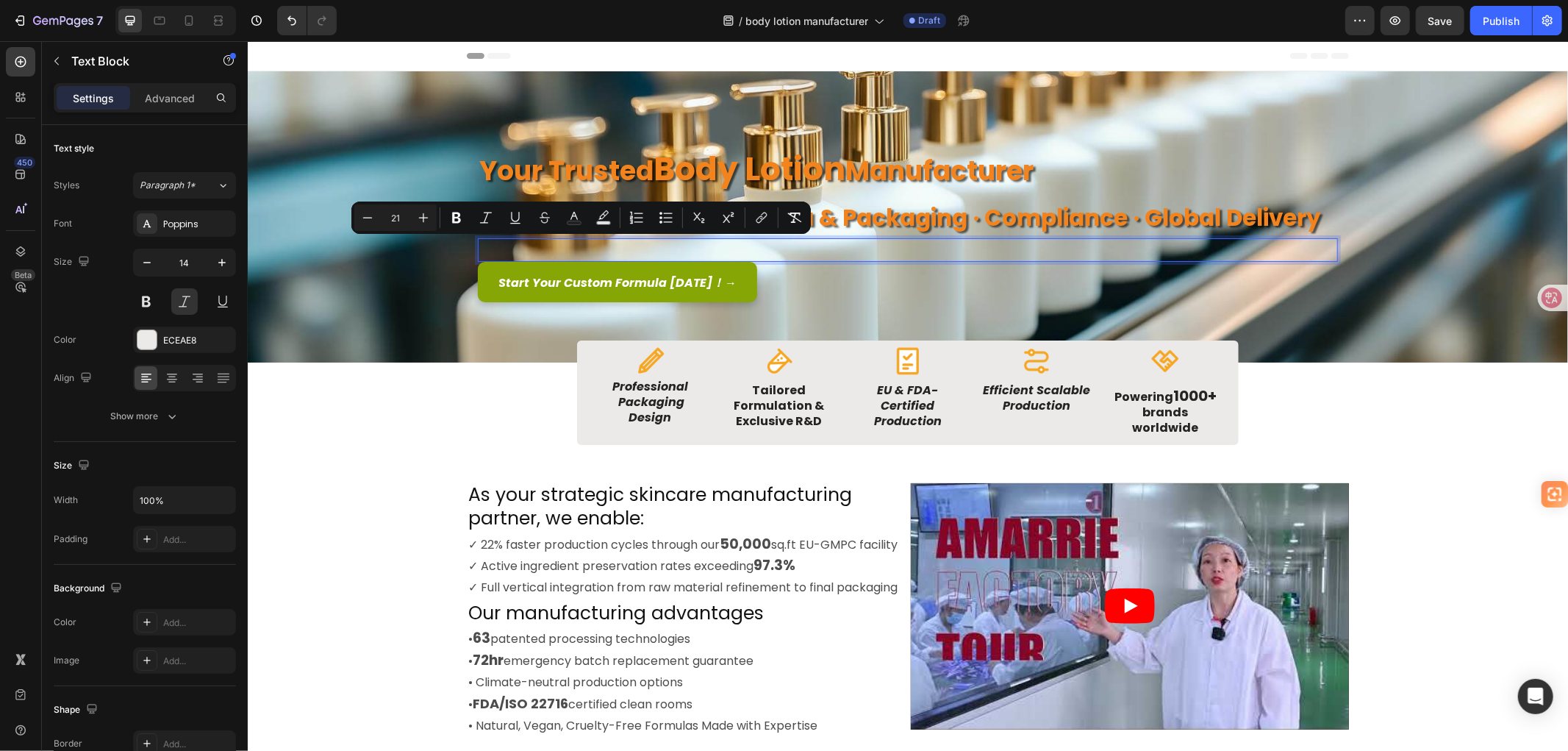
click at [836, 266] on div "Start Your Custom Formula [DATE]！ → Button" at bounding box center [906, 281] width 860 height 40
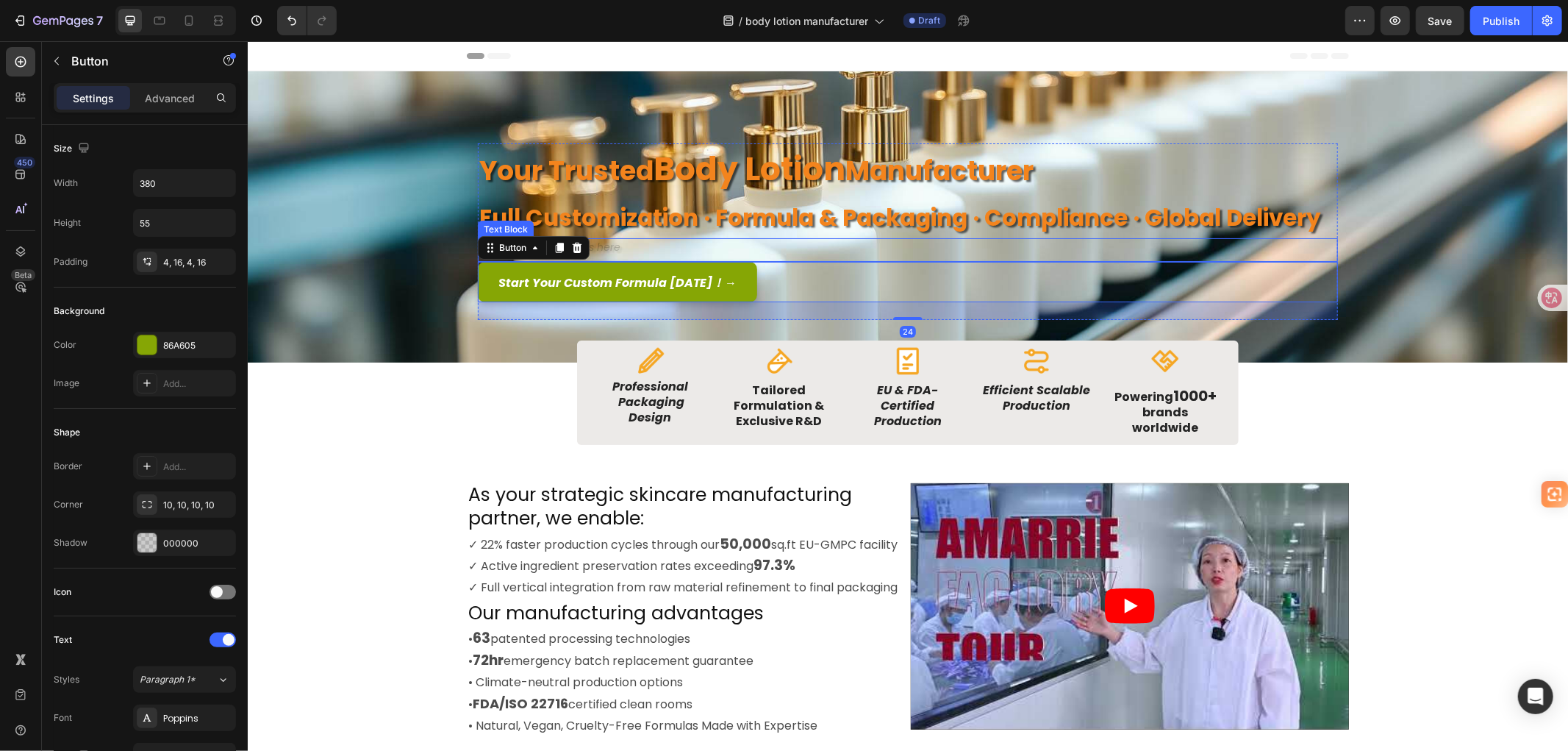
click at [819, 240] on div "Rich Text Editor. Editing area: main" at bounding box center [906, 249] width 860 height 24
